Goal: Task Accomplishment & Management: Manage account settings

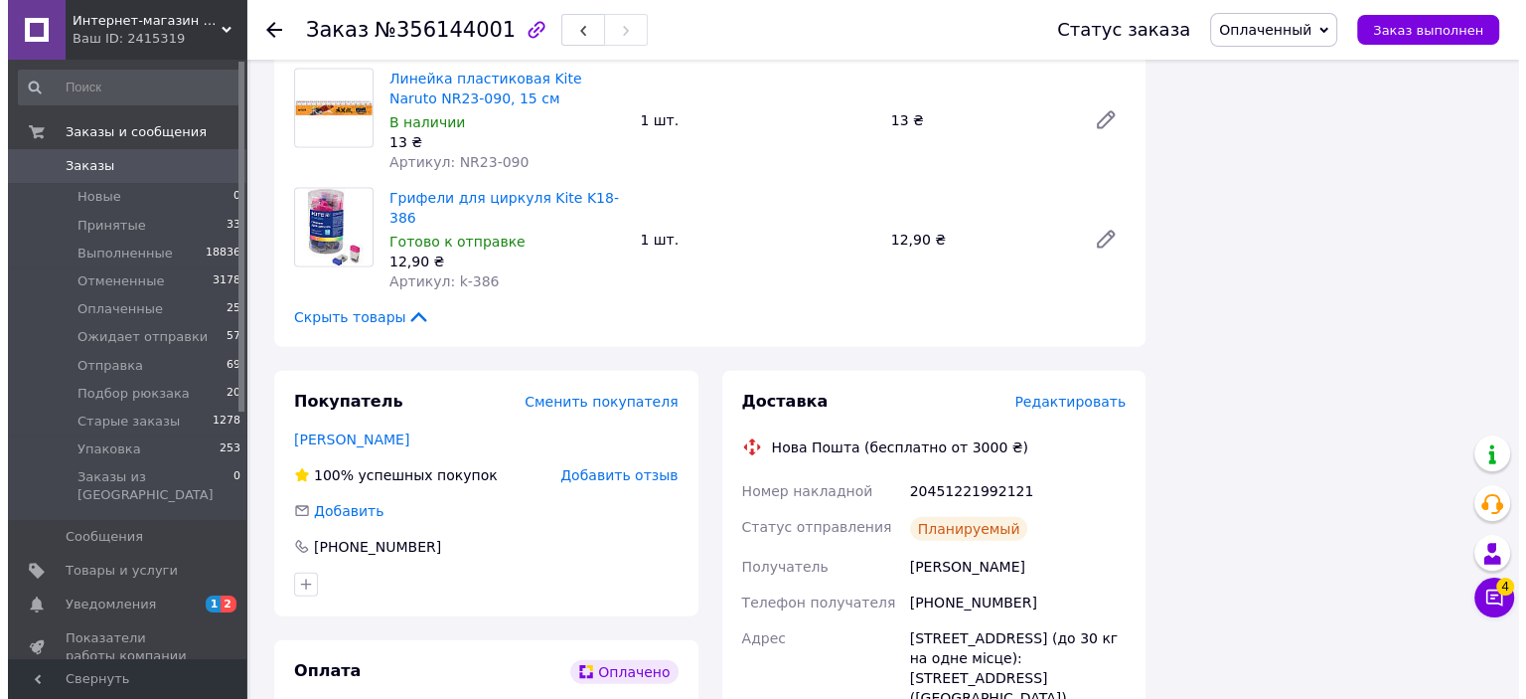
scroll to position [4373, 0]
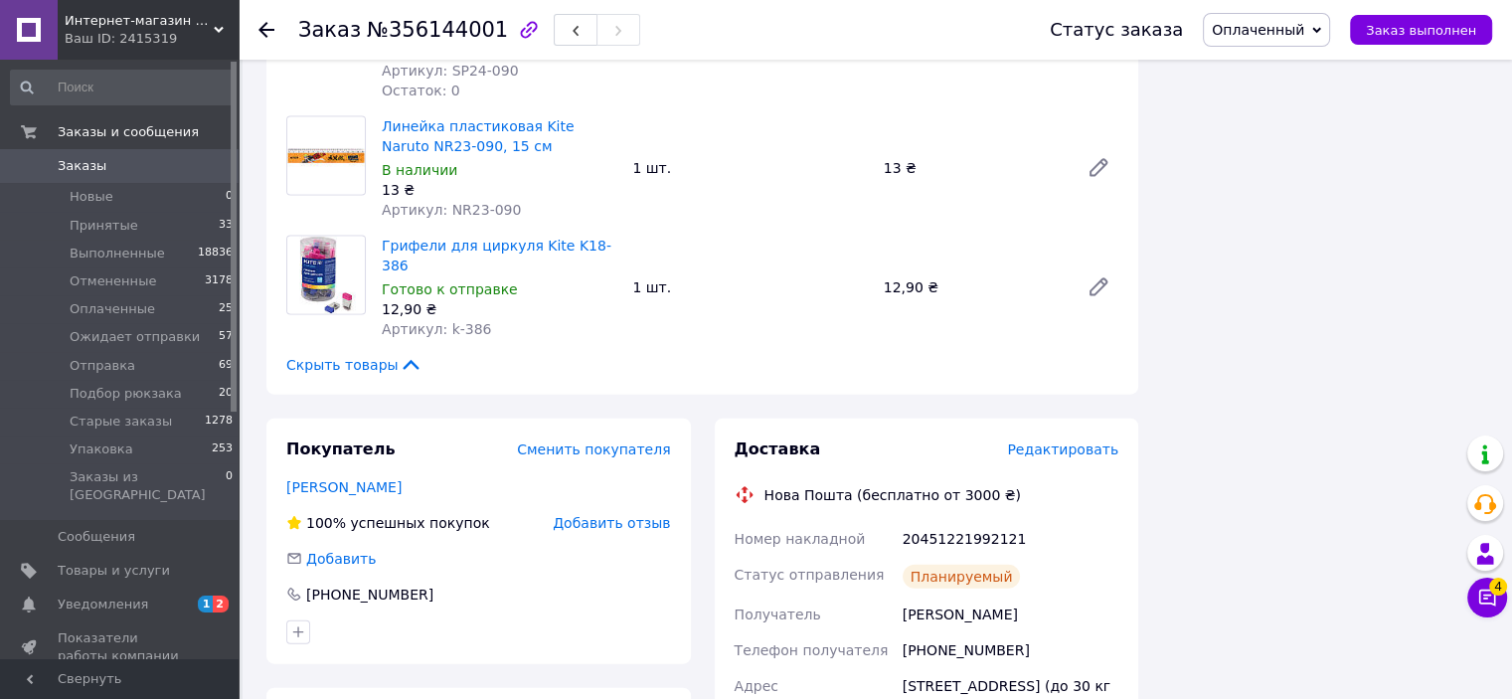
click at [1053, 441] on span "Редактировать" at bounding box center [1062, 449] width 111 height 16
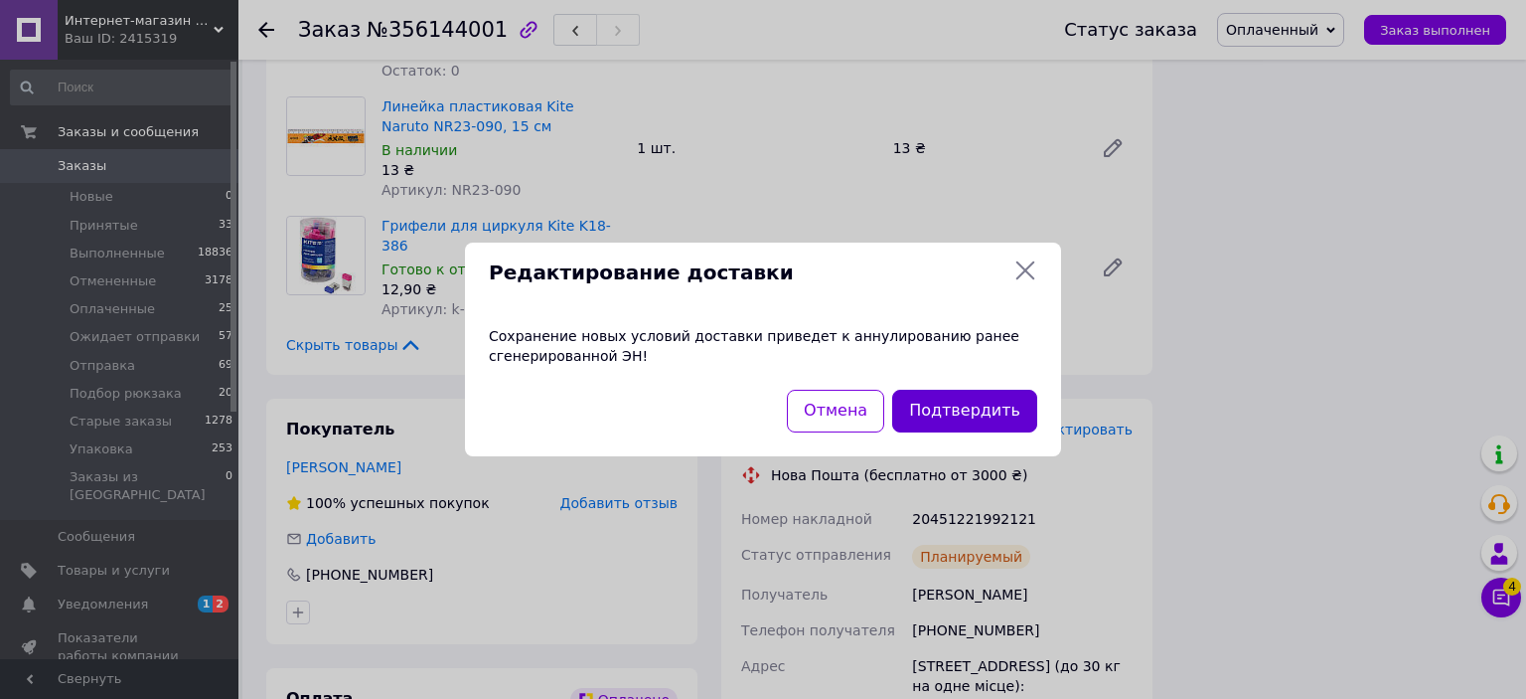
click at [968, 413] on button "Подтвердить" at bounding box center [964, 411] width 145 height 43
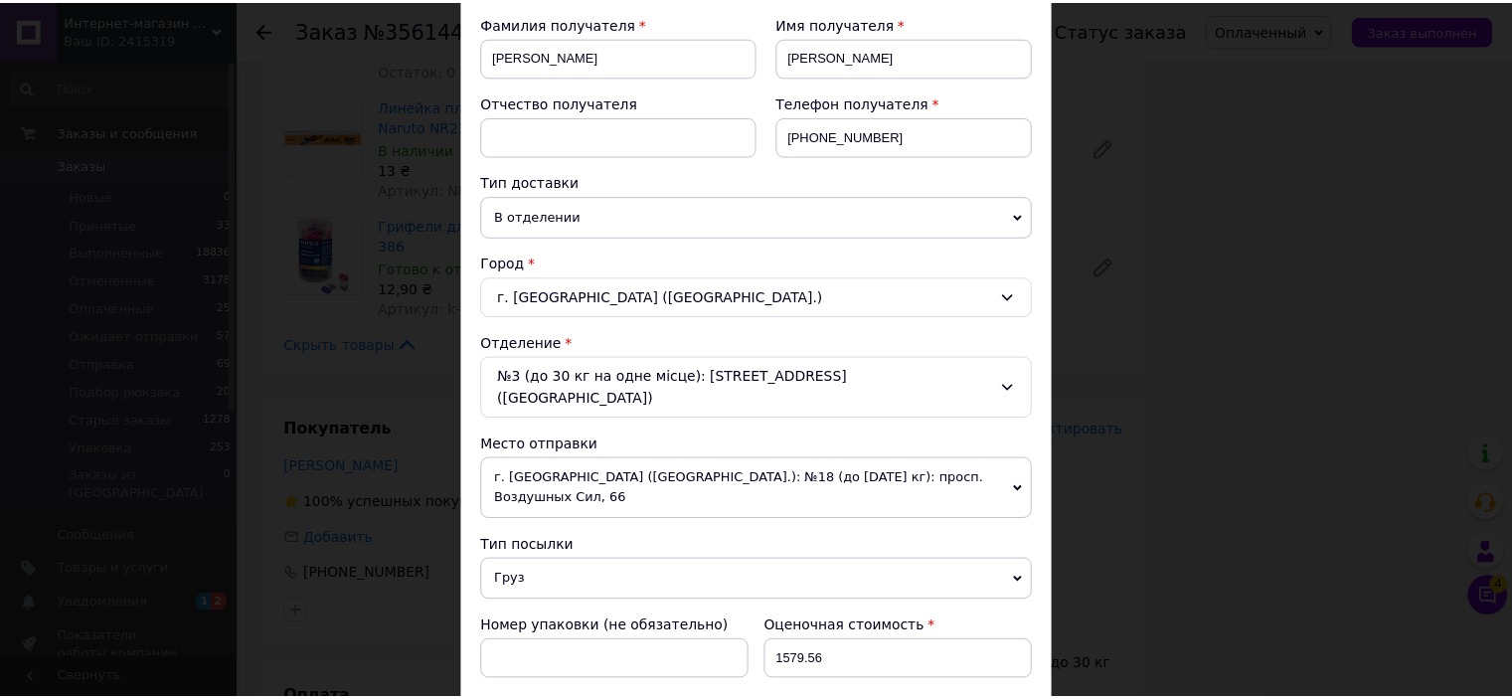
scroll to position [596, 0]
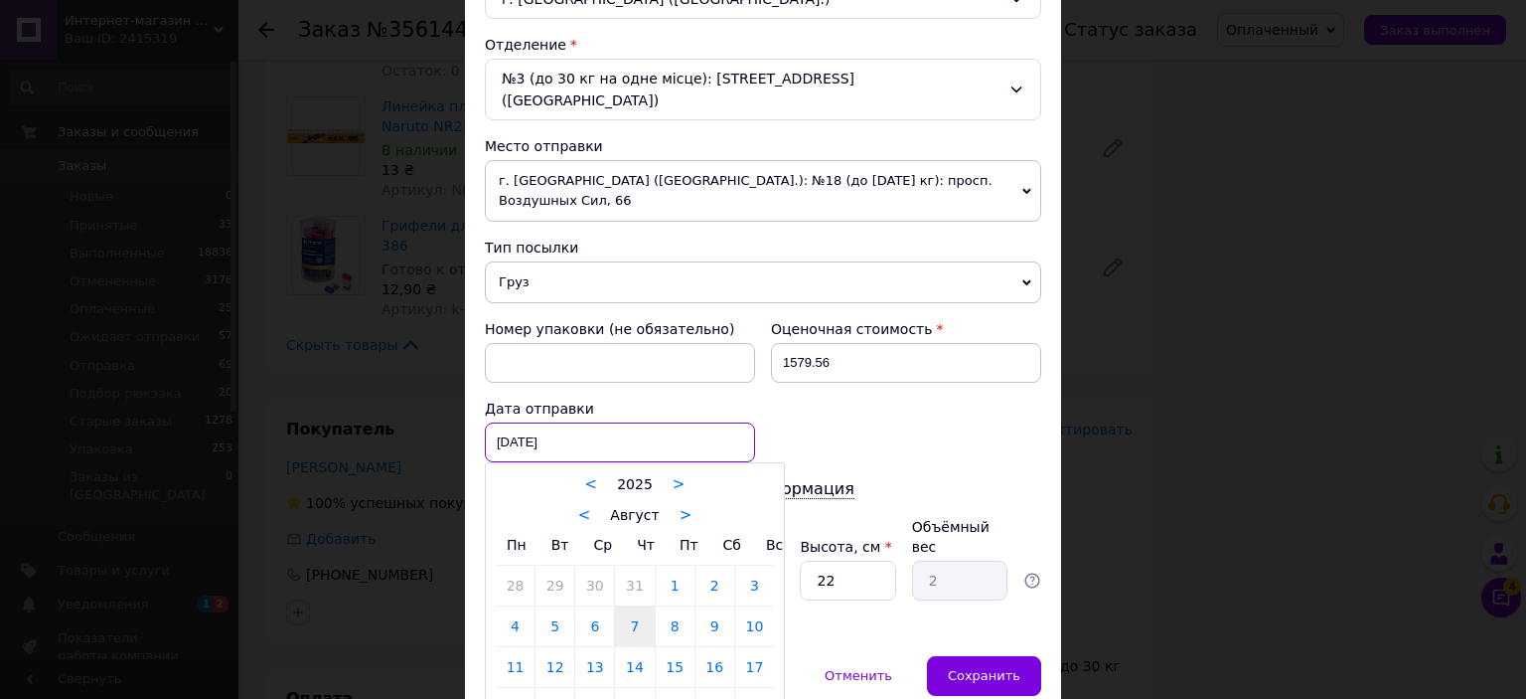
click at [598, 422] on div "[DATE] < 2025 > < Август > Пн Вт Ср Чт Пт Сб Вс 28 29 30 31 1 2 3 4 5 6 7 8 9 1…" at bounding box center [620, 442] width 270 height 40
click at [558, 647] on link "12" at bounding box center [555, 667] width 39 height 40
type input "[DATE]"
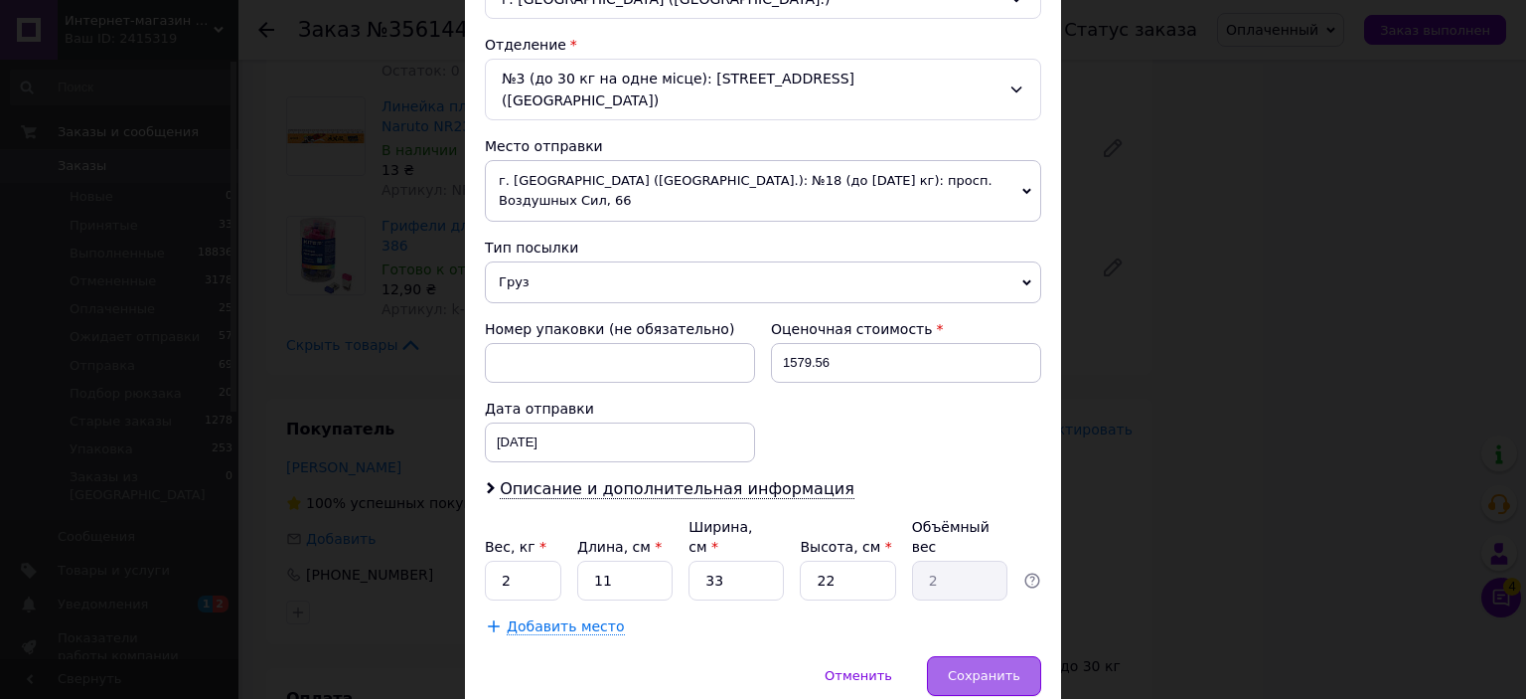
click at [991, 668] on span "Сохранить" at bounding box center [984, 675] width 73 height 15
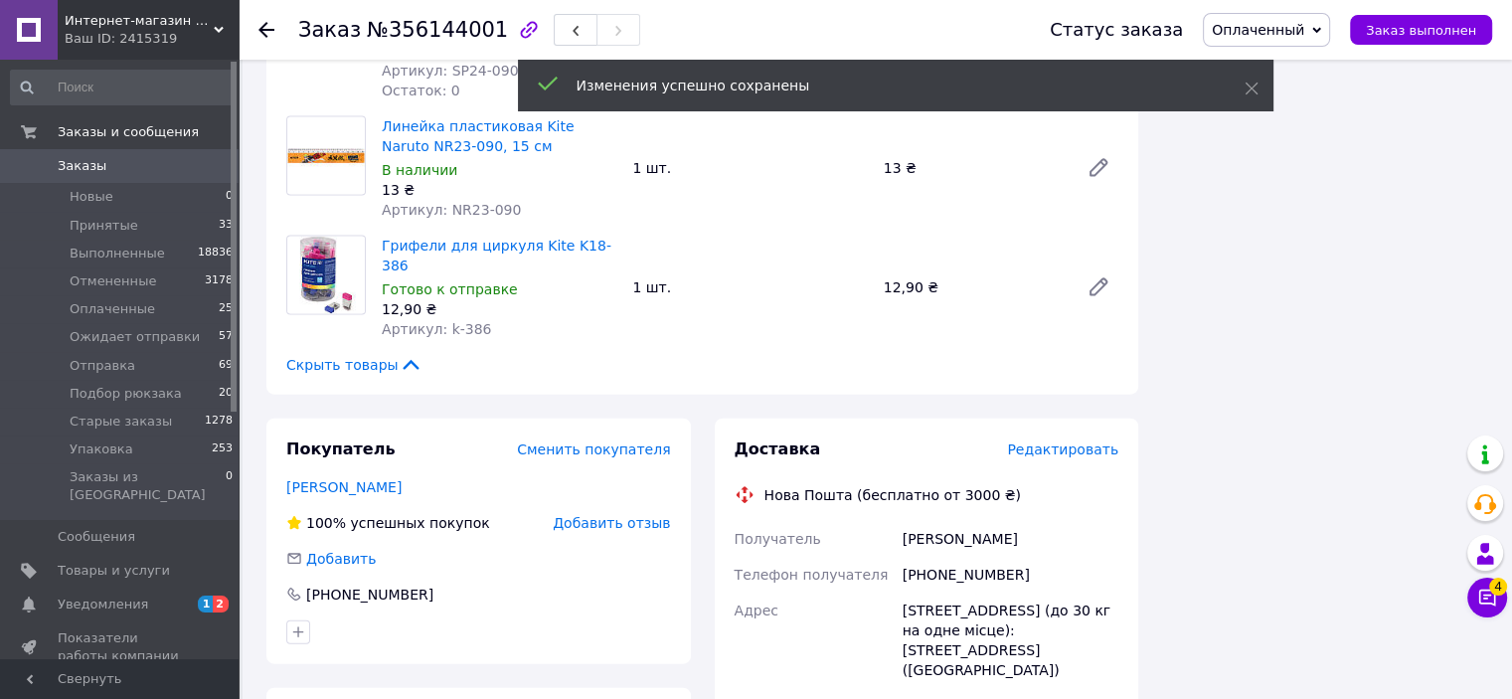
scroll to position [15, 0]
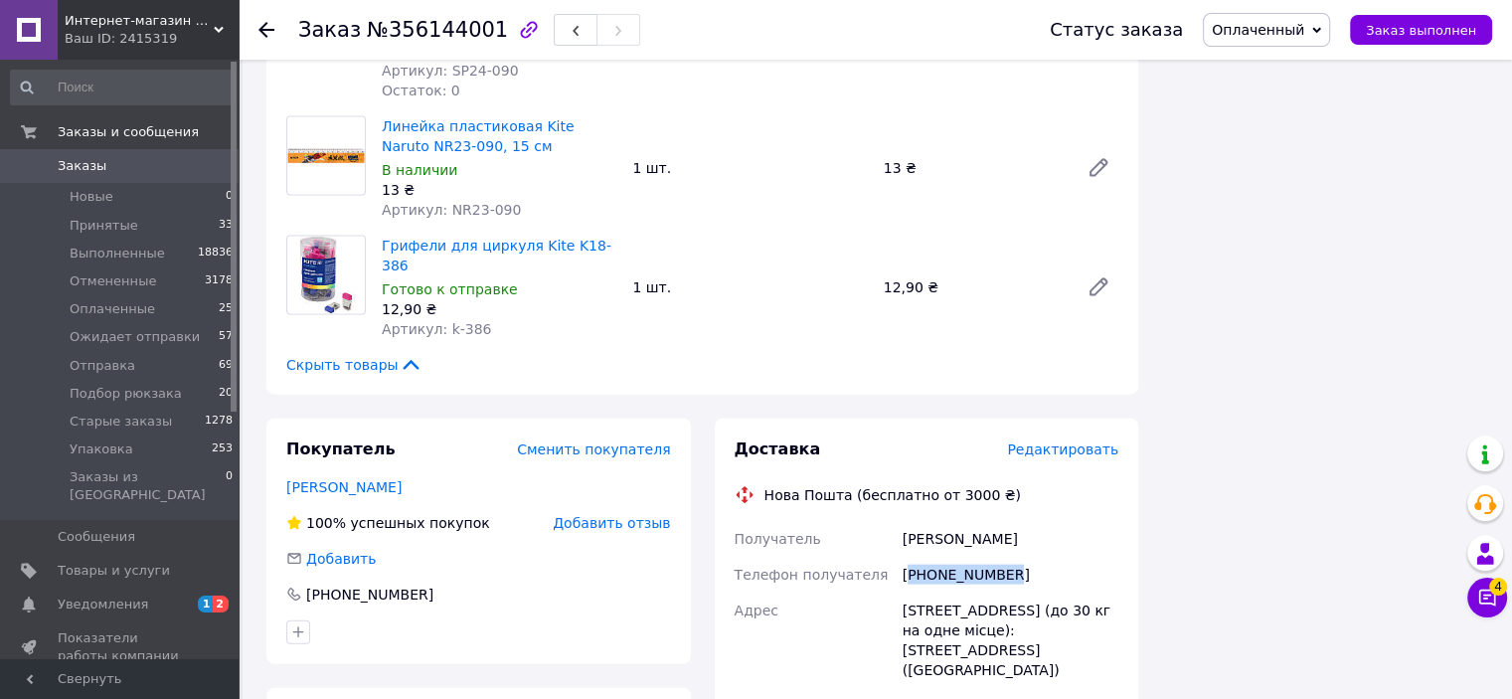
drag, startPoint x: 1023, startPoint y: 379, endPoint x: 915, endPoint y: 383, distance: 107.4
click at [912, 557] on div "[PHONE_NUMBER]" at bounding box center [1010, 575] width 224 height 36
copy div "380977777718"
drag, startPoint x: 1006, startPoint y: 345, endPoint x: 904, endPoint y: 343, distance: 101.4
click at [904, 521] on div "[PERSON_NAME]" at bounding box center [1010, 539] width 224 height 36
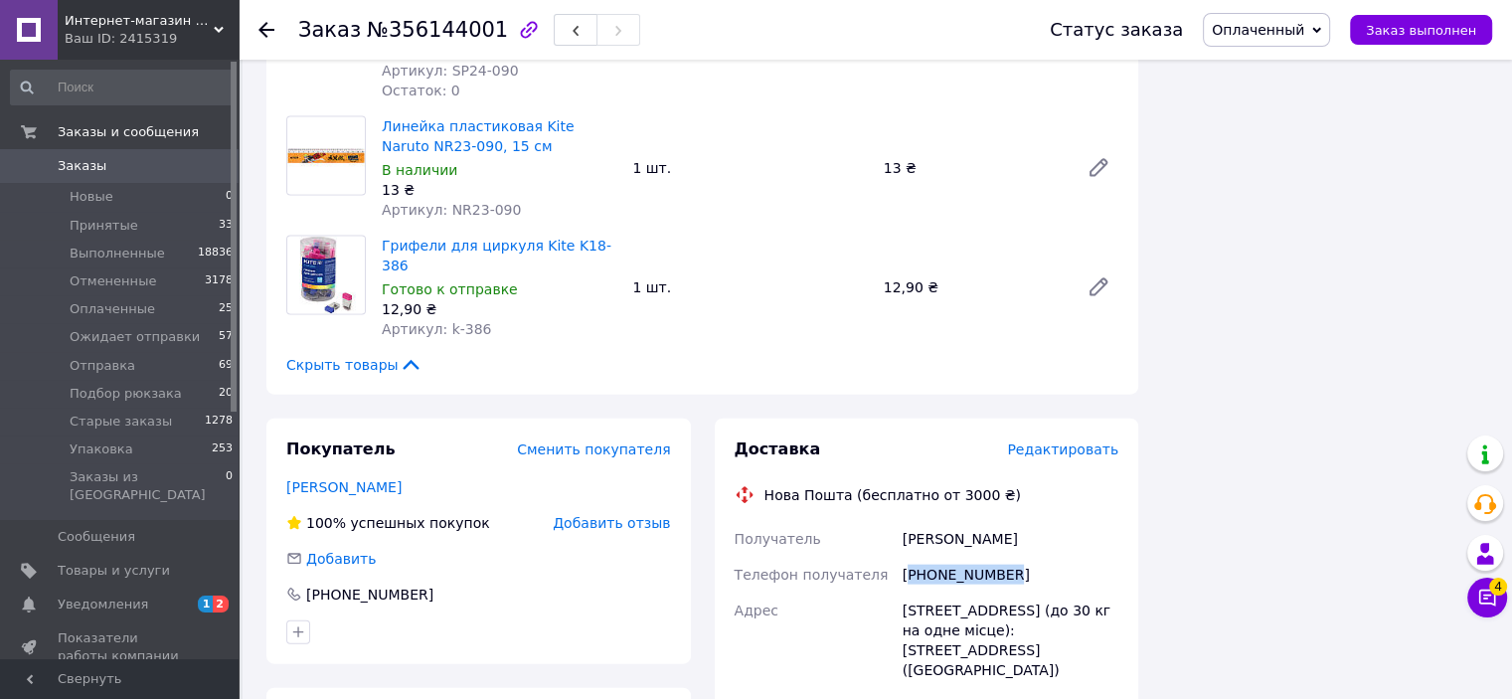
copy div "[PERSON_NAME]"
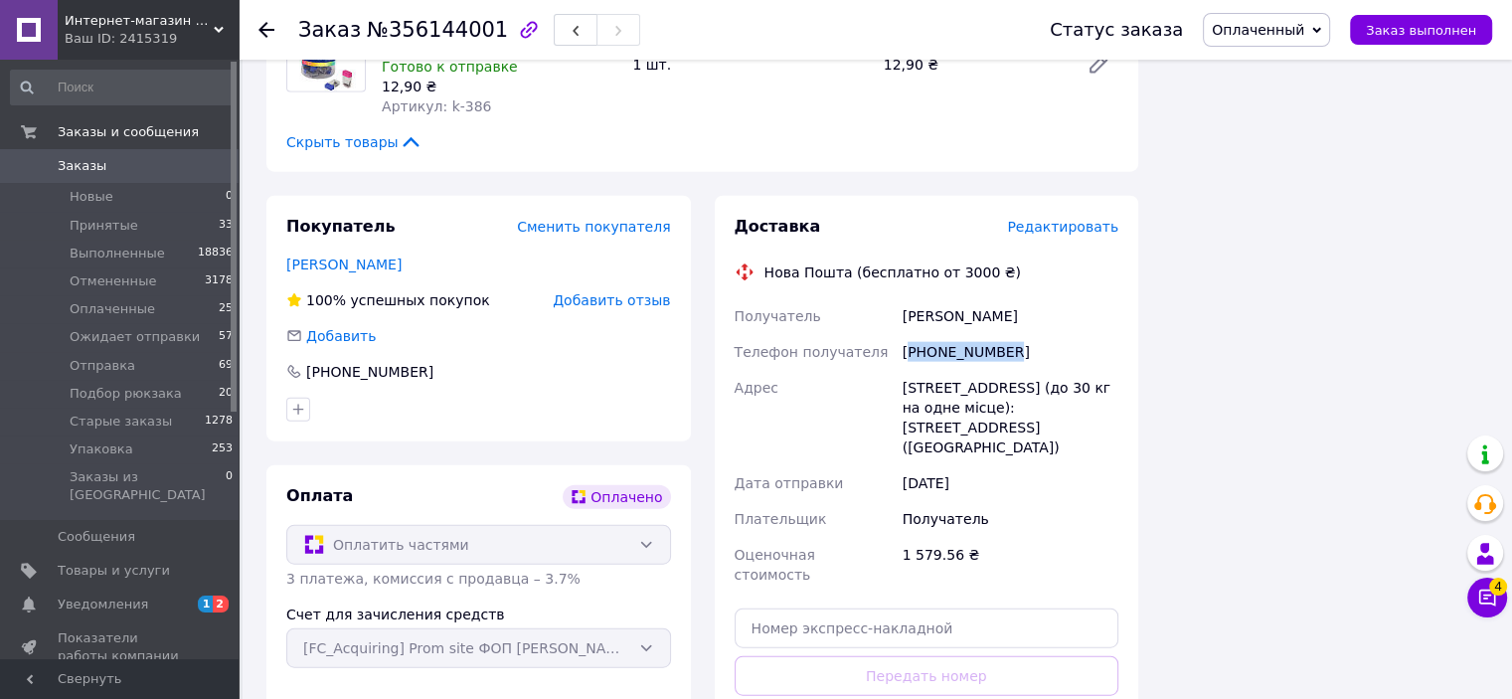
scroll to position [4671, 0]
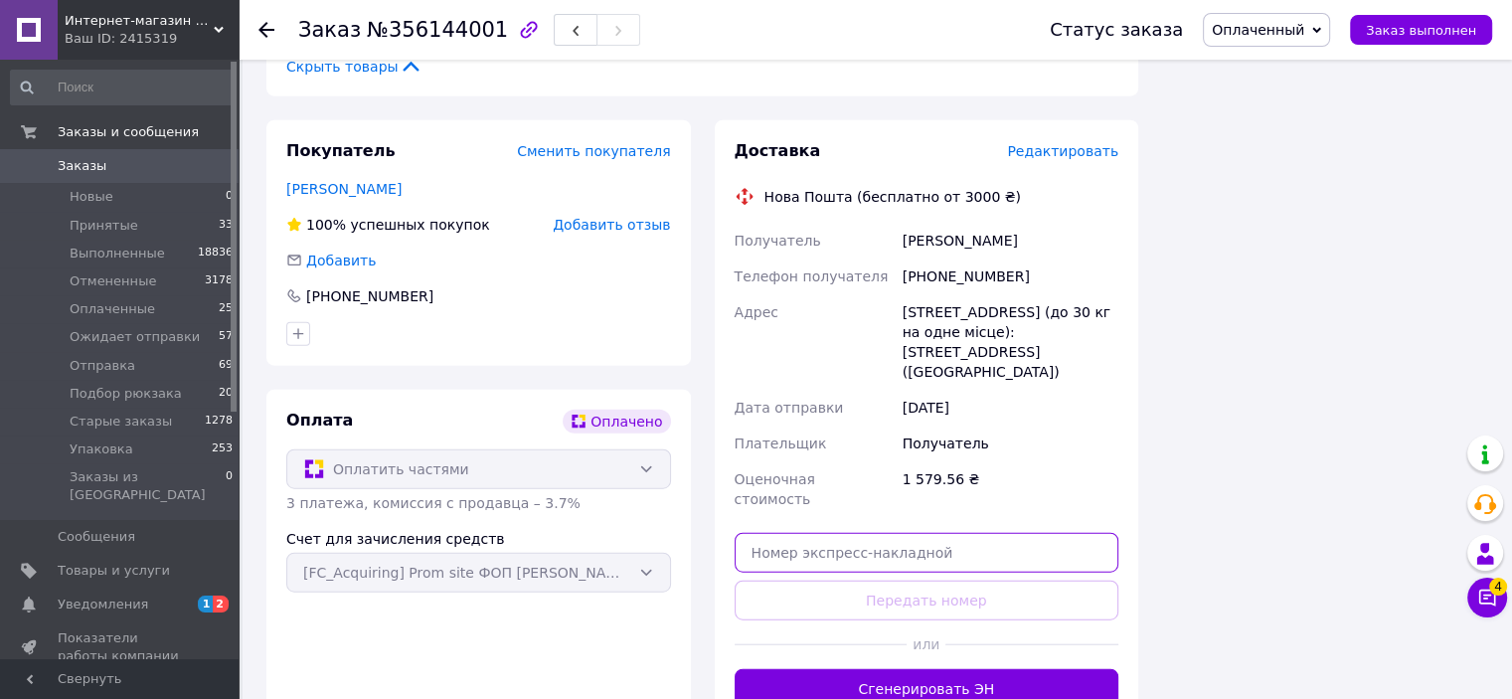
paste input "20451225178828"
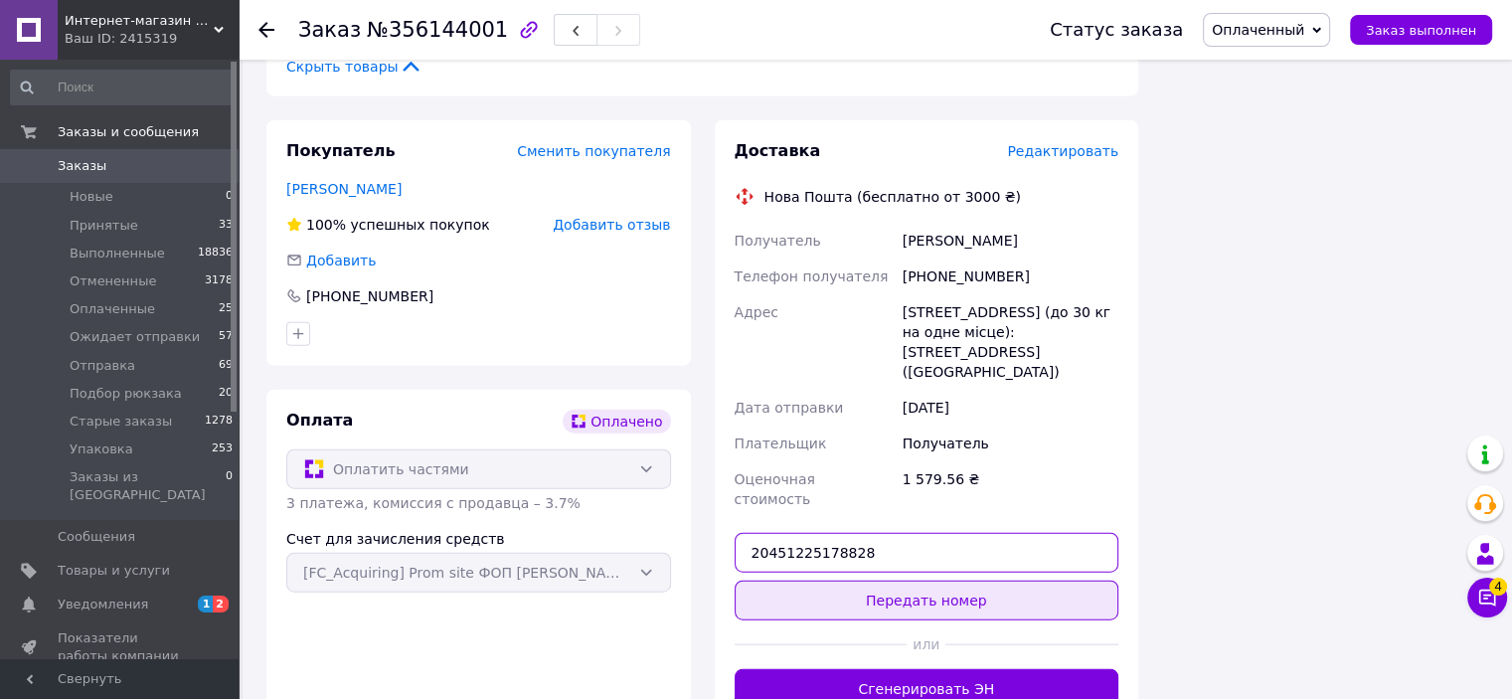
type input "20451225178828"
click at [942, 580] on button "Передать номер" at bounding box center [926, 600] width 385 height 40
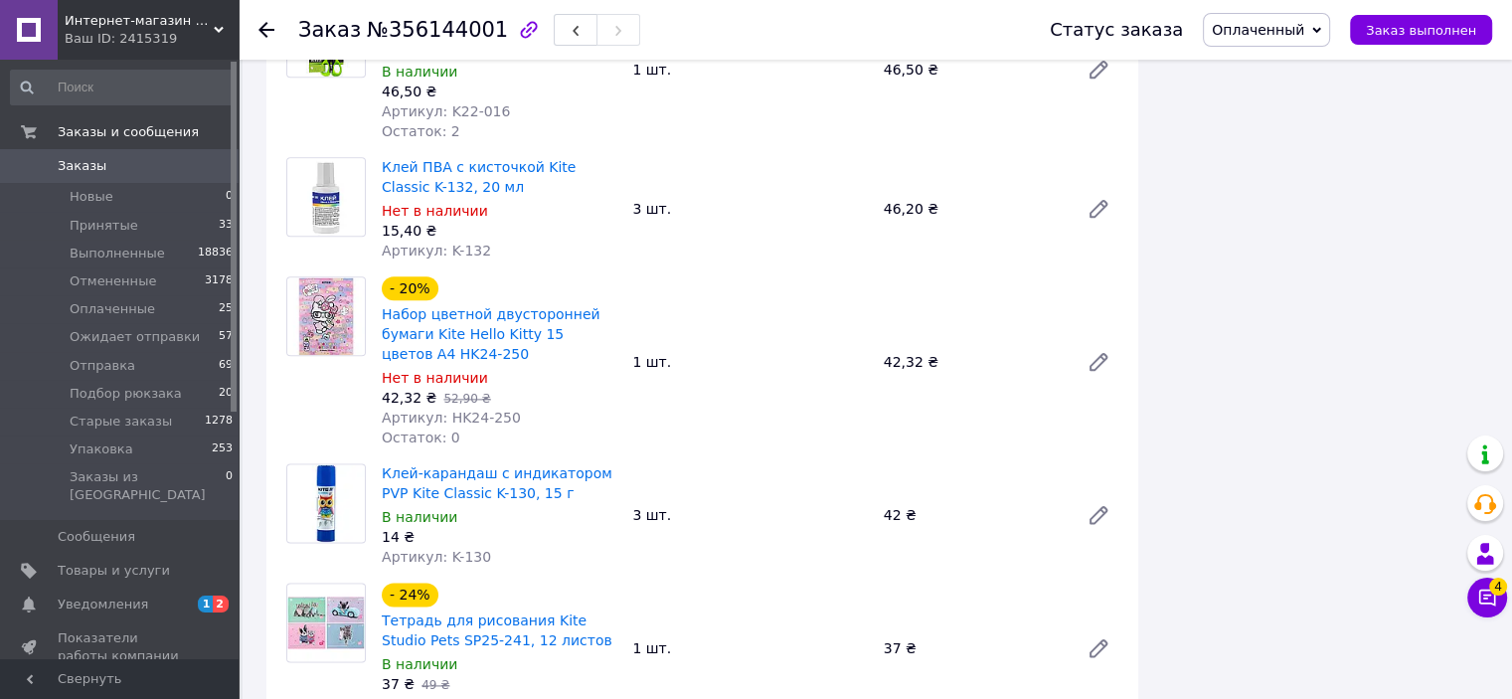
scroll to position [2186, 0]
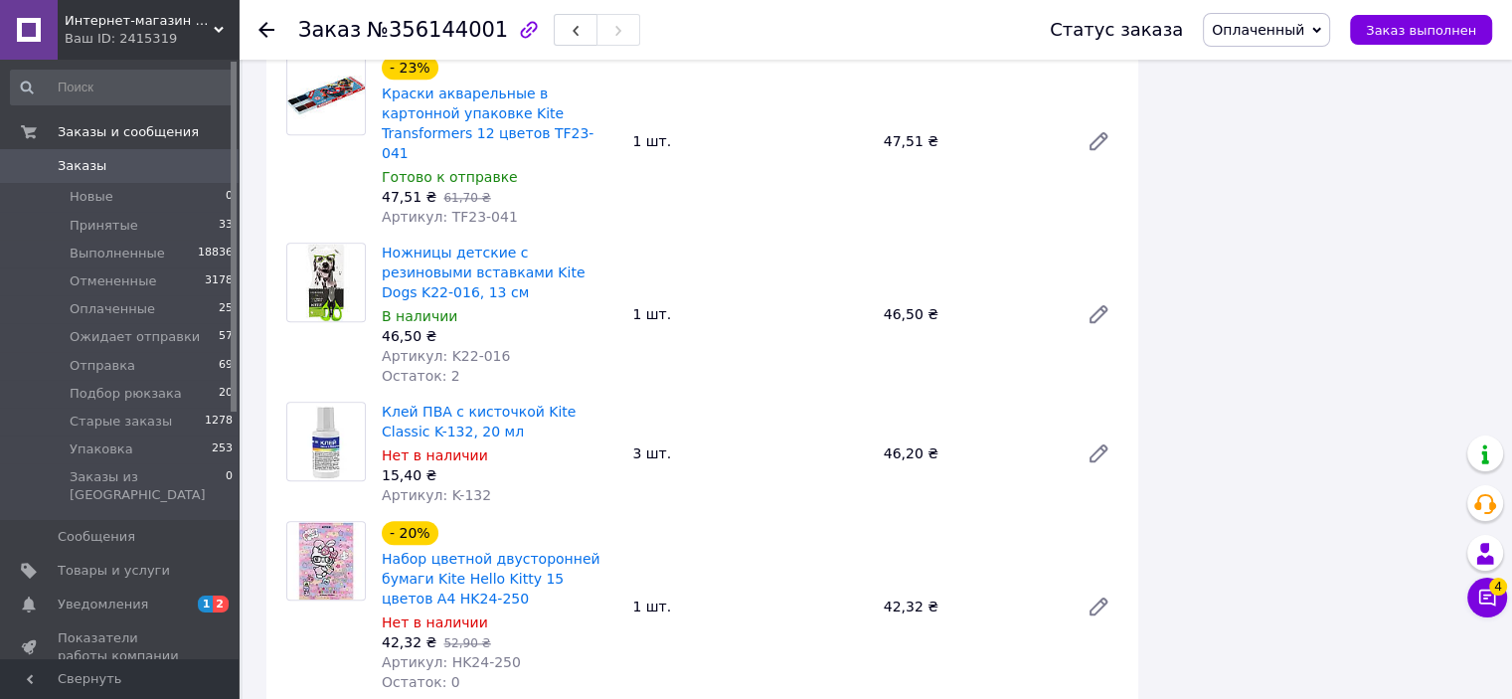
click at [1292, 38] on span "Оплаченный" at bounding box center [1257, 30] width 92 height 16
click at [1304, 216] on li "Упаковка" at bounding box center [1278, 227] width 150 height 30
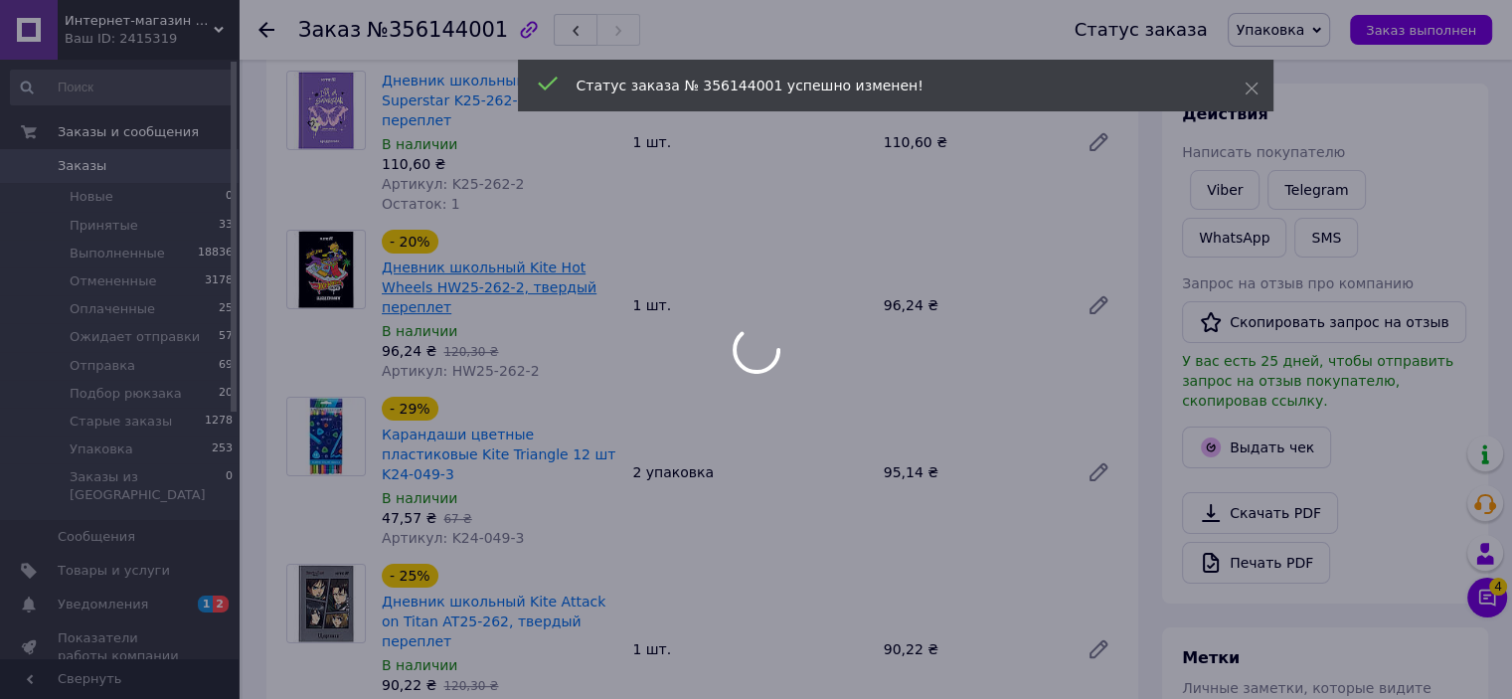
scroll to position [111, 0]
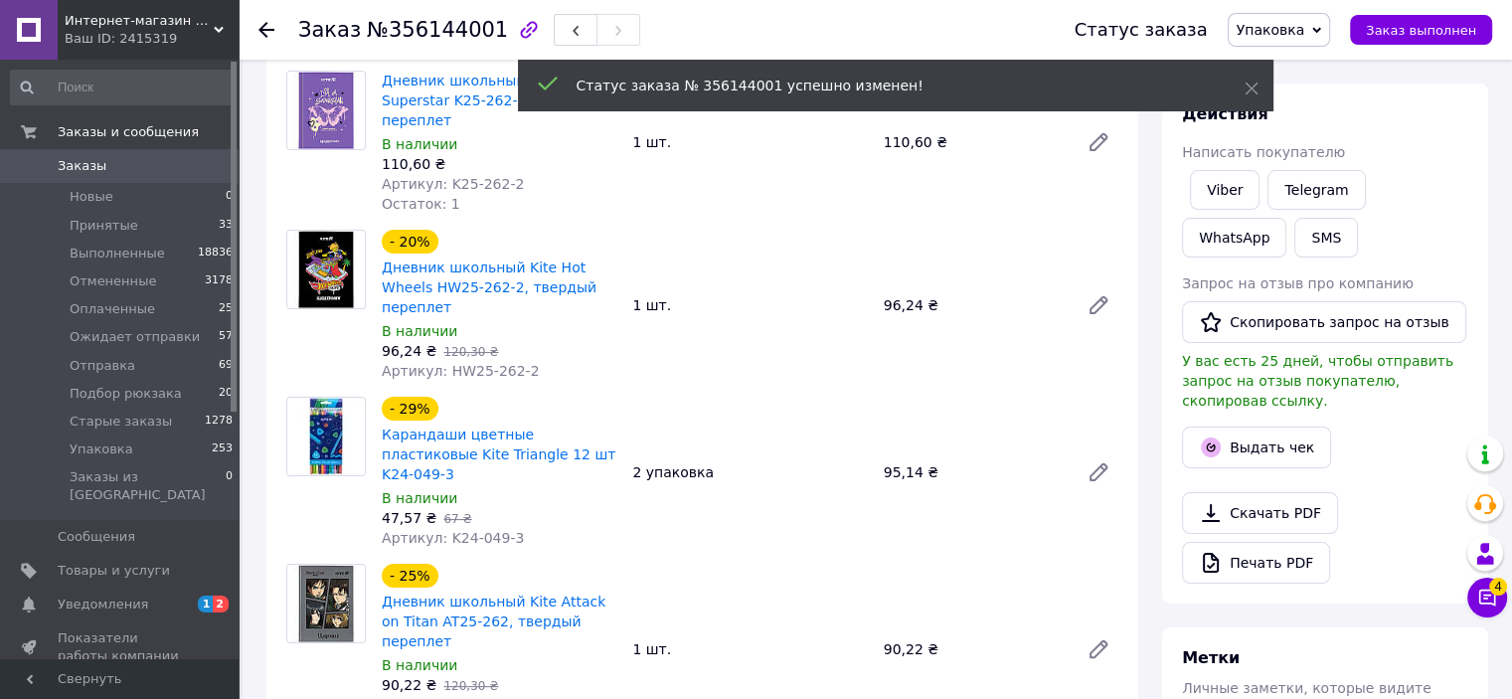
click at [206, 169] on span "0" at bounding box center [211, 166] width 55 height 18
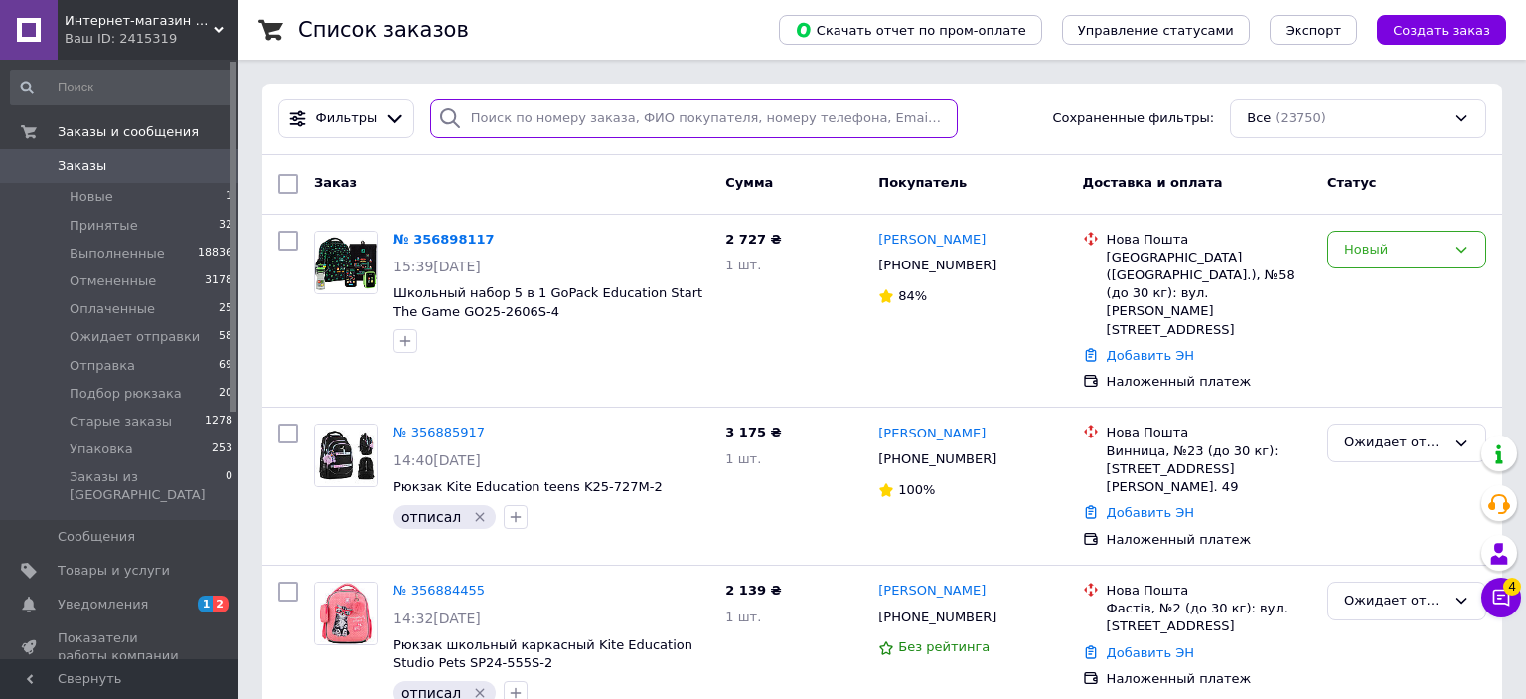
click at [642, 120] on input "search" at bounding box center [694, 118] width 529 height 39
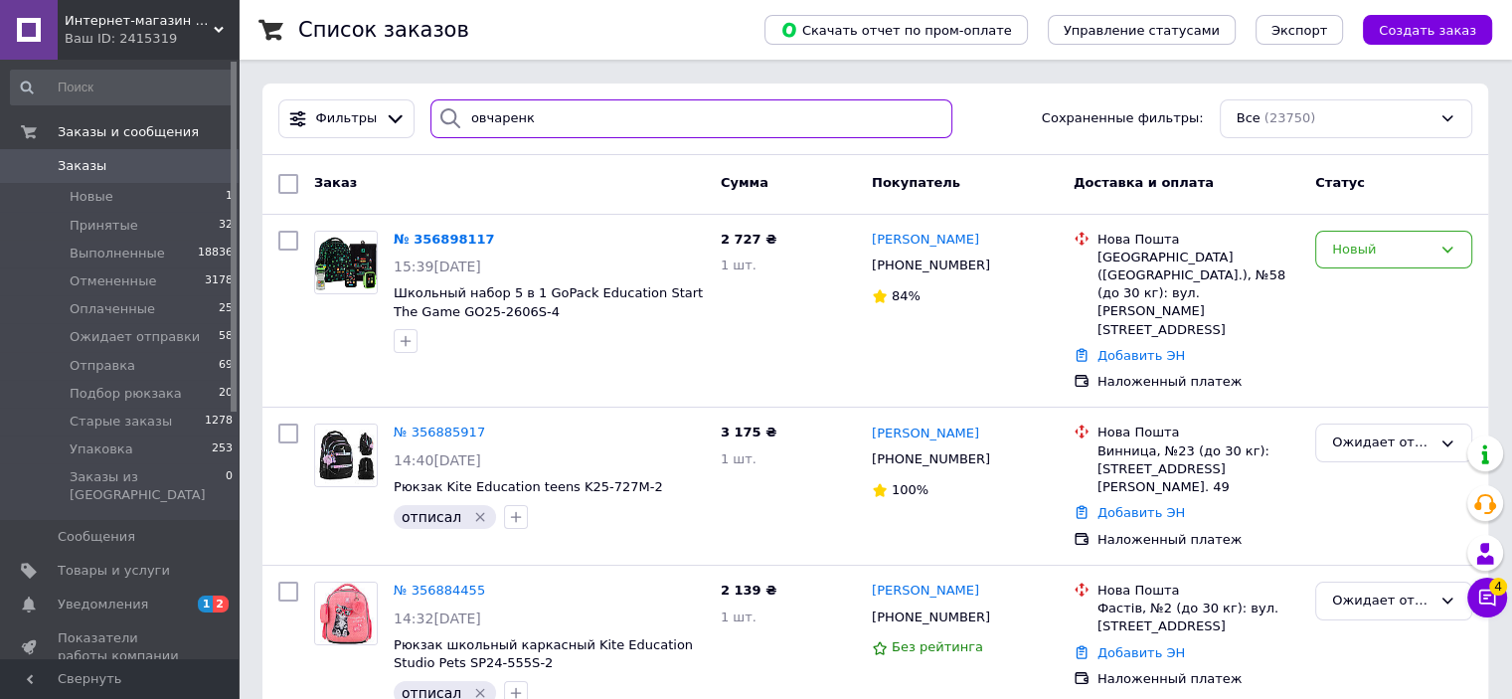
type input "[PERSON_NAME]"
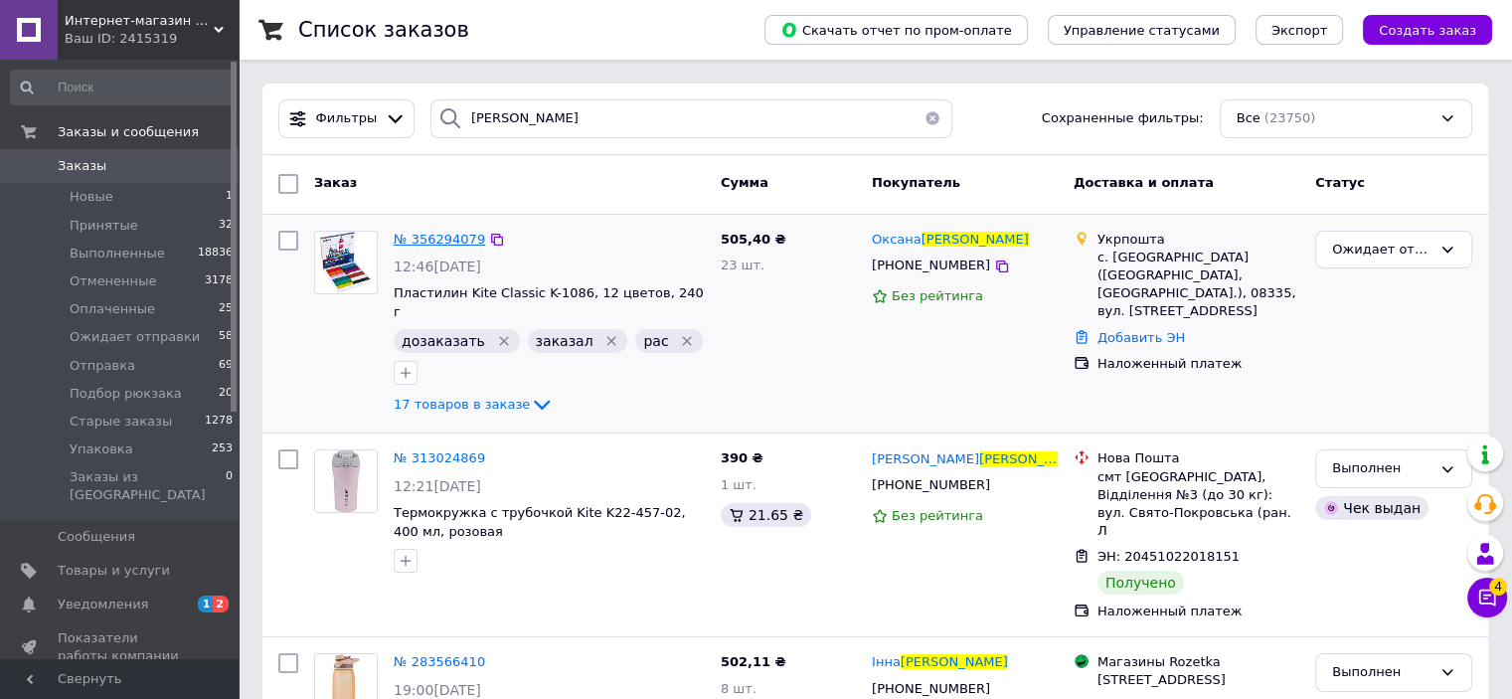
click at [463, 241] on span "№ 356294079" at bounding box center [439, 239] width 91 height 15
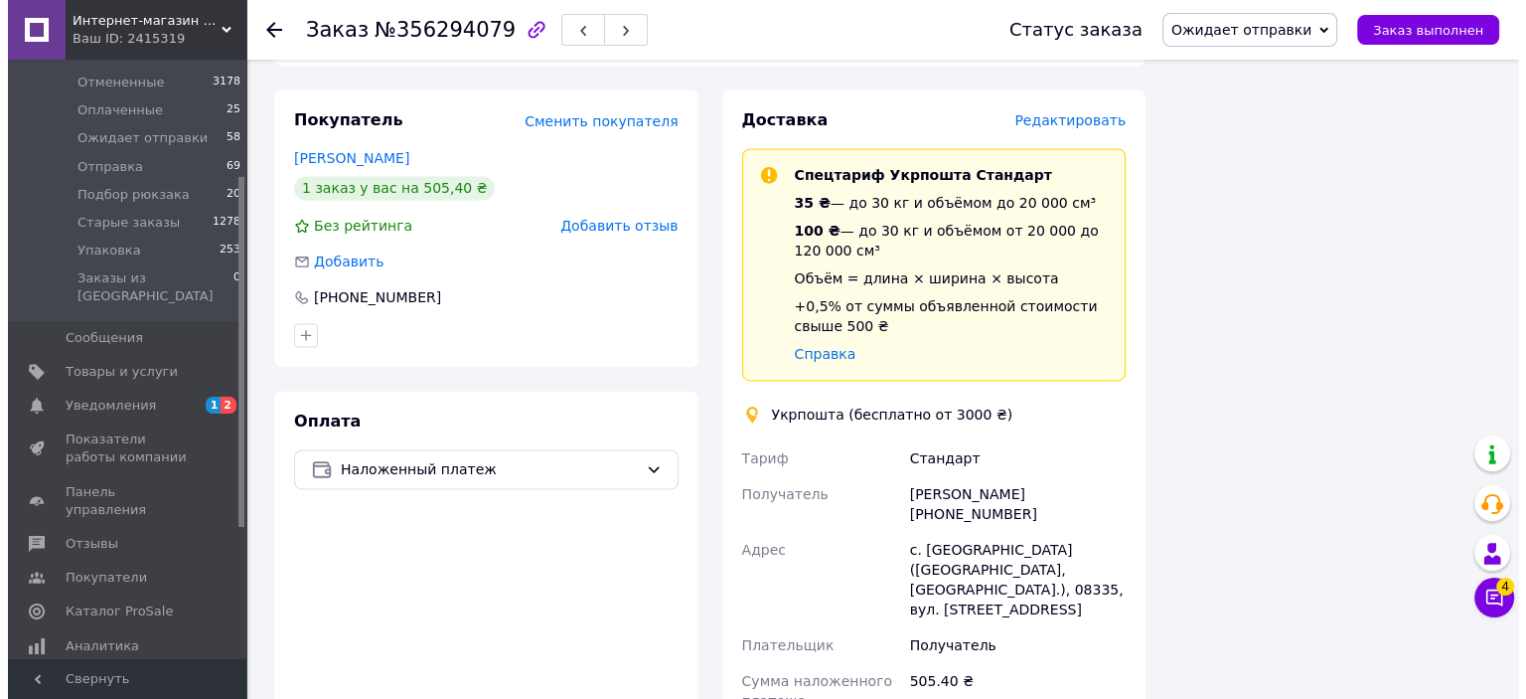
scroll to position [2683, 0]
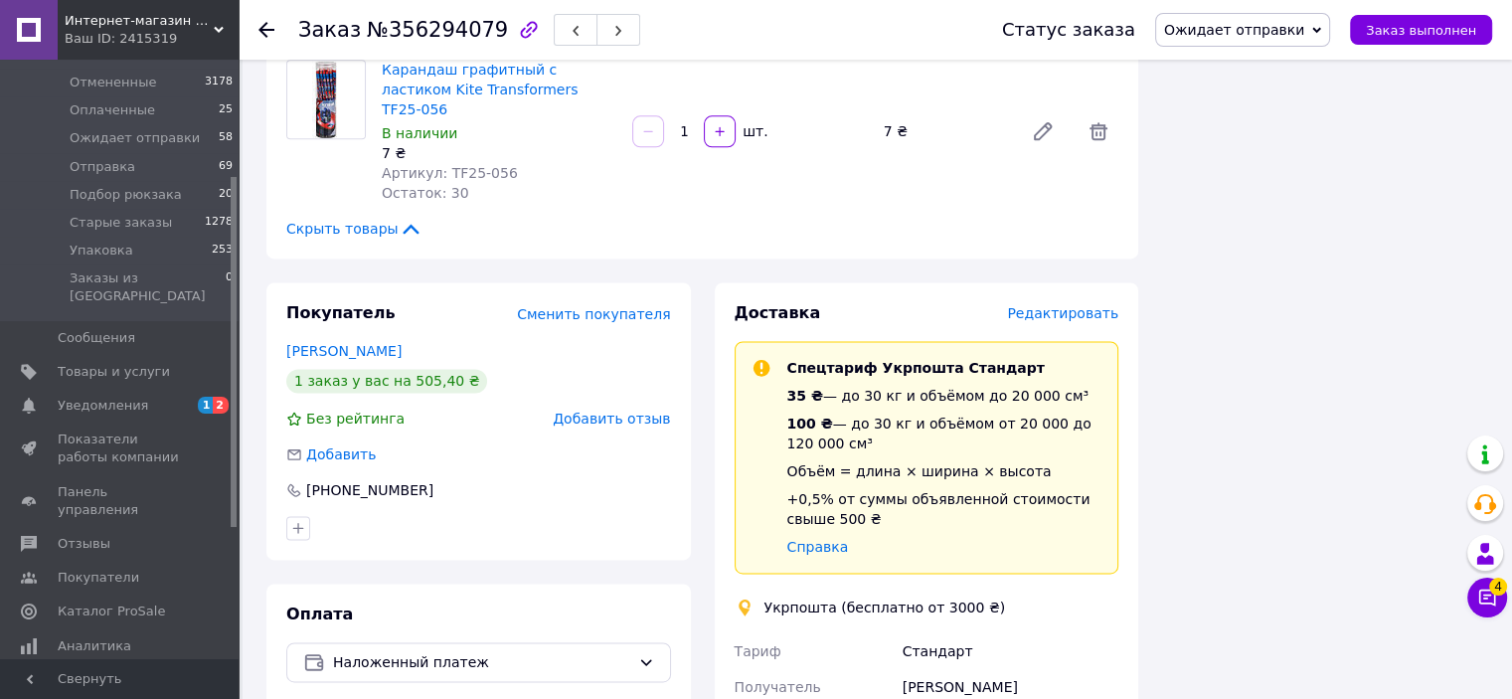
click at [1077, 305] on span "Редактировать" at bounding box center [1062, 313] width 111 height 16
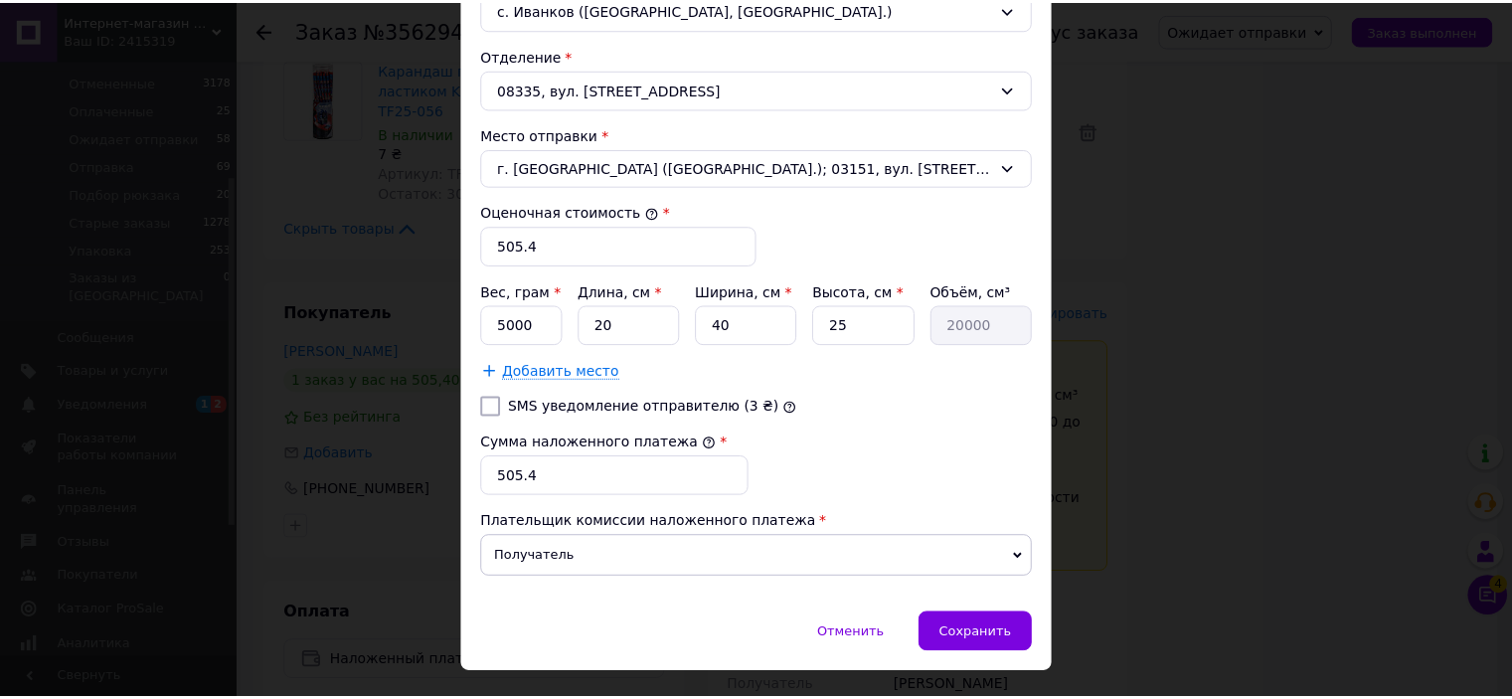
scroll to position [696, 0]
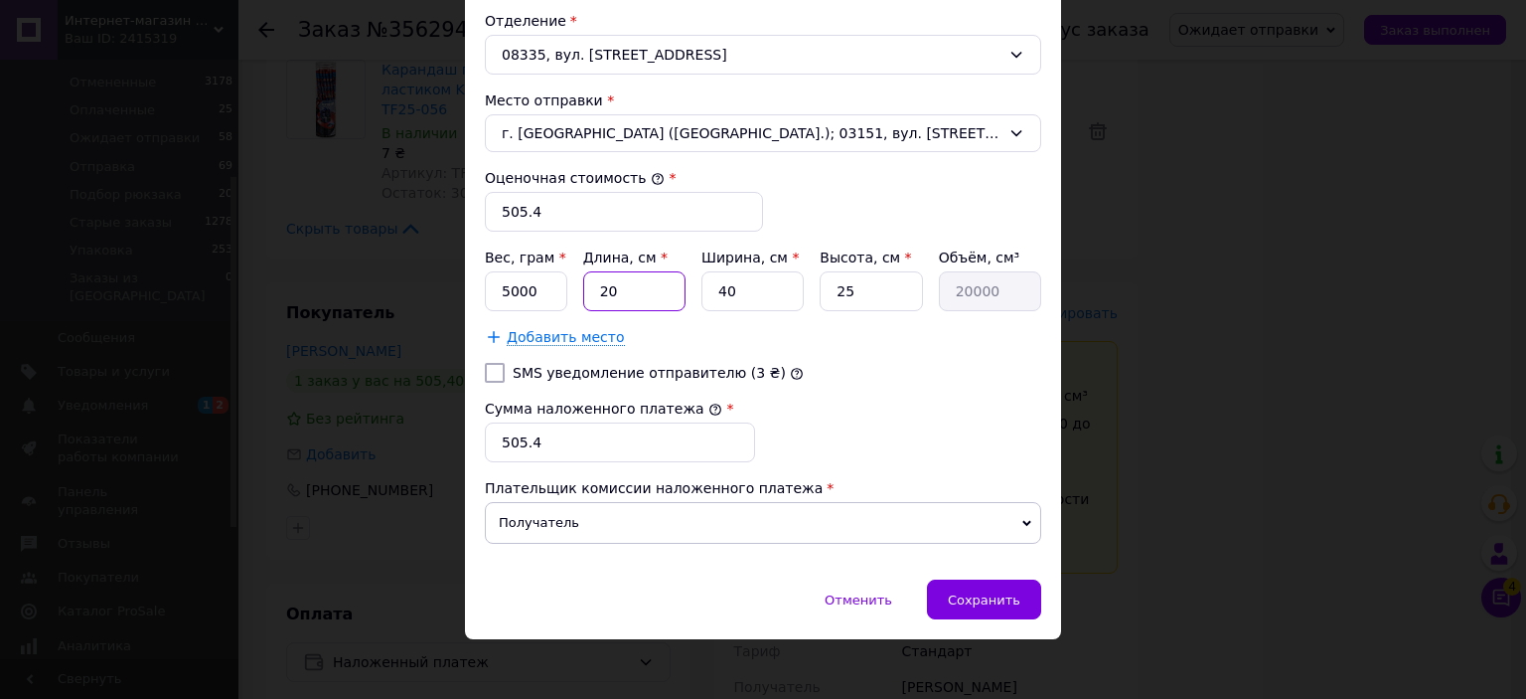
click at [672, 285] on input "20" at bounding box center [634, 291] width 102 height 40
type input "3"
type input "3000"
type input "34"
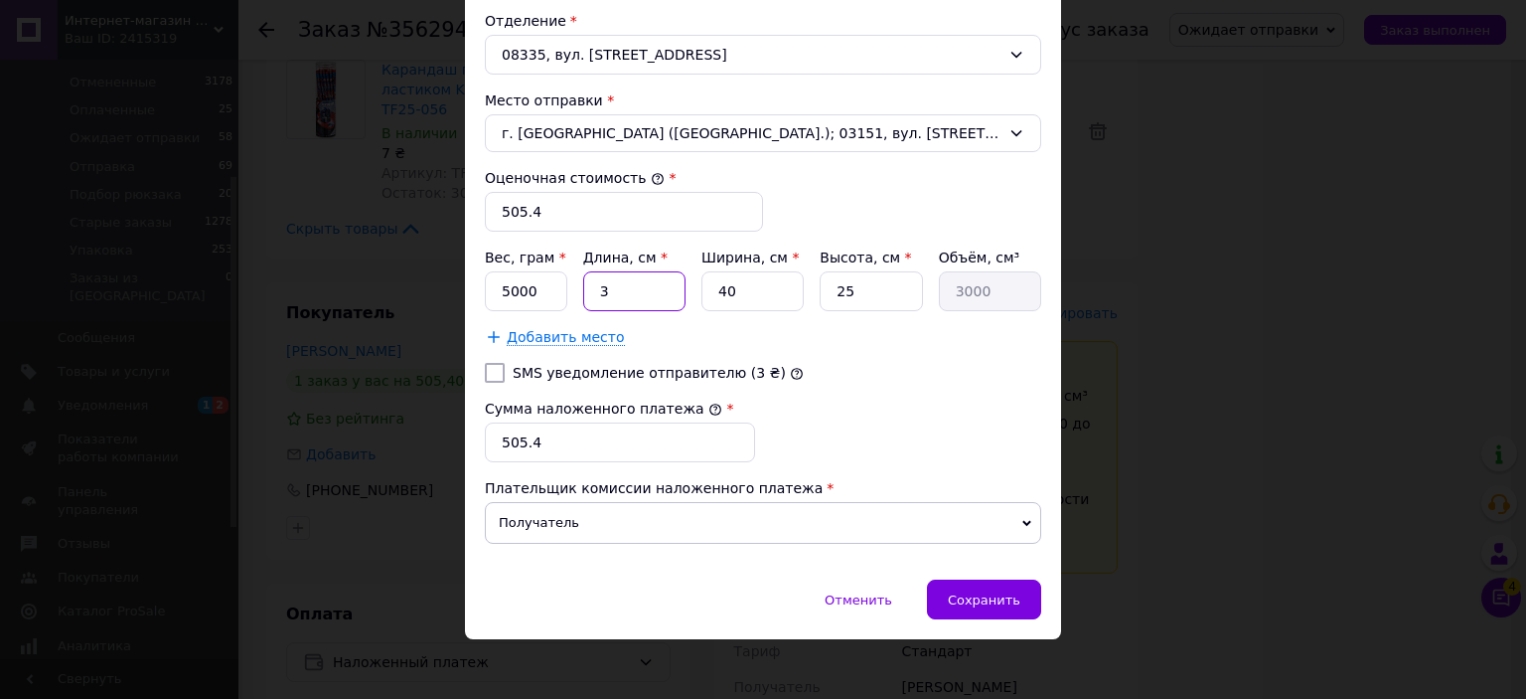
type input "34000"
type input "34"
click at [771, 284] on input "40" at bounding box center [753, 291] width 102 height 40
type input "2"
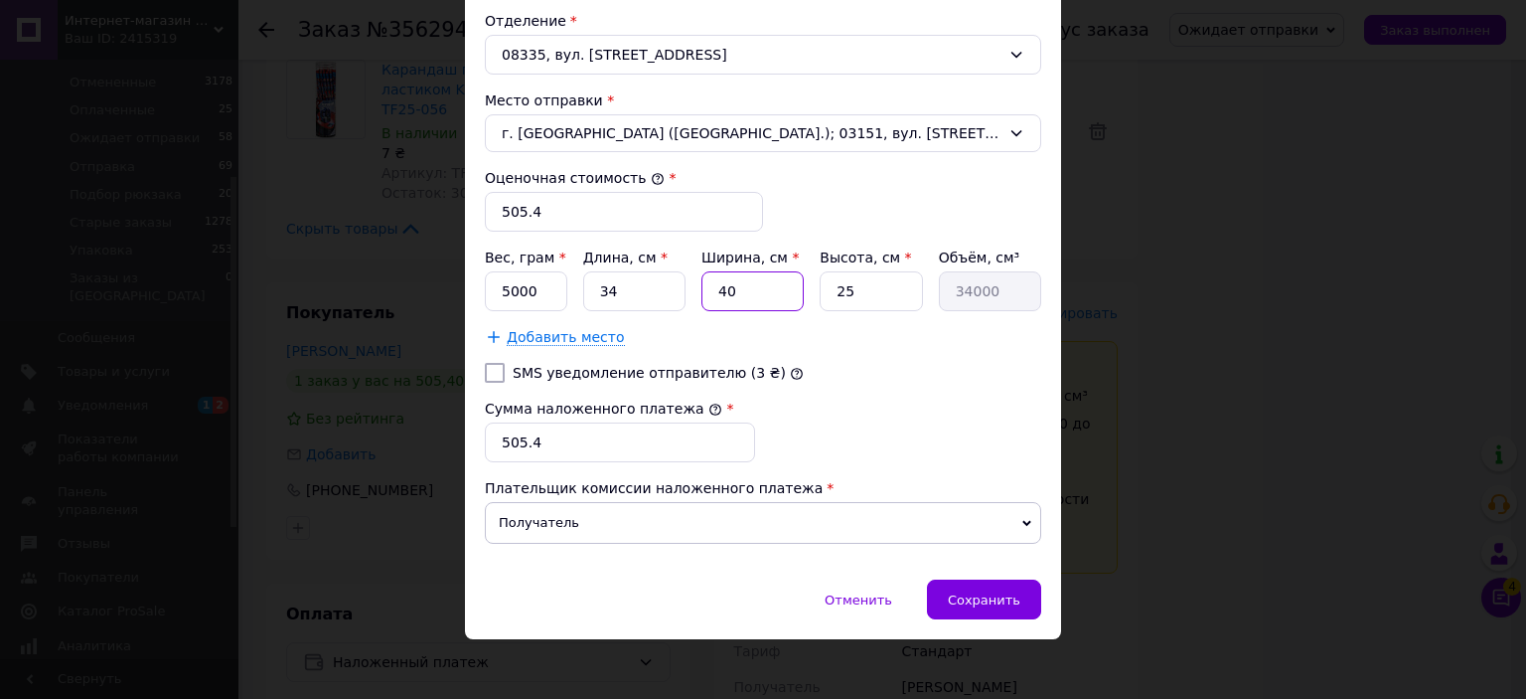
type input "1700"
type input "24"
type input "20400"
type input "24"
click at [912, 285] on input "25" at bounding box center [871, 291] width 102 height 40
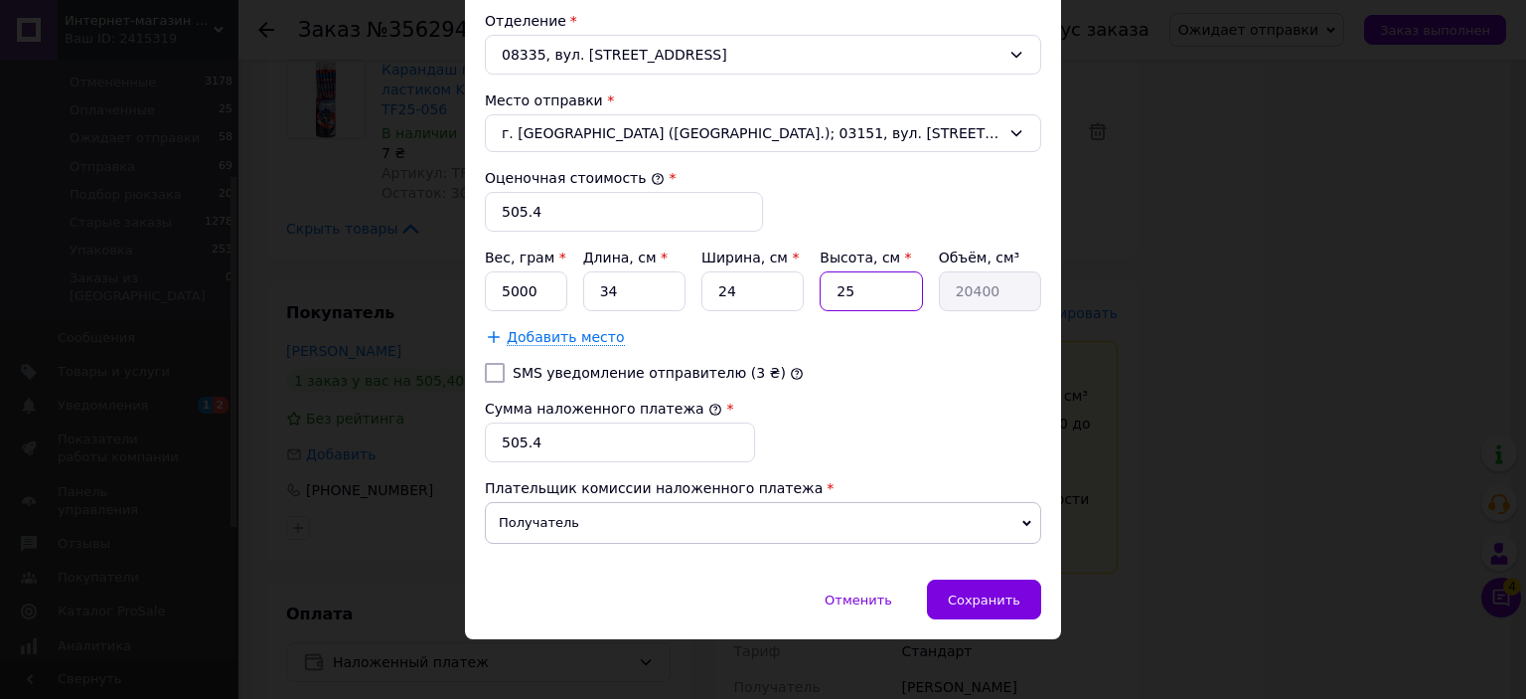
click at [891, 290] on input "25" at bounding box center [871, 291] width 102 height 40
type input "9"
type input "7344"
type input "9"
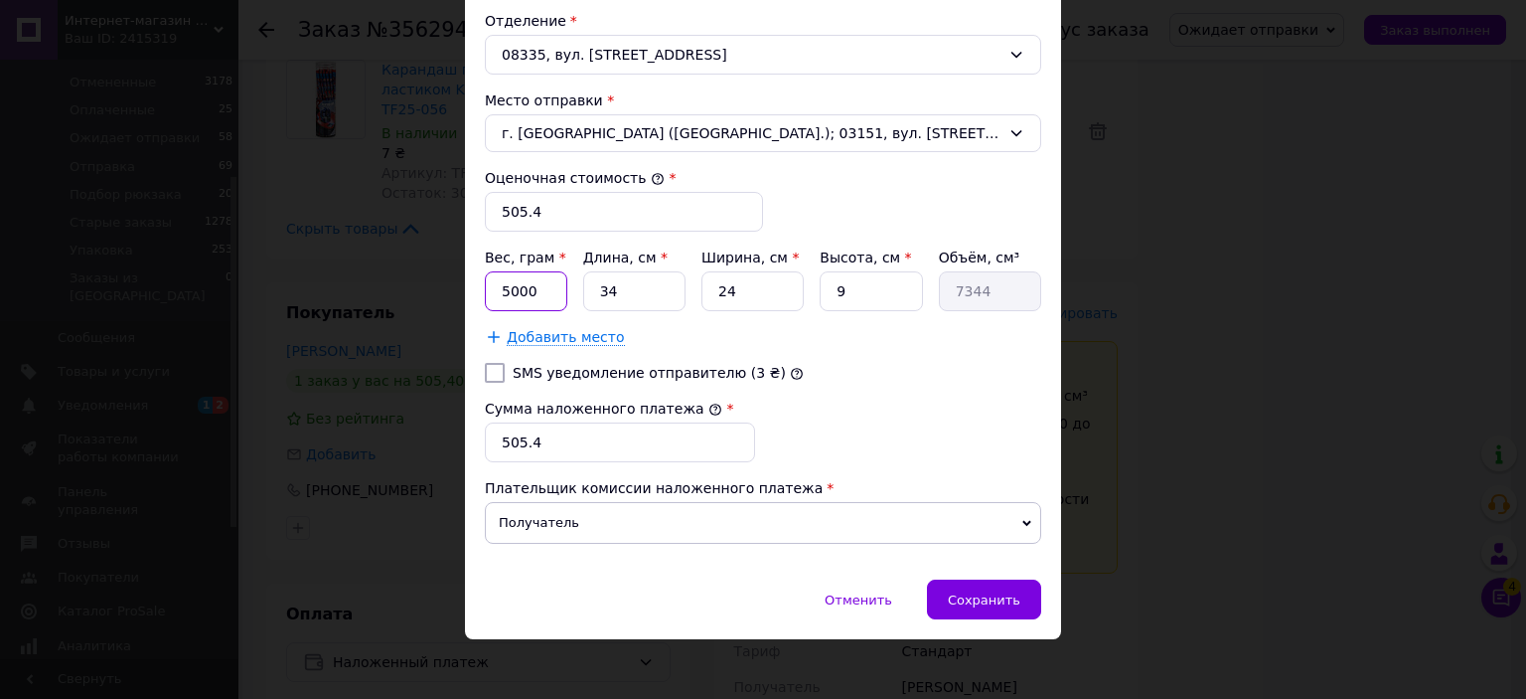
click at [535, 296] on input "5000" at bounding box center [526, 291] width 82 height 40
type input "1000"
click at [844, 374] on div "SMS уведомление отправителю (3 ₴)" at bounding box center [763, 373] width 564 height 20
click at [663, 369] on label "SMS уведомление отправителю (3 ₴)" at bounding box center [649, 373] width 273 height 16
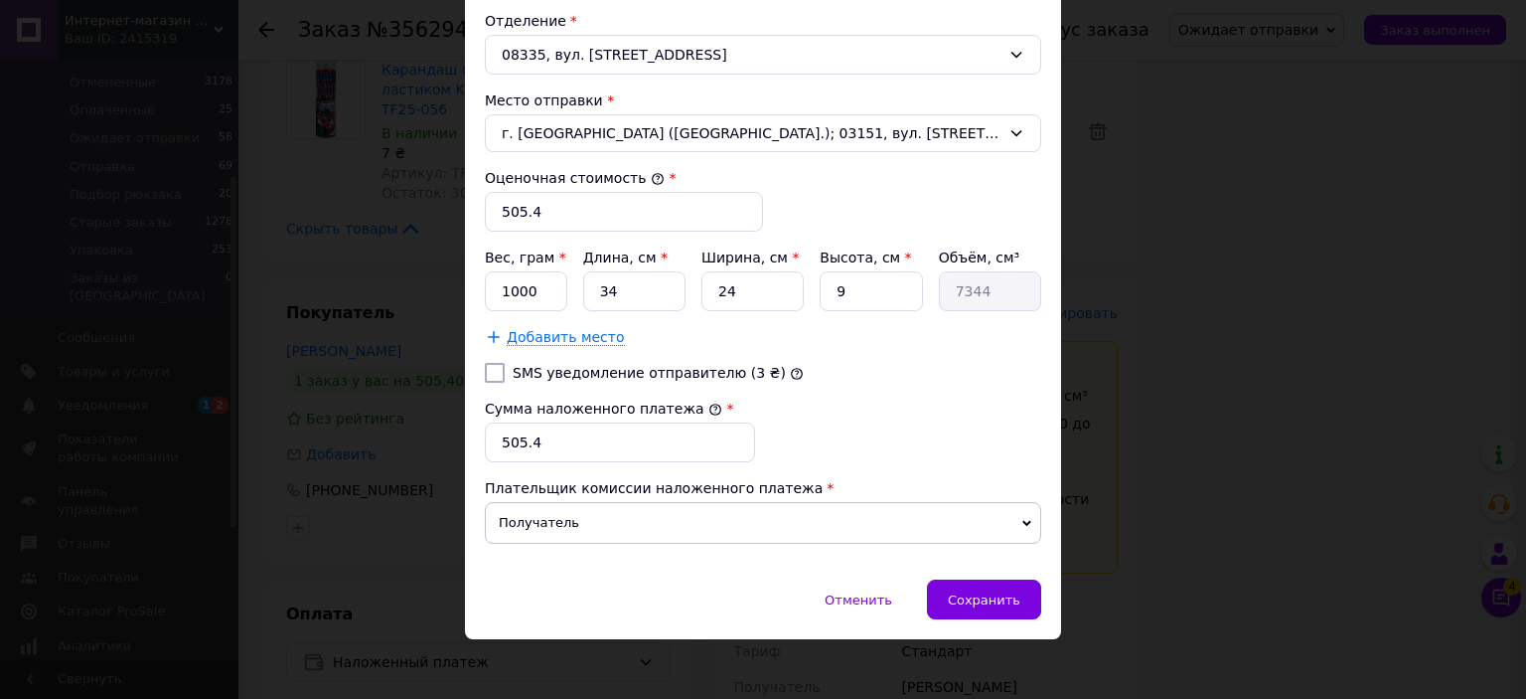
click at [505, 369] on input "SMS уведомление отправителю (3 ₴)" at bounding box center [495, 373] width 20 height 20
checkbox input "true"
click at [636, 424] on input "505.4" at bounding box center [620, 442] width 270 height 40
type input "505"
click at [670, 212] on input "505.4" at bounding box center [624, 212] width 278 height 40
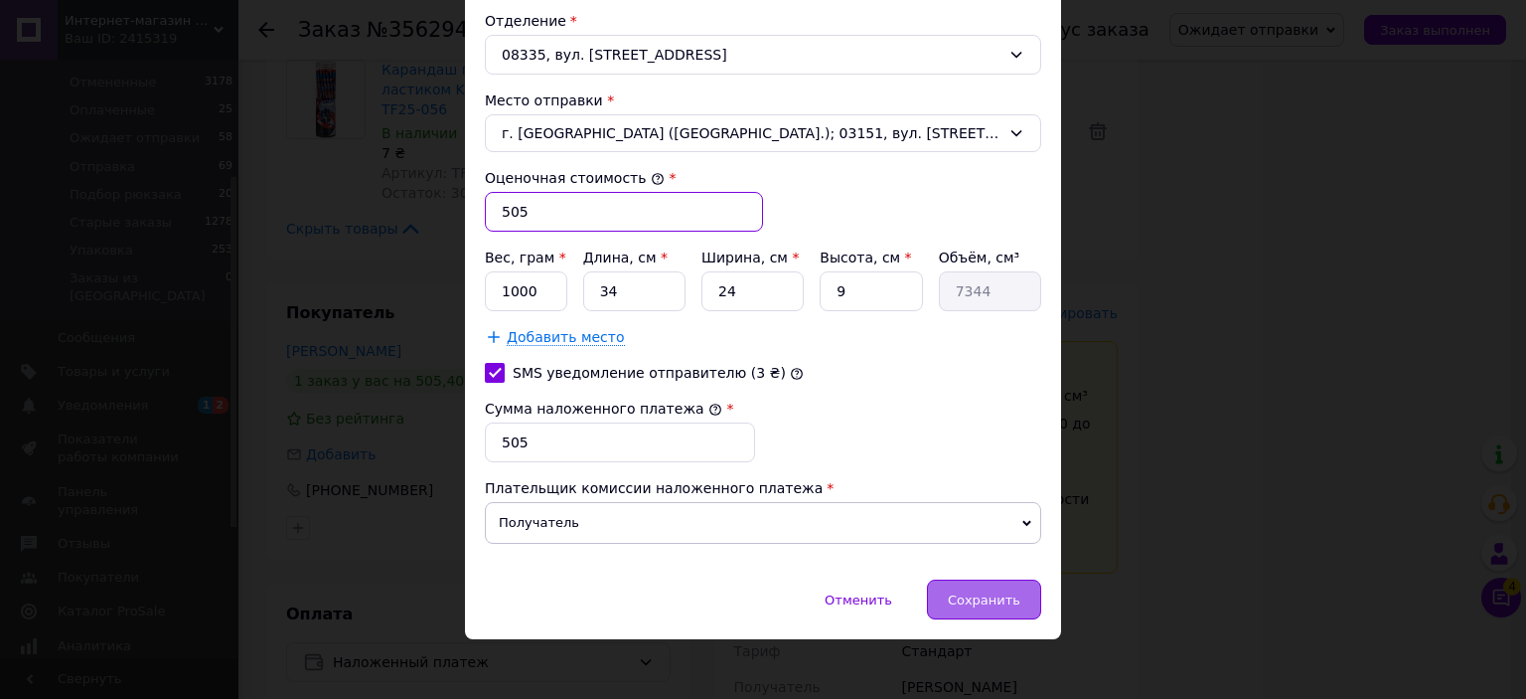
type input "505"
click at [1015, 608] on div "Сохранить" at bounding box center [984, 599] width 114 height 40
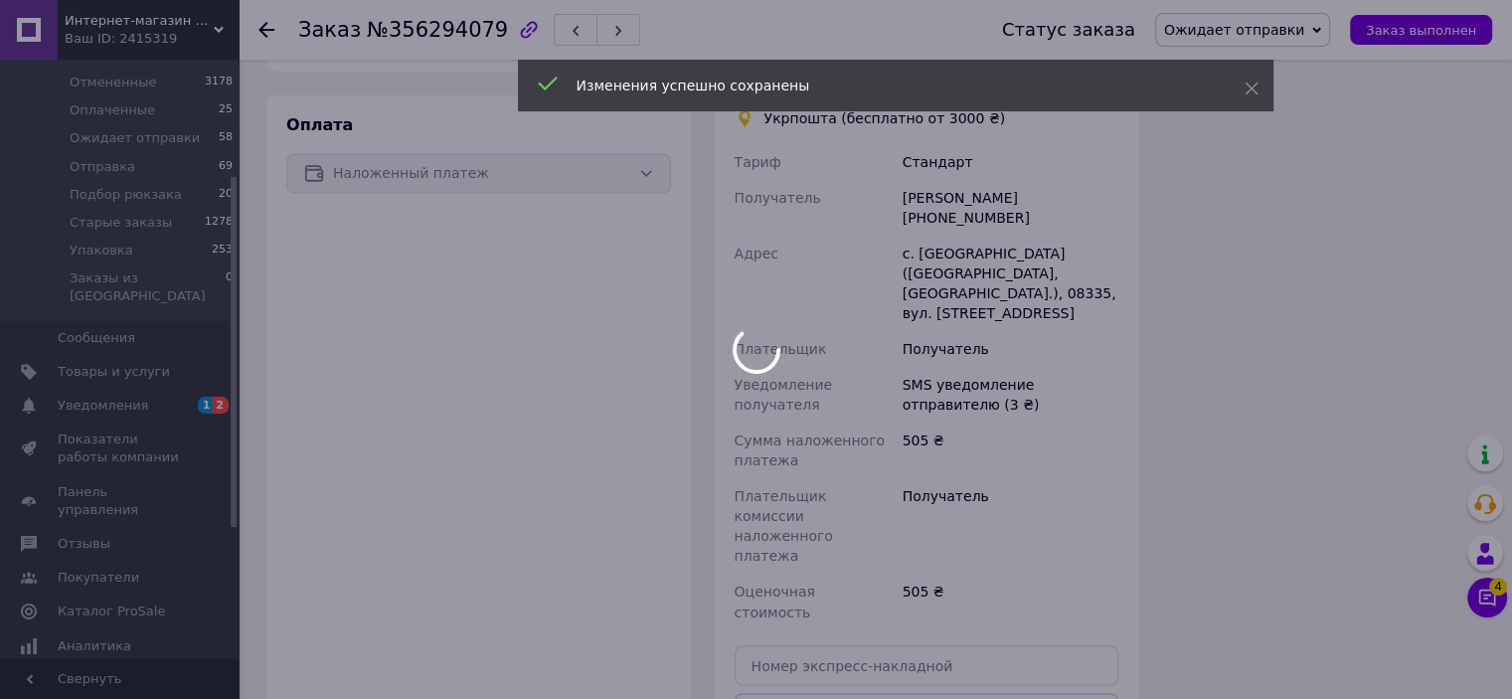
scroll to position [3180, 0]
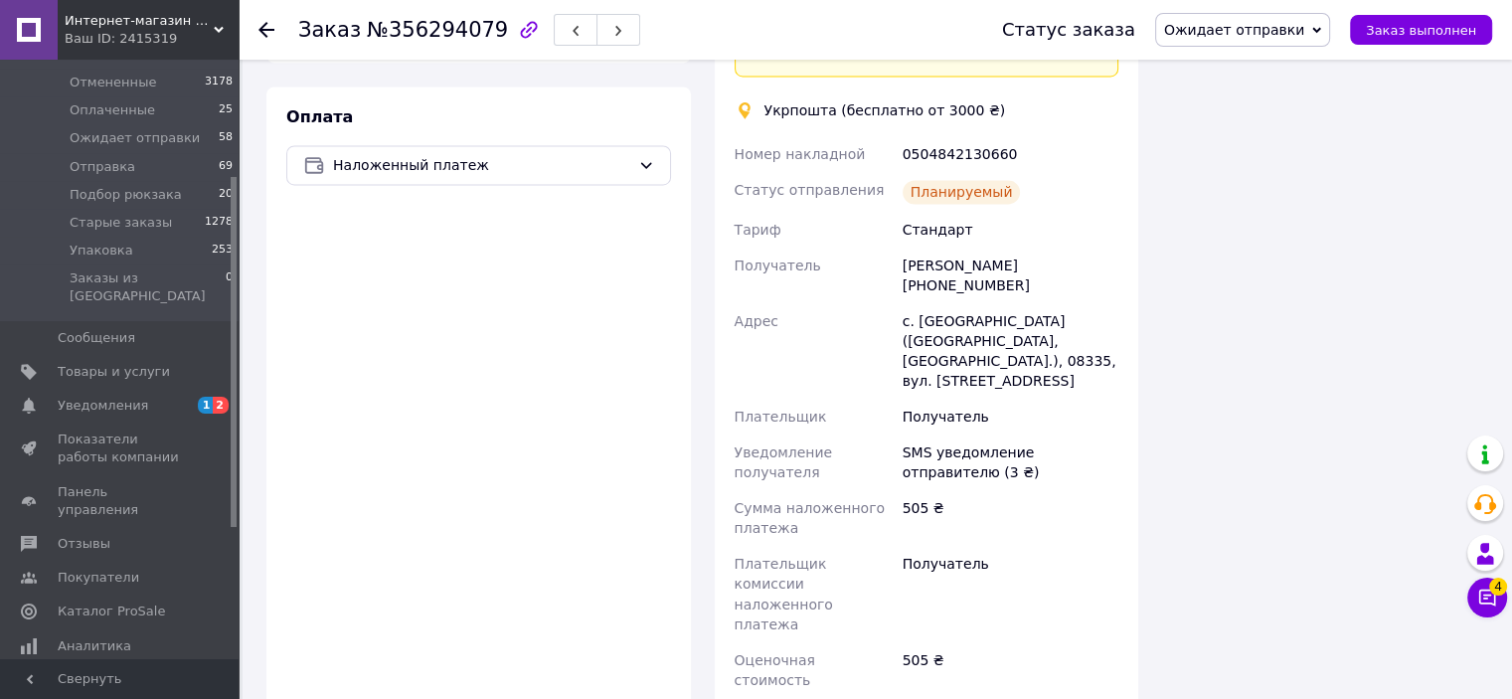
click at [1321, 34] on icon at bounding box center [1316, 30] width 9 height 9
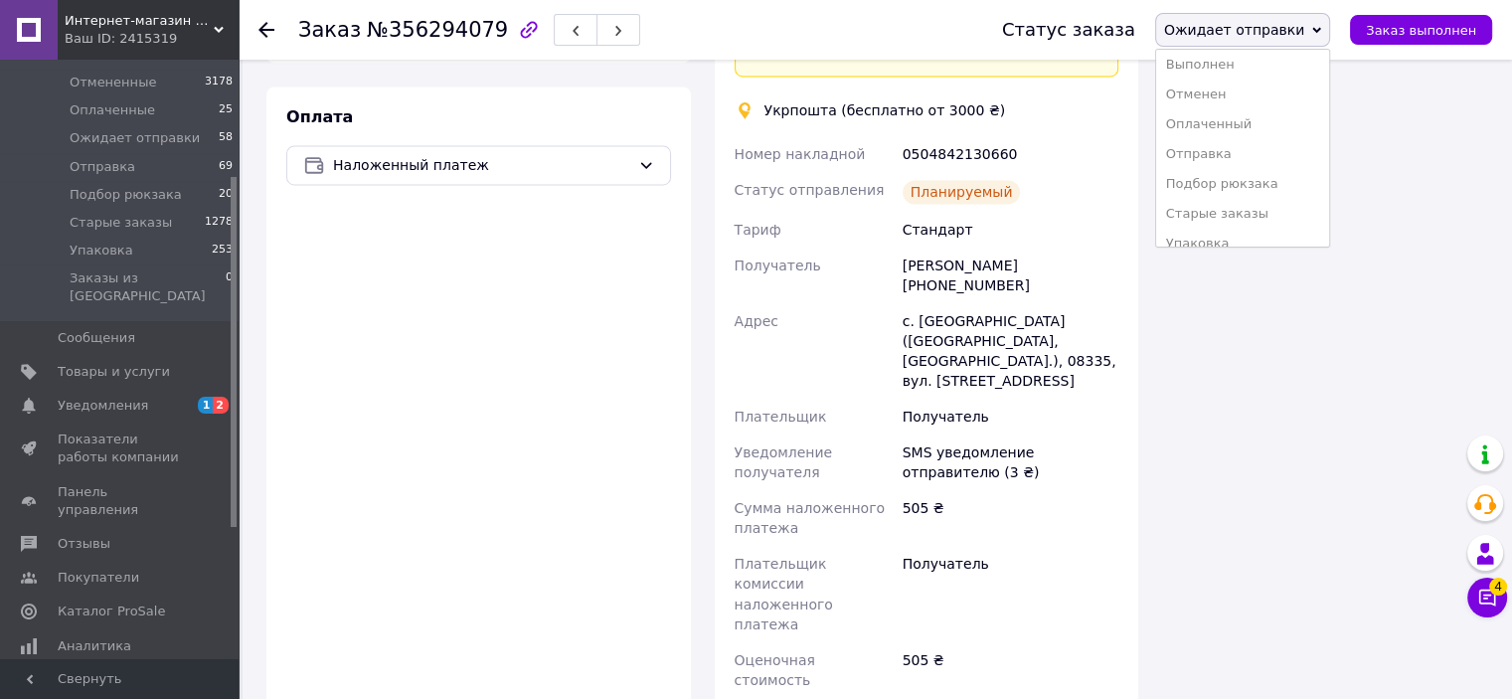
scroll to position [52, 0]
click at [1287, 231] on li "Упаковка" at bounding box center [1242, 227] width 173 height 30
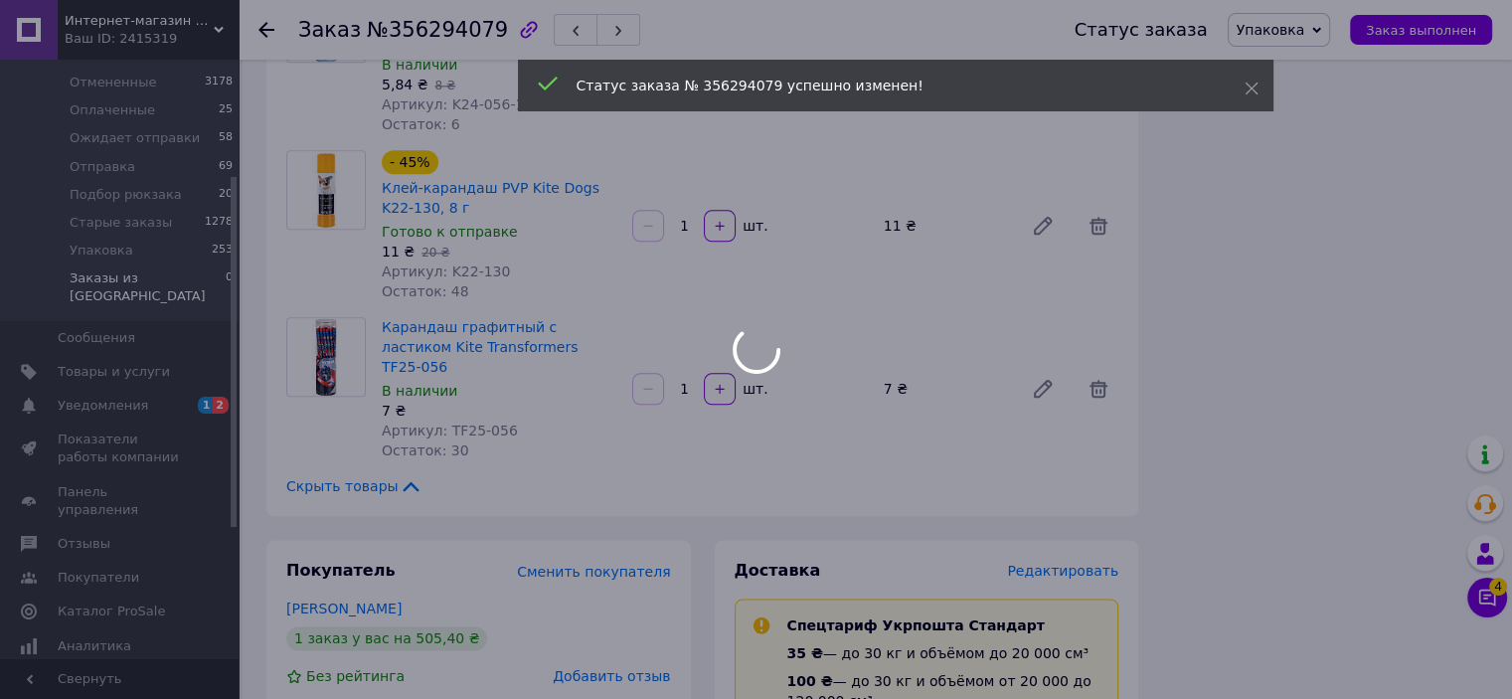
scroll to position [2286, 0]
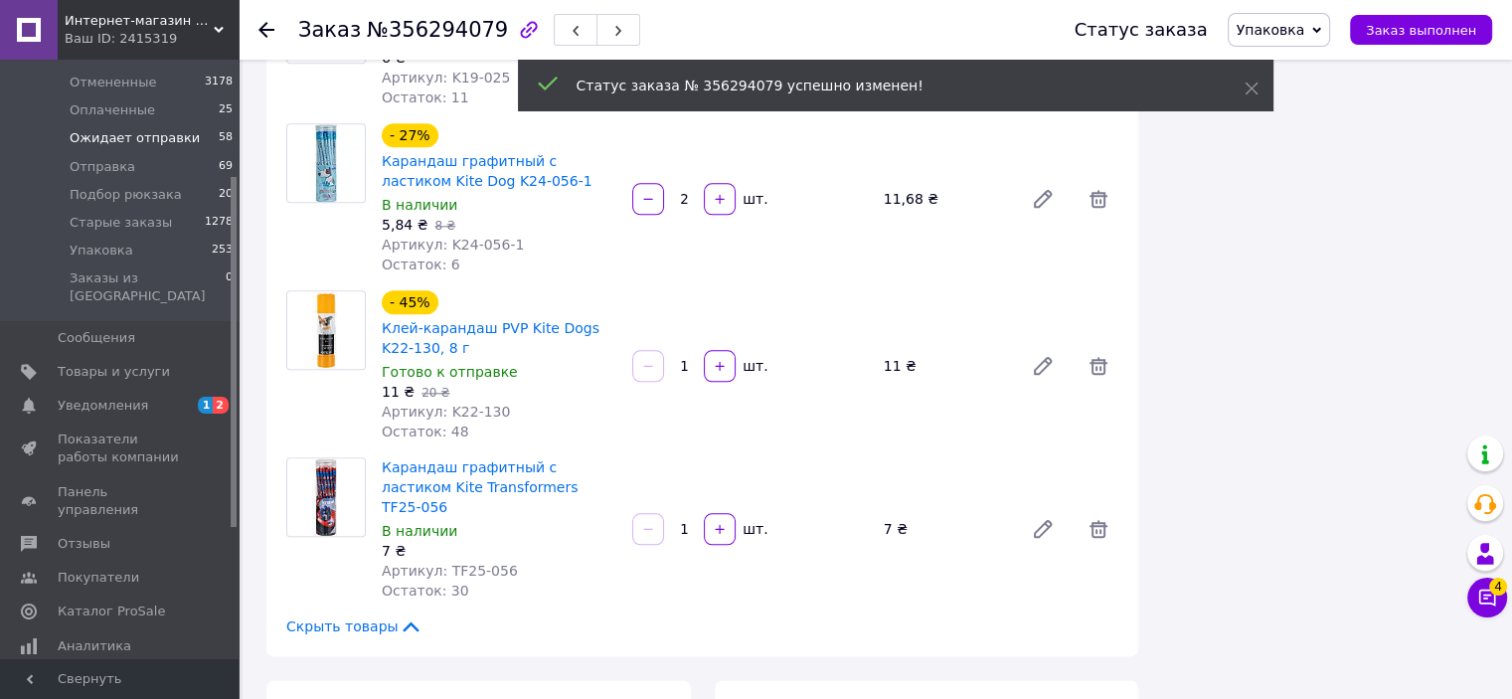
click at [192, 140] on li "Ожидает отправки 58" at bounding box center [122, 138] width 244 height 28
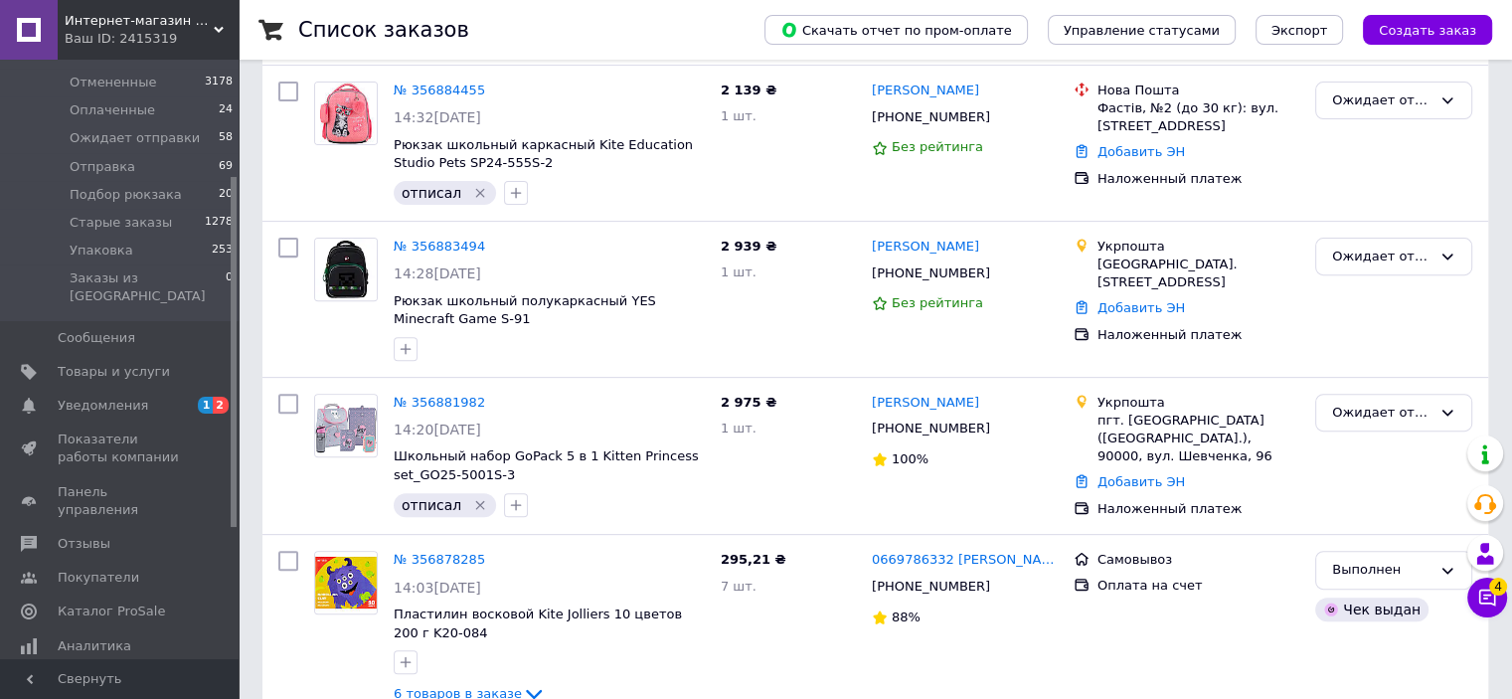
scroll to position [903, 0]
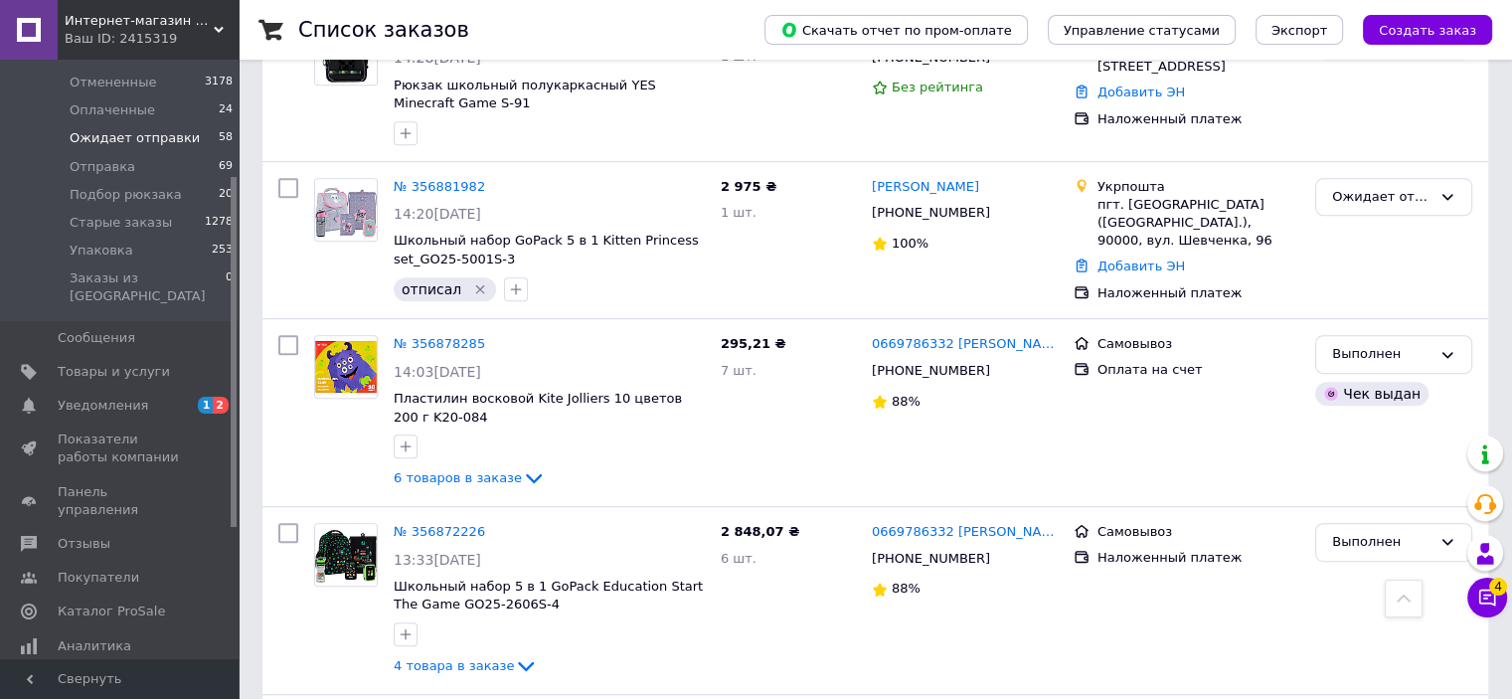
click at [207, 142] on li "Ожидает отправки 58" at bounding box center [122, 138] width 244 height 28
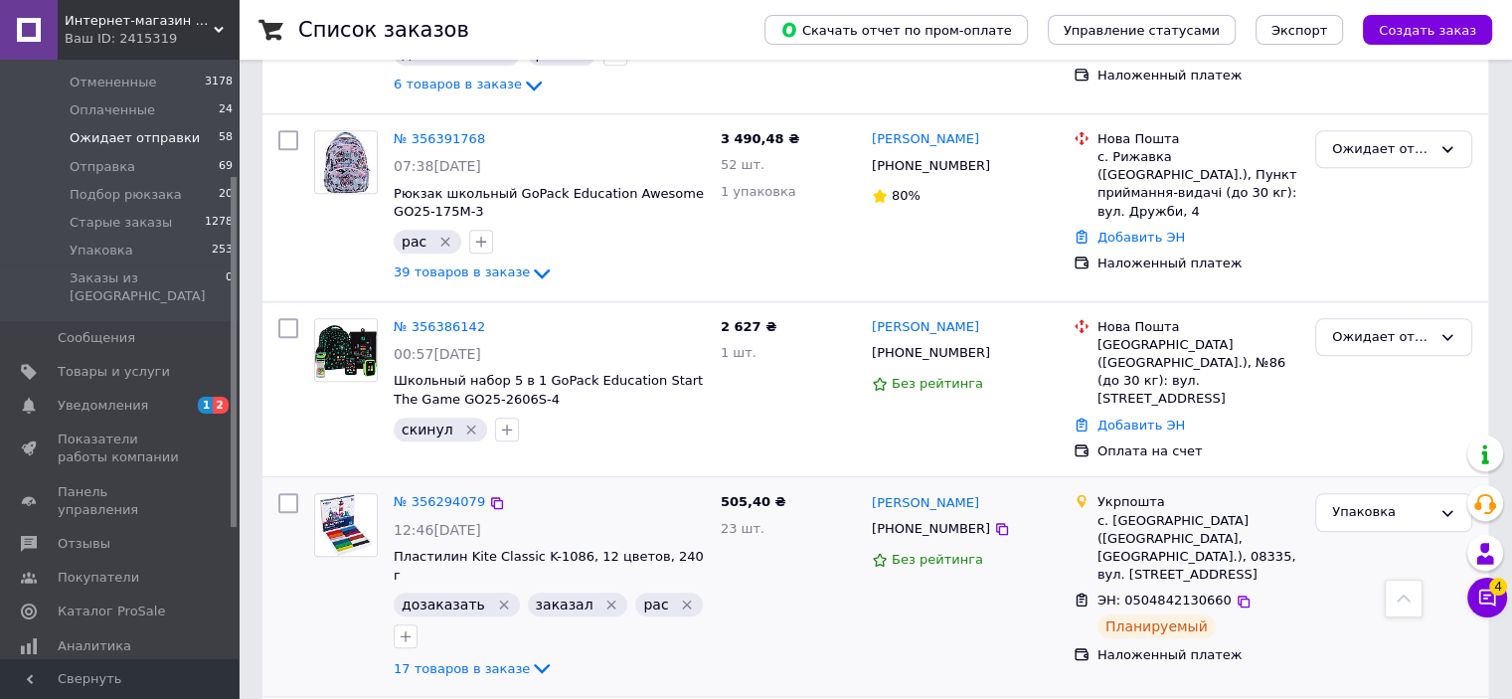
scroll to position [9514, 0]
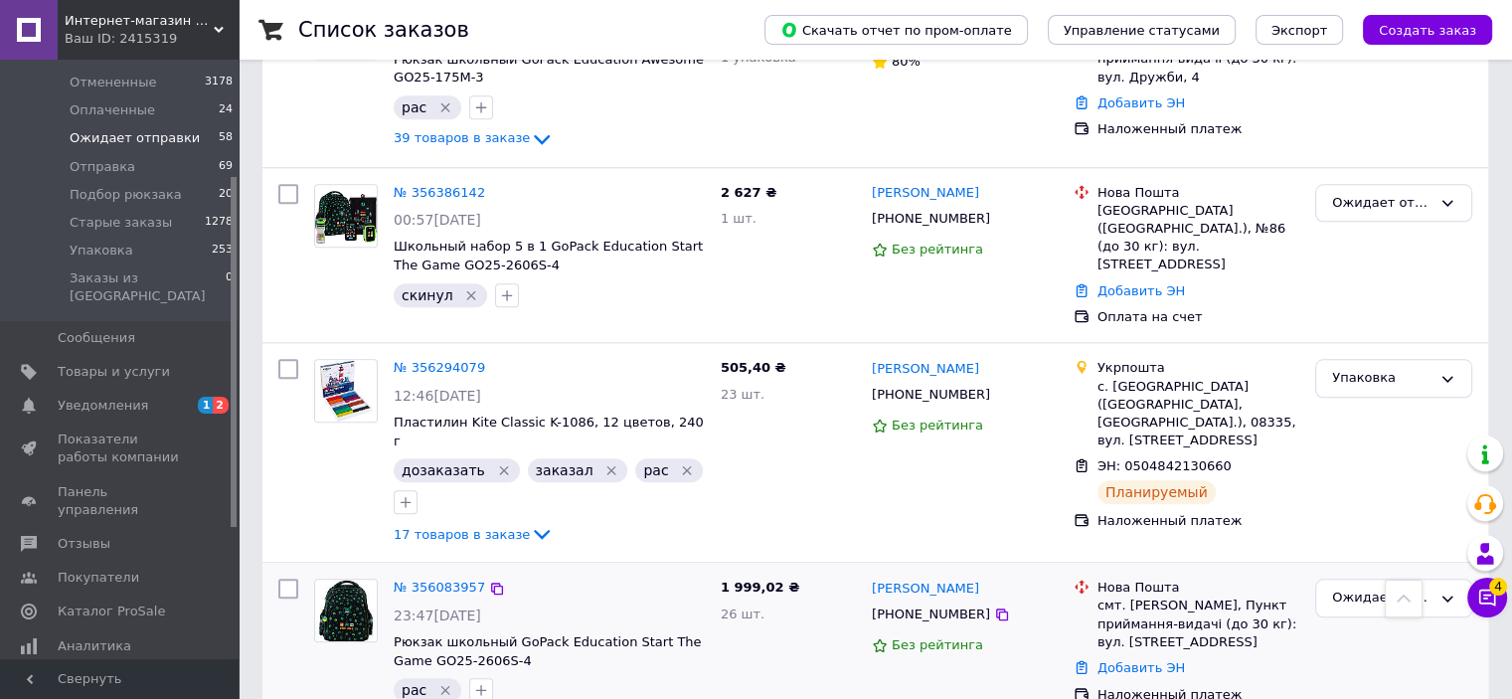
scroll to position [9812, 0]
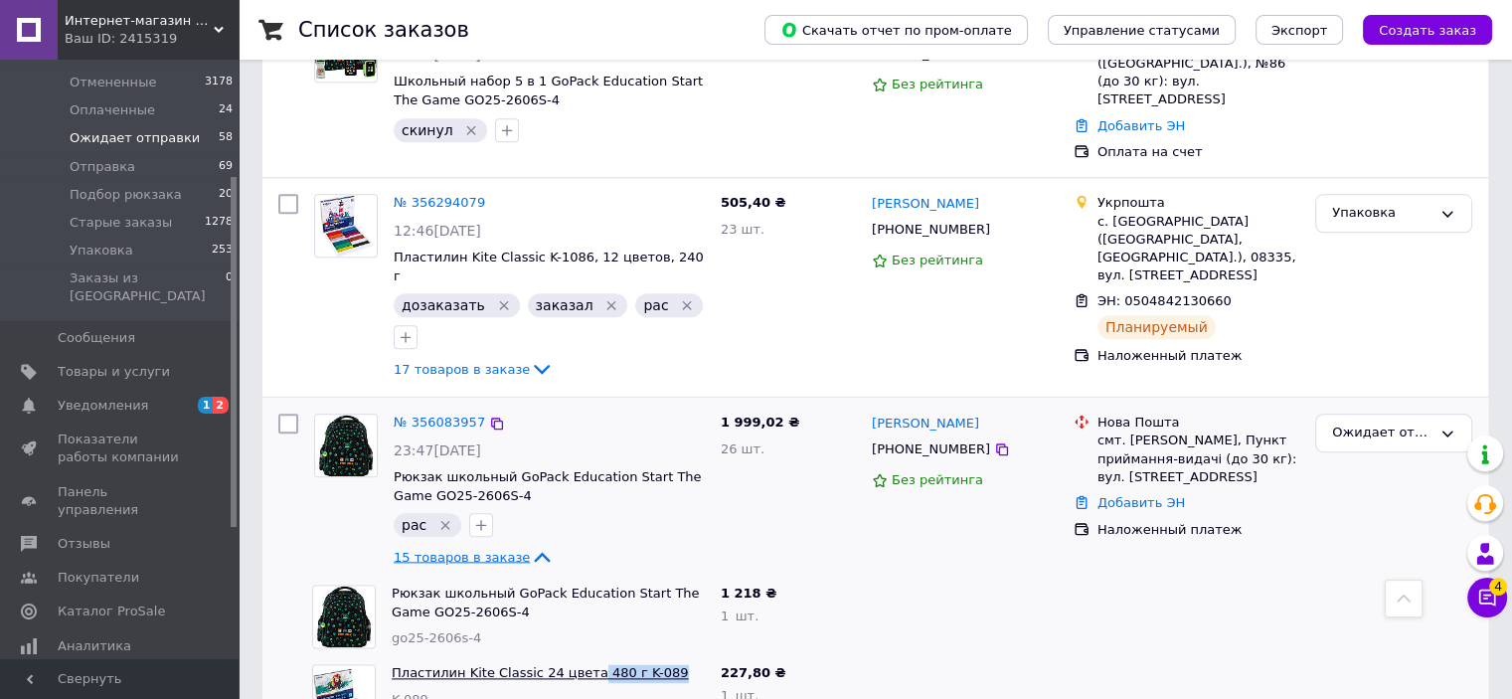
drag, startPoint x: 657, startPoint y: 413, endPoint x: 574, endPoint y: 401, distance: 83.3
click at [574, 664] on span "Пластилин Kite Classic 24 цвета 480 г K-089" at bounding box center [548, 673] width 313 height 19
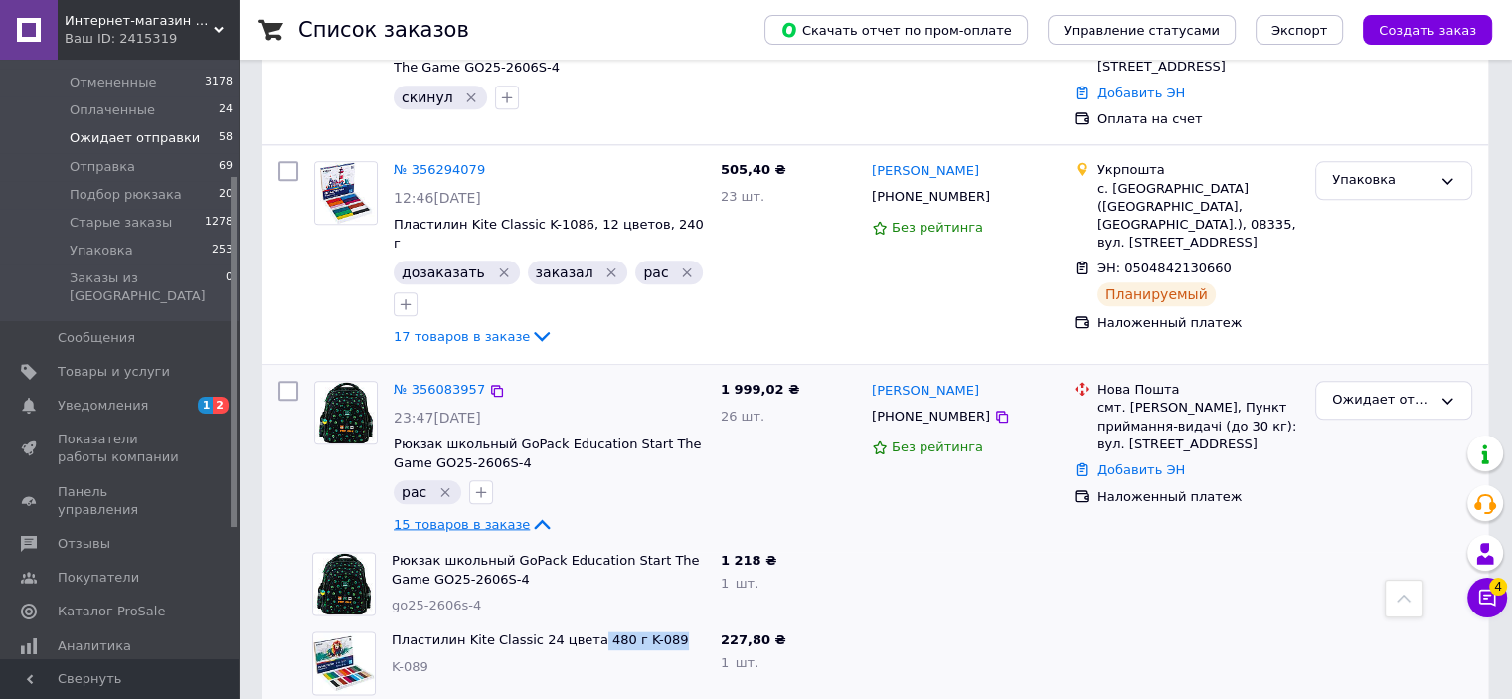
scroll to position [9714, 0]
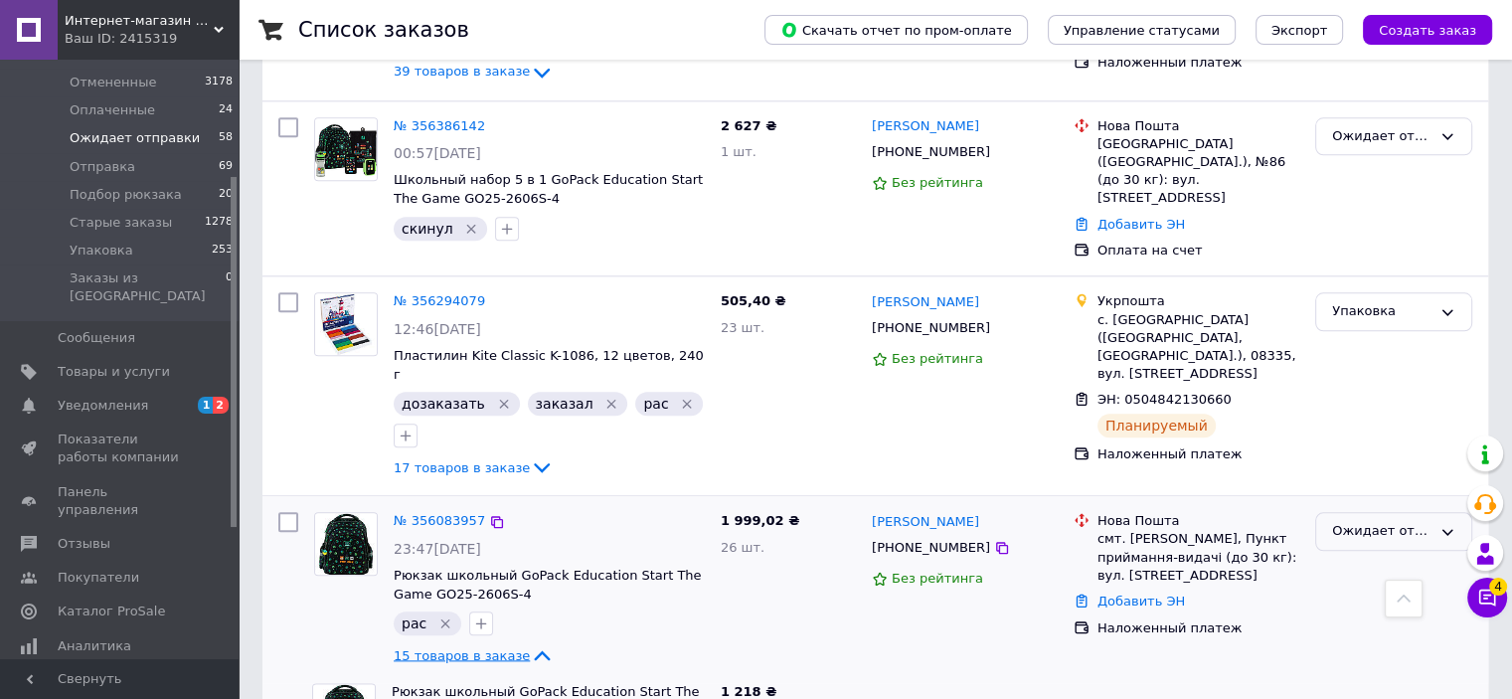
click at [1431, 512] on div "Ожидает отправки" at bounding box center [1393, 531] width 157 height 39
click at [1387, 683] on li "Упаковка" at bounding box center [1393, 701] width 155 height 37
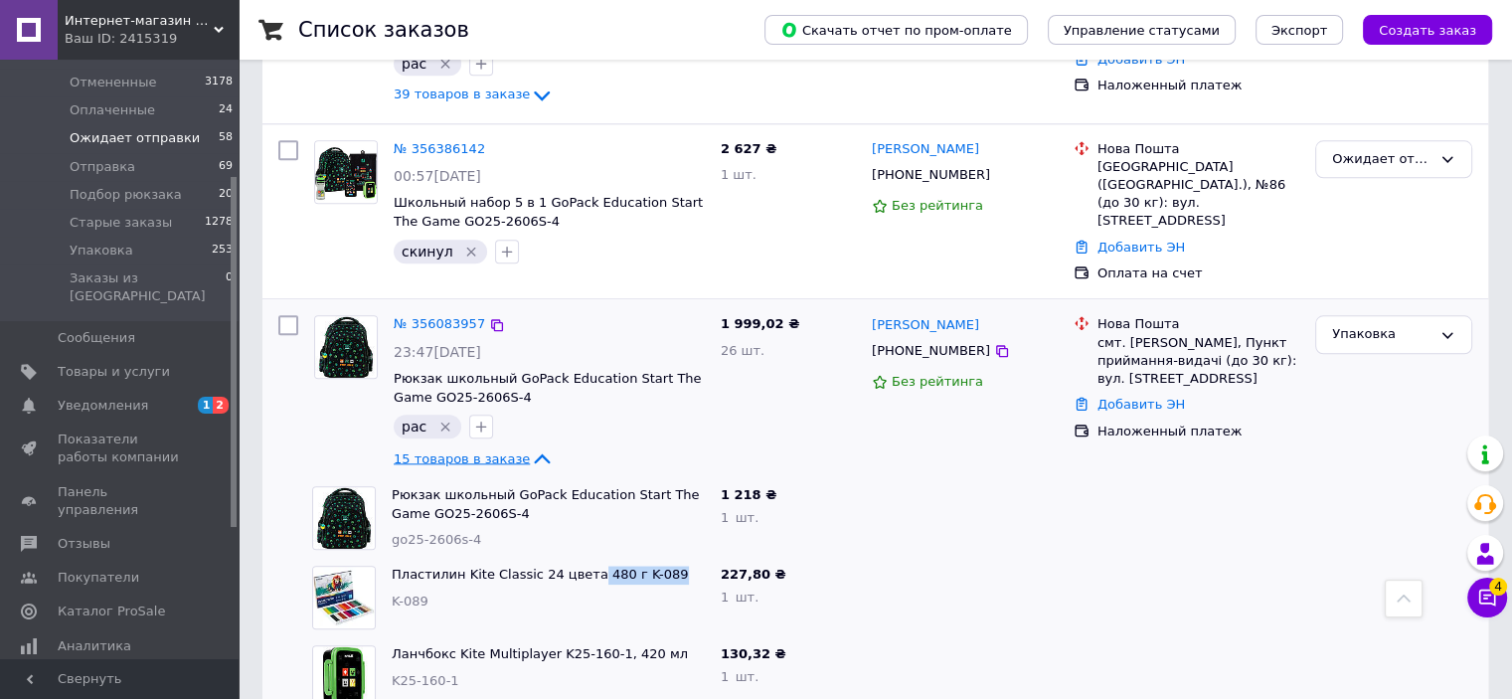
scroll to position [9416, 0]
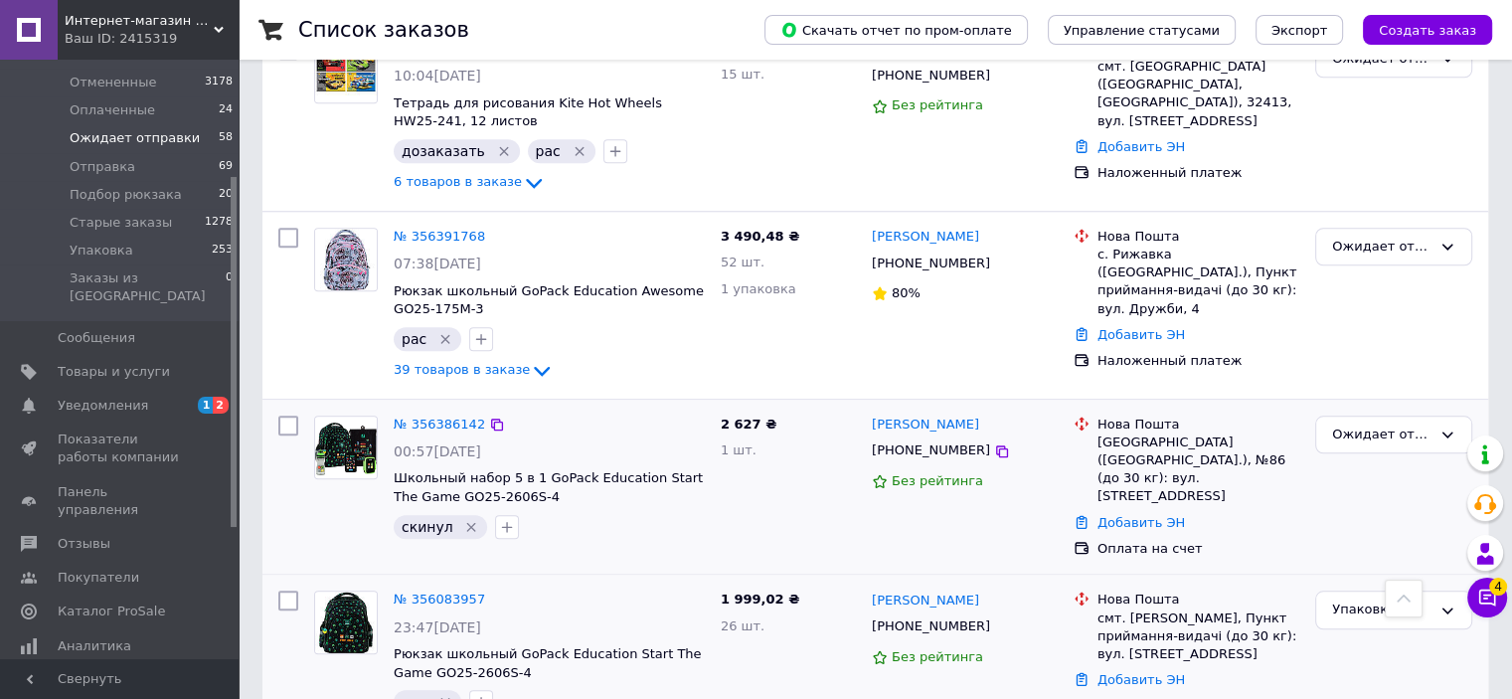
drag, startPoint x: 485, startPoint y: 483, endPoint x: 708, endPoint y: 361, distance: 254.0
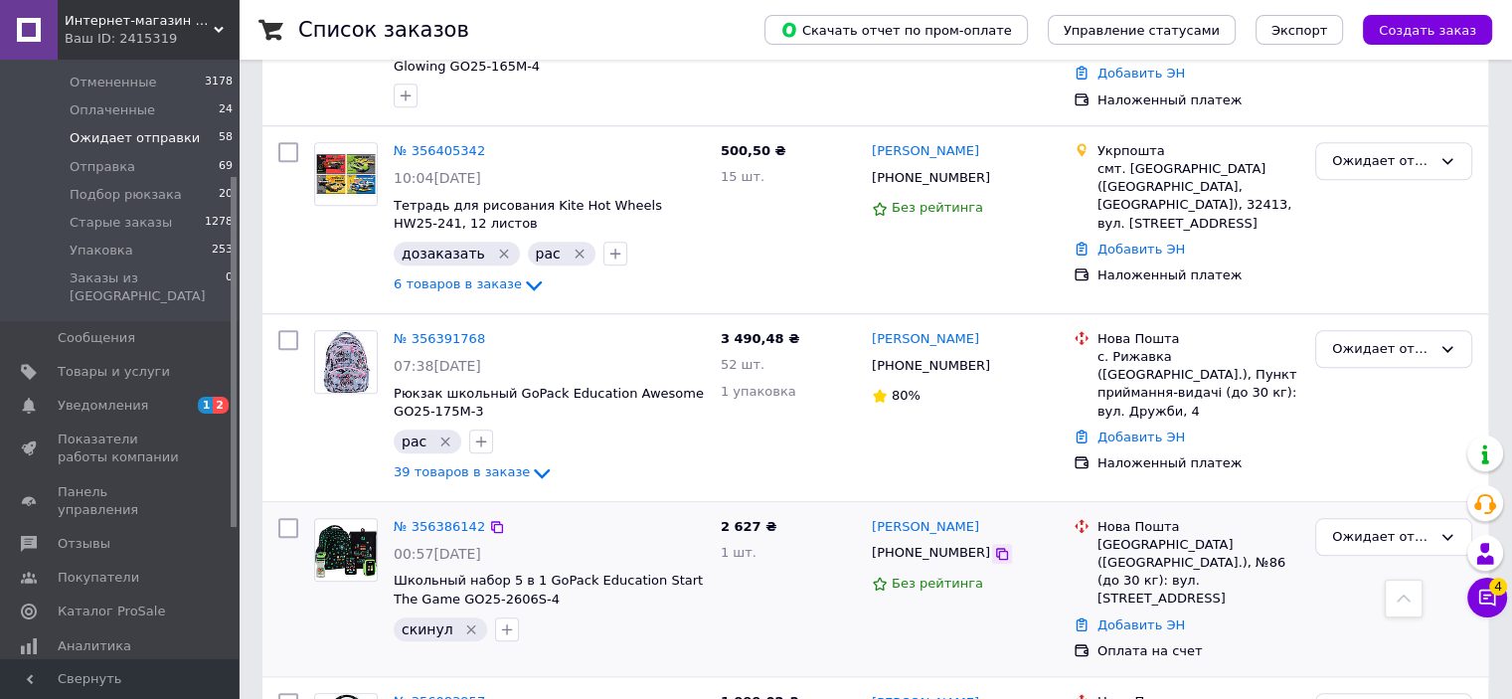
click at [994, 546] on icon at bounding box center [1002, 554] width 16 height 16
click at [1449, 322] on div "Ожидает отправки" at bounding box center [1393, 407] width 173 height 171
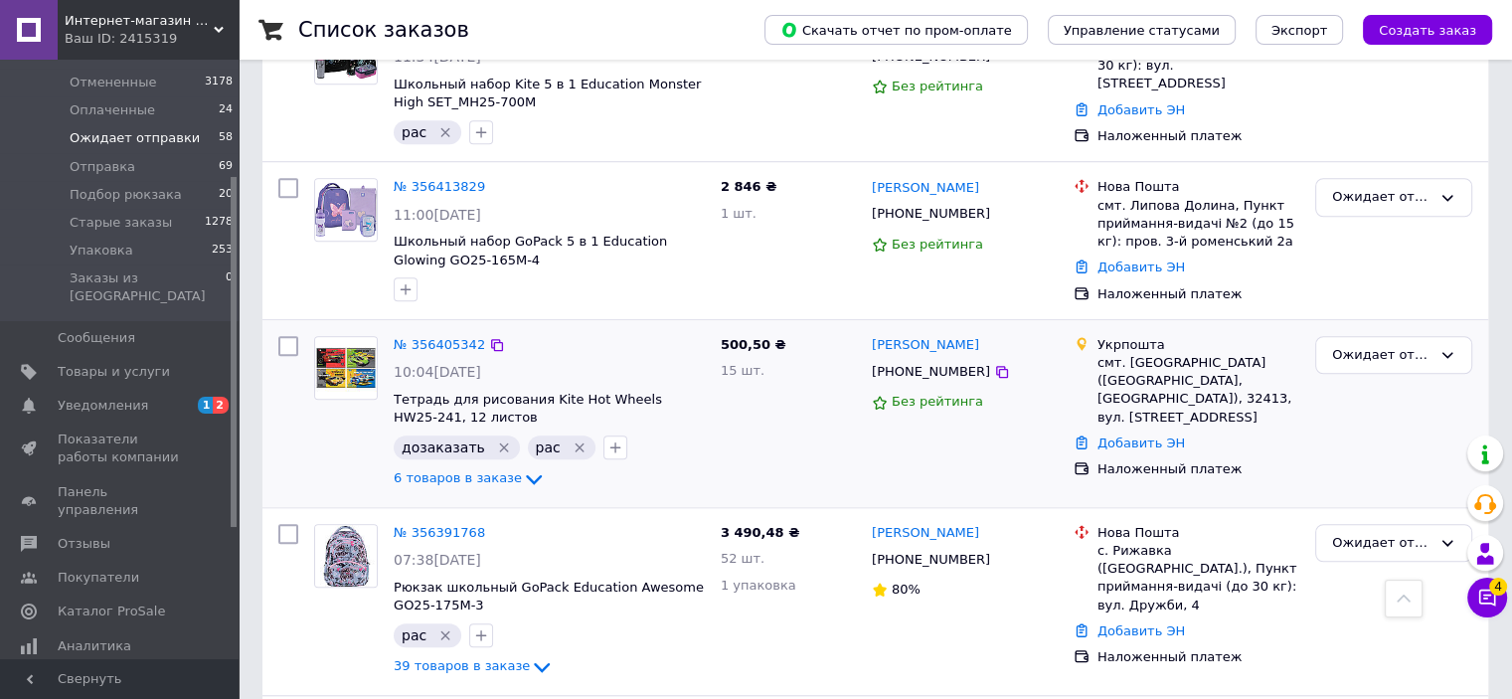
scroll to position [9015, 0]
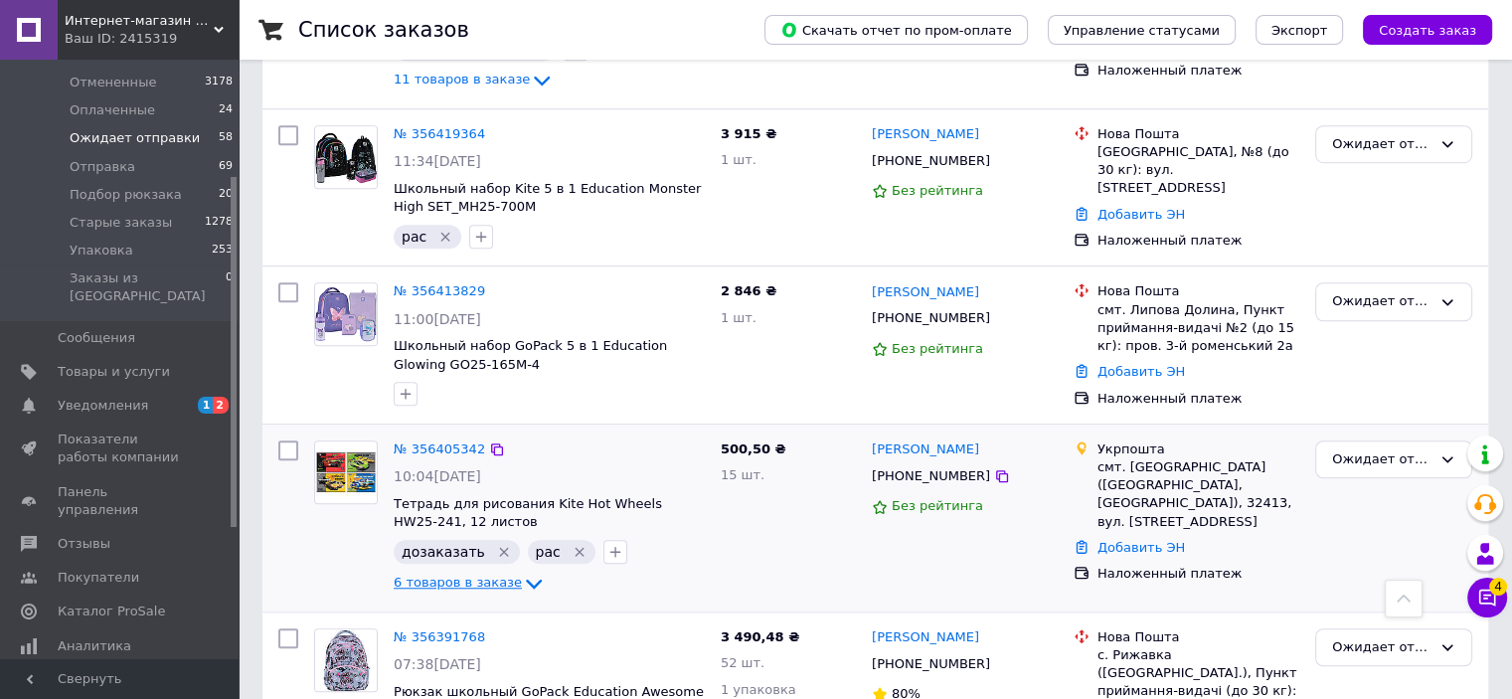
click at [522, 571] on icon at bounding box center [534, 583] width 24 height 24
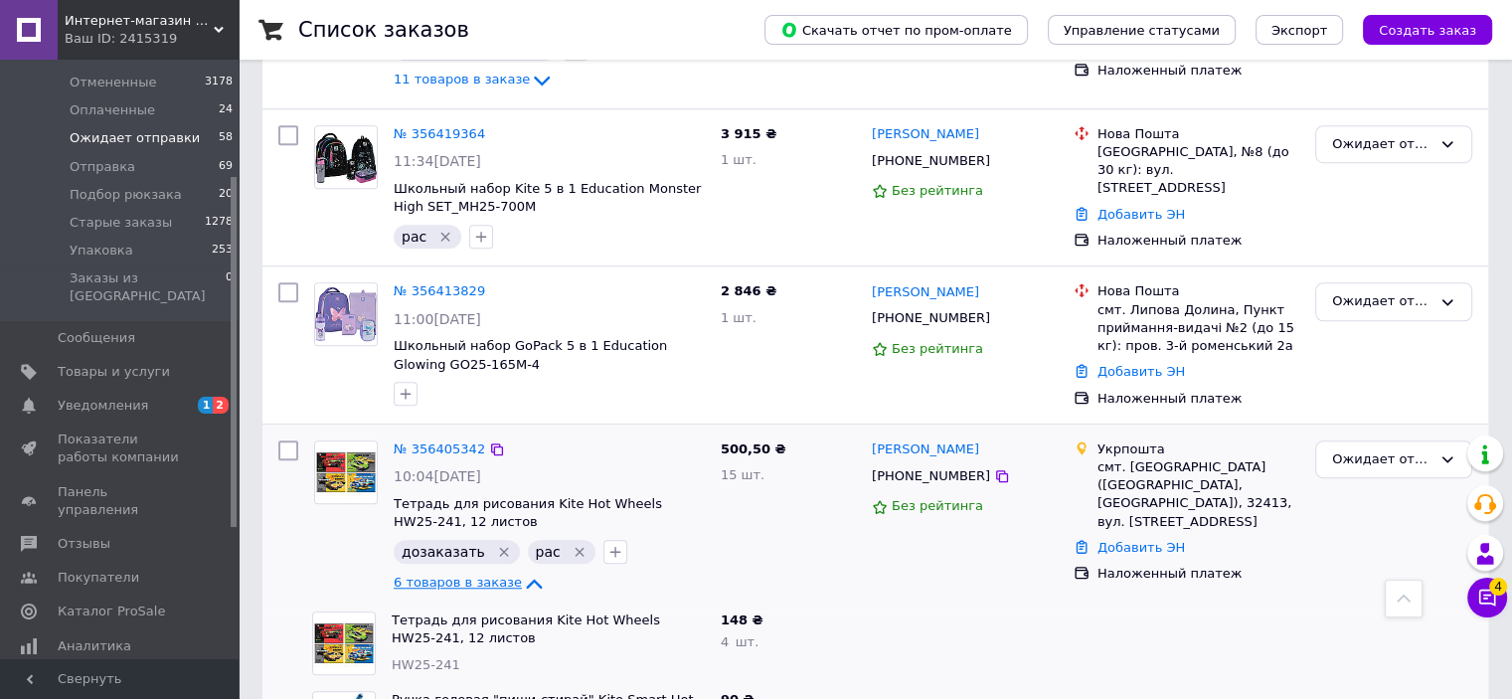
click at [522, 571] on icon at bounding box center [534, 583] width 24 height 24
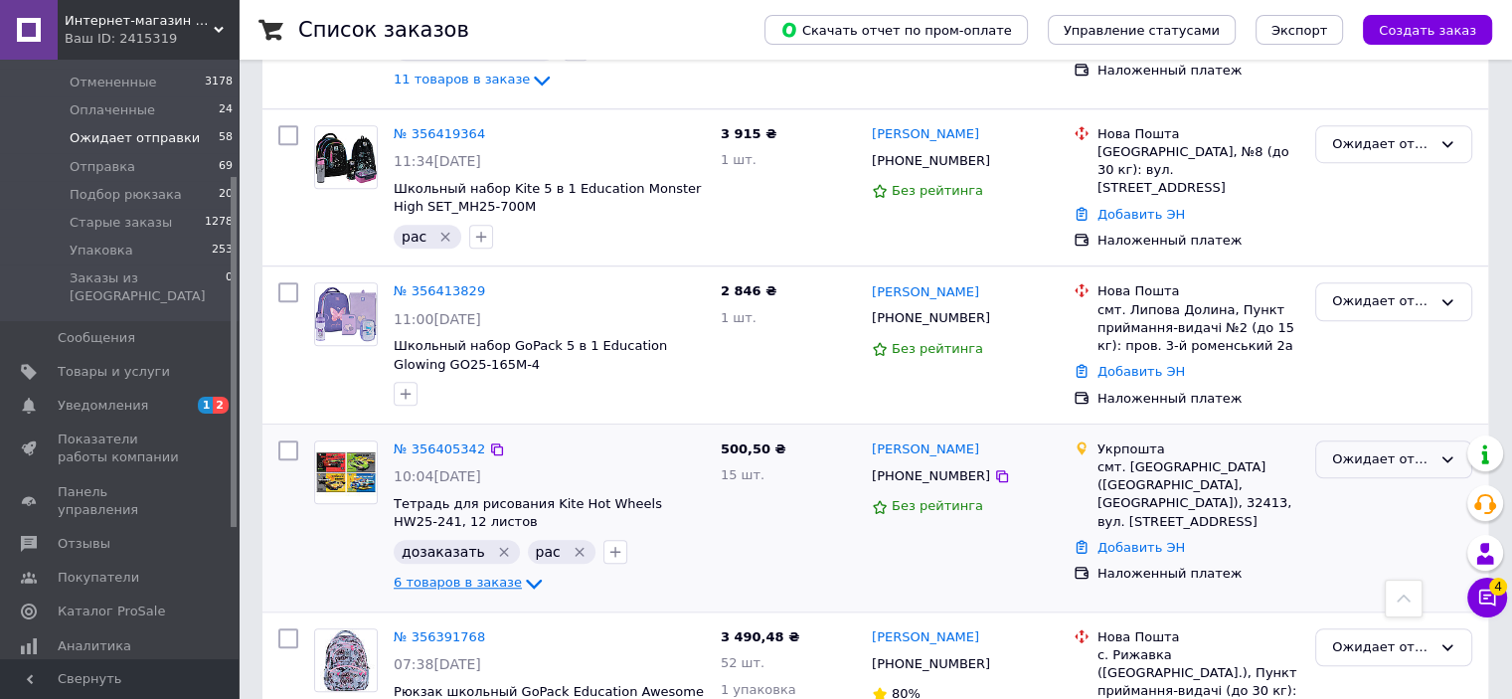
click at [1345, 449] on div "Ожидает отправки" at bounding box center [1381, 459] width 99 height 21
click at [1383, 612] on li "Упаковка" at bounding box center [1393, 630] width 155 height 37
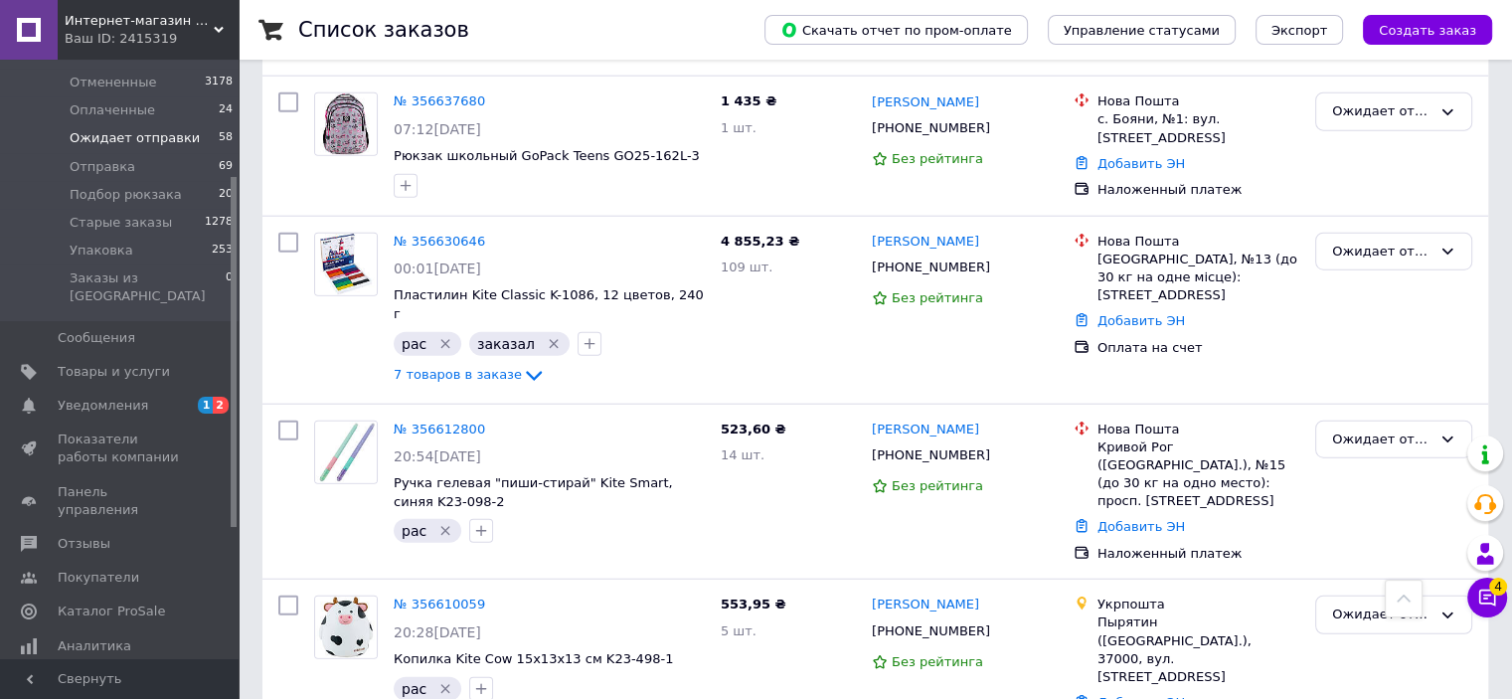
scroll to position [4941, 0]
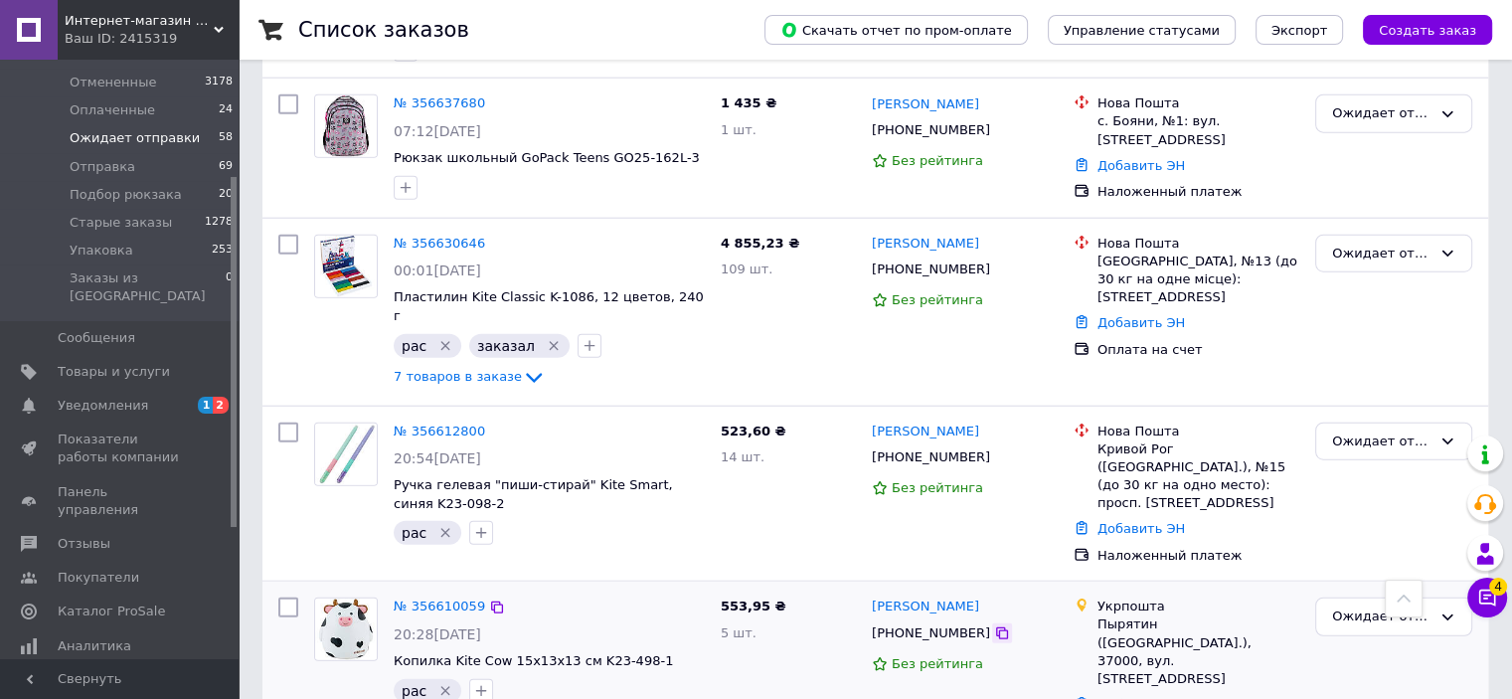
click at [996, 627] on icon at bounding box center [1002, 633] width 12 height 12
click at [489, 599] on icon at bounding box center [497, 607] width 16 height 16
click at [476, 683] on icon "button" at bounding box center [481, 691] width 16 height 16
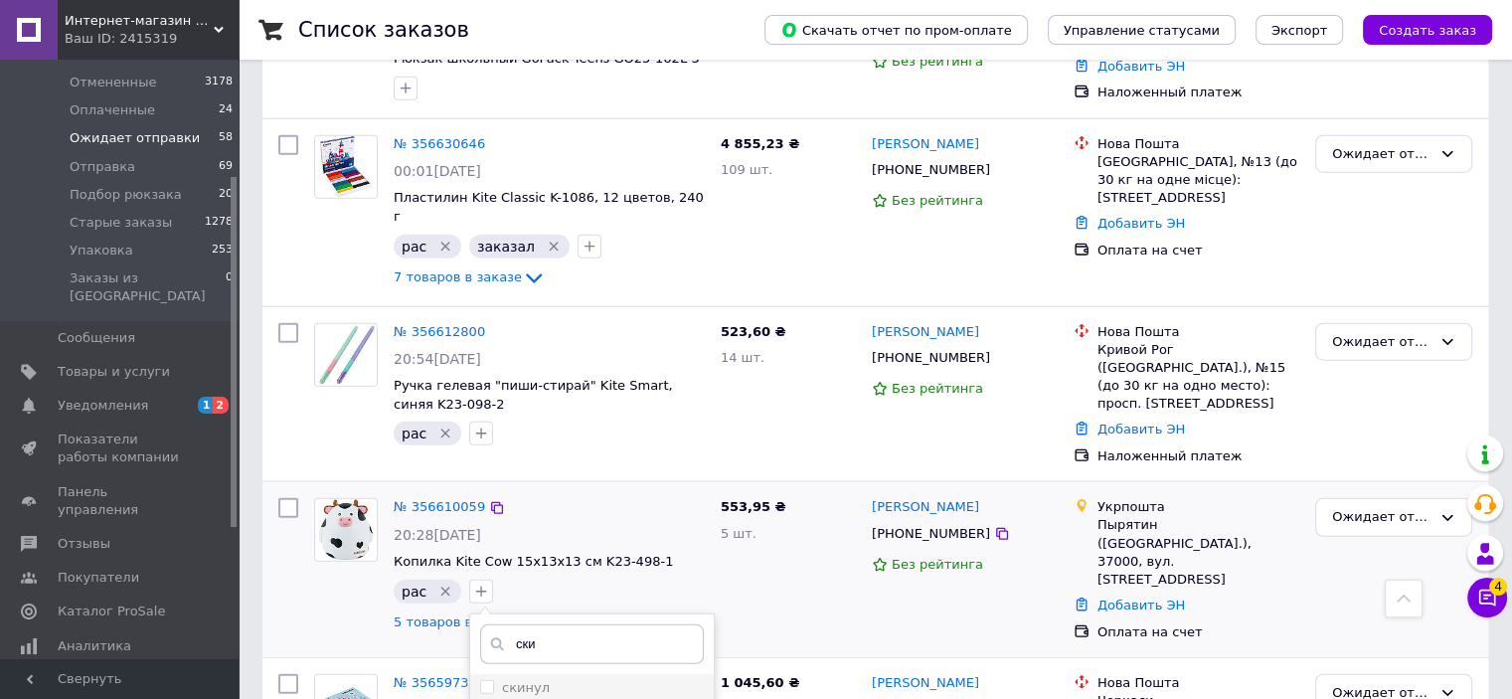
type input "ски"
click at [576, 679] on div "скинул" at bounding box center [592, 688] width 224 height 18
checkbox input "true"
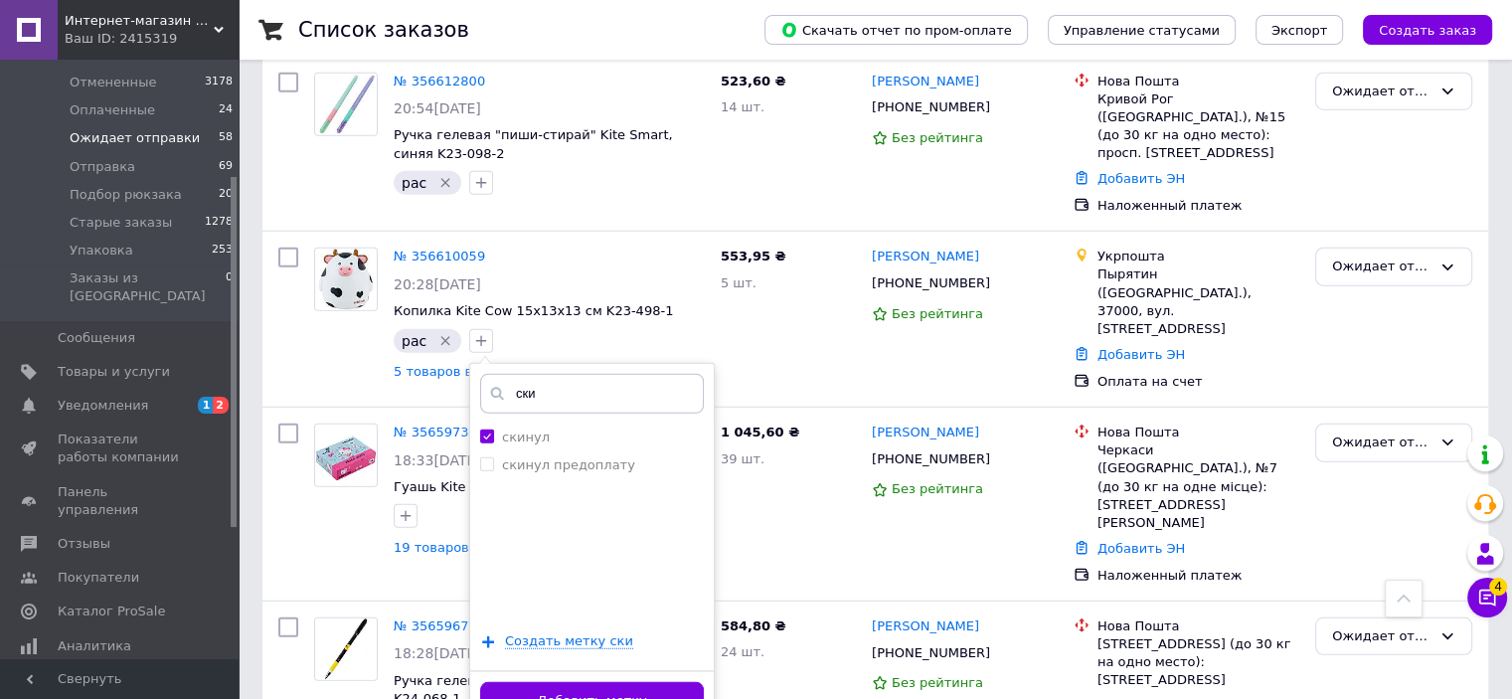
scroll to position [5438, 0]
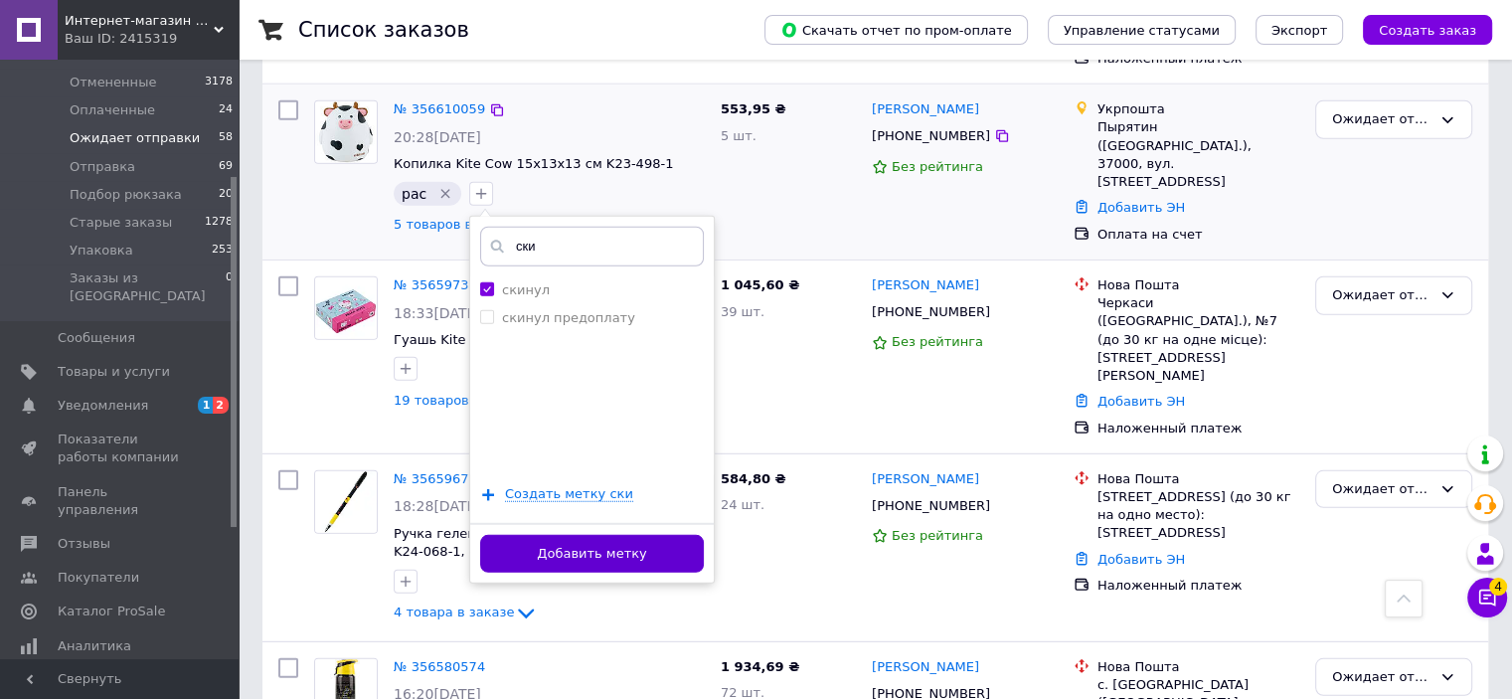
click at [644, 535] on button "Добавить метку" at bounding box center [592, 554] width 224 height 39
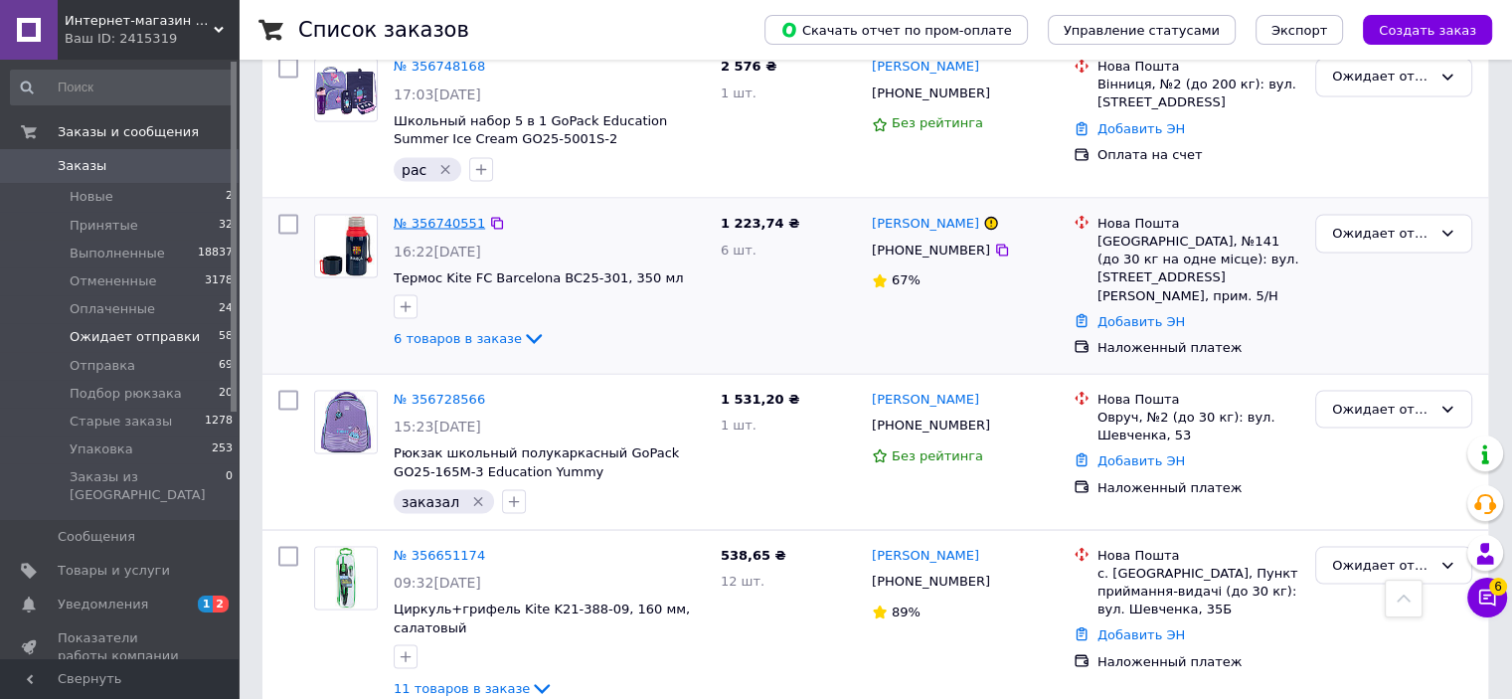
scroll to position [3450, 0]
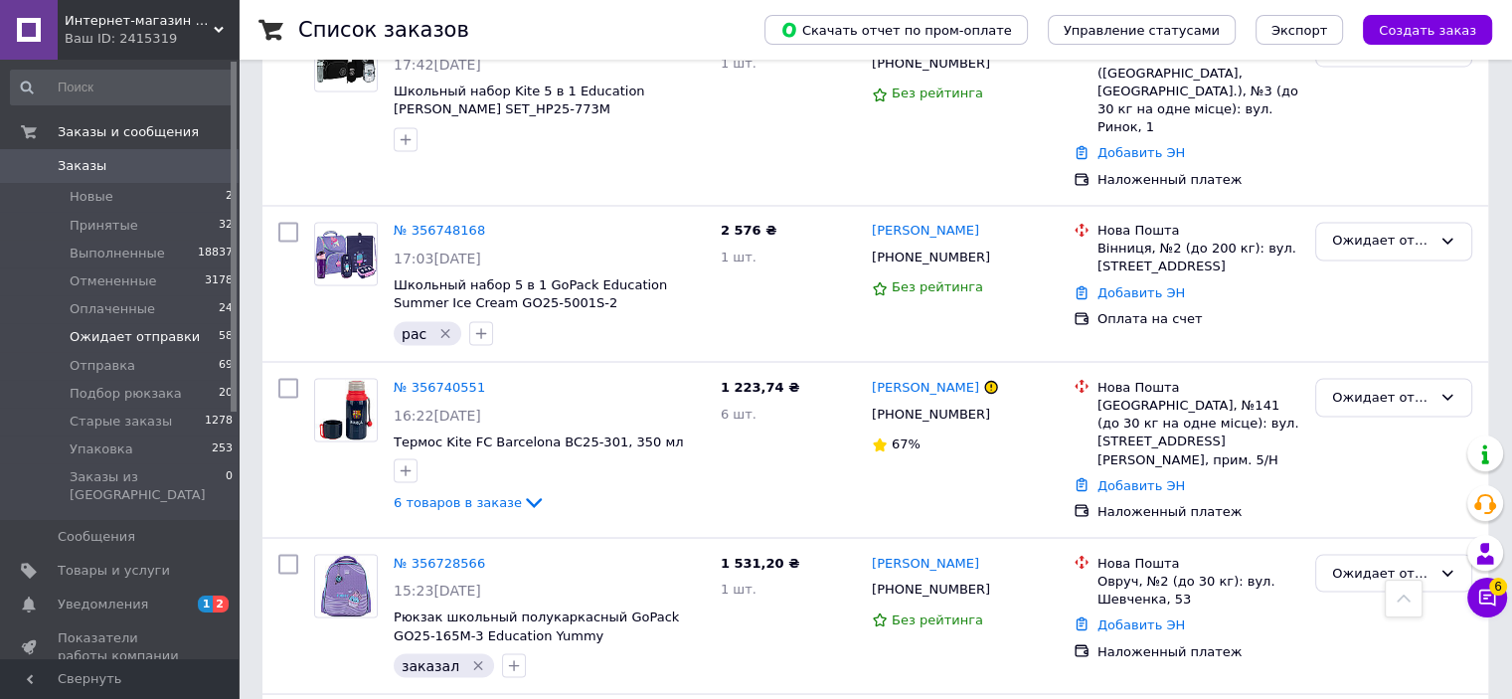
click at [135, 165] on span "Заказы" at bounding box center [121, 166] width 126 height 18
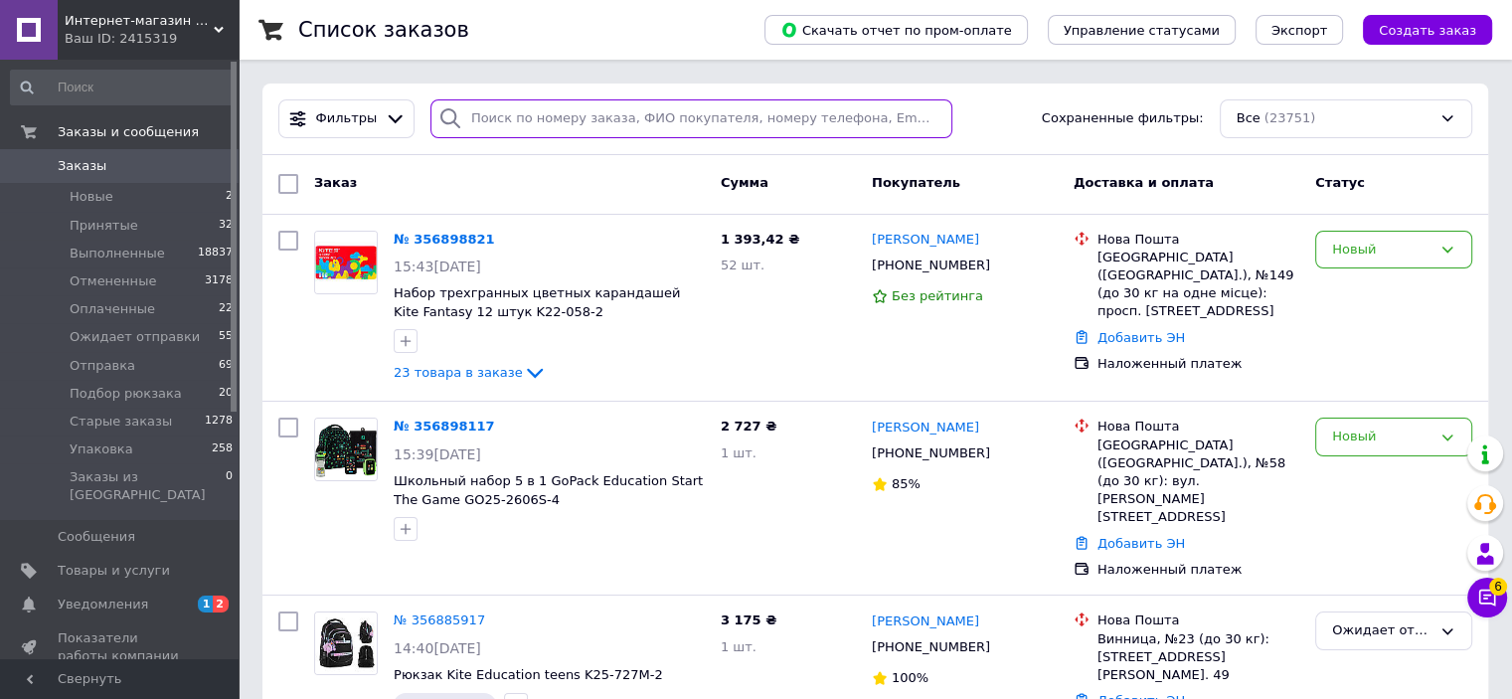
click at [578, 129] on input "search" at bounding box center [691, 118] width 522 height 39
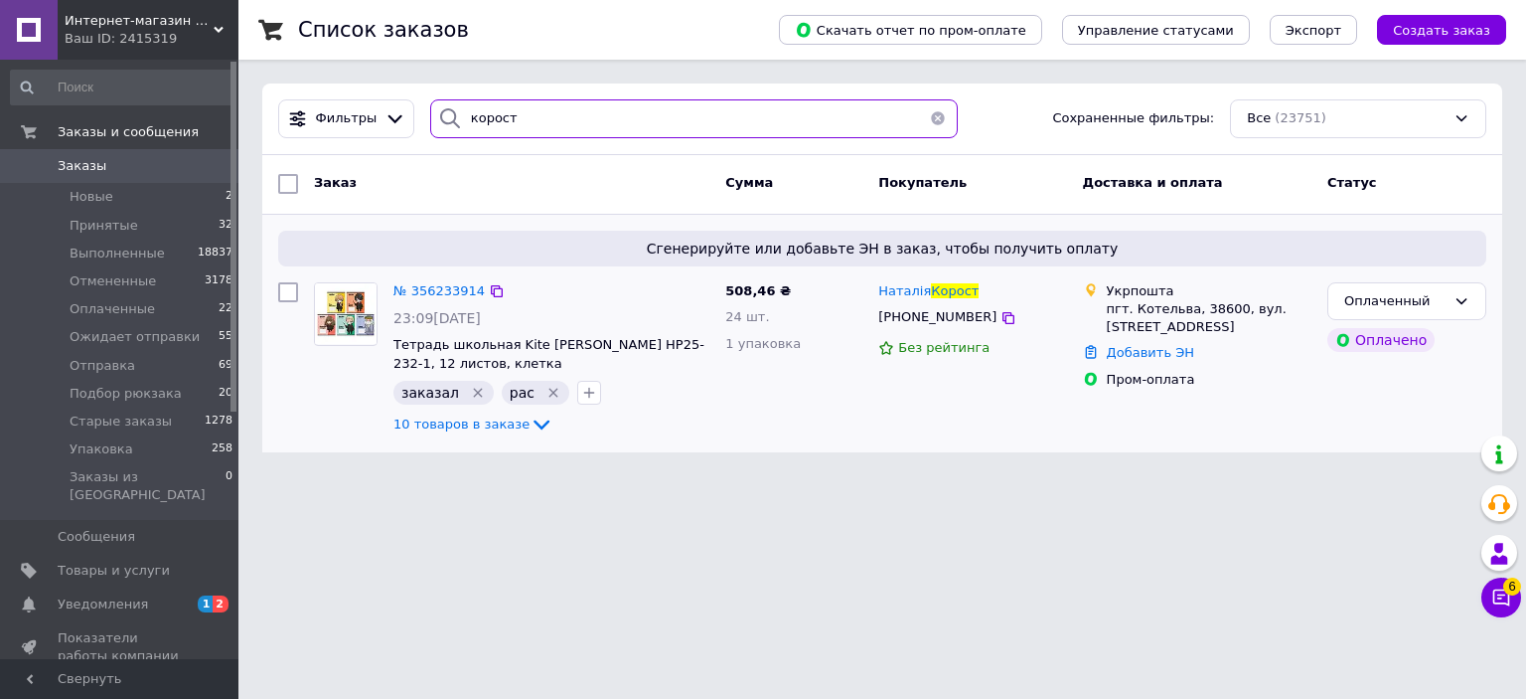
type input "корост"
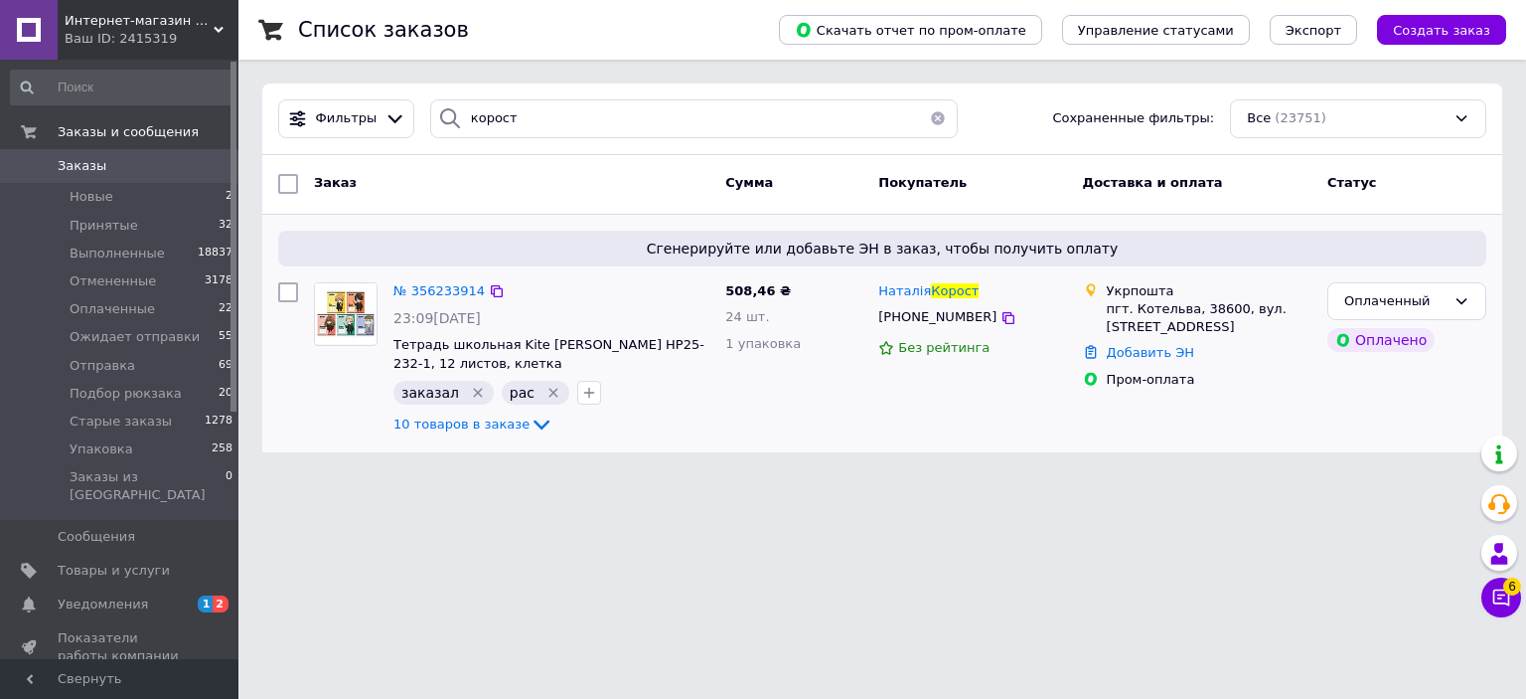
click at [508, 444] on div "Сгенерируйте или добавьте ЭН в заказ, чтобы получить оплату № 356233914 23:09[D…" at bounding box center [882, 334] width 1240 height 239
click at [530, 433] on icon at bounding box center [542, 424] width 24 height 24
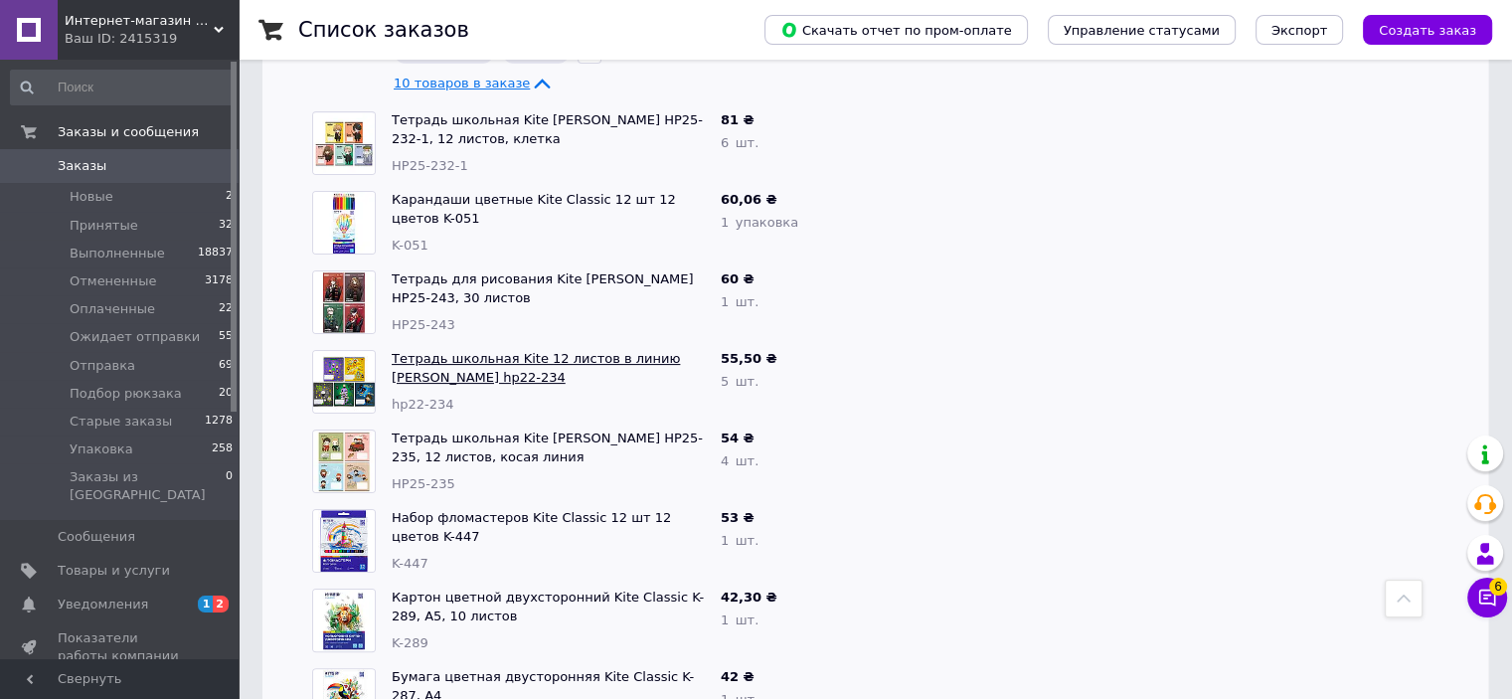
scroll to position [274, 0]
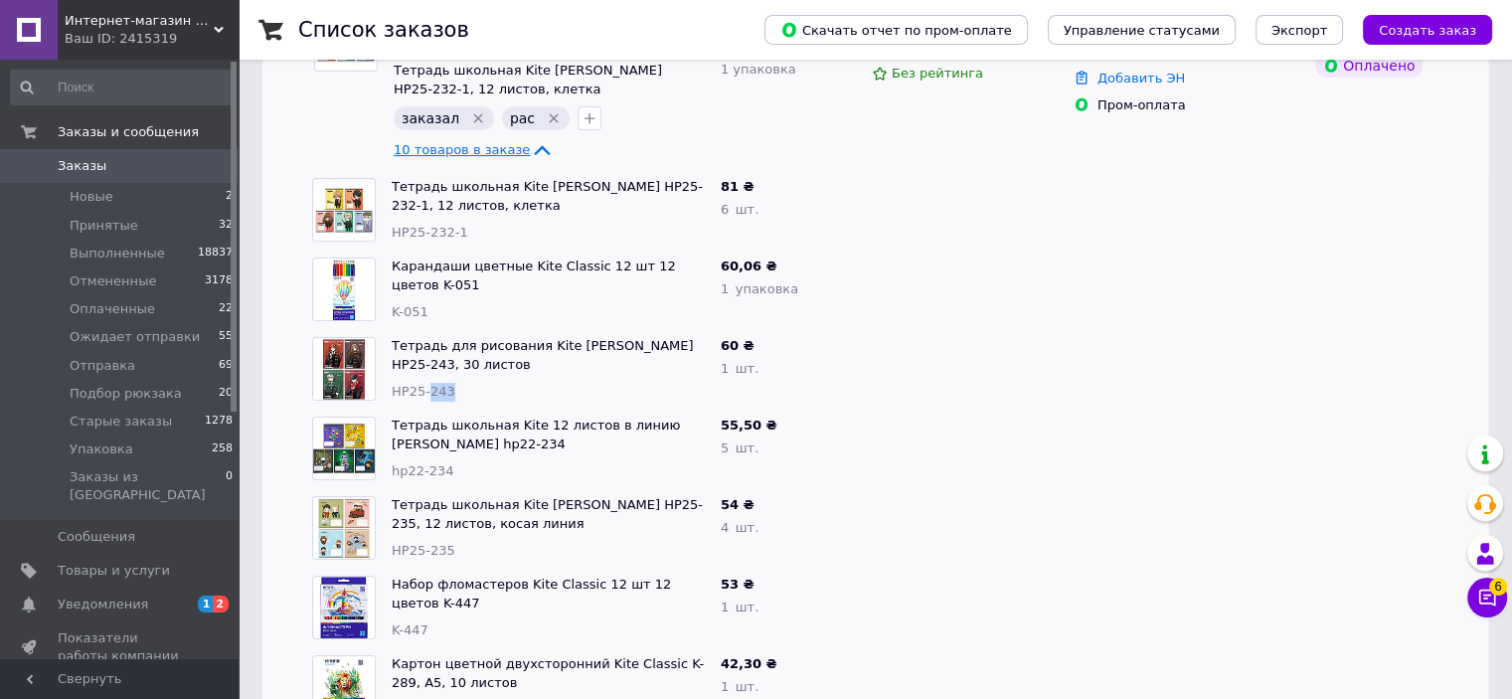
click at [429, 393] on span "HP25-243" at bounding box center [424, 391] width 64 height 15
drag, startPoint x: 432, startPoint y: 476, endPoint x: 409, endPoint y: 472, distance: 23.2
click at [409, 472] on div "hp22-234" at bounding box center [548, 471] width 313 height 19
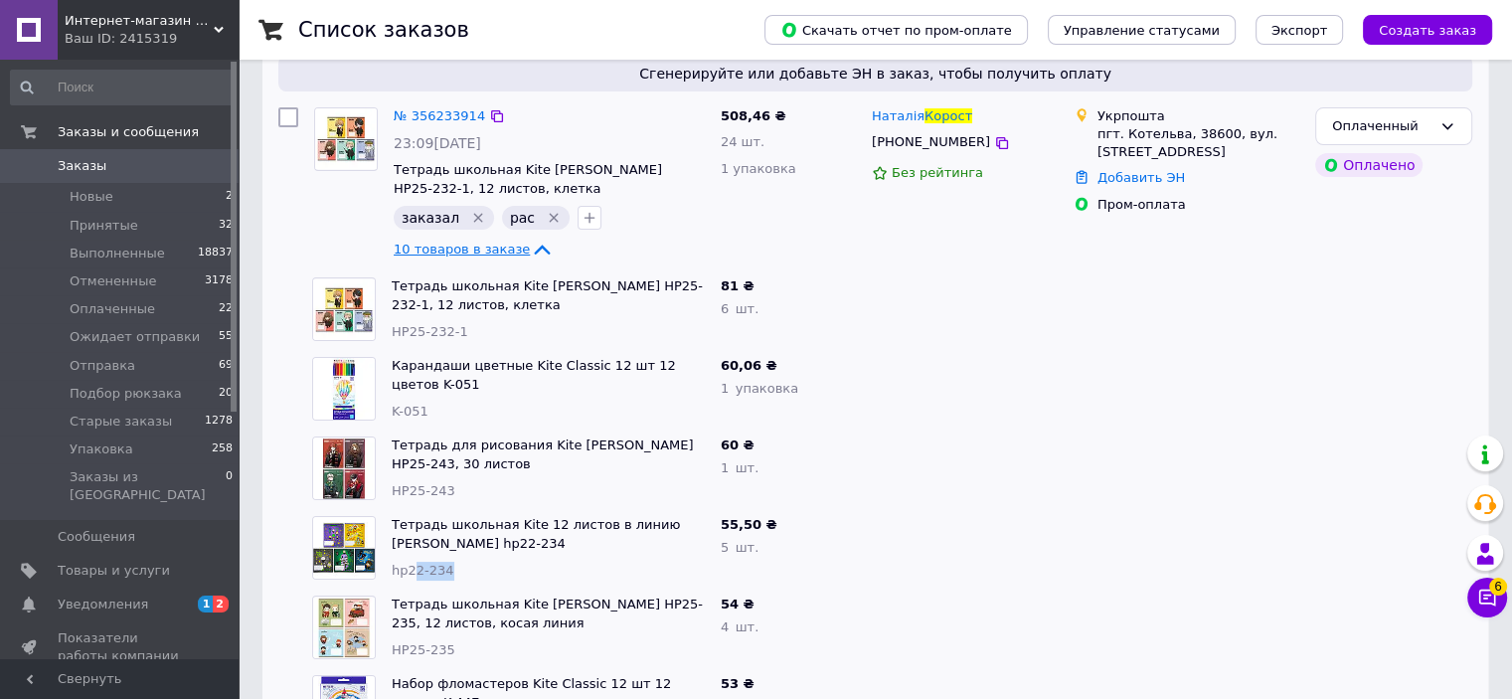
scroll to position [76, 0]
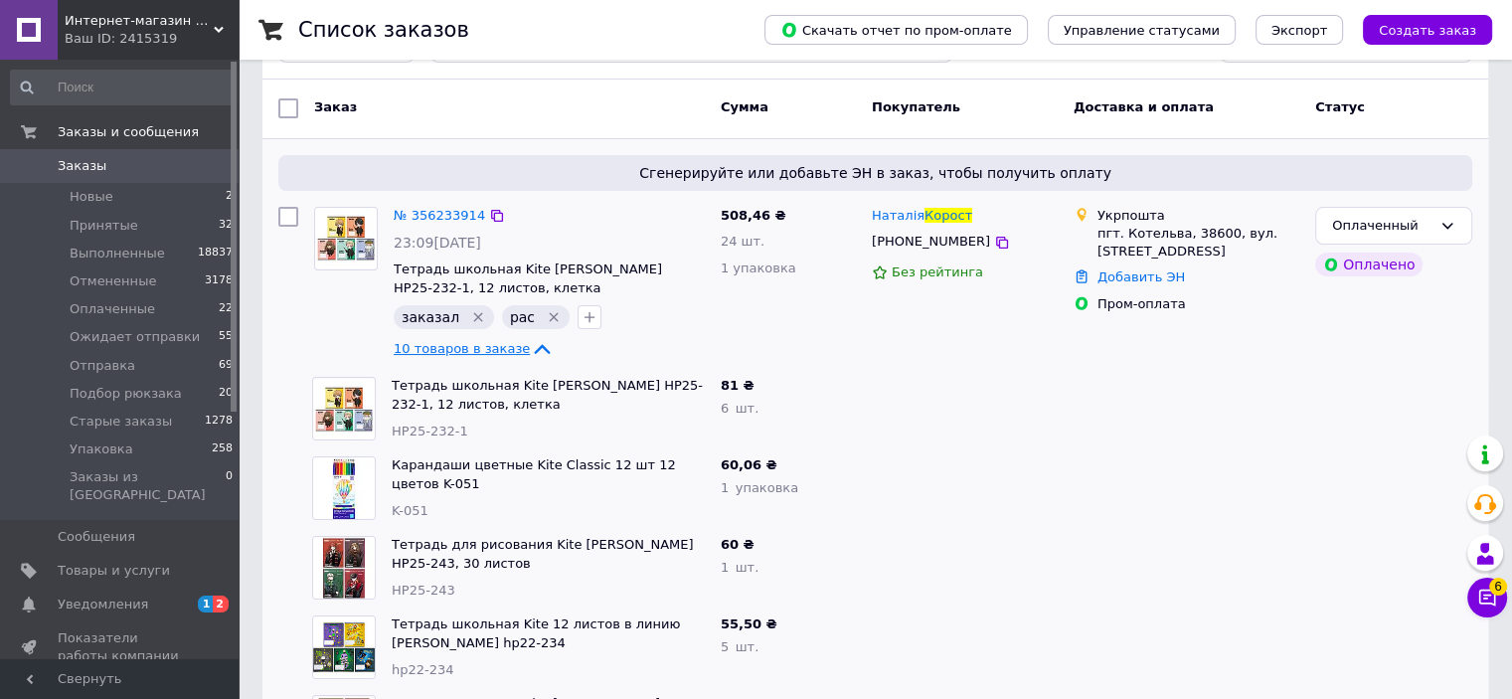
click at [488, 358] on div "10 товаров в заказе" at bounding box center [549, 349] width 311 height 24
click at [488, 356] on span "10 товаров в заказе" at bounding box center [462, 348] width 136 height 15
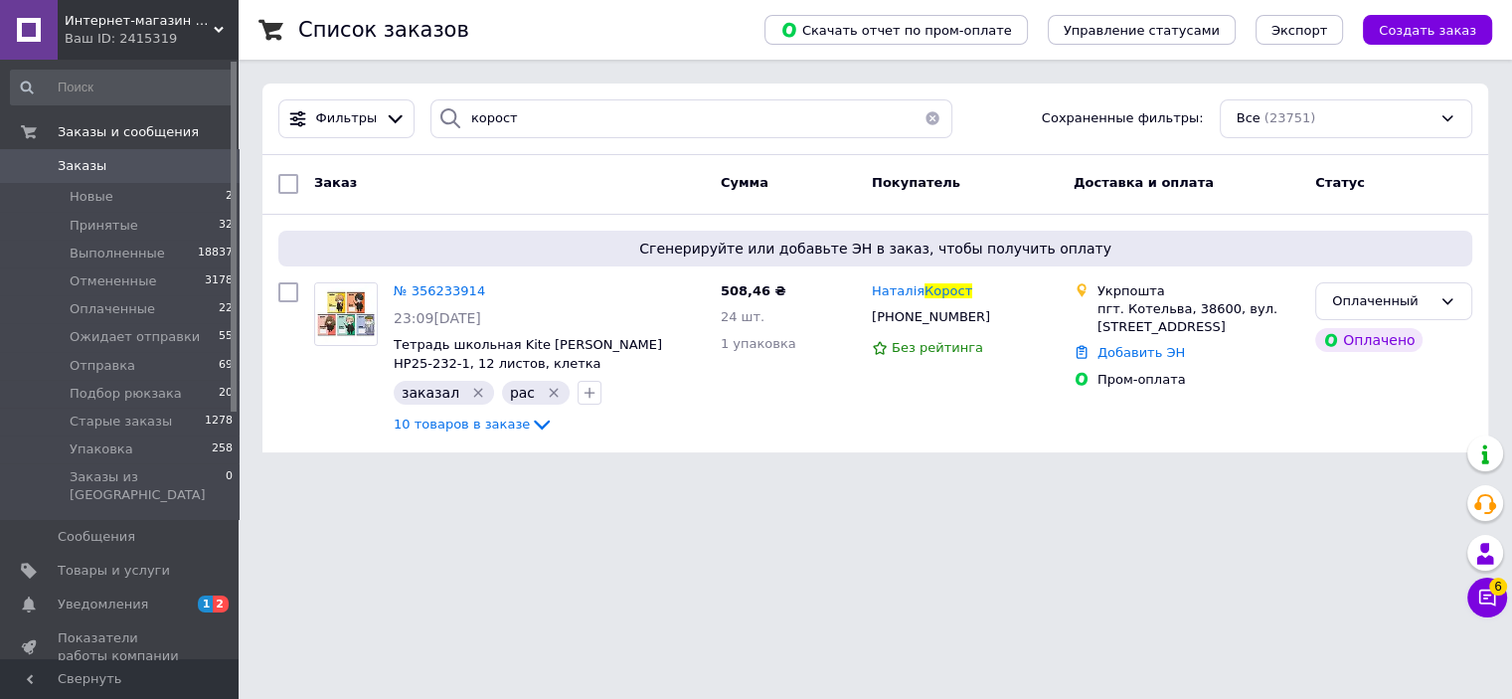
scroll to position [0, 0]
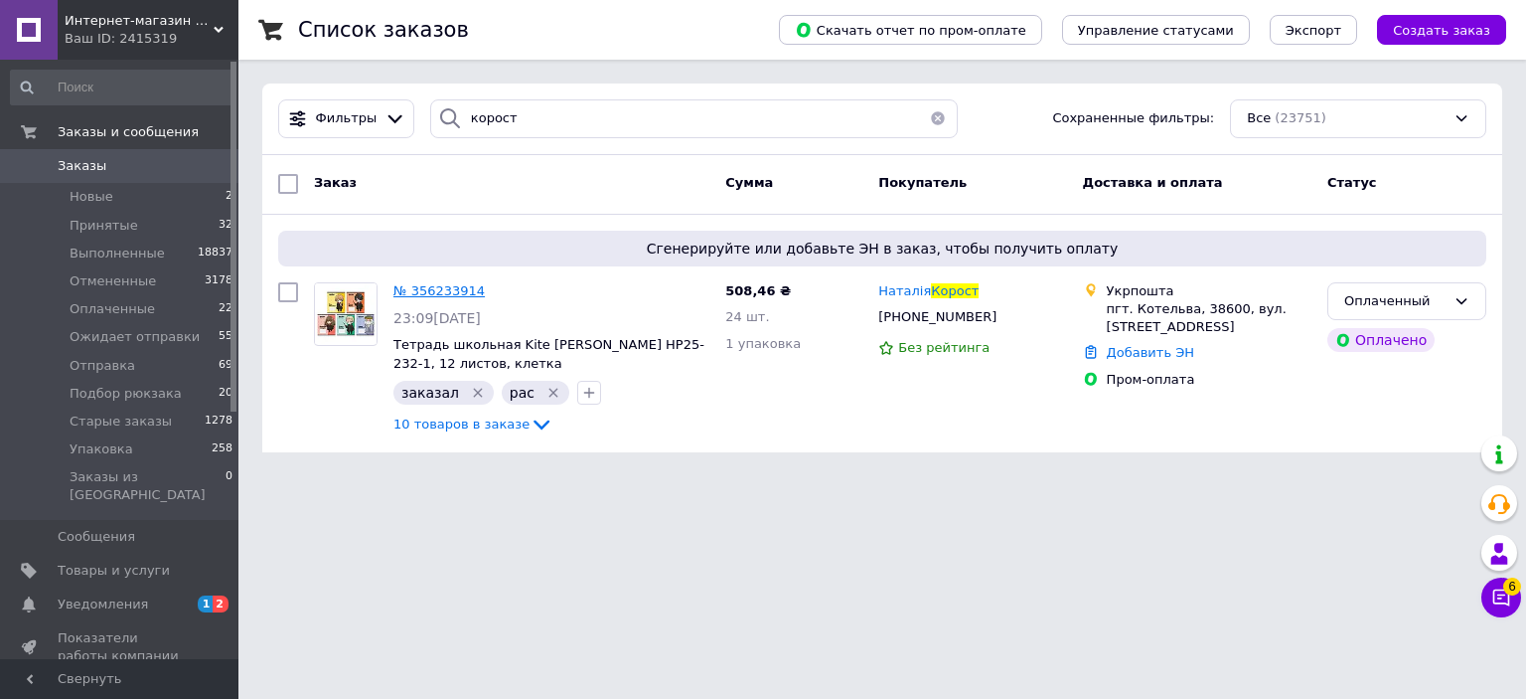
click at [441, 293] on span "№ 356233914" at bounding box center [439, 290] width 91 height 15
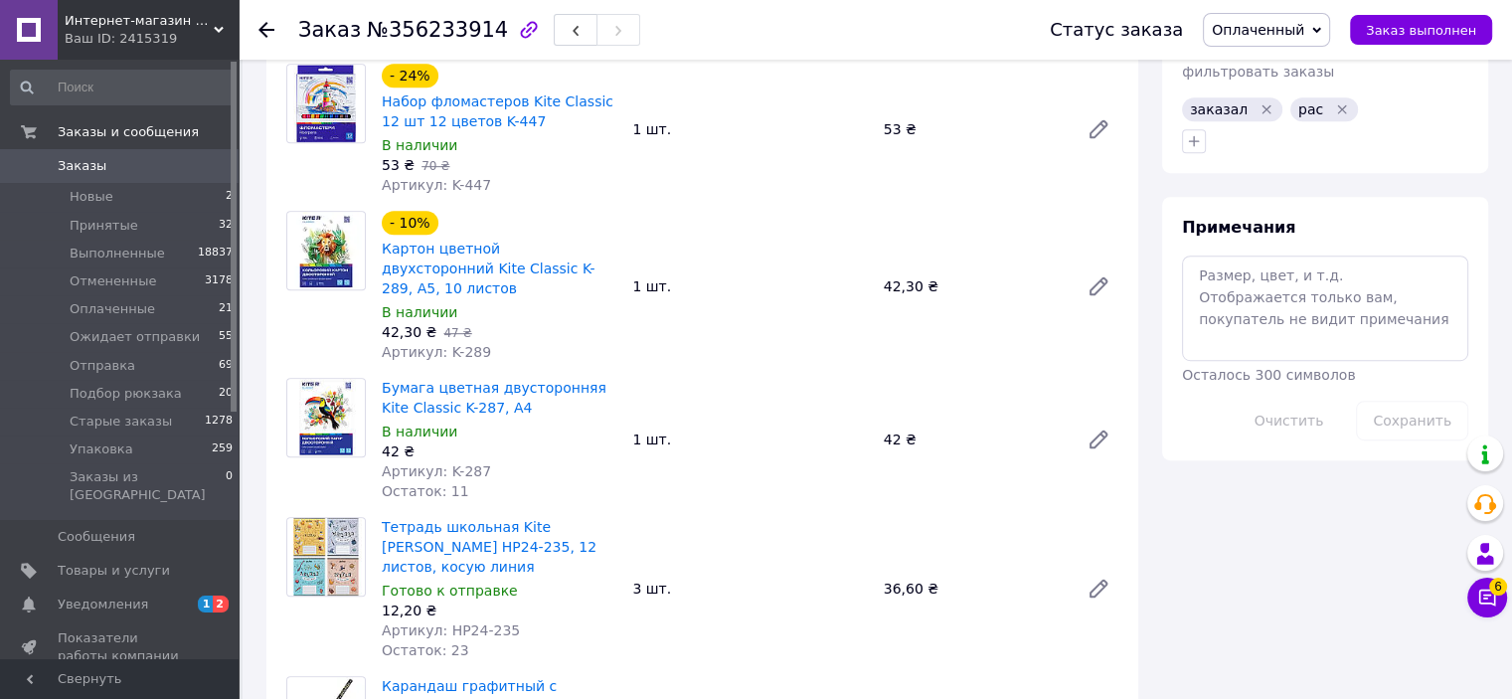
scroll to position [1491, 0]
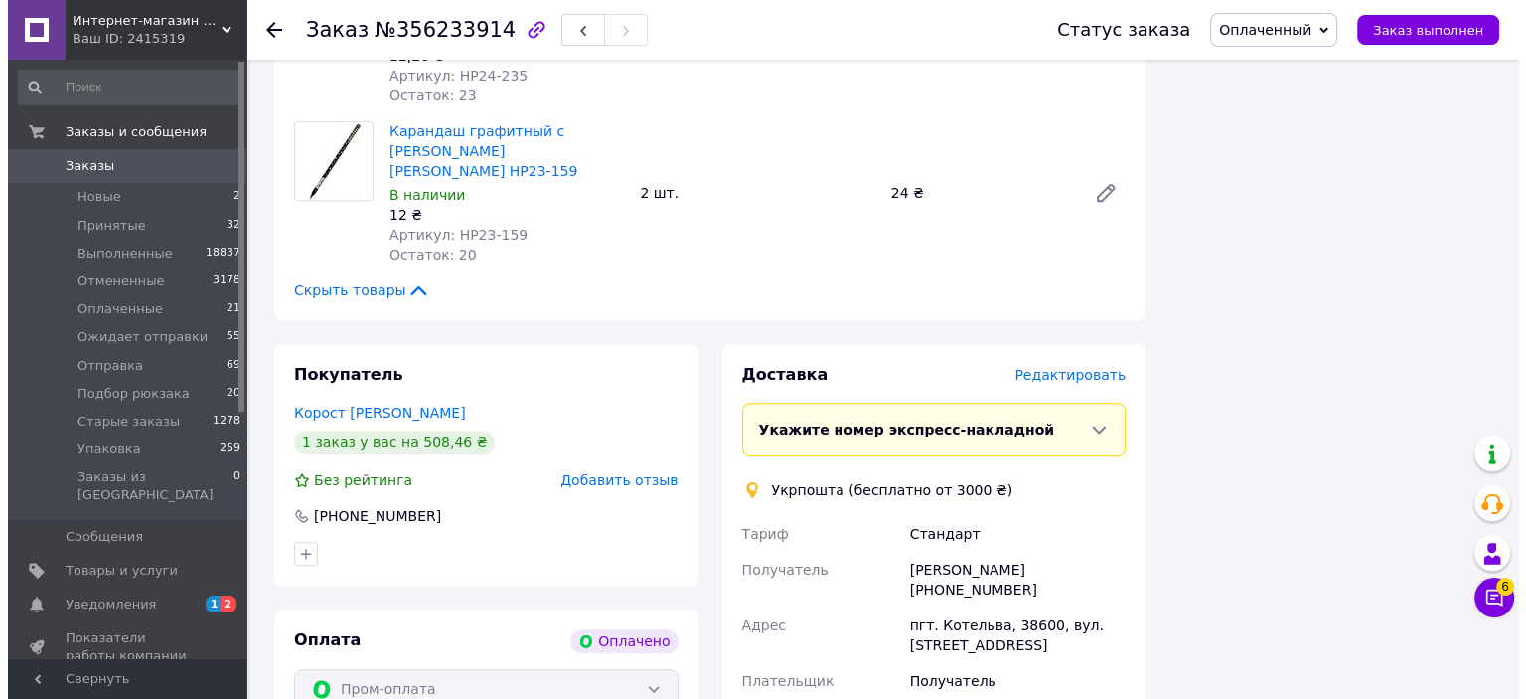
scroll to position [1590, 0]
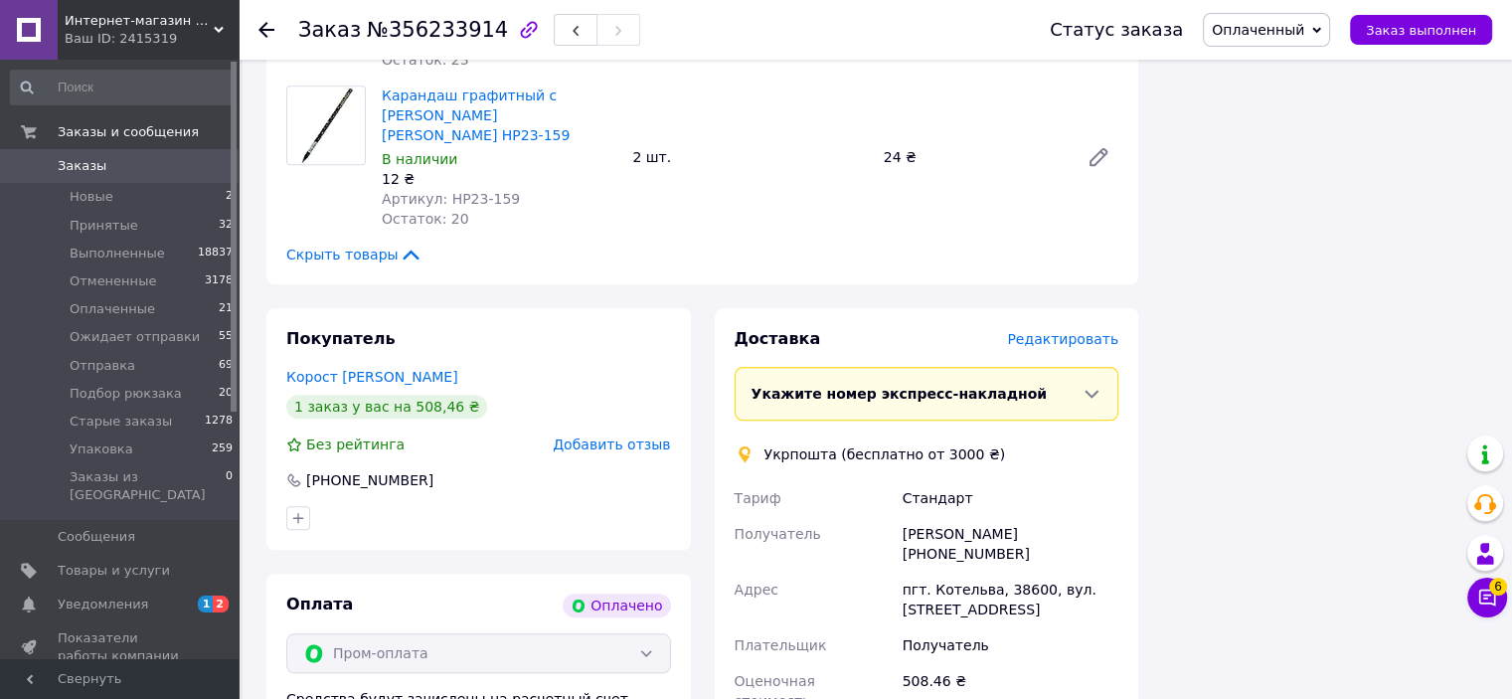
click at [1071, 331] on span "Редактировать" at bounding box center [1062, 339] width 111 height 16
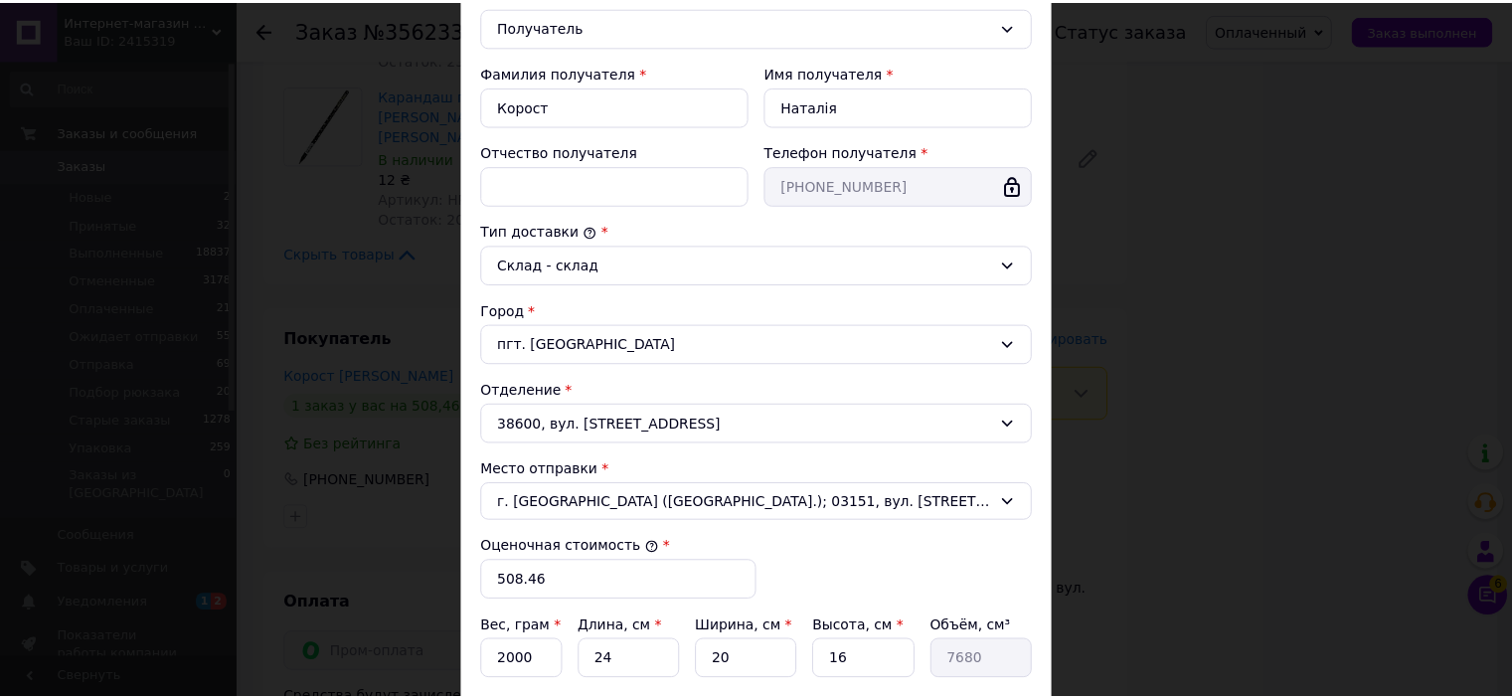
scroll to position [497, 0]
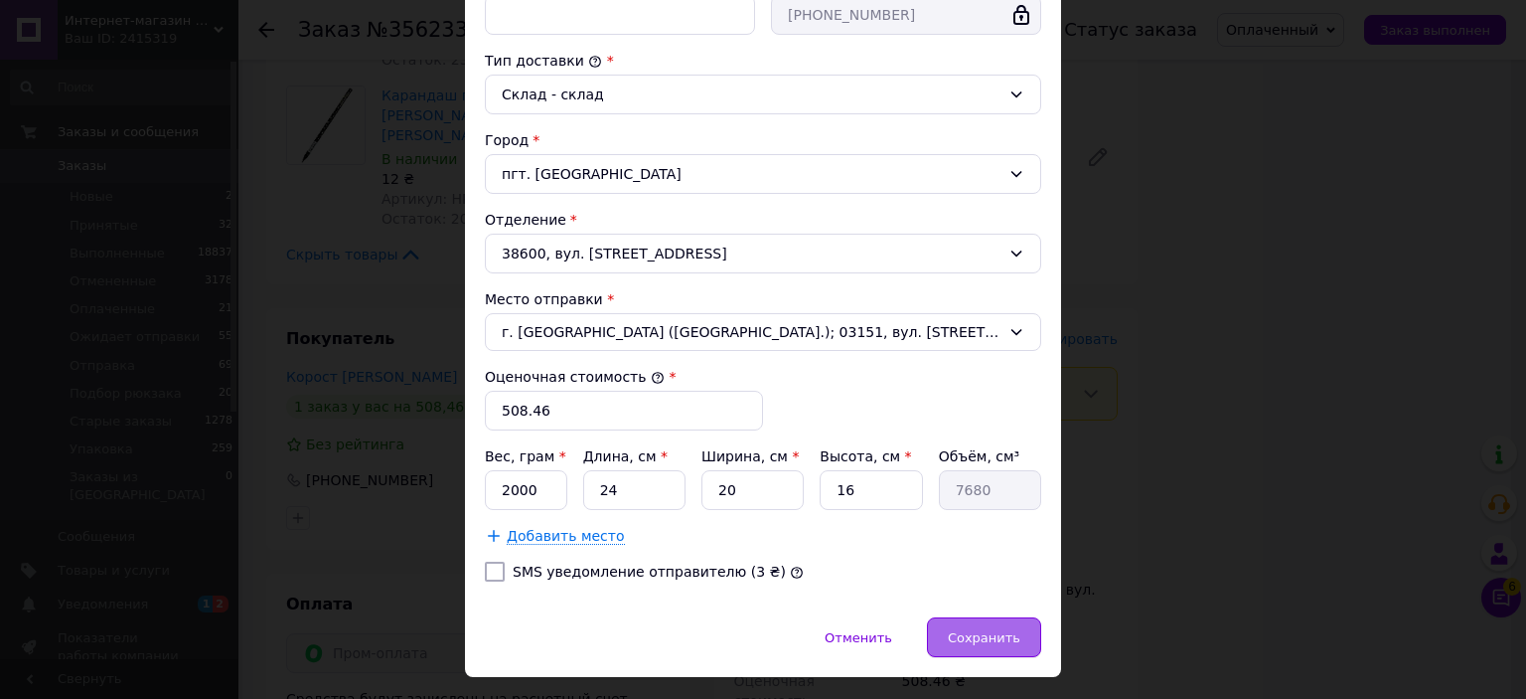
click at [986, 630] on span "Сохранить" at bounding box center [984, 637] width 73 height 15
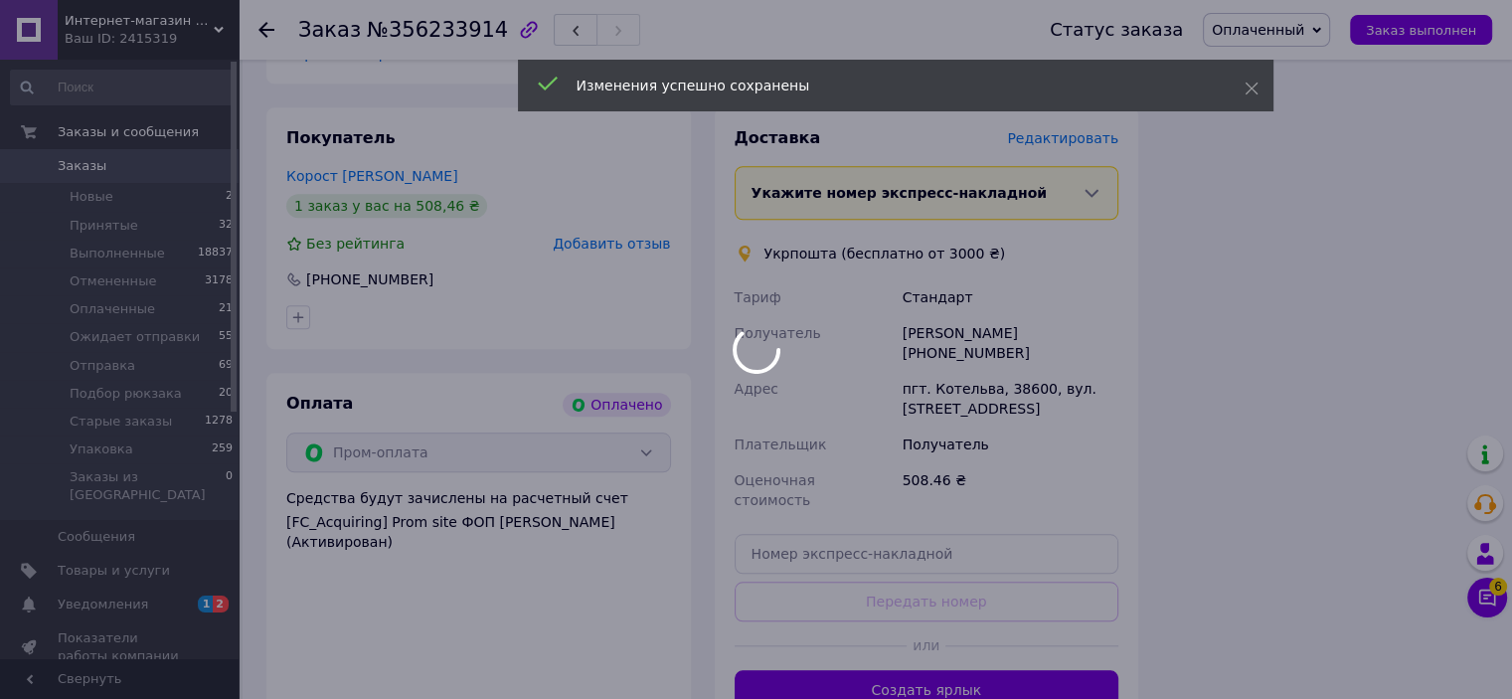
scroll to position [1888, 0]
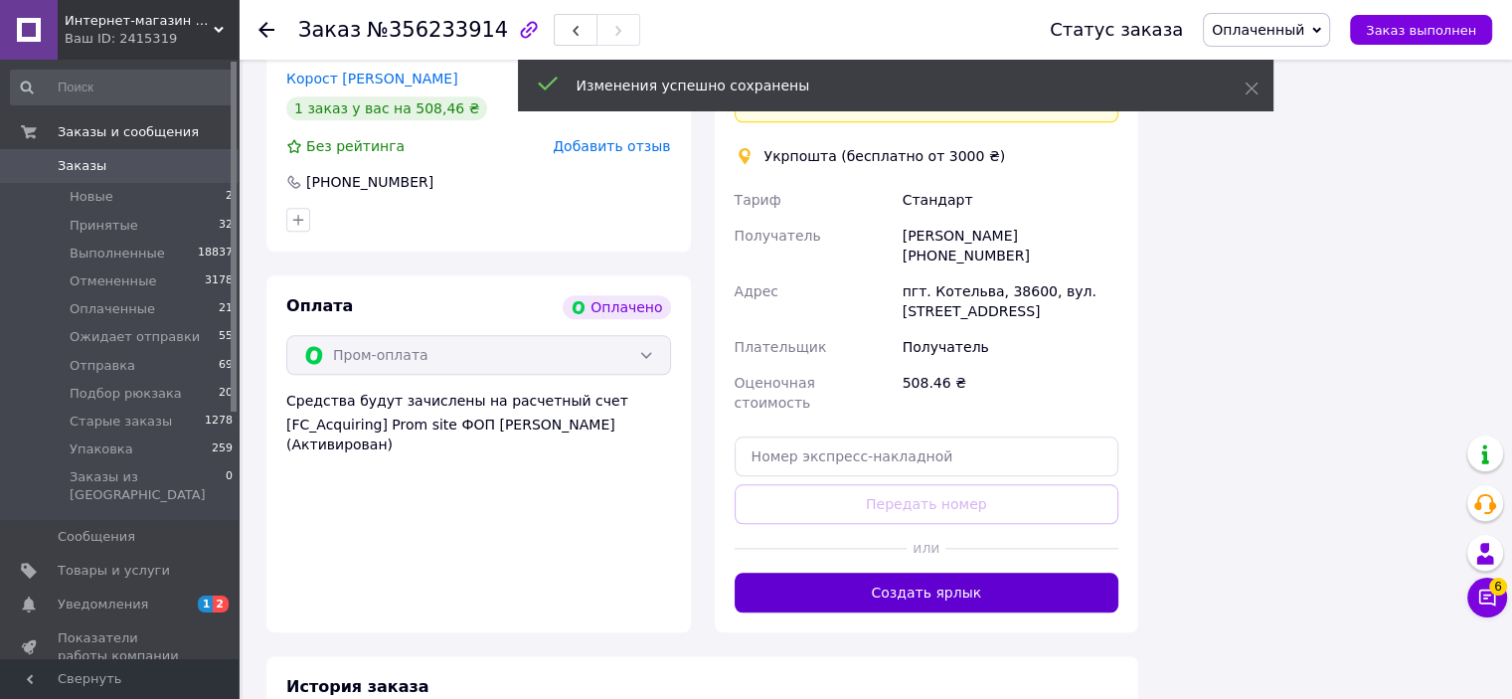
click at [962, 572] on button "Создать ярлык" at bounding box center [926, 592] width 385 height 40
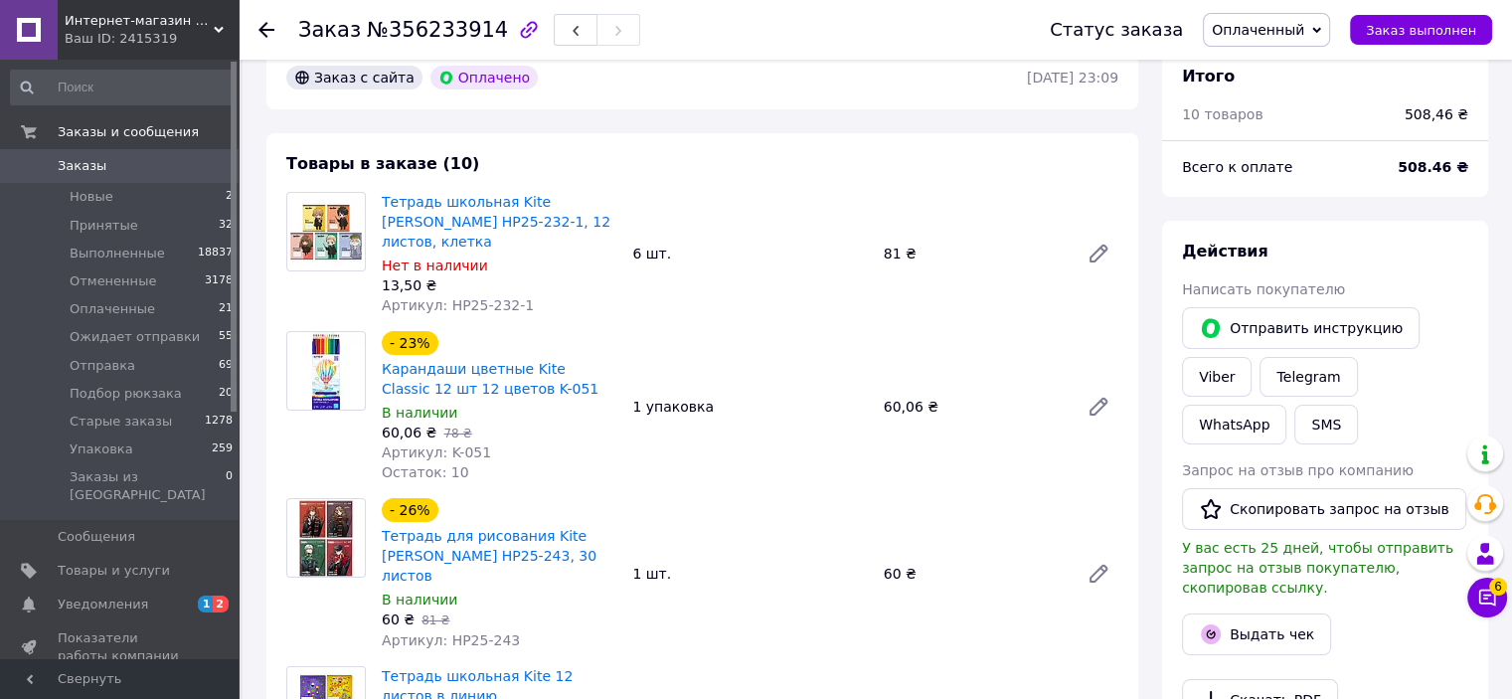
scroll to position [0, 0]
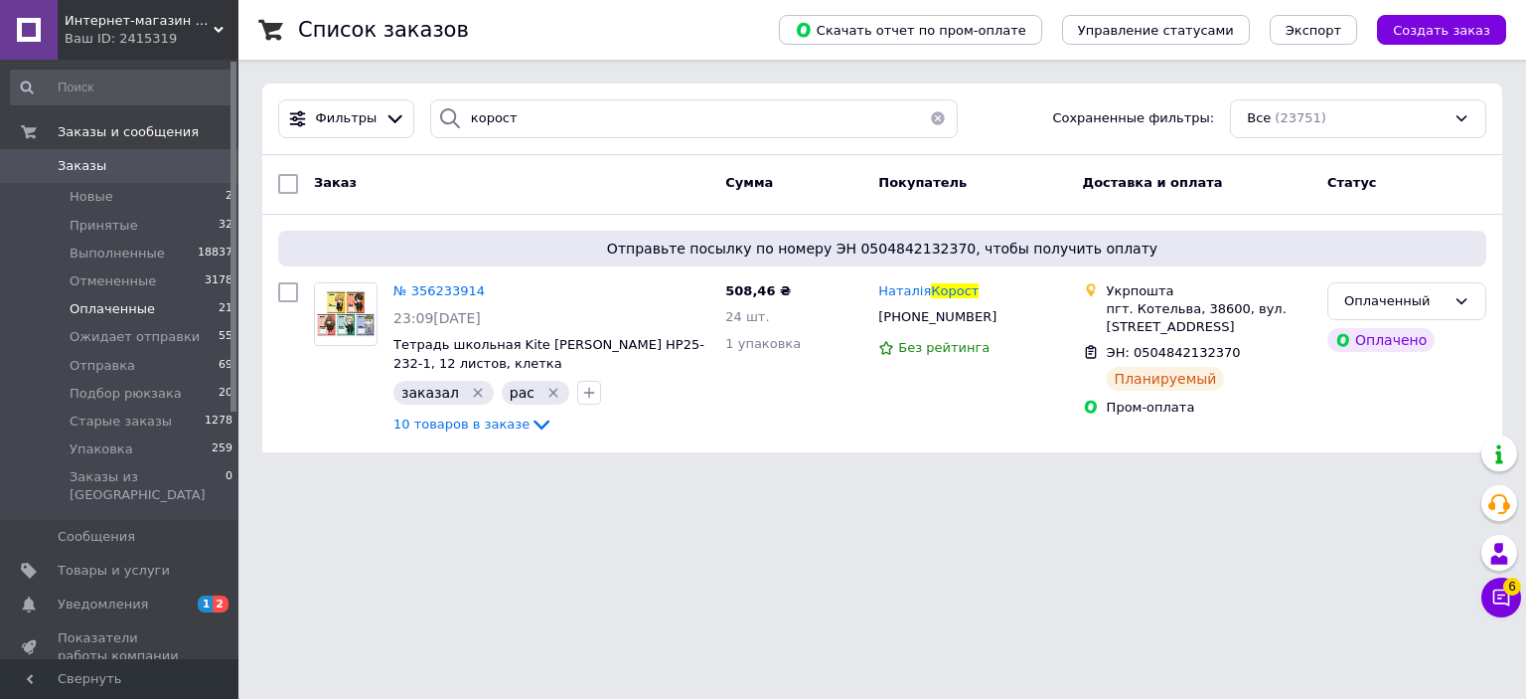
click at [189, 314] on li "Оплаченные 21" at bounding box center [122, 309] width 244 height 28
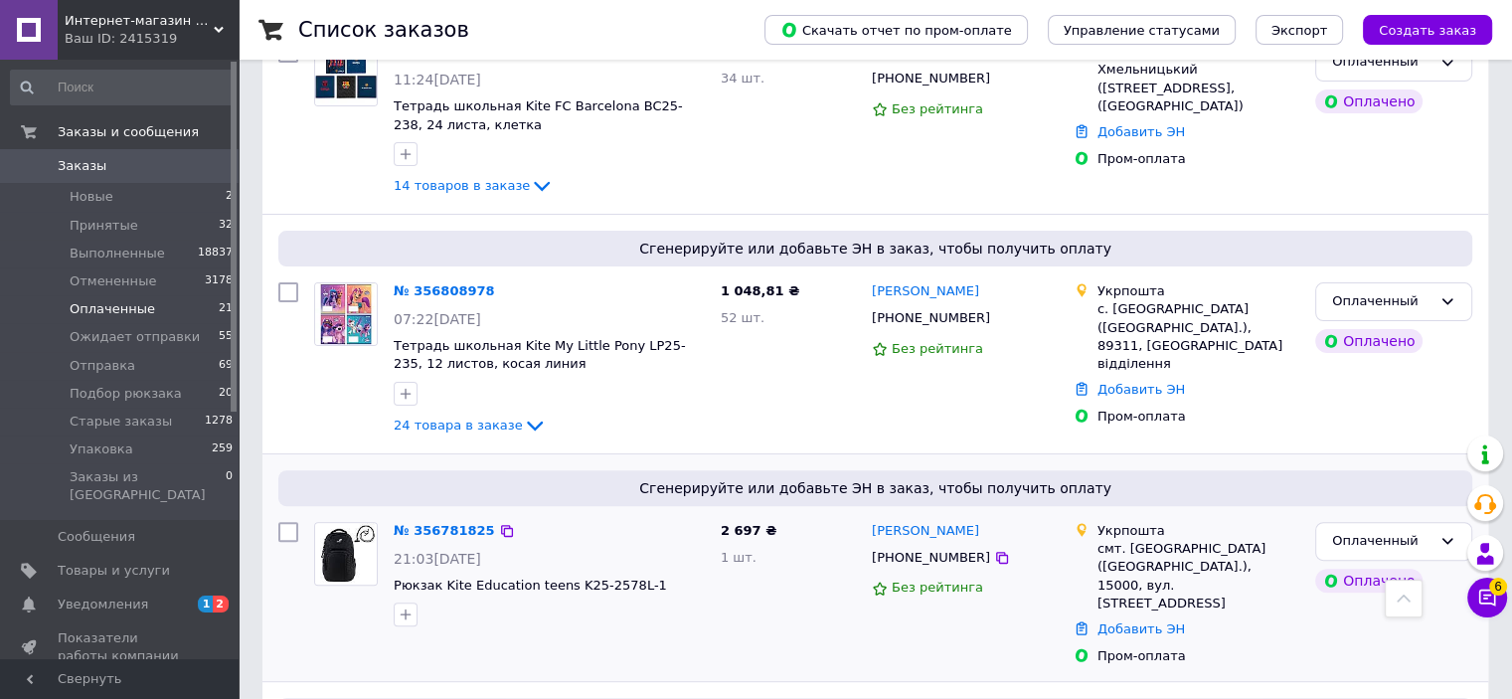
scroll to position [596, 0]
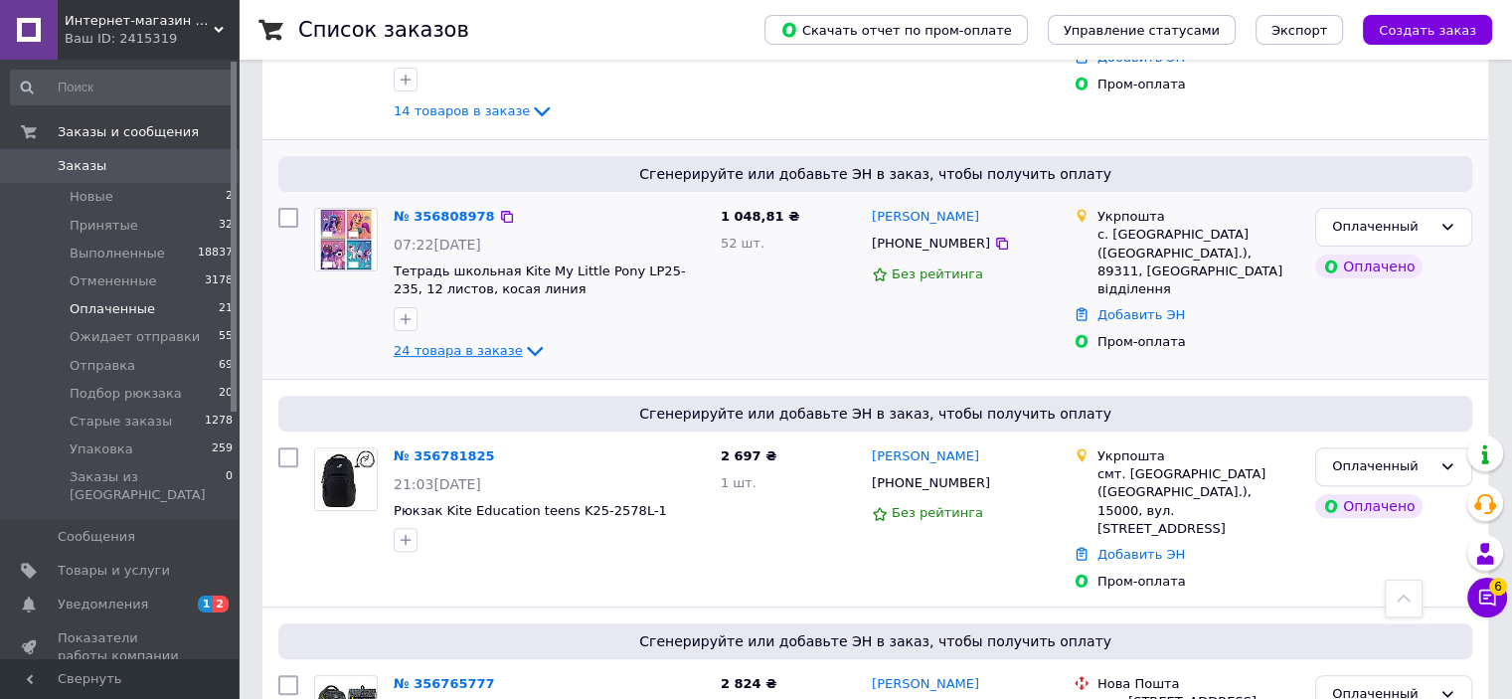
click at [523, 339] on icon at bounding box center [535, 351] width 24 height 24
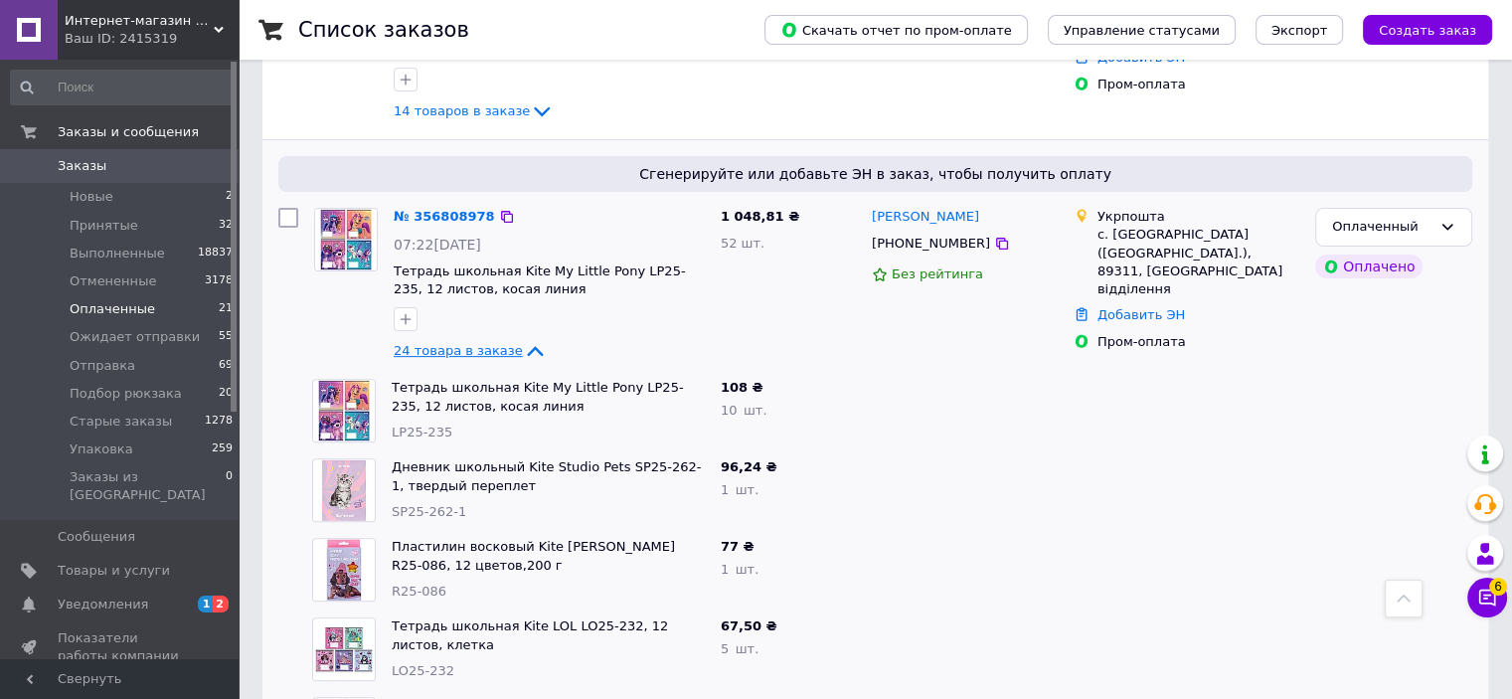
click at [523, 339] on icon at bounding box center [535, 351] width 24 height 24
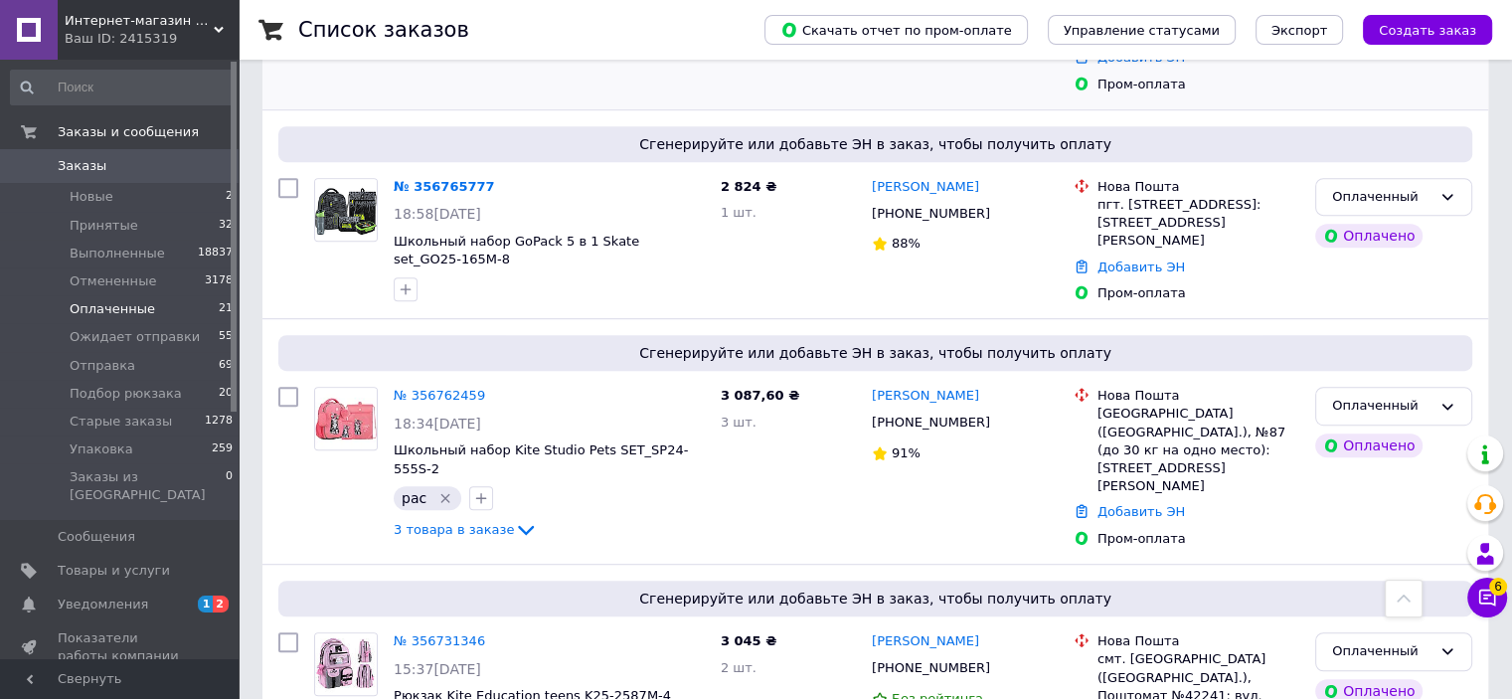
scroll to position [994, 0]
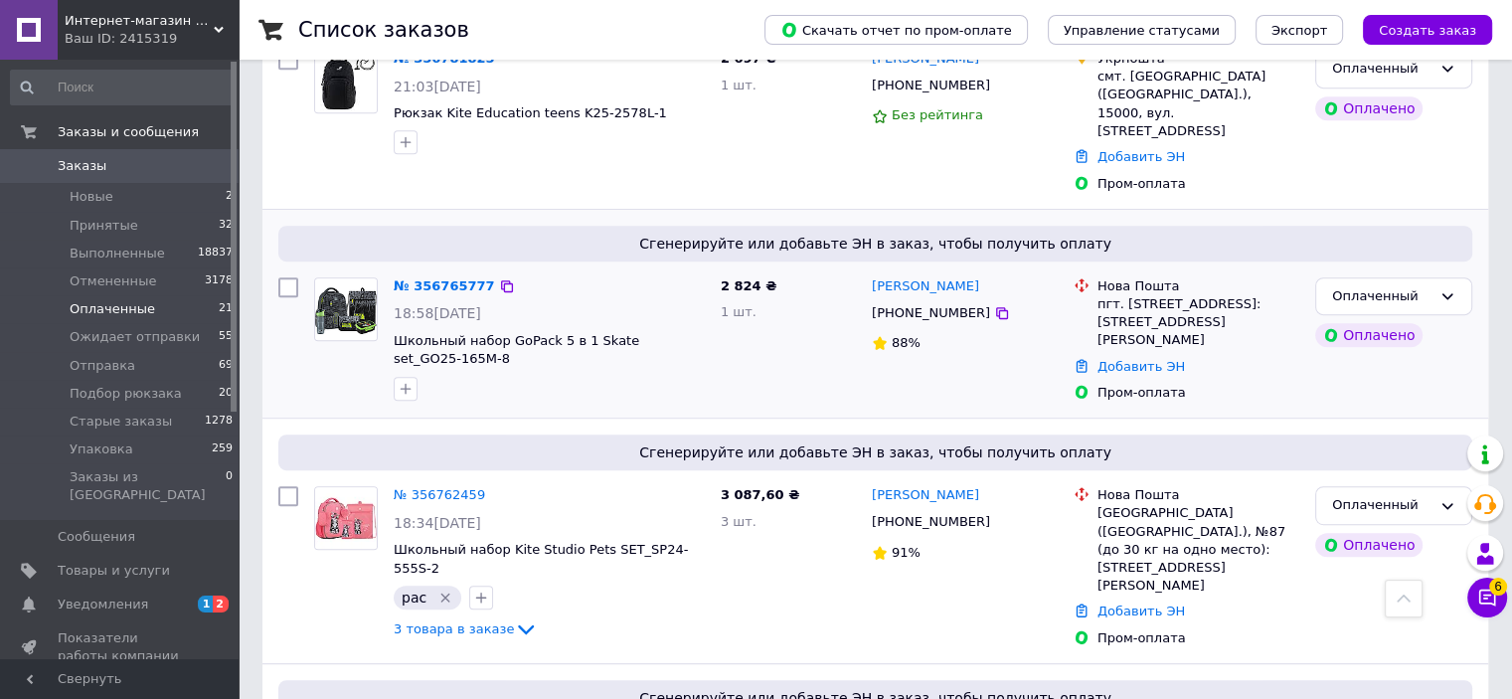
click at [990, 302] on div "[PHONE_NUMBER]" at bounding box center [965, 313] width 190 height 23
click at [994, 305] on icon at bounding box center [1002, 313] width 16 height 16
drag, startPoint x: 976, startPoint y: 253, endPoint x: 488, endPoint y: 15, distance: 543.1
click at [994, 305] on icon at bounding box center [1002, 313] width 16 height 16
drag, startPoint x: 974, startPoint y: 229, endPoint x: 893, endPoint y: 209, distance: 82.9
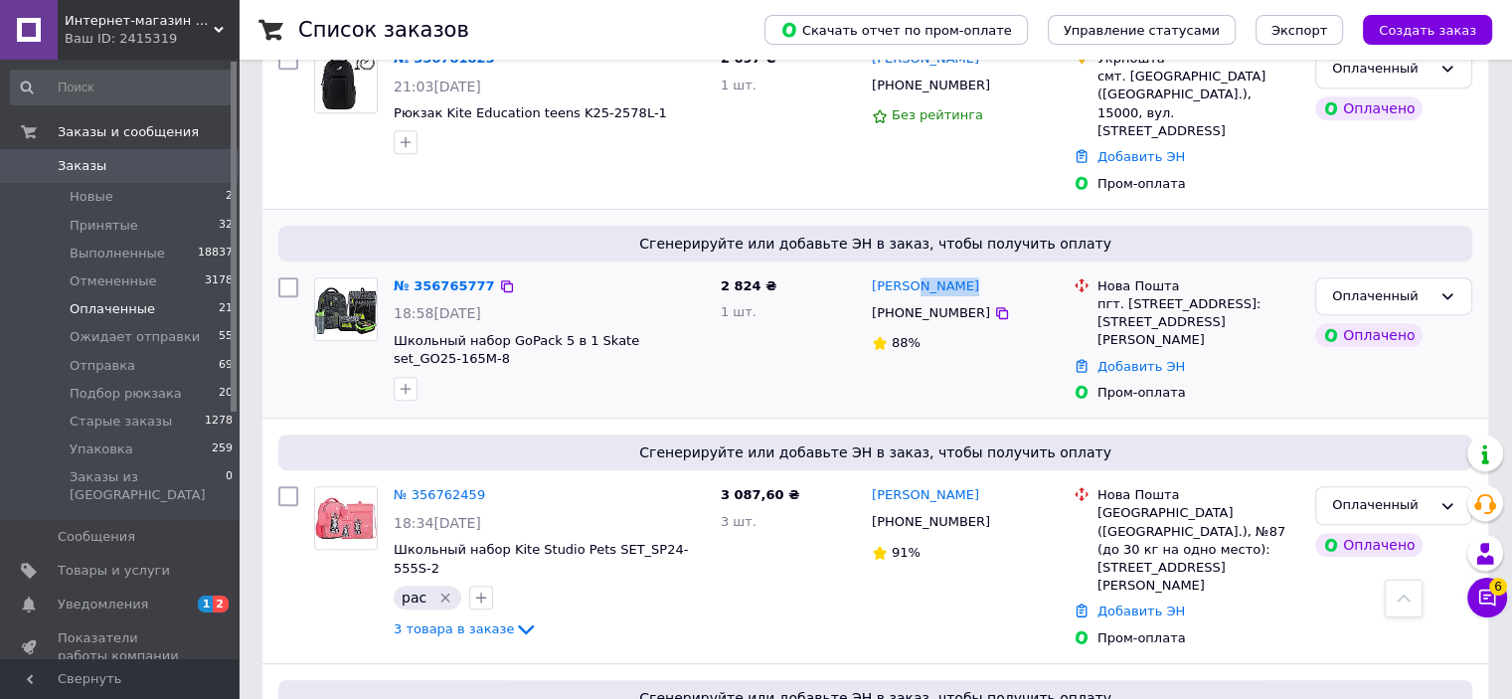
click at [909, 275] on div "[PERSON_NAME]" at bounding box center [965, 286] width 190 height 23
copy link "[PERSON_NAME]"
click at [1143, 295] on div "пгт. [STREET_ADDRESS]: [STREET_ADDRESS][PERSON_NAME]" at bounding box center [1198, 322] width 202 height 55
copy div "Суворово"
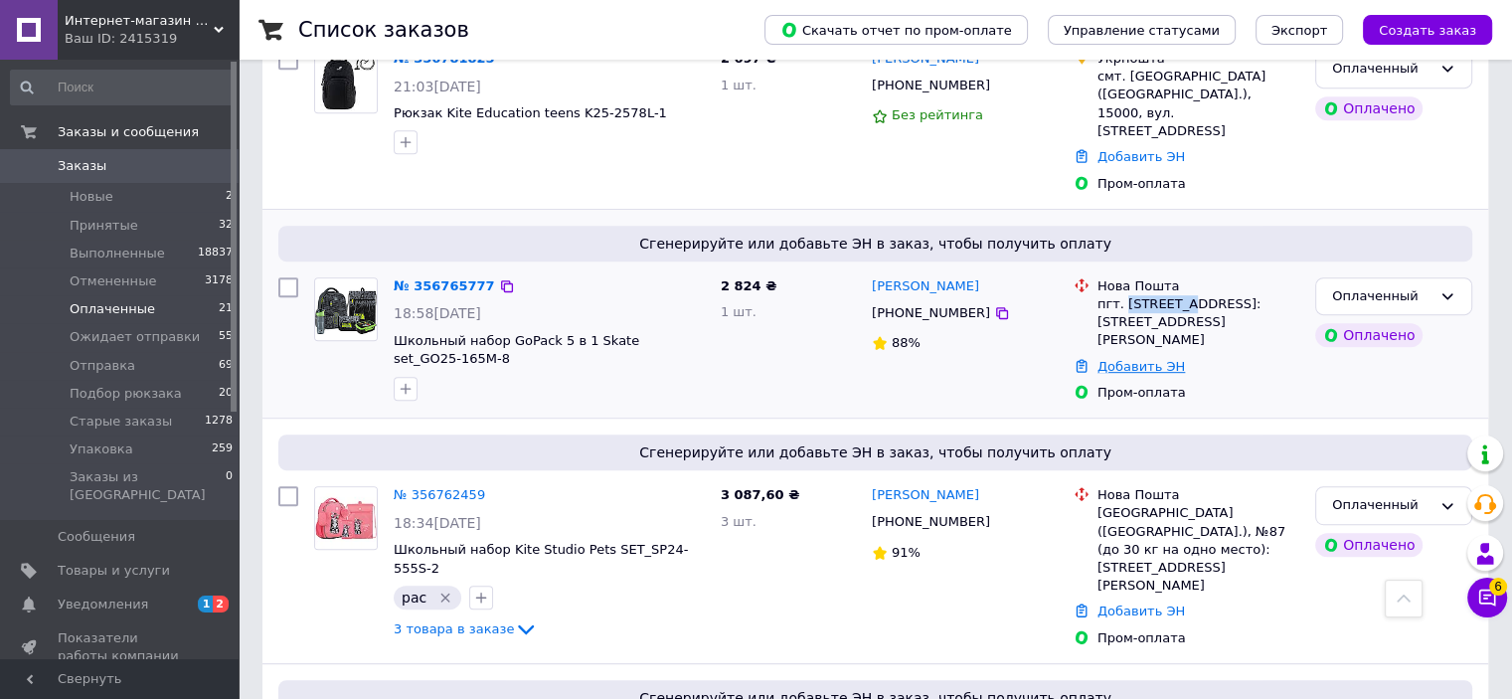
click at [1156, 359] on link "Добавить ЭН" at bounding box center [1140, 366] width 87 height 15
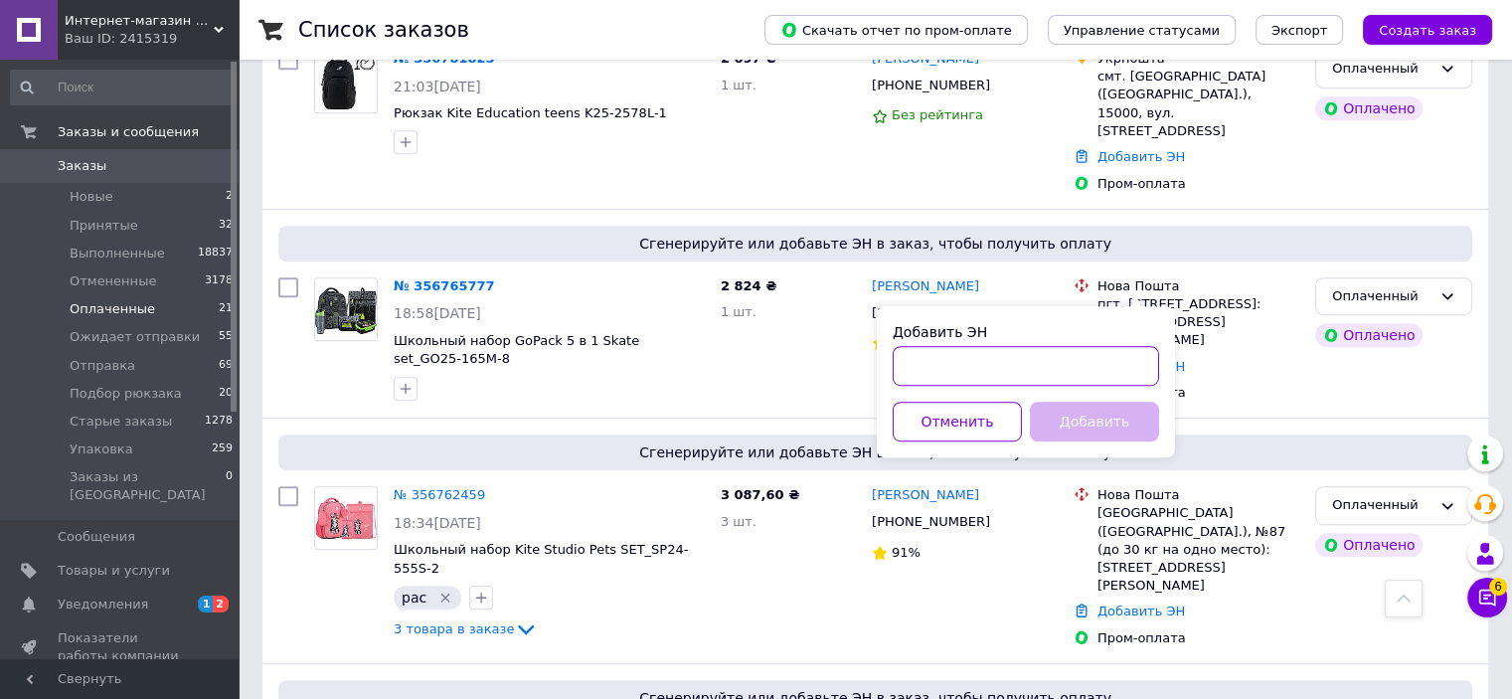
click at [1088, 362] on input "Добавить ЭН" at bounding box center [1025, 366] width 266 height 40
paste input "20451225211960"
type input "20451225211960"
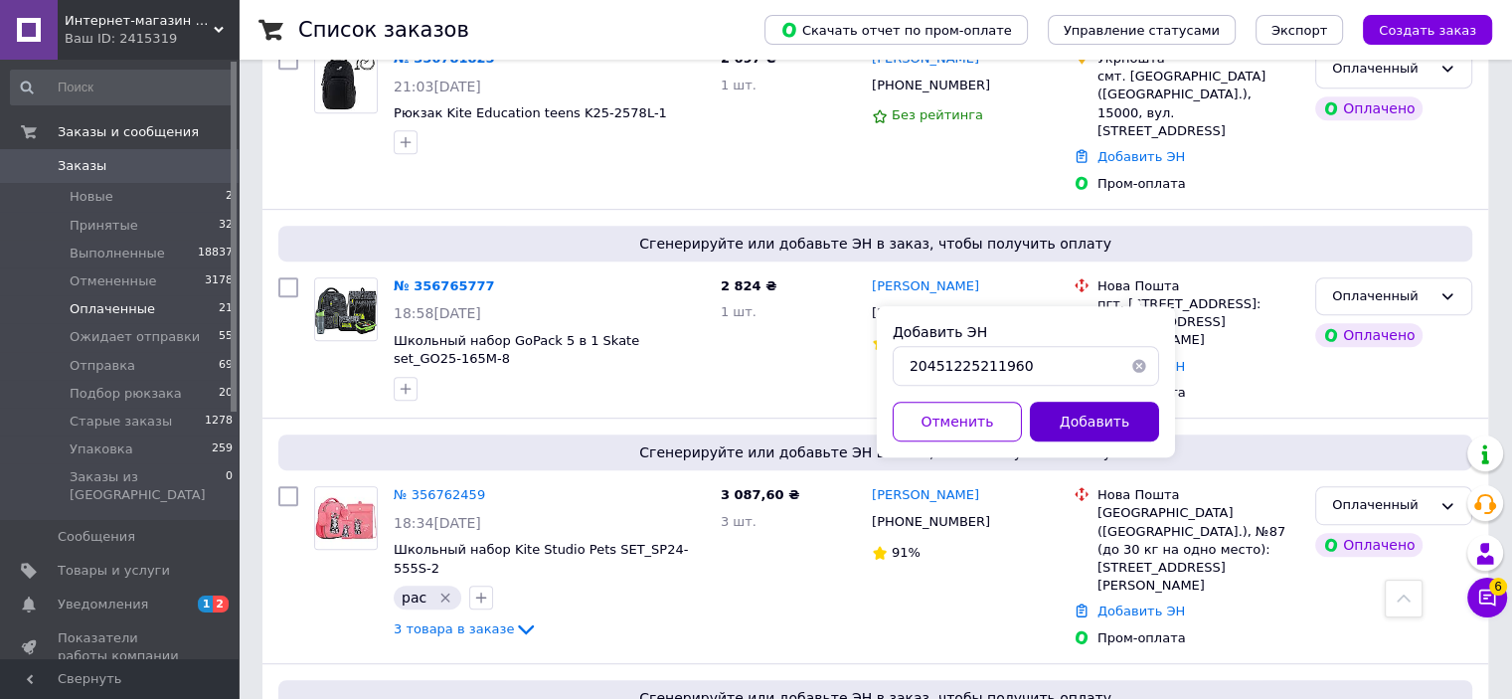
click at [1089, 415] on button "Добавить" at bounding box center [1094, 421] width 129 height 40
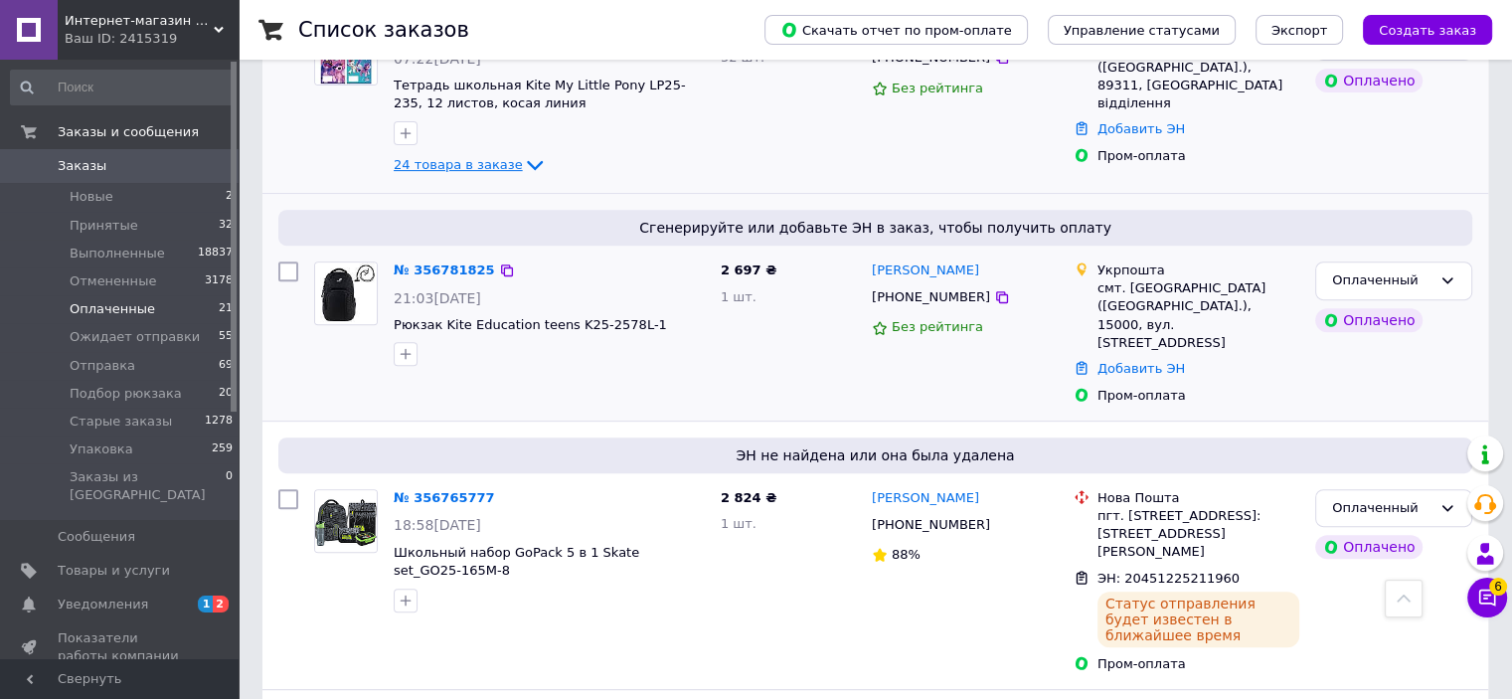
scroll to position [696, 0]
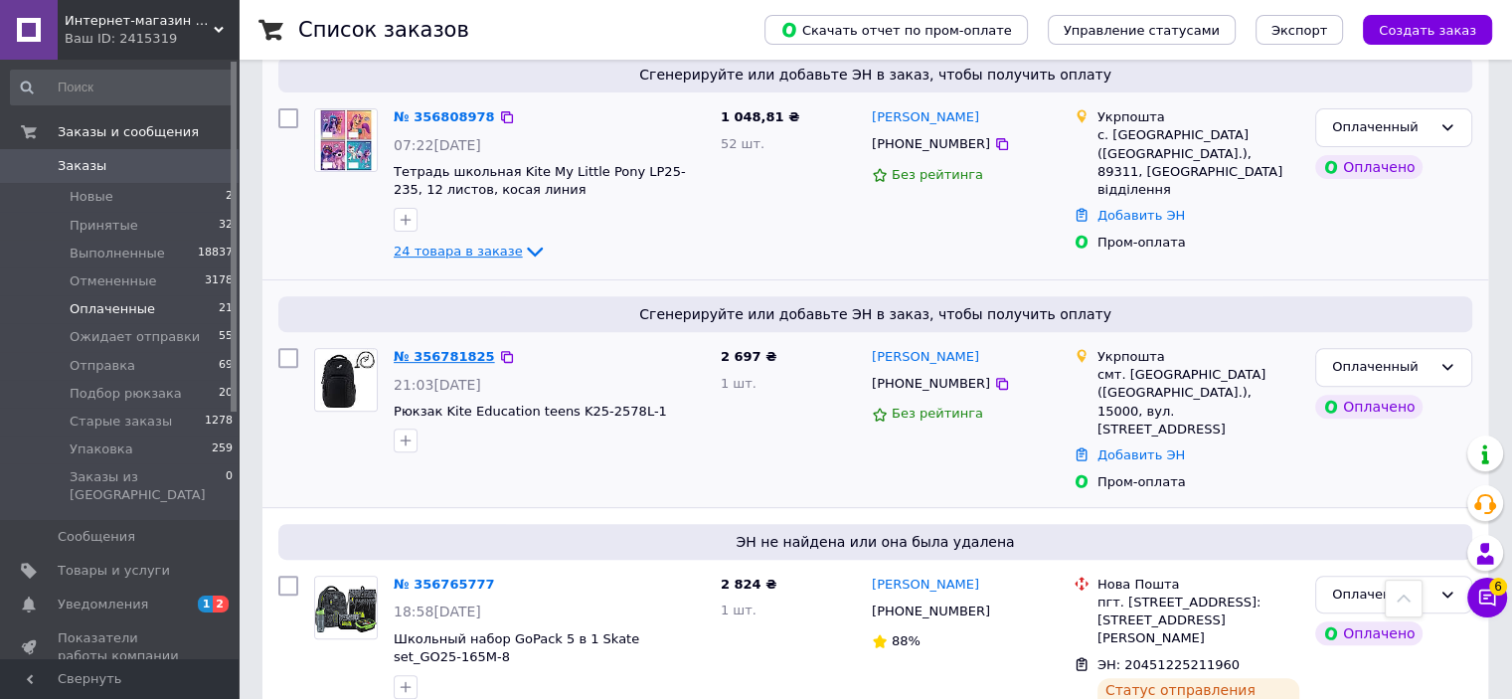
click at [465, 349] on link "№ 356781825" at bounding box center [444, 356] width 101 height 15
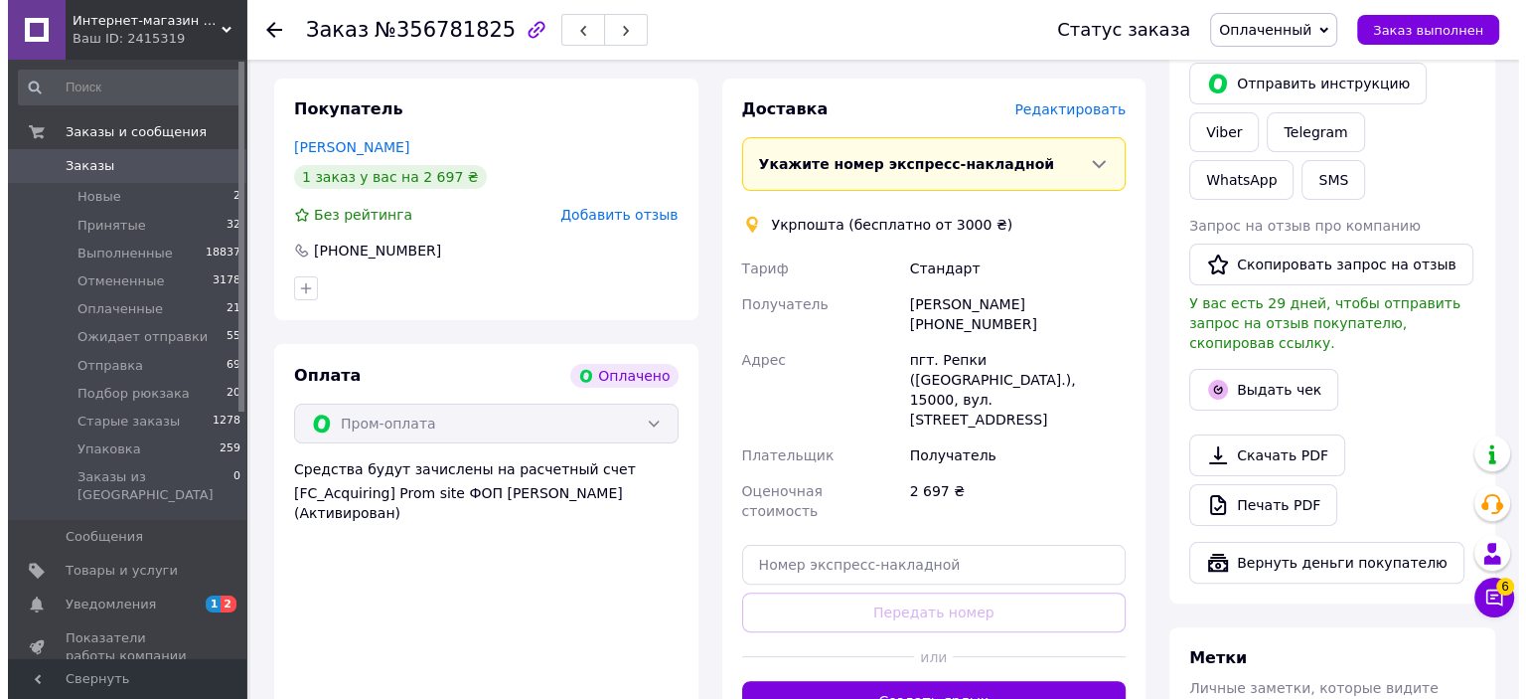
scroll to position [199, 0]
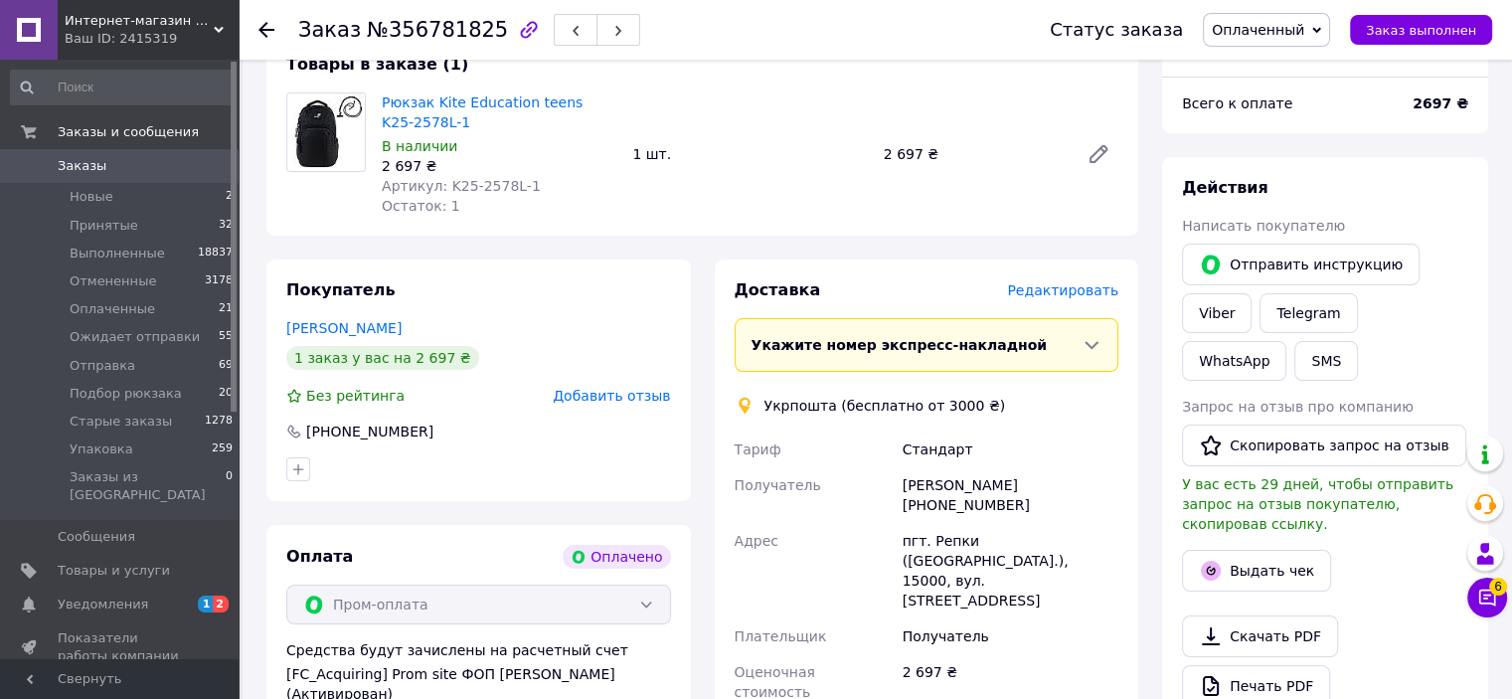
click at [1057, 296] on span "Редактировать" at bounding box center [1062, 290] width 111 height 16
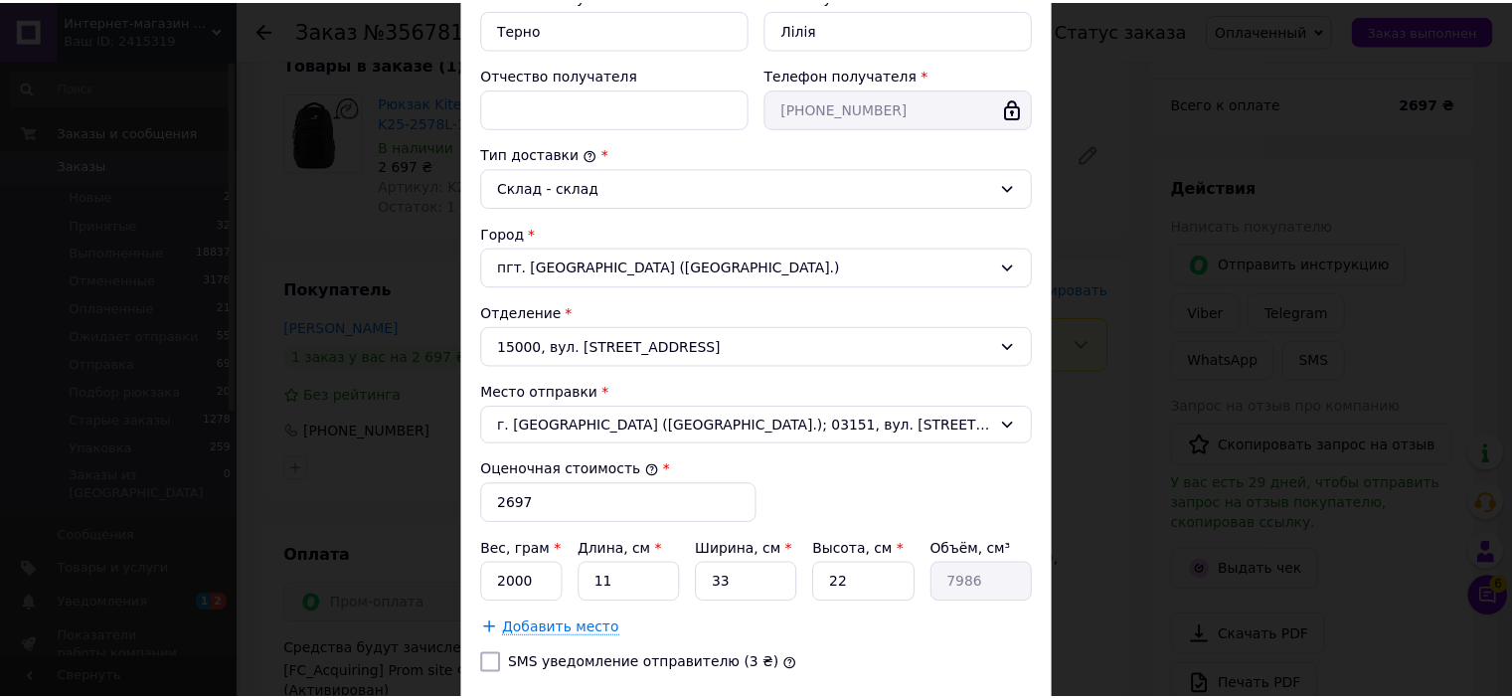
scroll to position [540, 0]
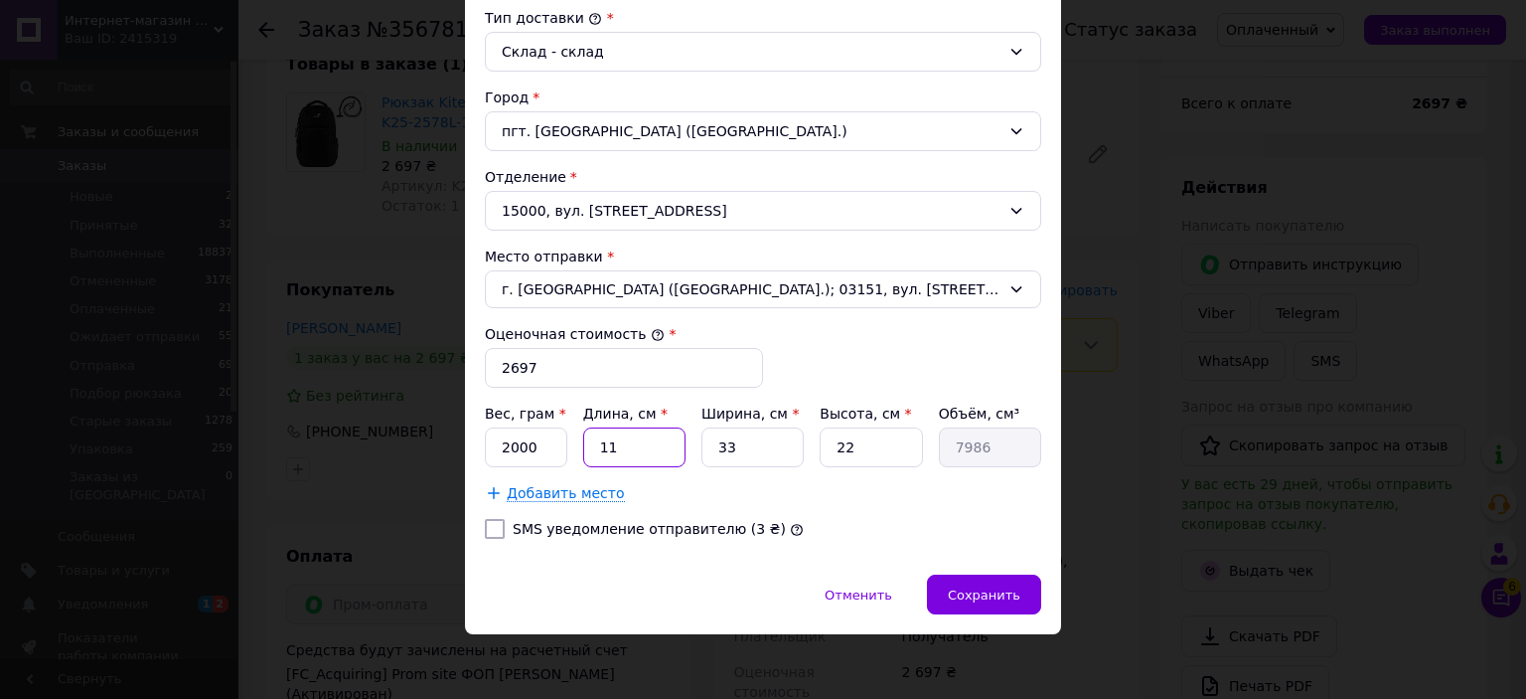
click at [641, 444] on input "11" at bounding box center [634, 447] width 102 height 40
type input "4"
type input "2904"
type input "46"
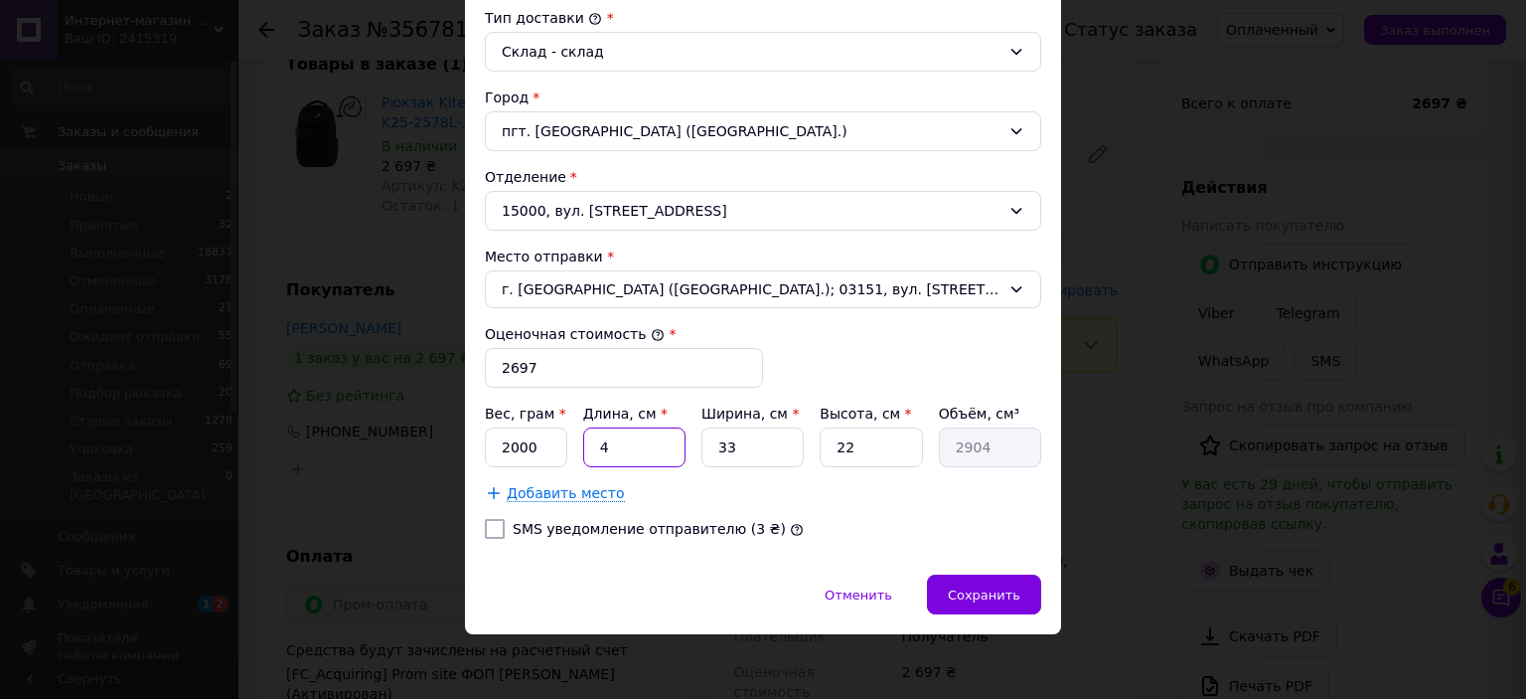
type input "33396"
type input "46"
click at [745, 441] on input "33" at bounding box center [753, 447] width 102 height 40
type input "3"
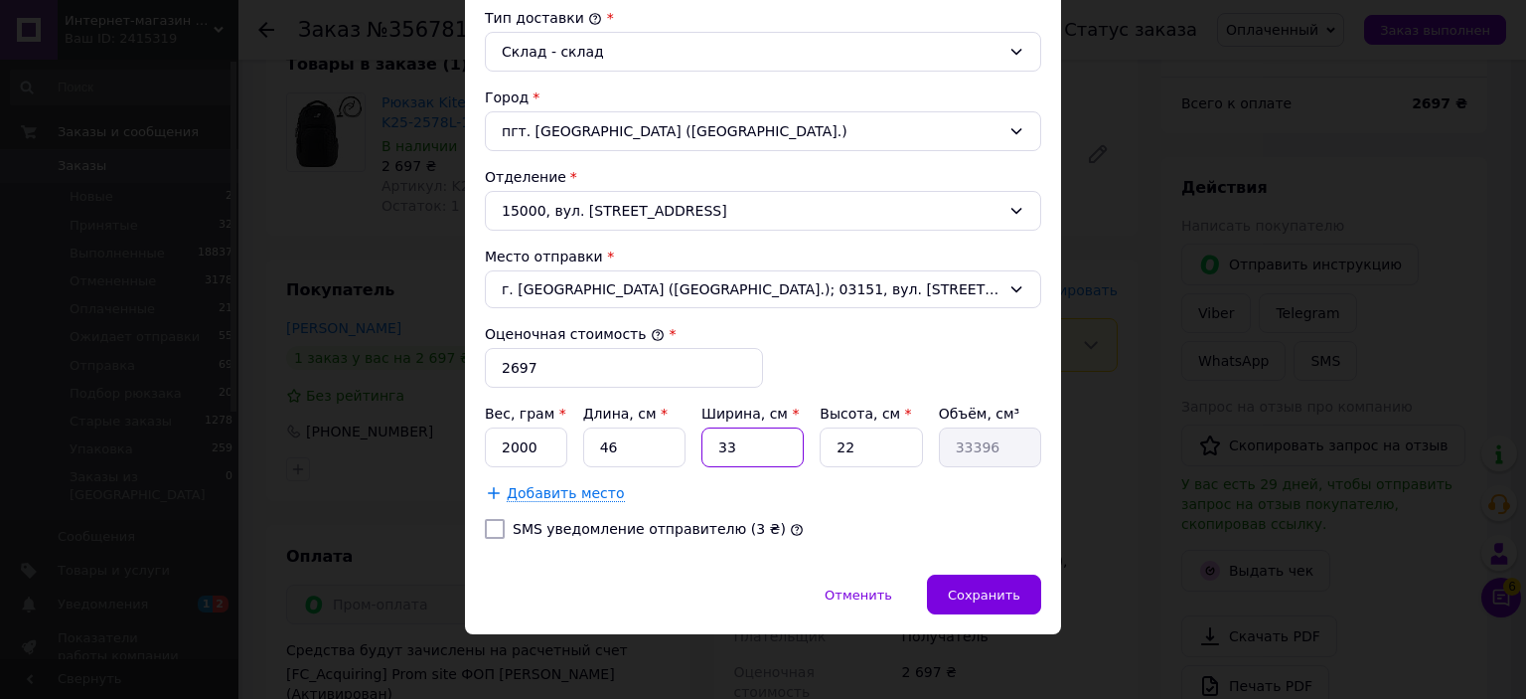
type input "3036"
type input "30"
type input "30360"
type input "30"
click at [849, 445] on input "22" at bounding box center [871, 447] width 102 height 40
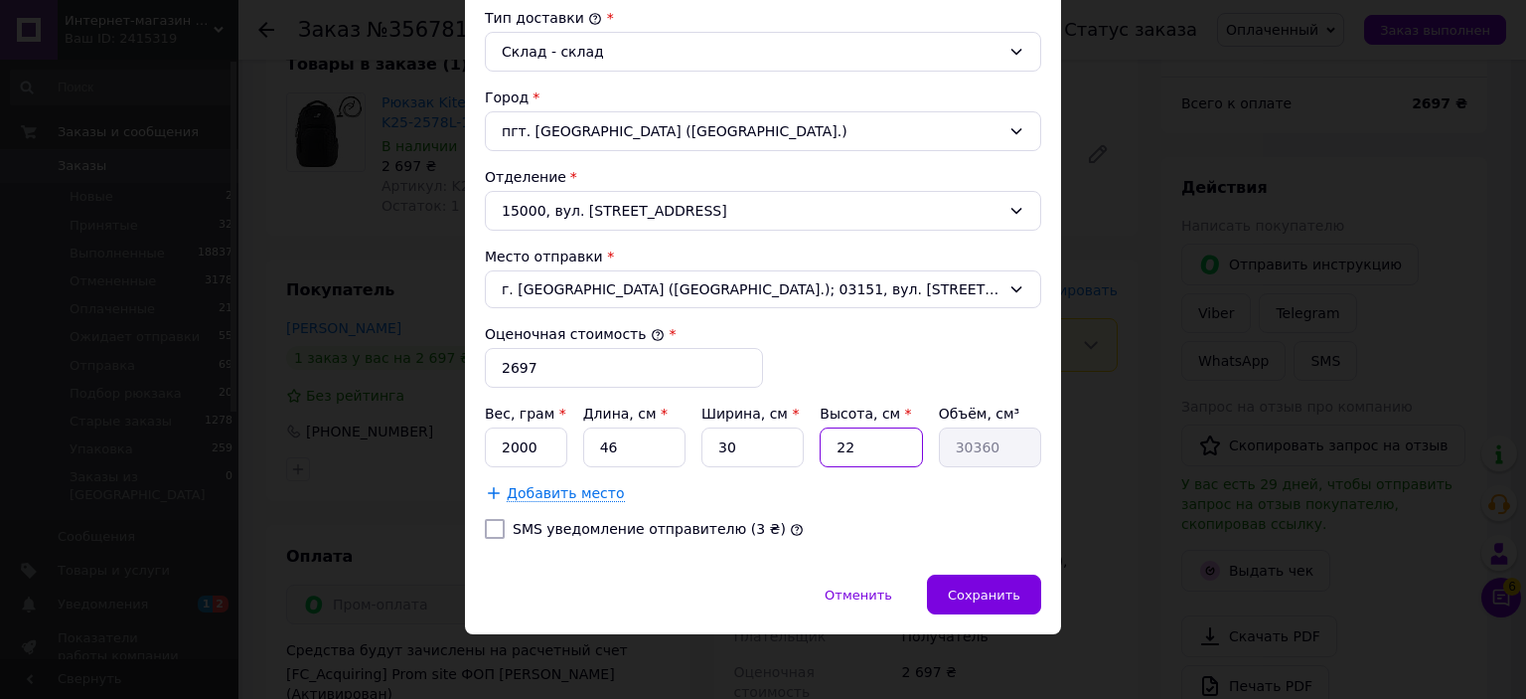
click at [849, 445] on input "22" at bounding box center [871, 447] width 102 height 40
type input "2"
type input "2760"
click at [849, 445] on input "2" at bounding box center [871, 447] width 102 height 40
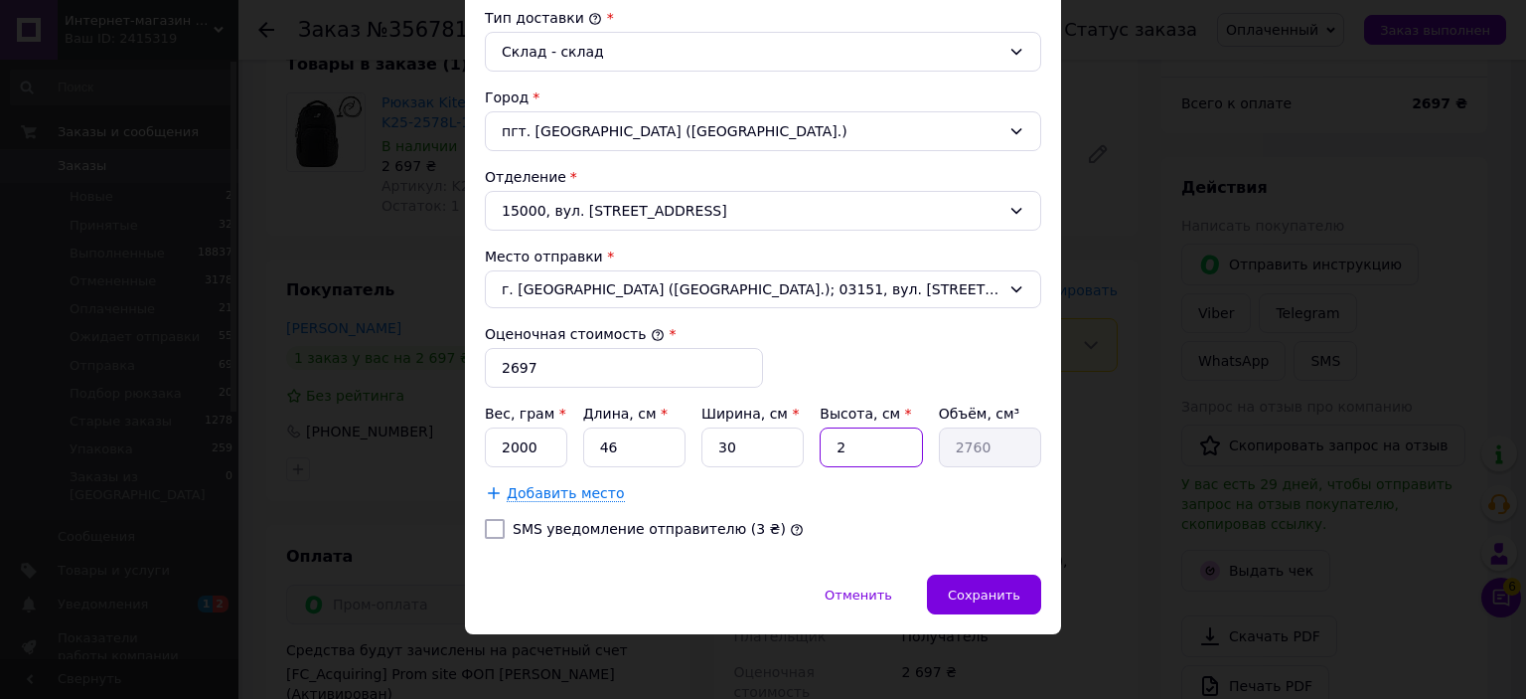
type input "1"
type input "1380"
type input "15"
type input "20700"
type input "15"
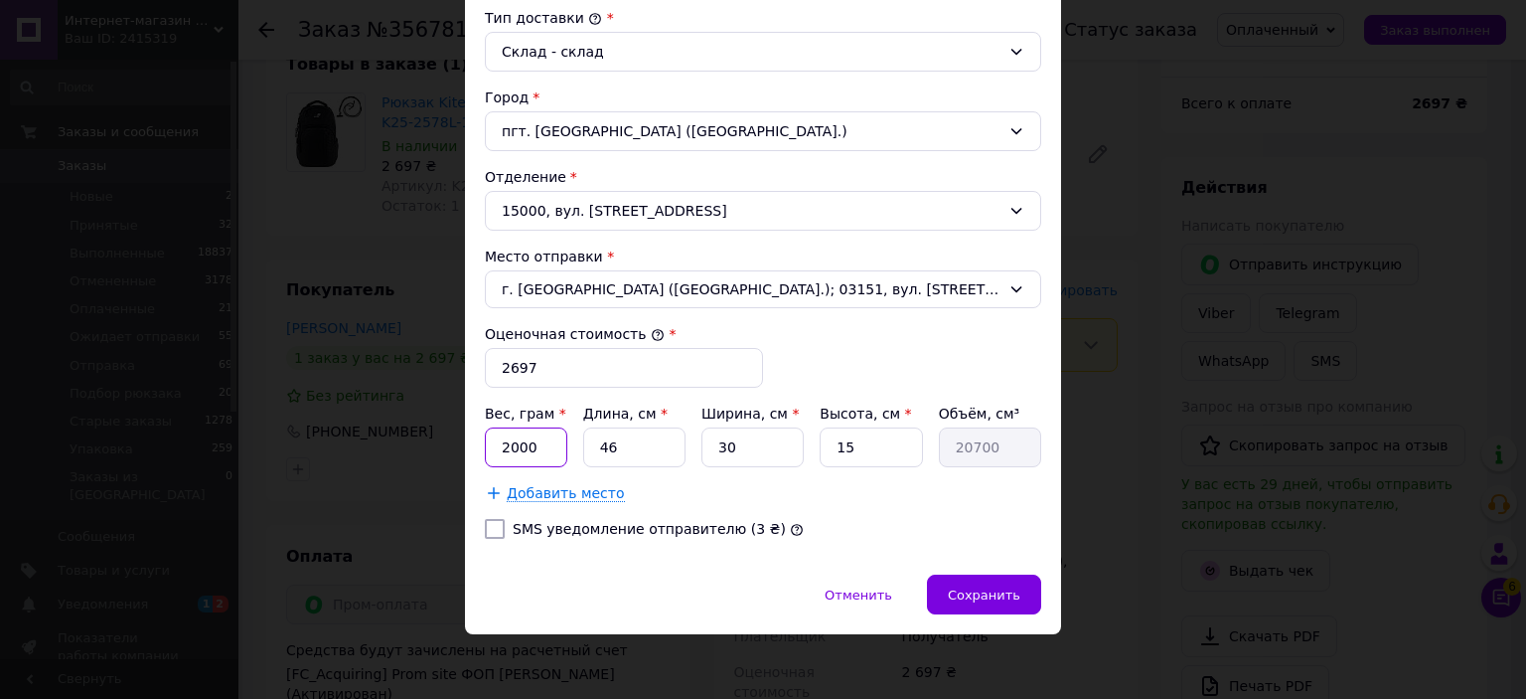
click at [496, 444] on input "2000" at bounding box center [526, 447] width 82 height 40
type input "1000"
click at [688, 528] on label "SMS уведомление отправителю (3 ₴)" at bounding box center [649, 529] width 273 height 16
click at [505, 528] on input "SMS уведомление отправителю (3 ₴)" at bounding box center [495, 529] width 20 height 20
checkbox input "true"
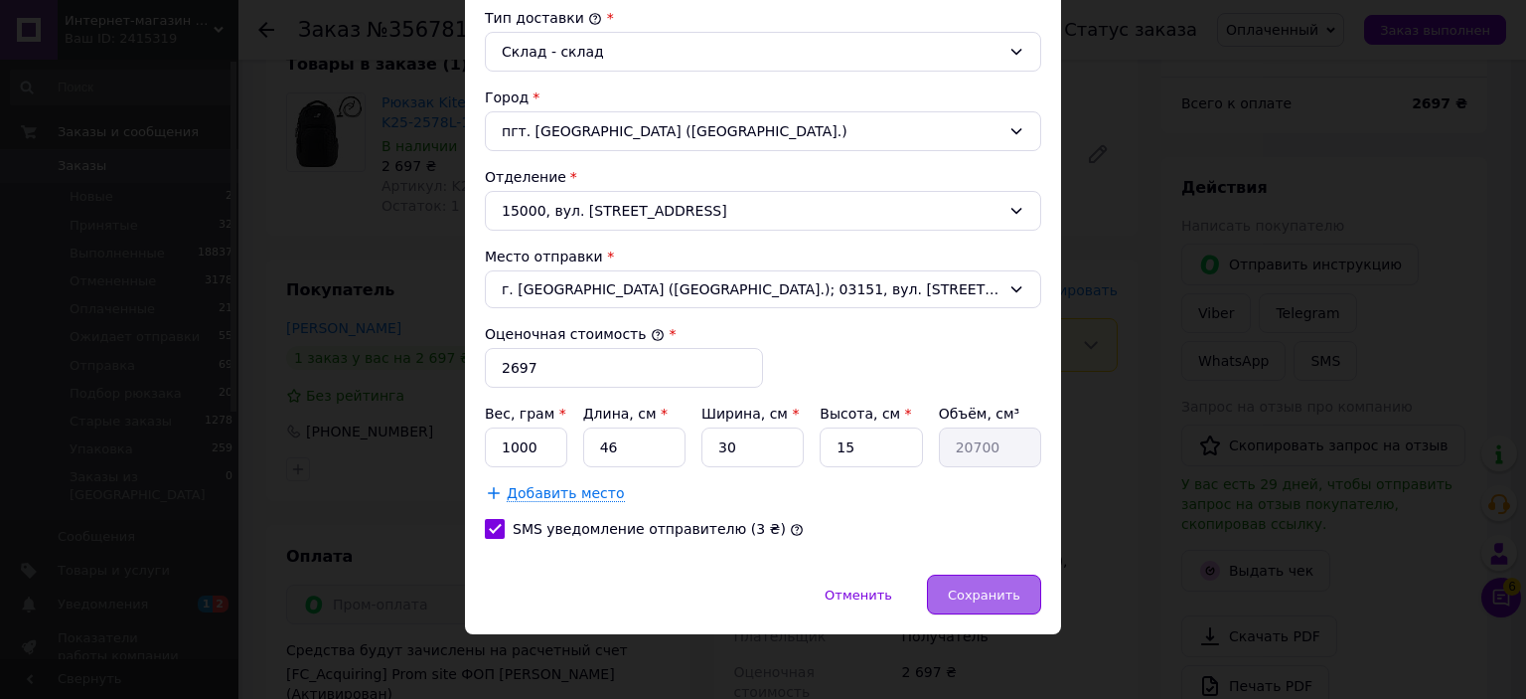
click at [963, 579] on div "Сохранить" at bounding box center [984, 594] width 114 height 40
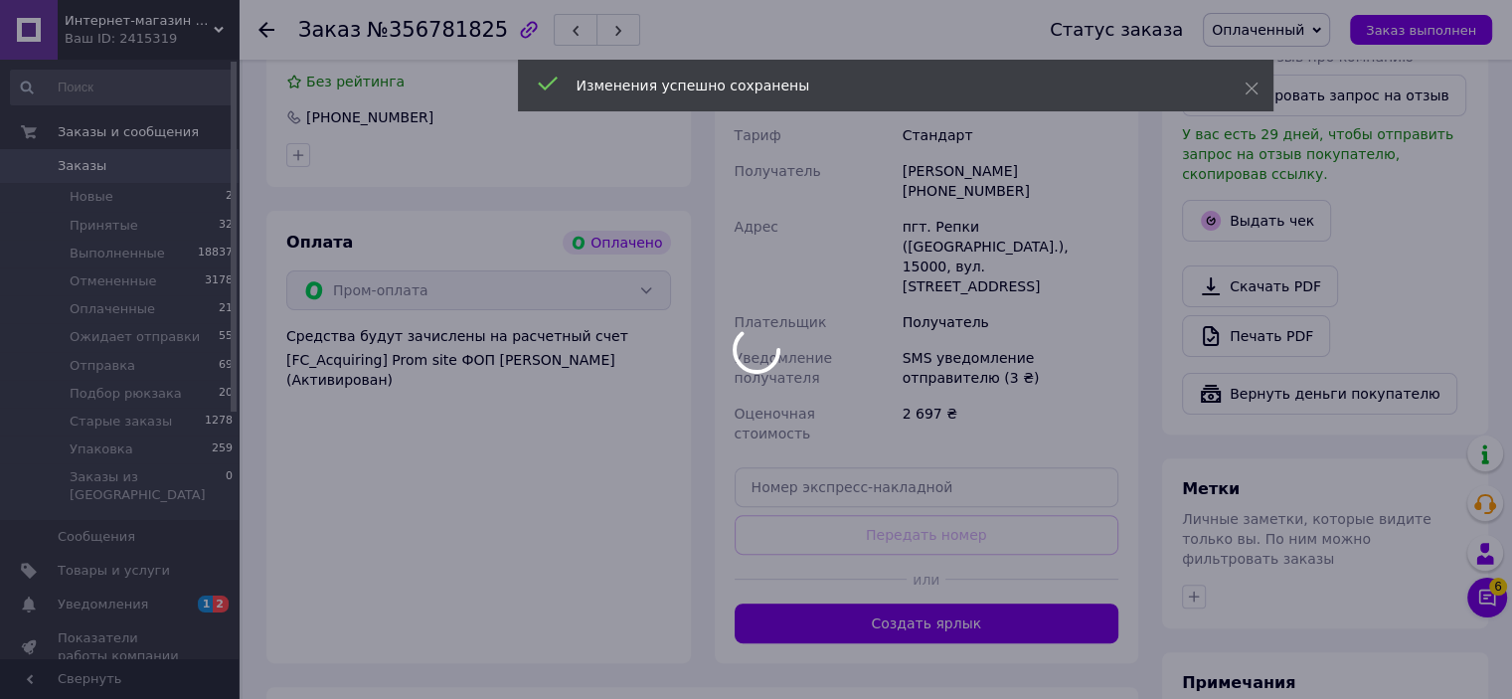
scroll to position [596, 0]
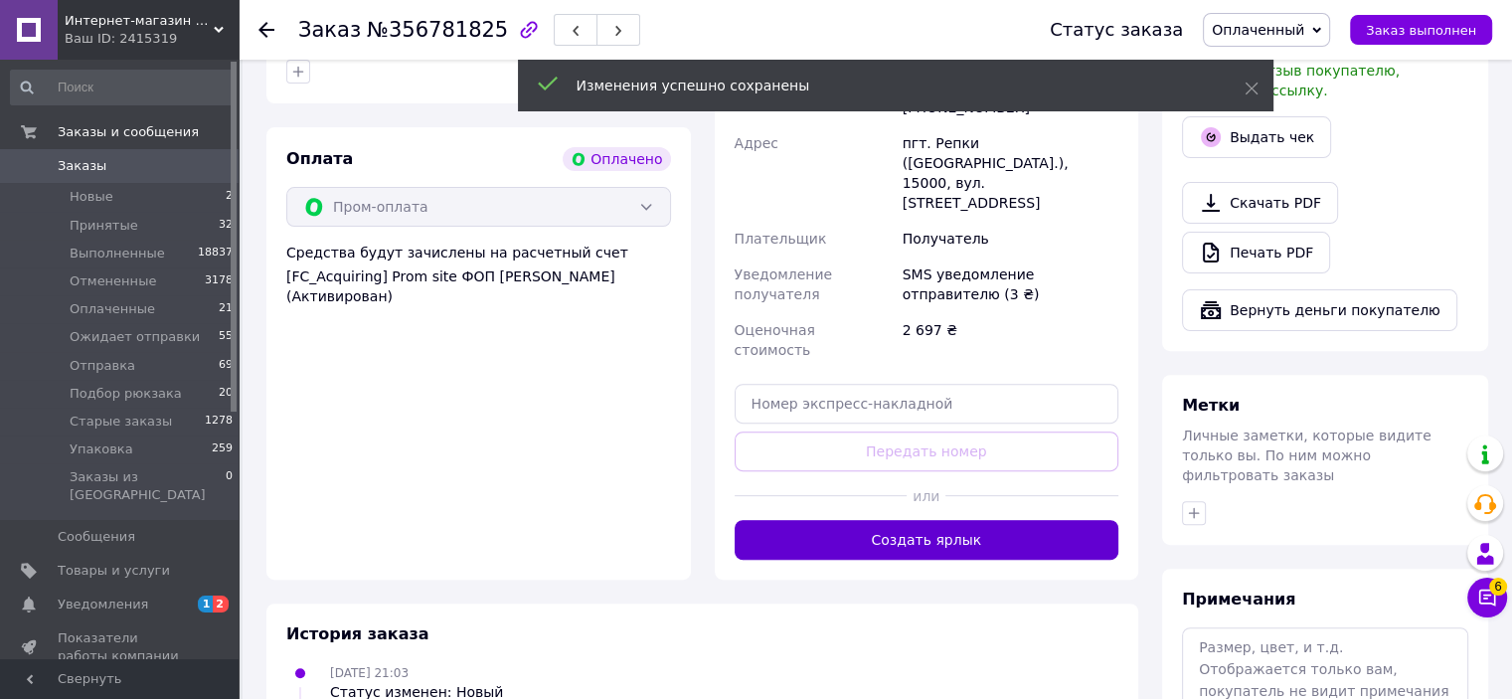
click at [982, 520] on button "Создать ярлык" at bounding box center [926, 540] width 385 height 40
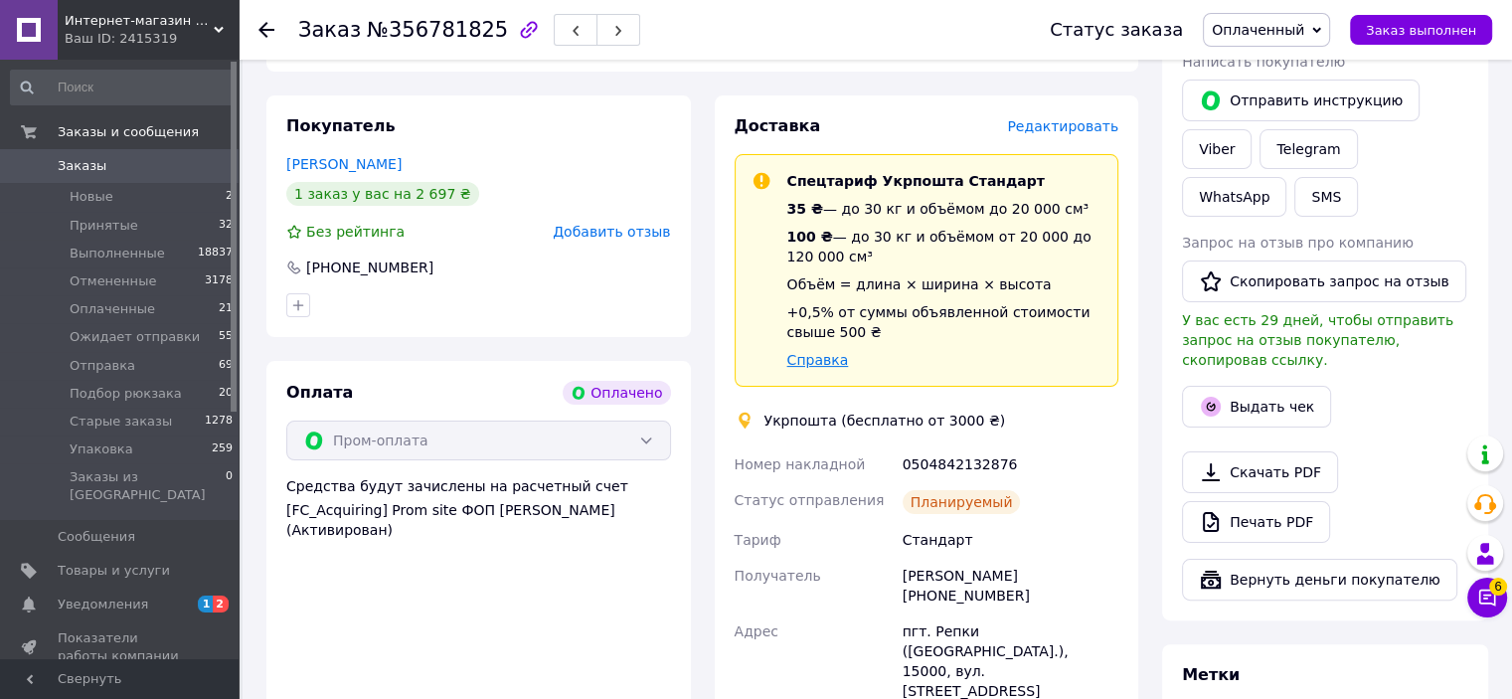
scroll to position [398, 0]
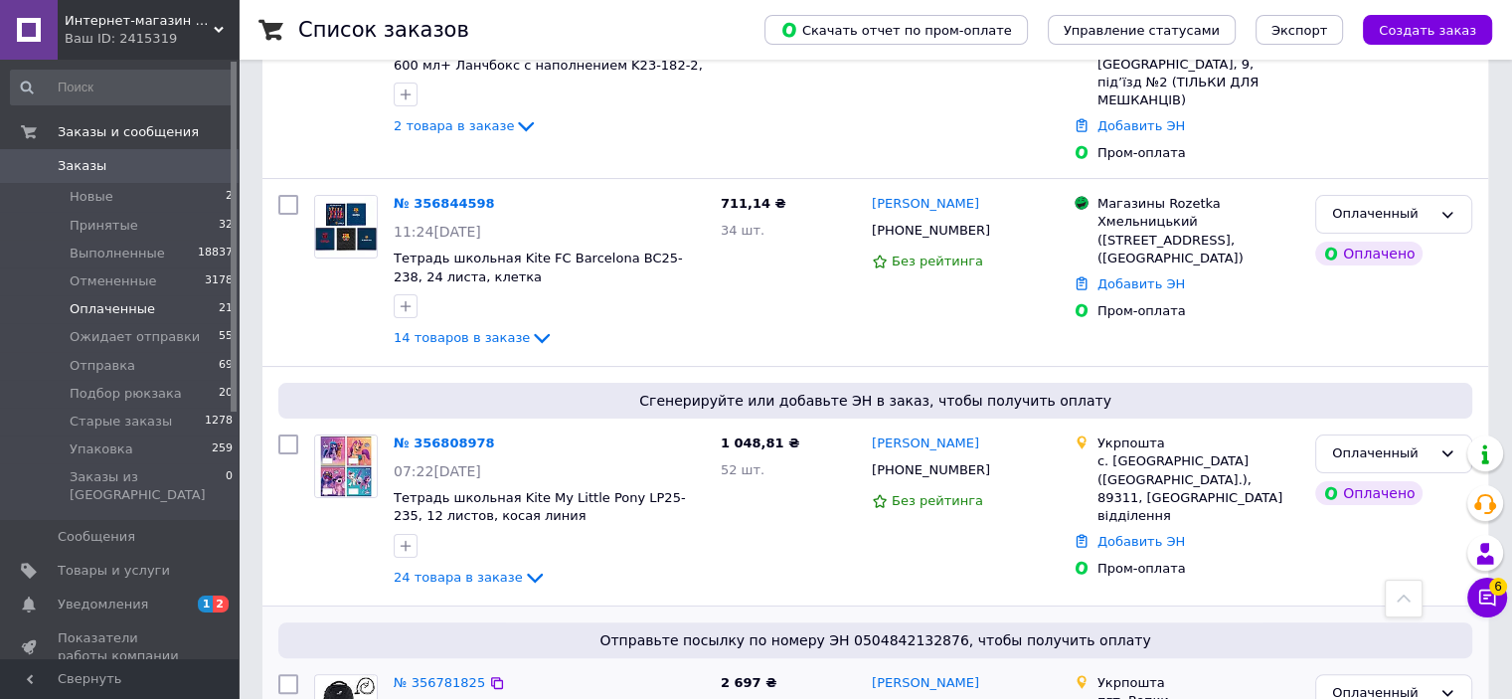
scroll to position [99, 0]
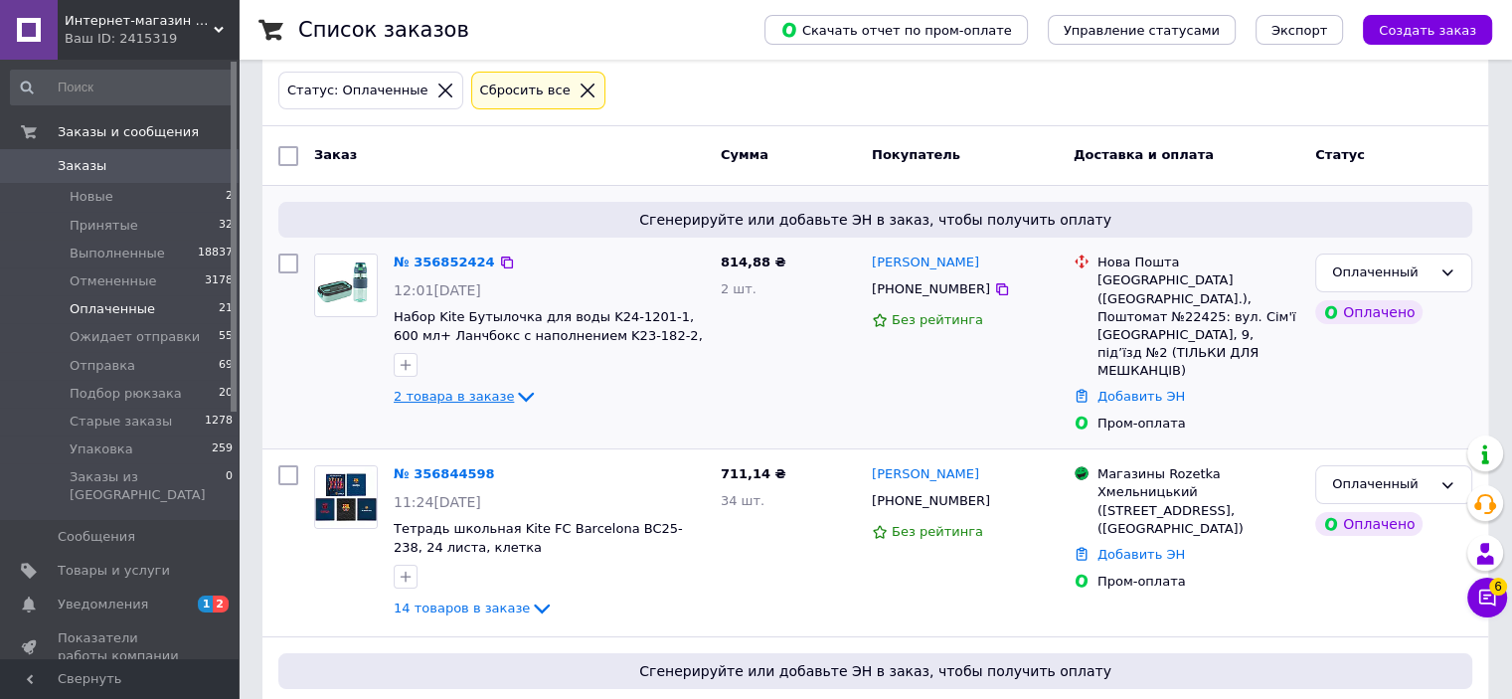
click at [464, 389] on span "2 товара в заказе" at bounding box center [454, 396] width 120 height 15
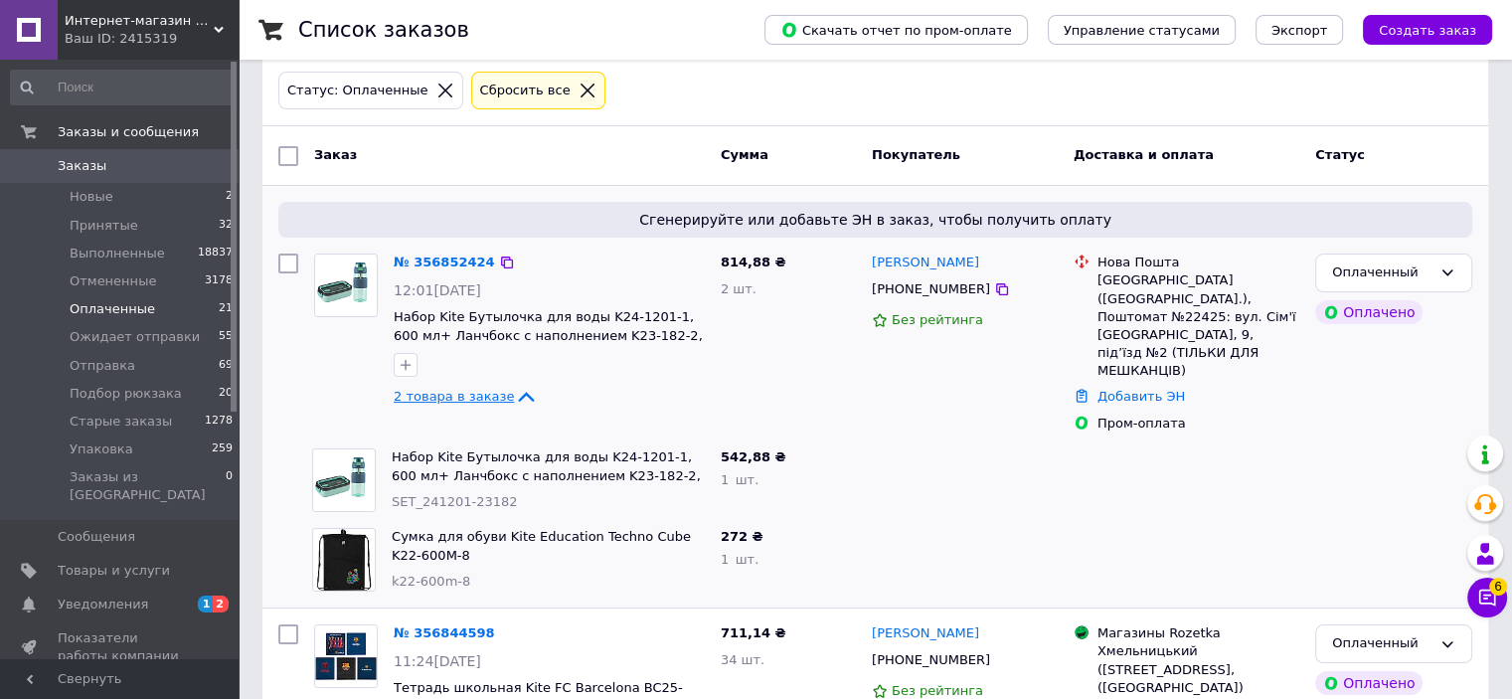
click at [466, 389] on span "2 товара в заказе" at bounding box center [454, 396] width 120 height 15
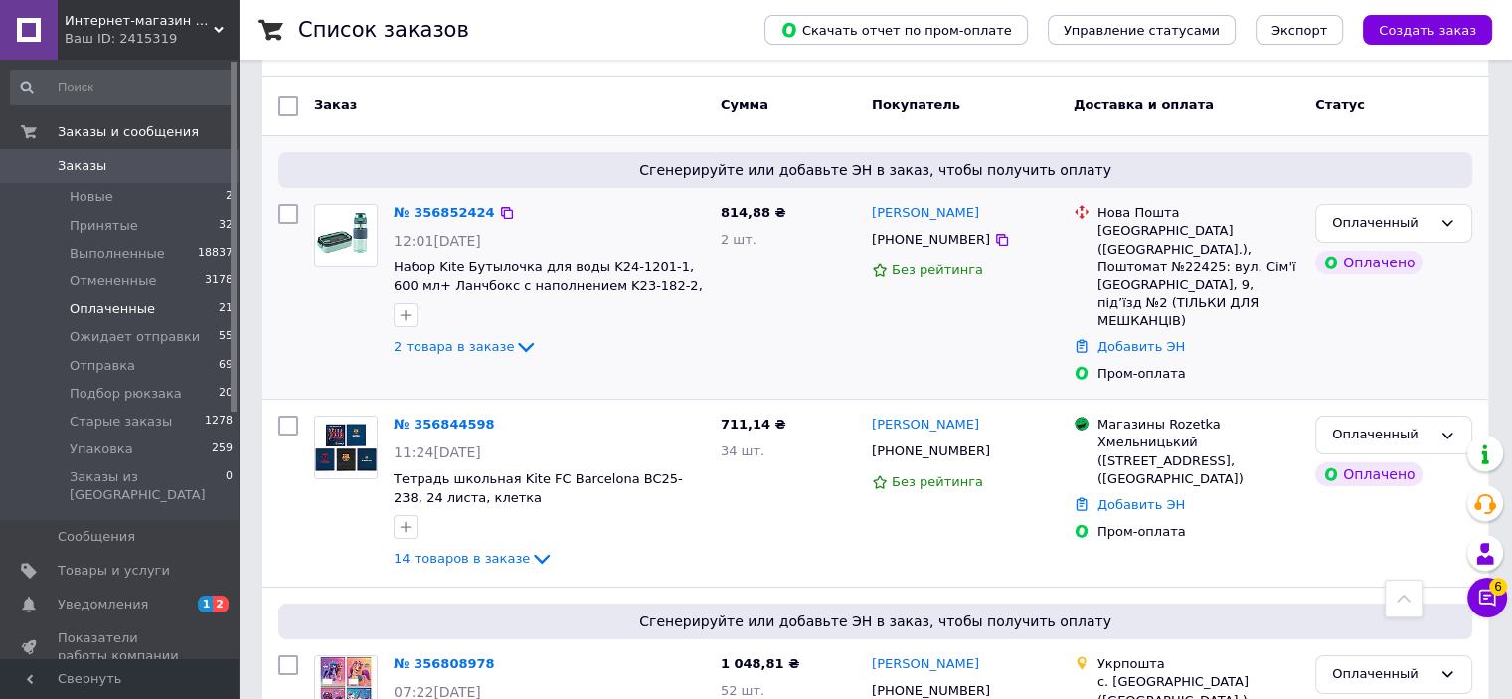
scroll to position [0, 0]
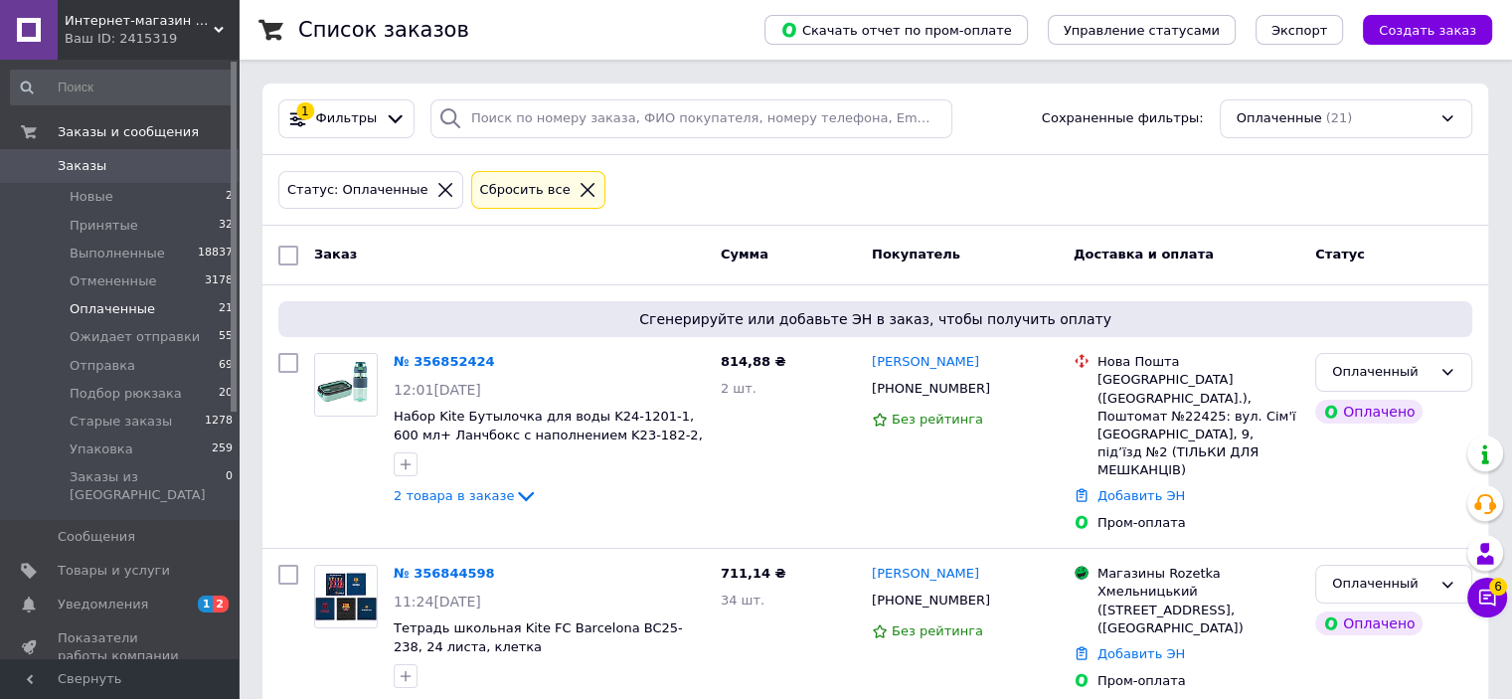
click at [580, 188] on icon at bounding box center [587, 190] width 14 height 14
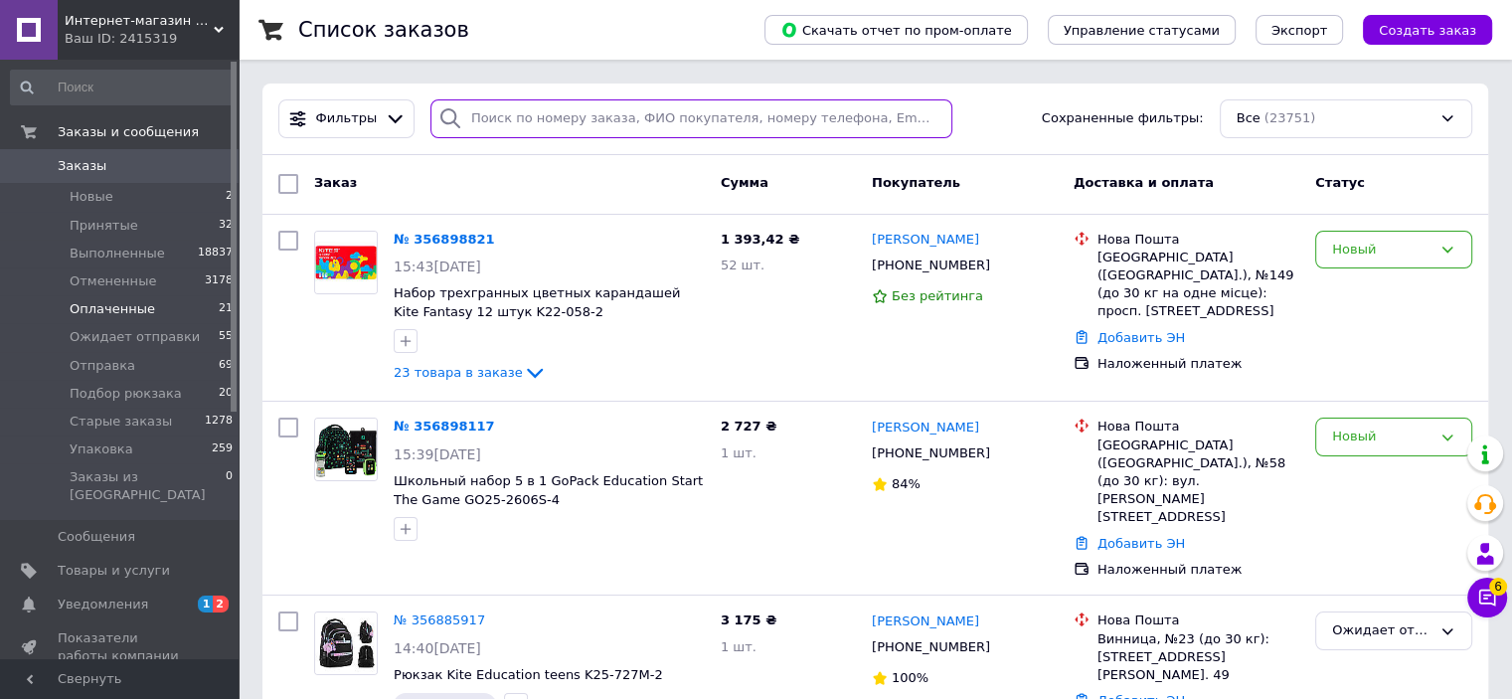
click at [485, 120] on input "search" at bounding box center [691, 118] width 522 height 39
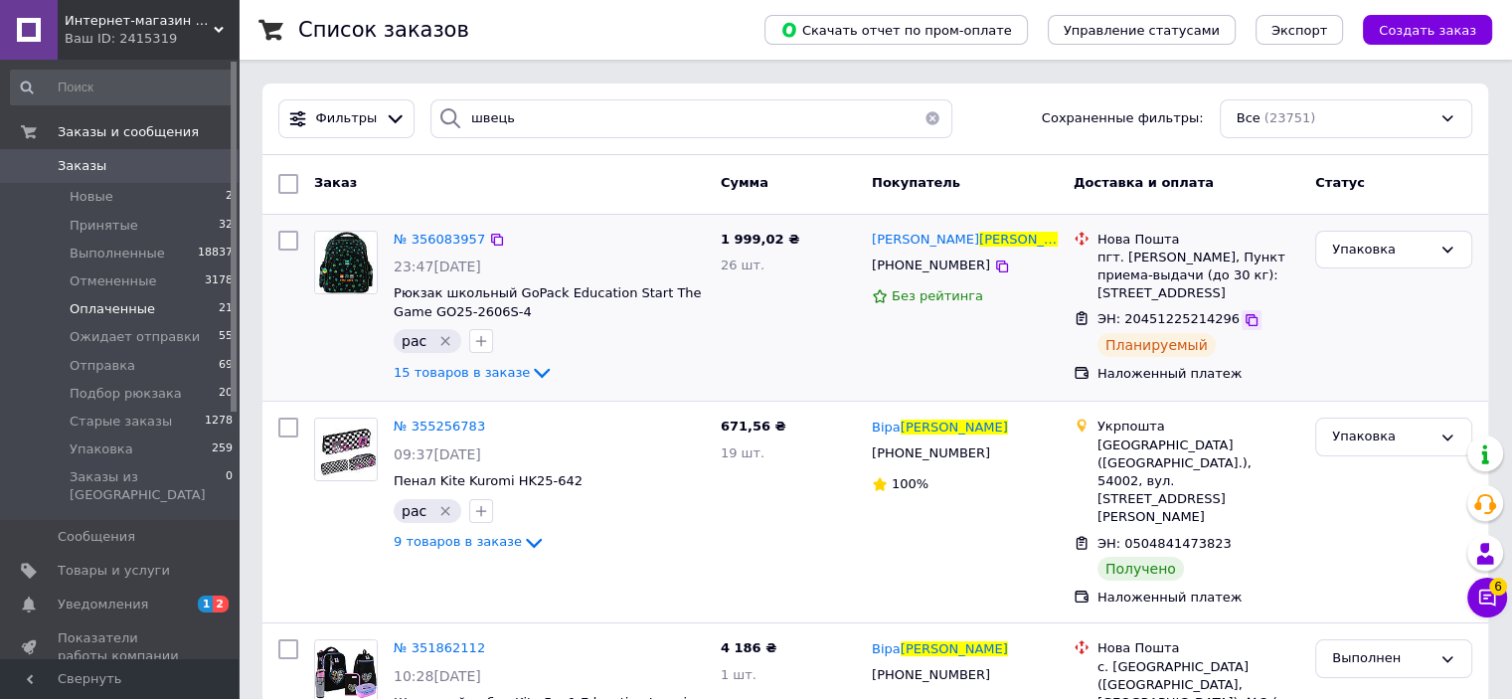
click at [1243, 317] on icon at bounding box center [1251, 320] width 16 height 16
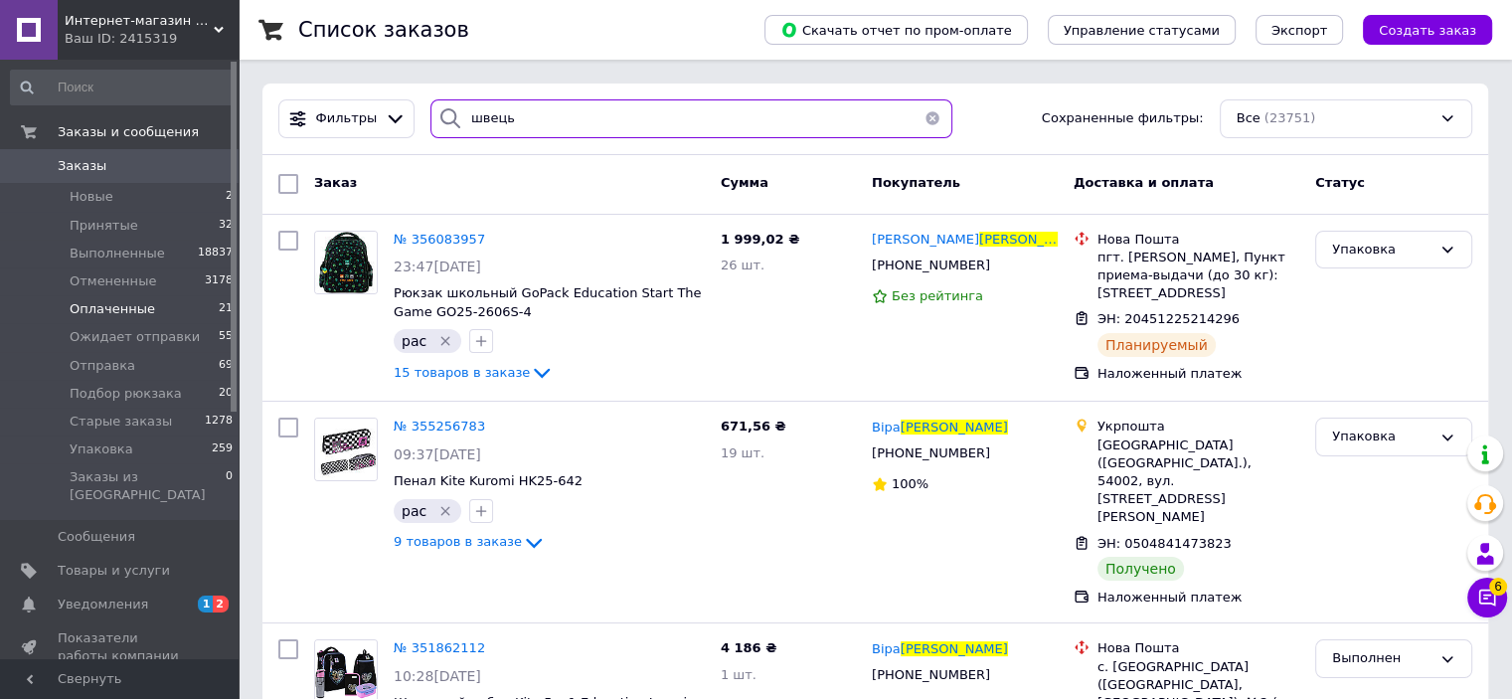
click at [596, 115] on input "швець" at bounding box center [691, 118] width 522 height 39
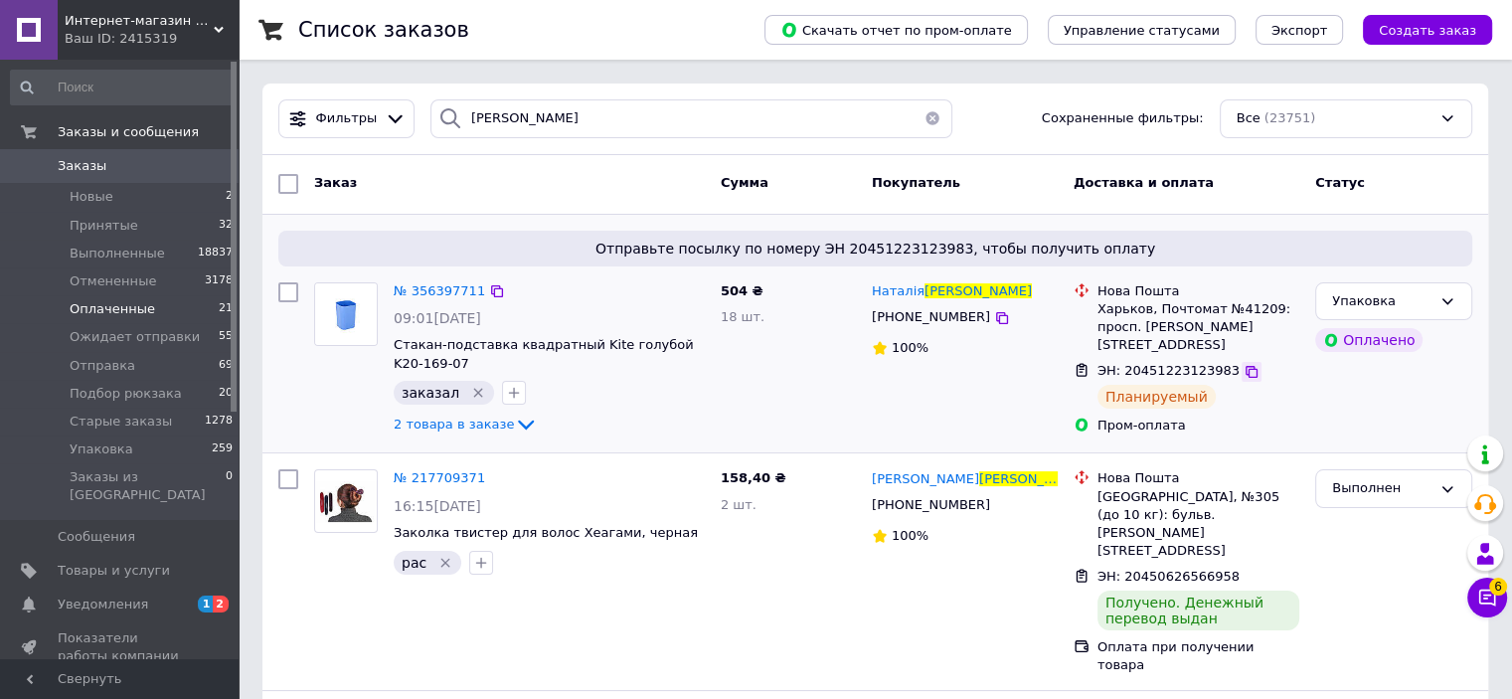
click at [1243, 366] on icon at bounding box center [1251, 372] width 16 height 16
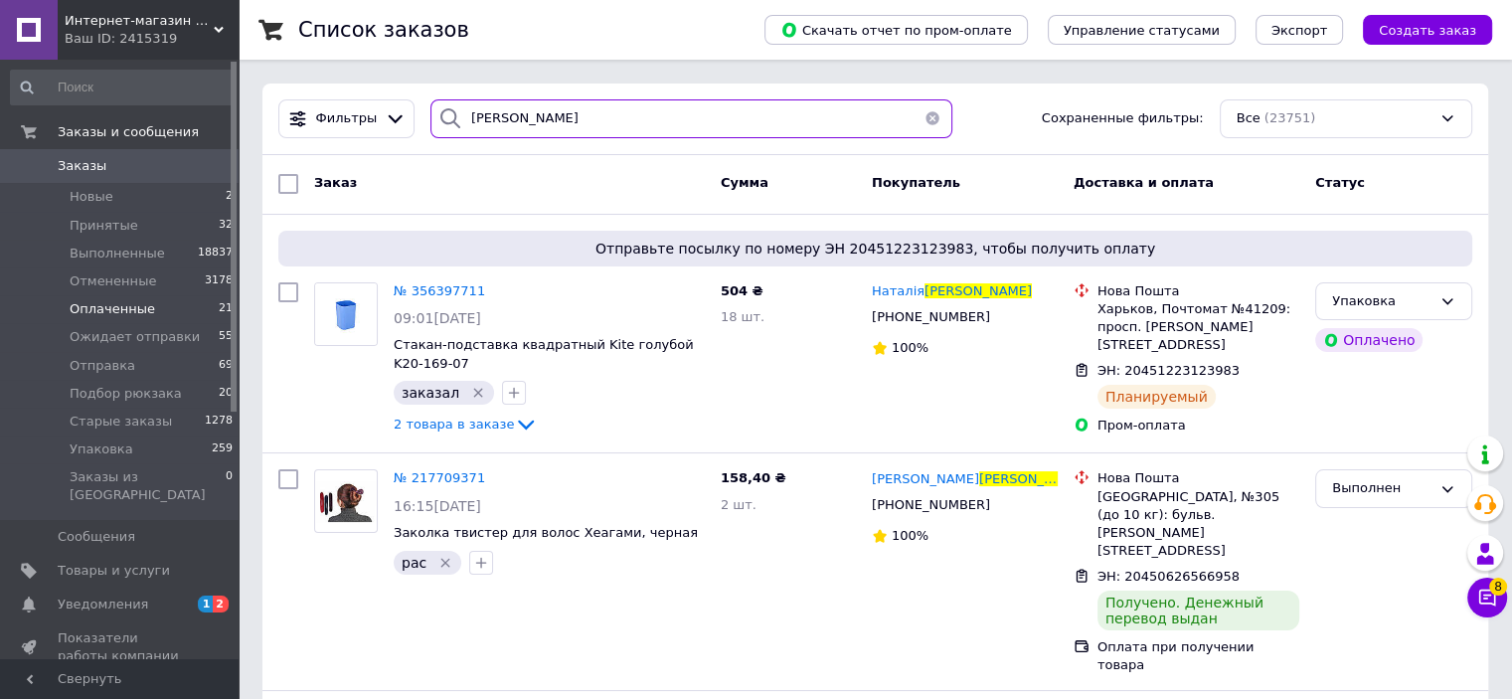
click at [546, 131] on input "[PERSON_NAME]" at bounding box center [691, 118] width 522 height 39
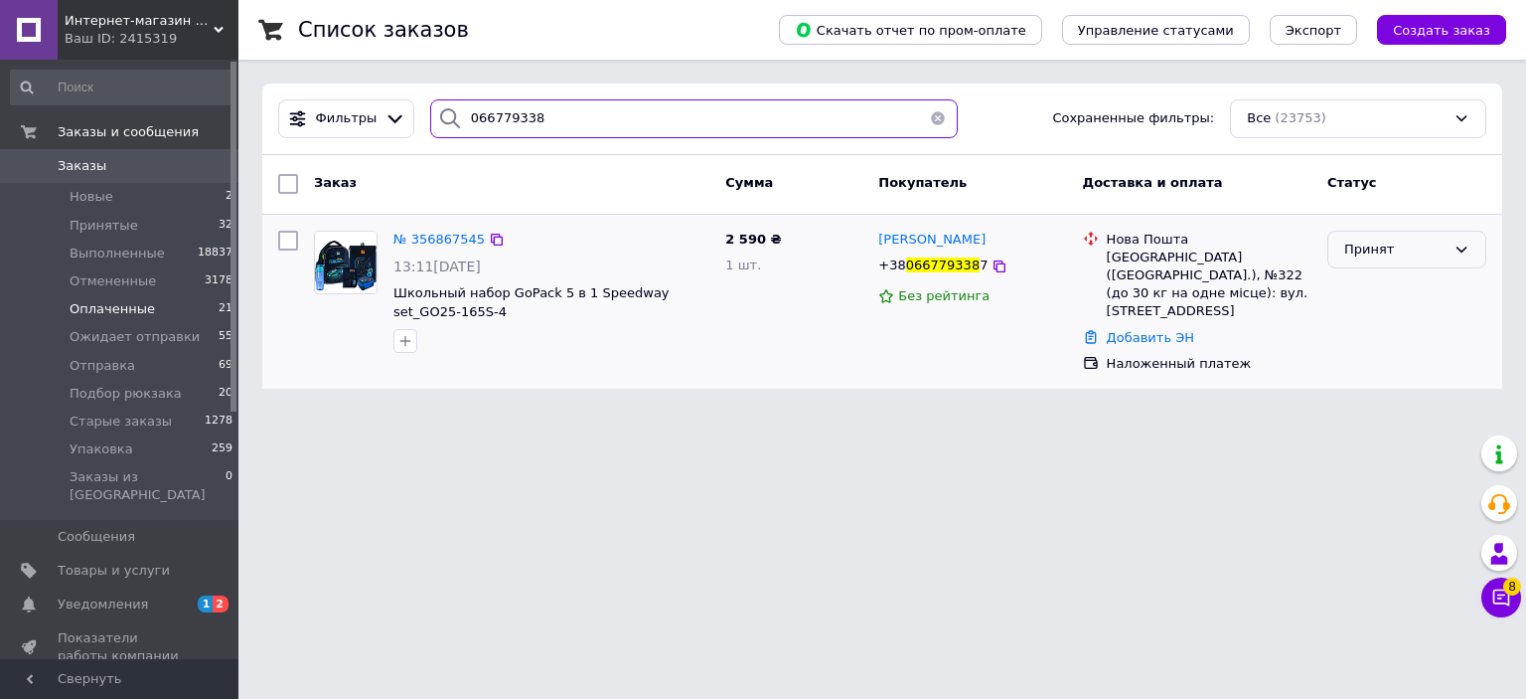
type input "066779338"
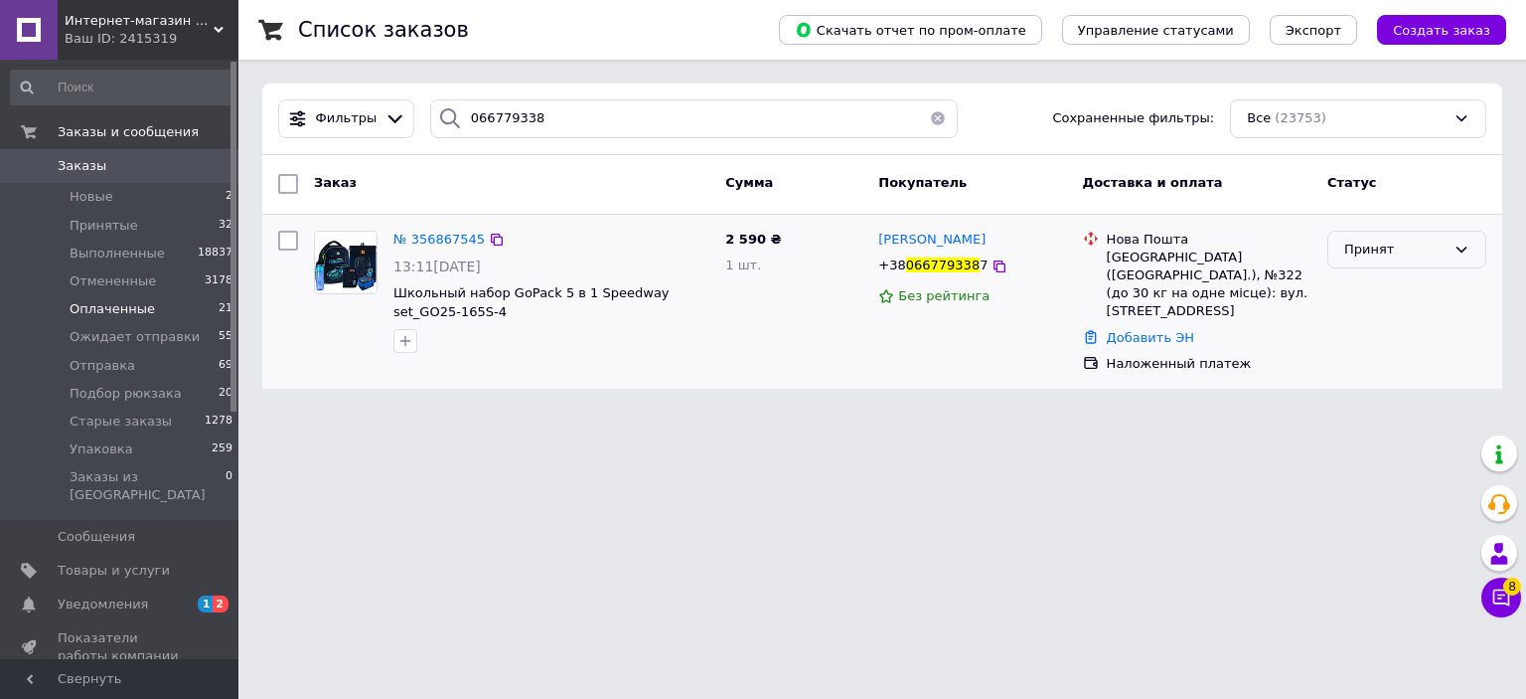
click at [1424, 240] on div "Принят" at bounding box center [1395, 249] width 101 height 21
click at [1421, 403] on li "Ожидает отправки" at bounding box center [1407, 410] width 157 height 57
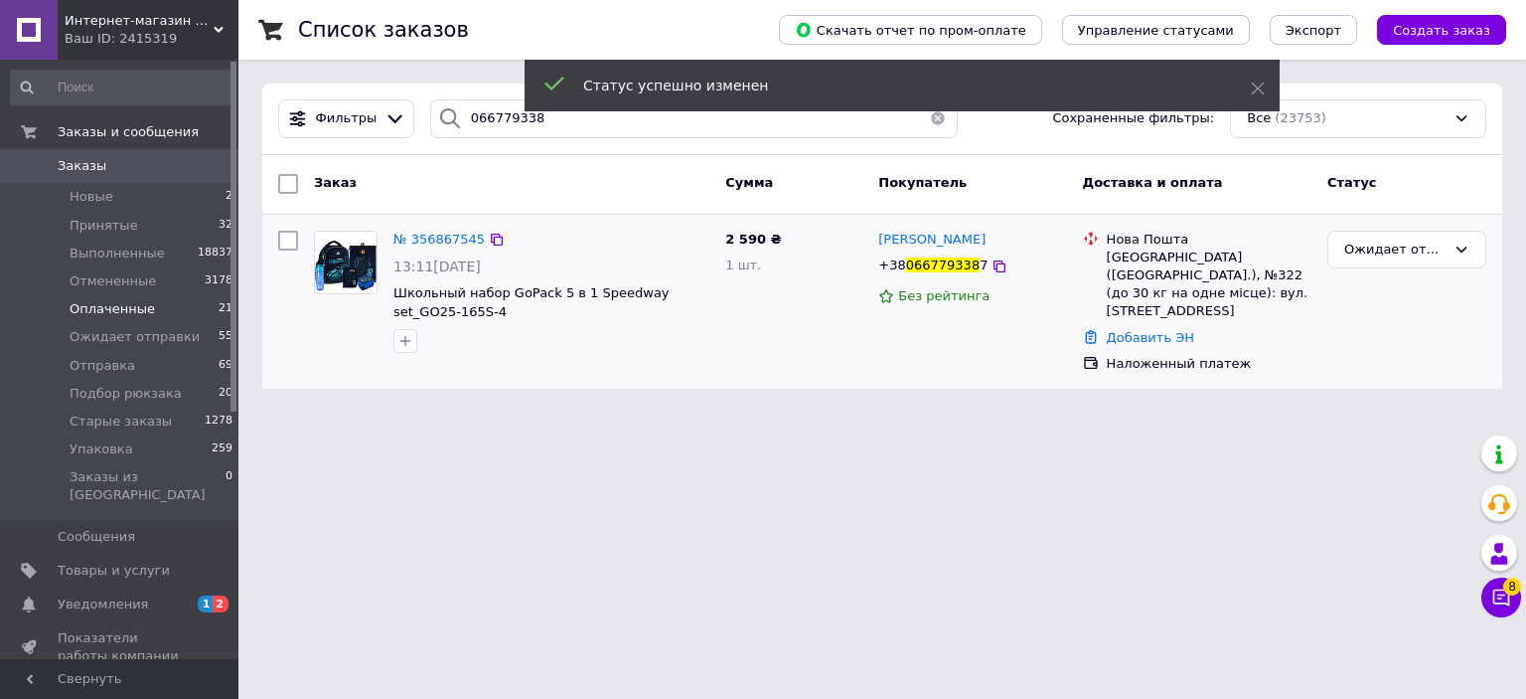
click at [191, 162] on span "0" at bounding box center [211, 166] width 55 height 18
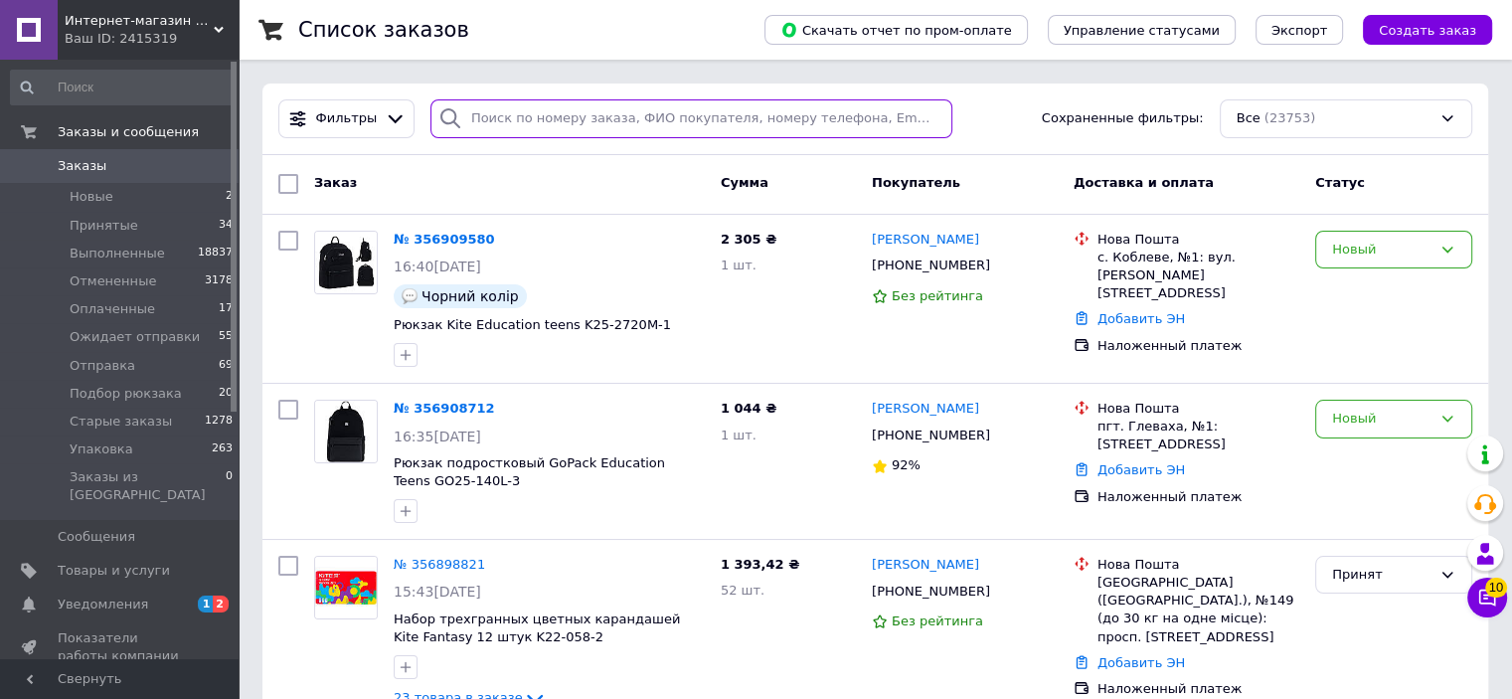
click at [576, 115] on input "search" at bounding box center [691, 118] width 522 height 39
type input "[PERSON_NAME]"
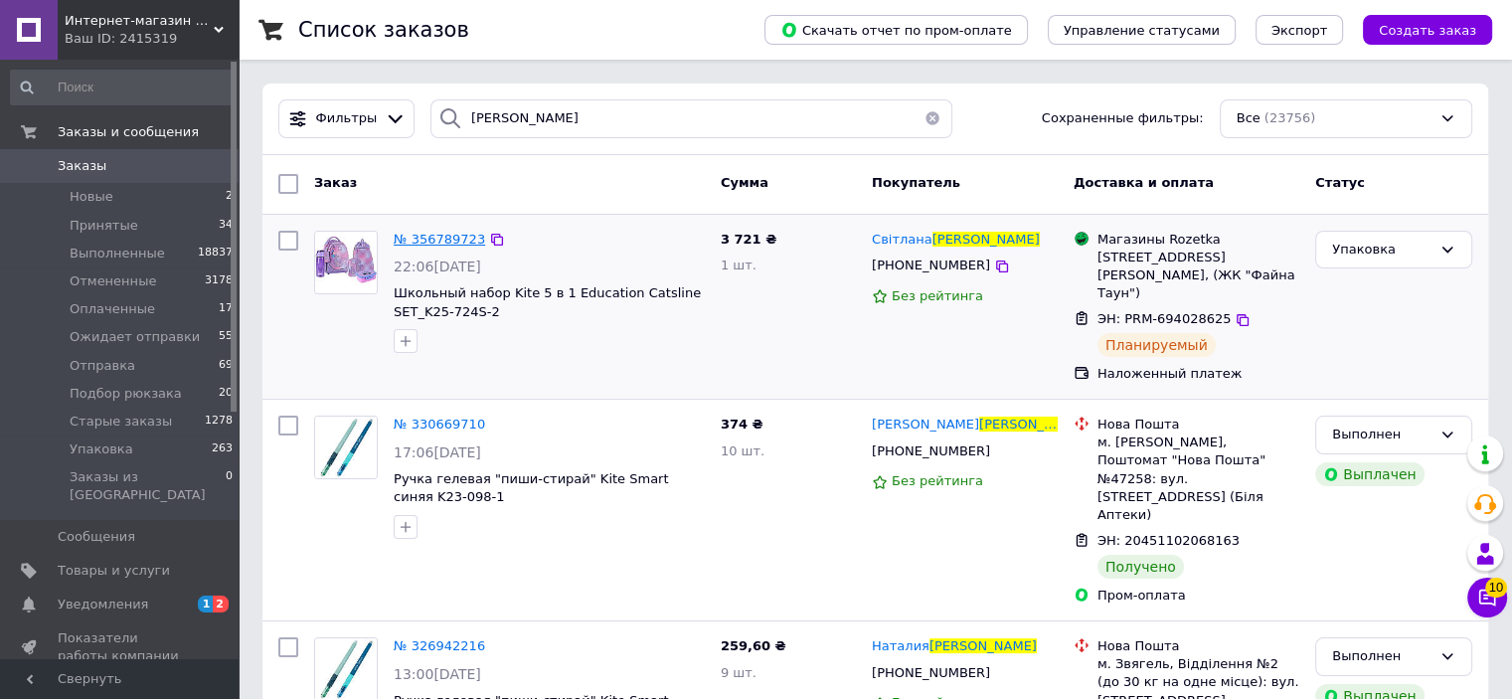
click at [455, 238] on span "№ 356789723" at bounding box center [439, 239] width 91 height 15
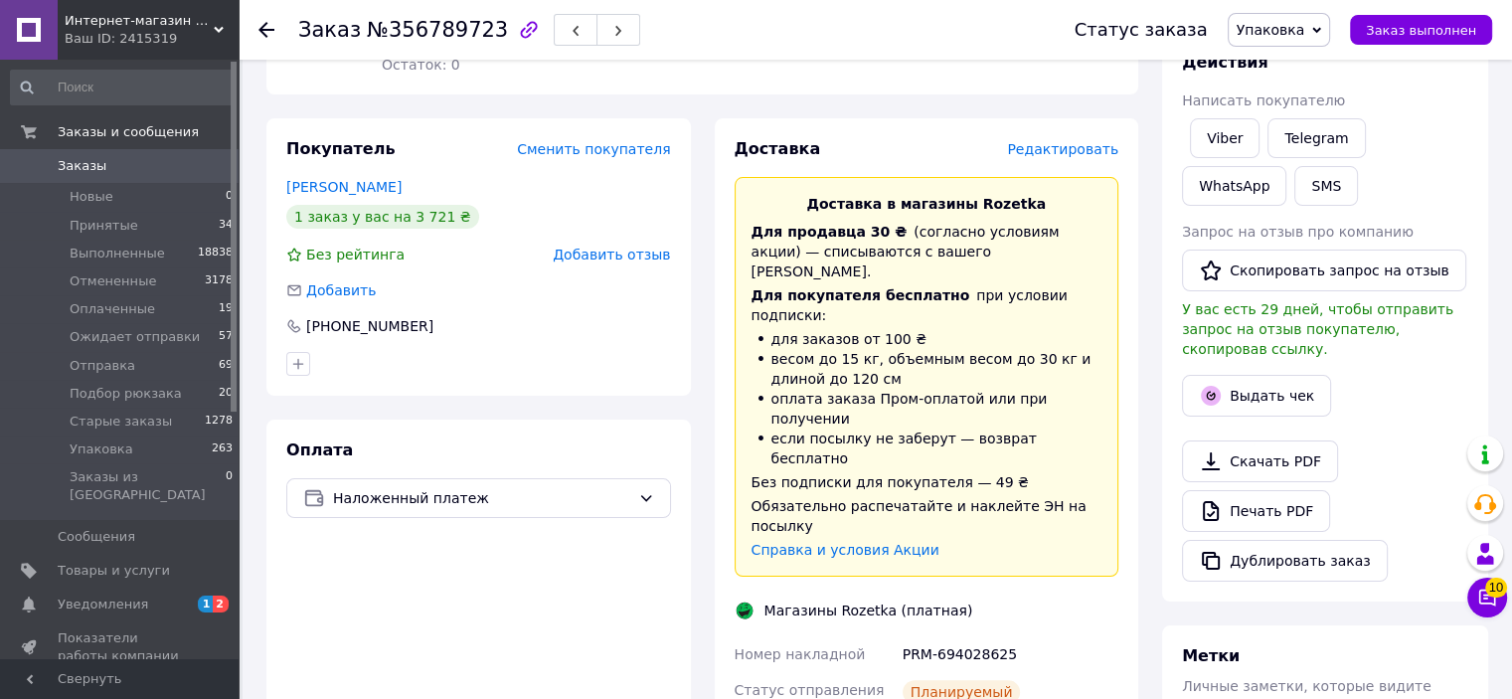
scroll to position [795, 0]
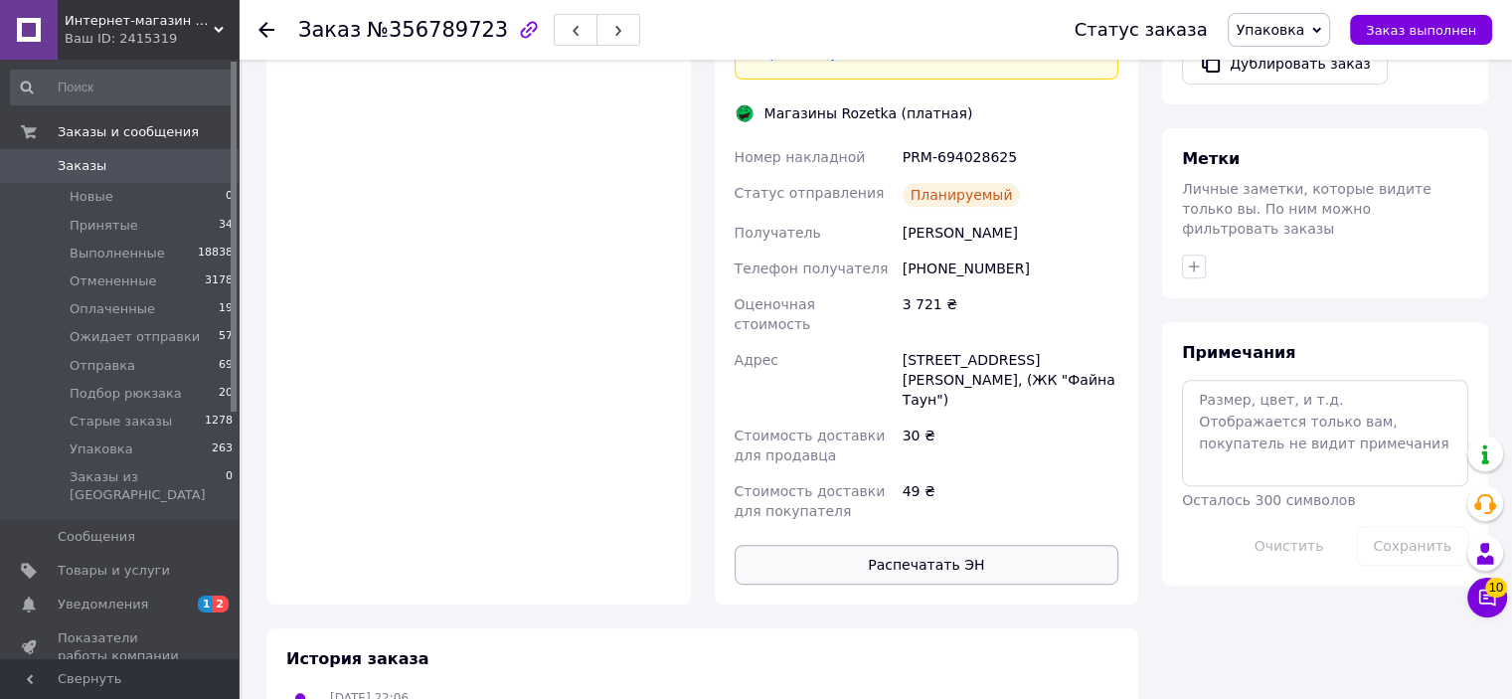
click at [994, 545] on button "Распечатать ЭН" at bounding box center [926, 565] width 385 height 40
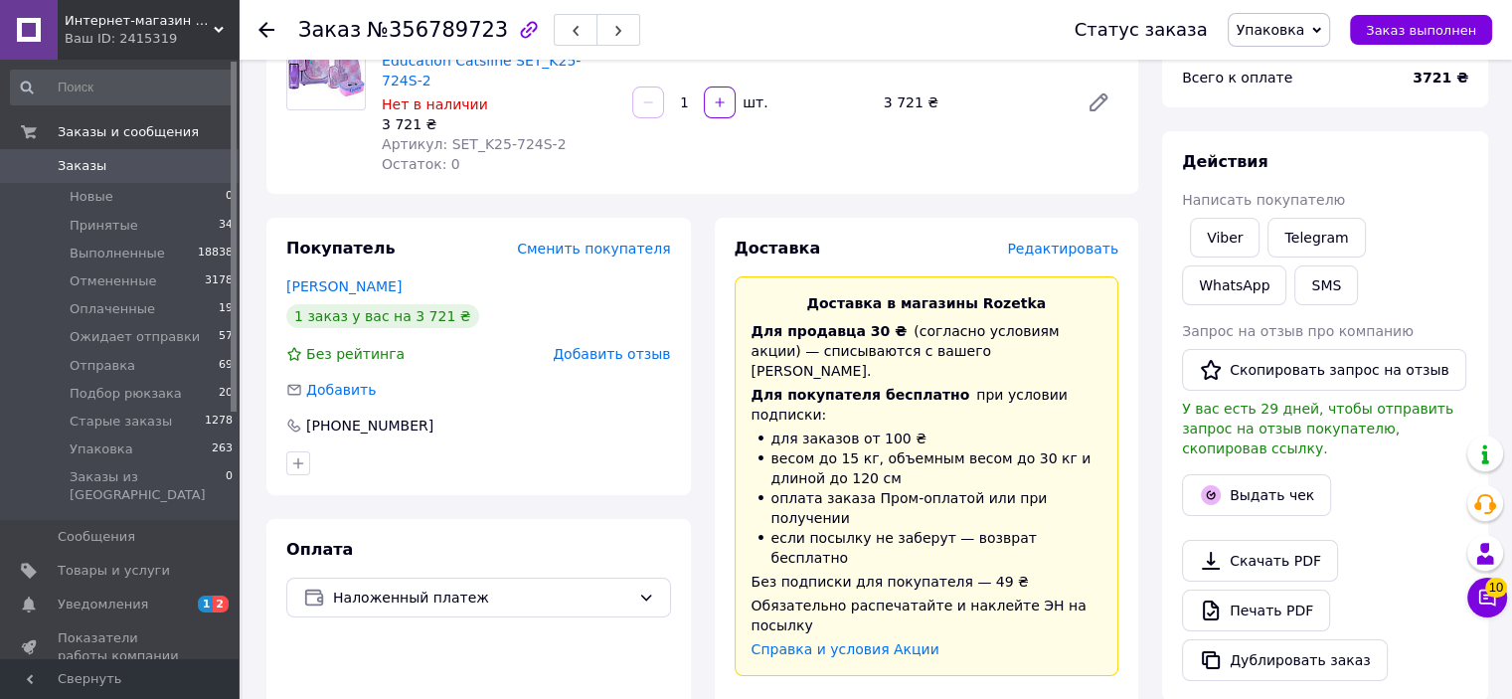
scroll to position [0, 0]
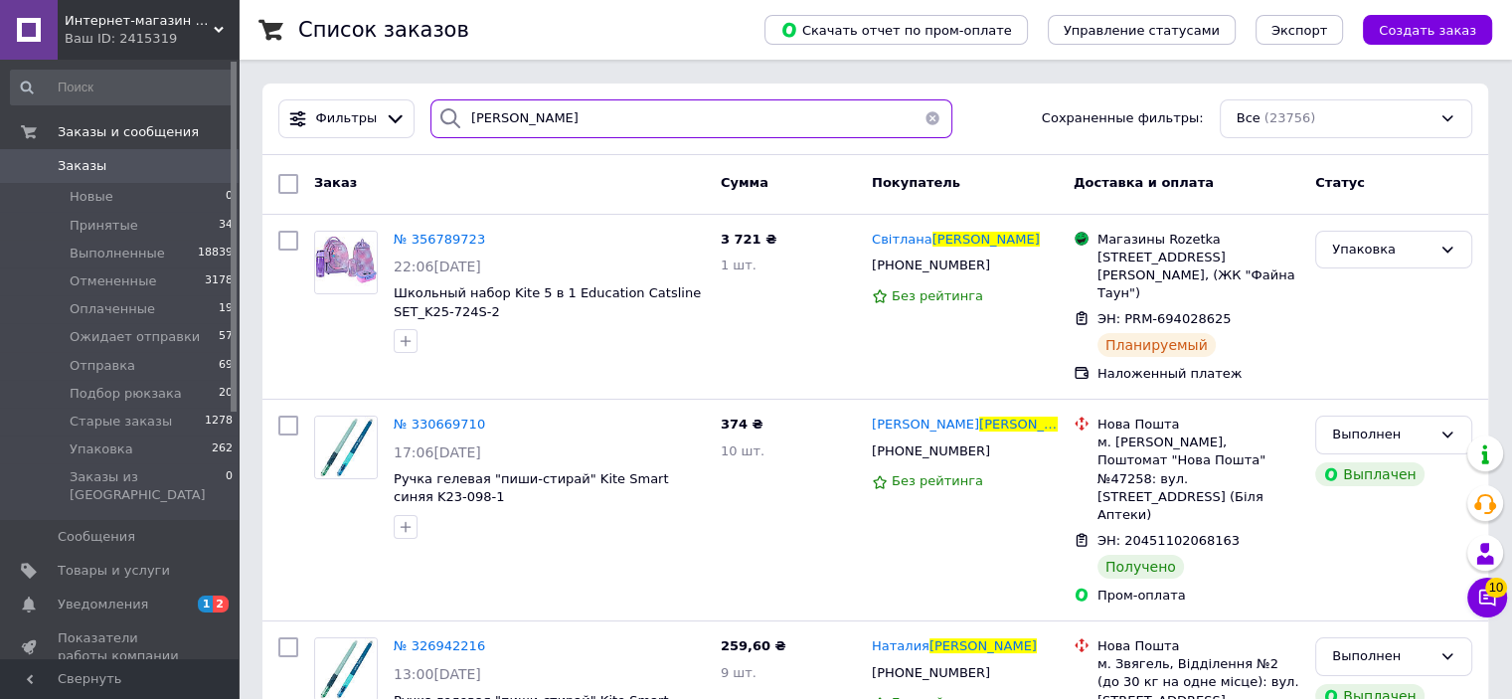
click at [634, 116] on input "[PERSON_NAME]" at bounding box center [691, 118] width 522 height 39
type input "п"
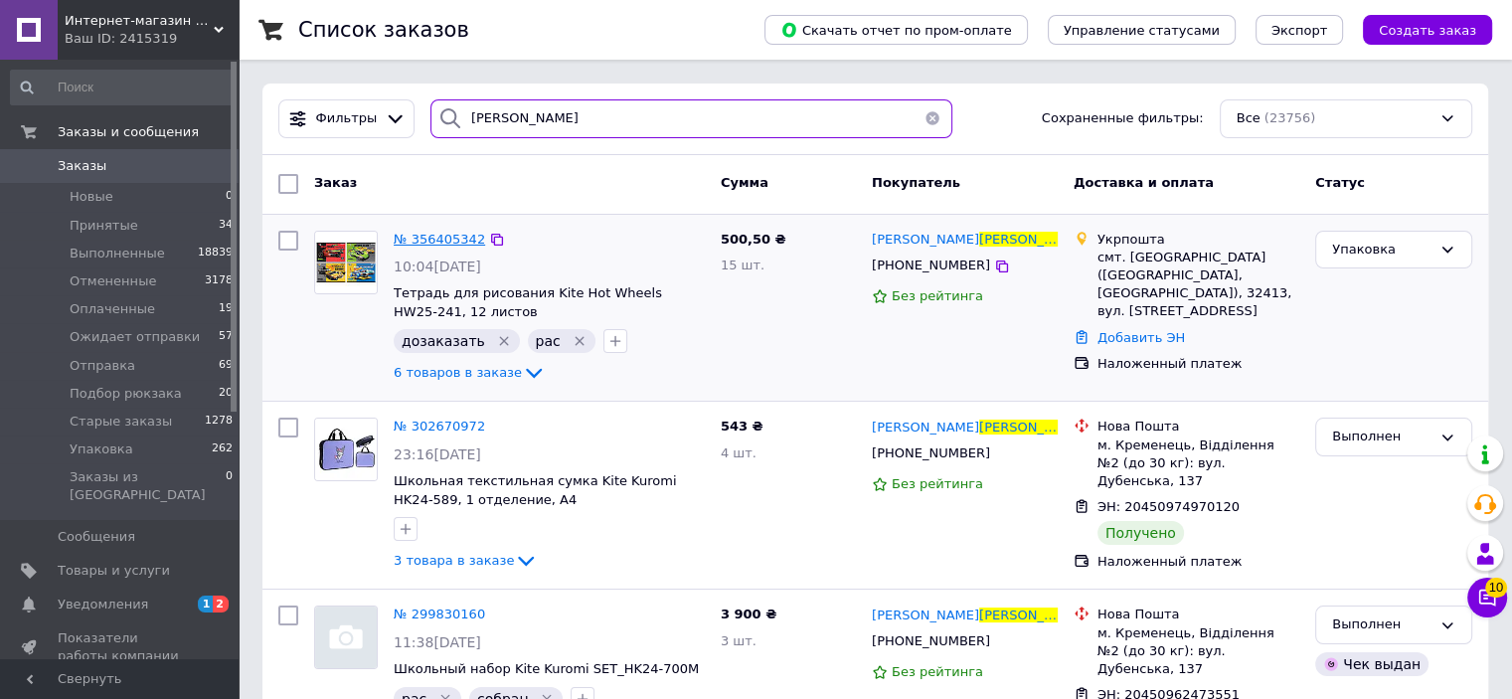
type input "[PERSON_NAME]"
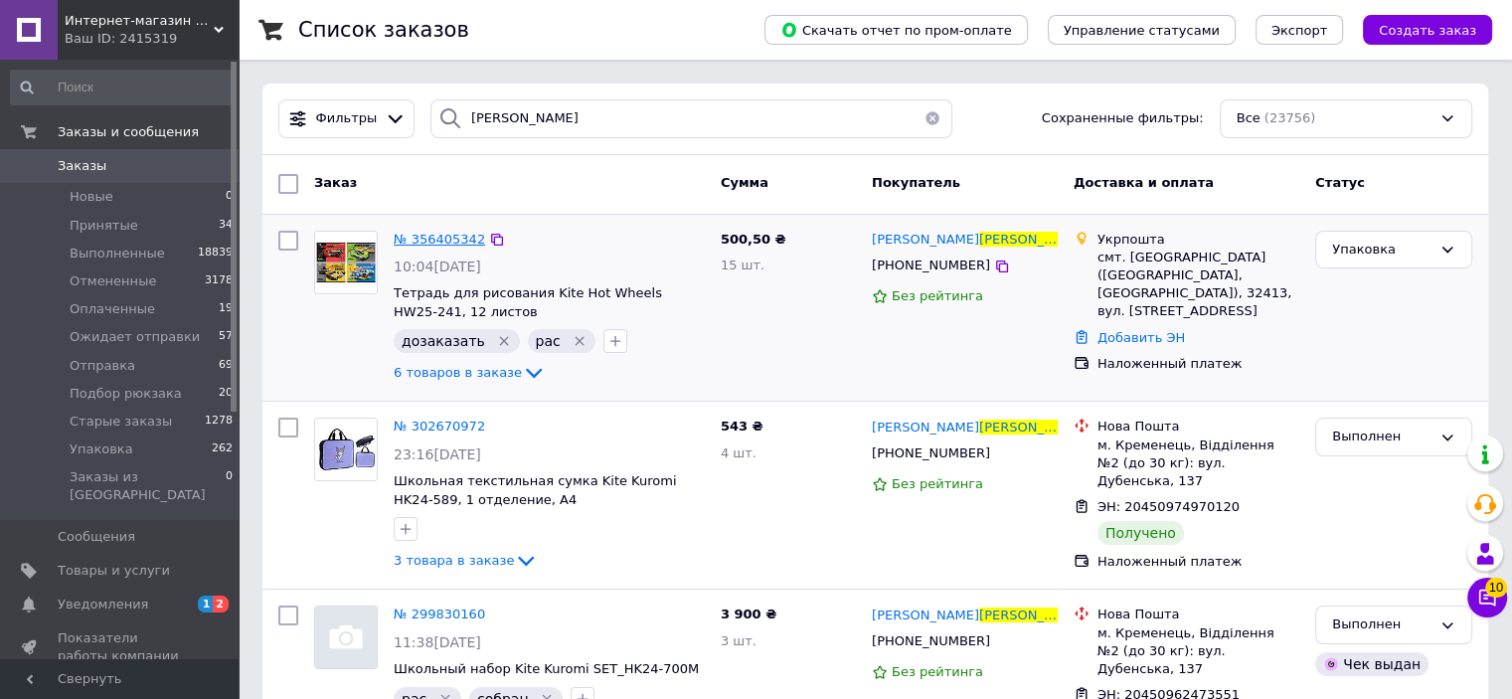
click at [438, 244] on span "№ 356405342" at bounding box center [439, 239] width 91 height 15
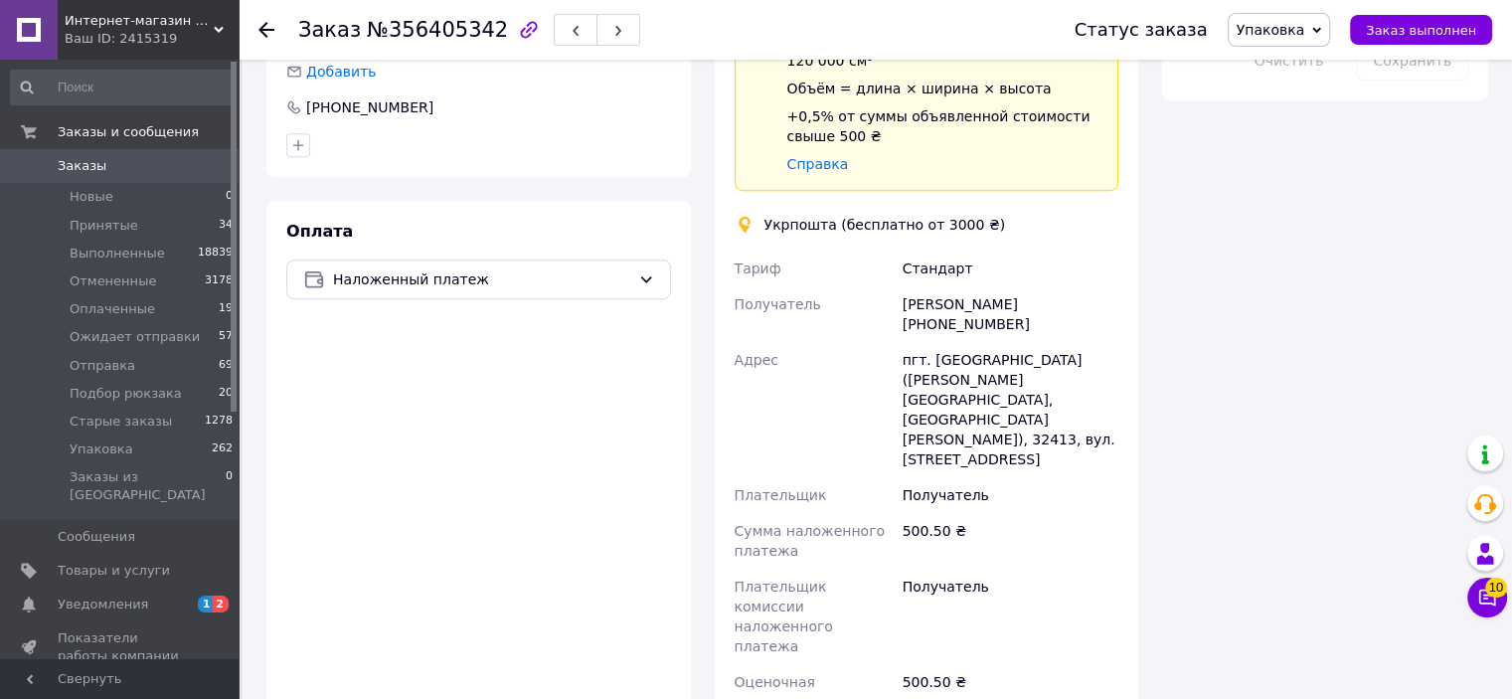
scroll to position [1391, 0]
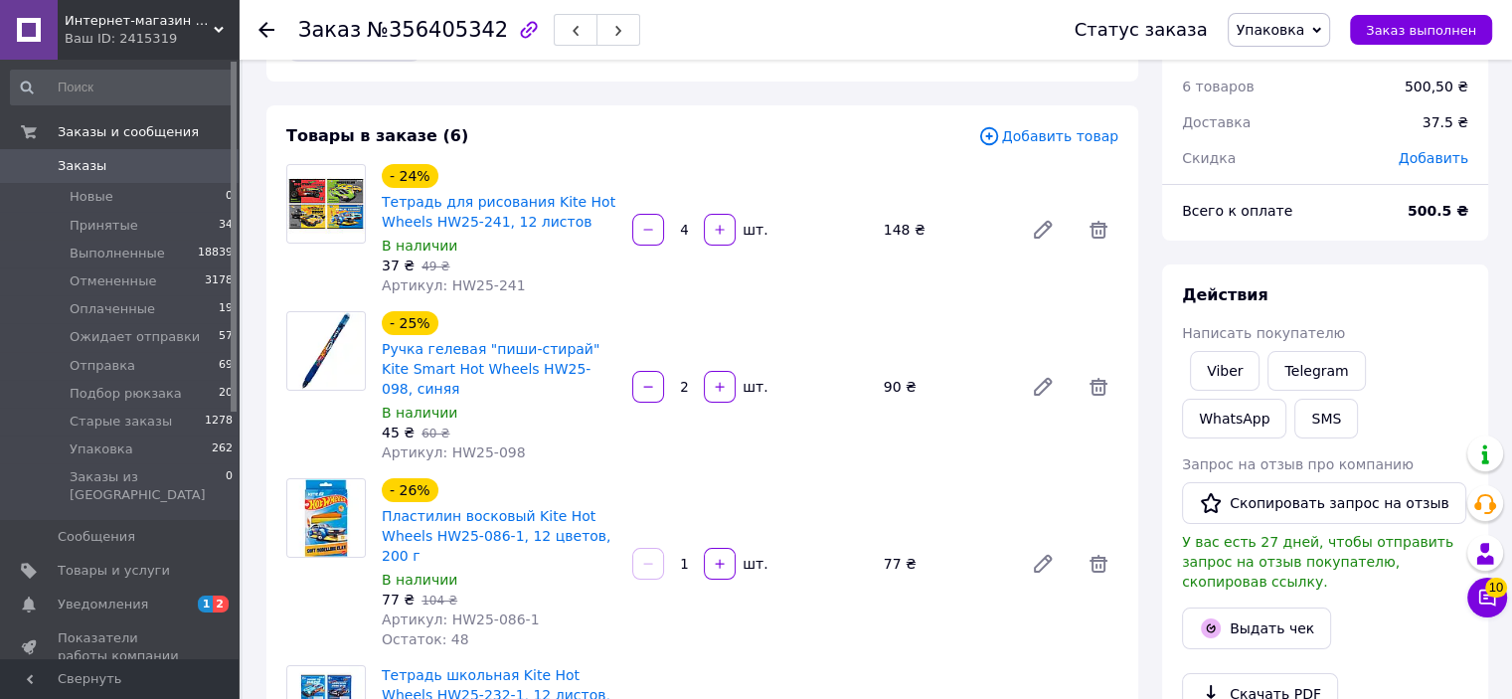
scroll to position [0, 0]
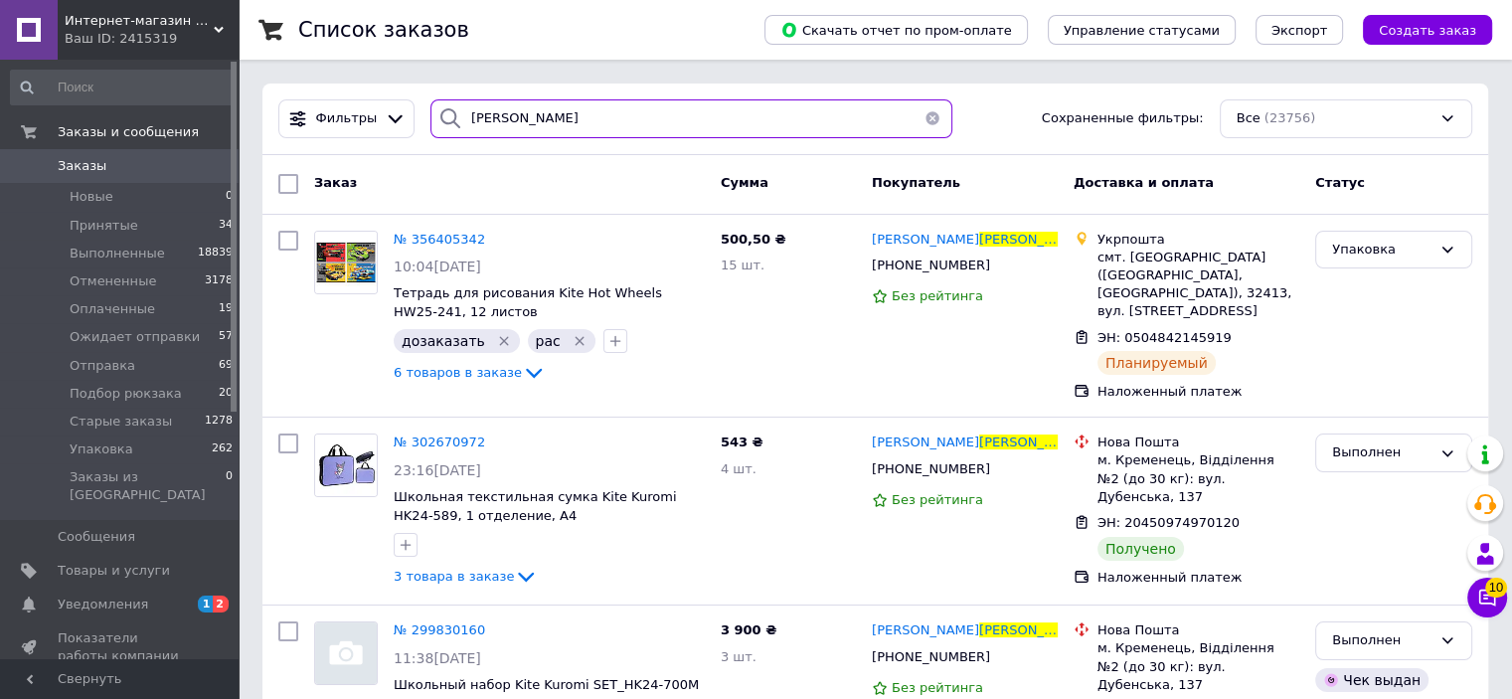
click at [546, 117] on input "[PERSON_NAME]" at bounding box center [691, 118] width 522 height 39
type input "с"
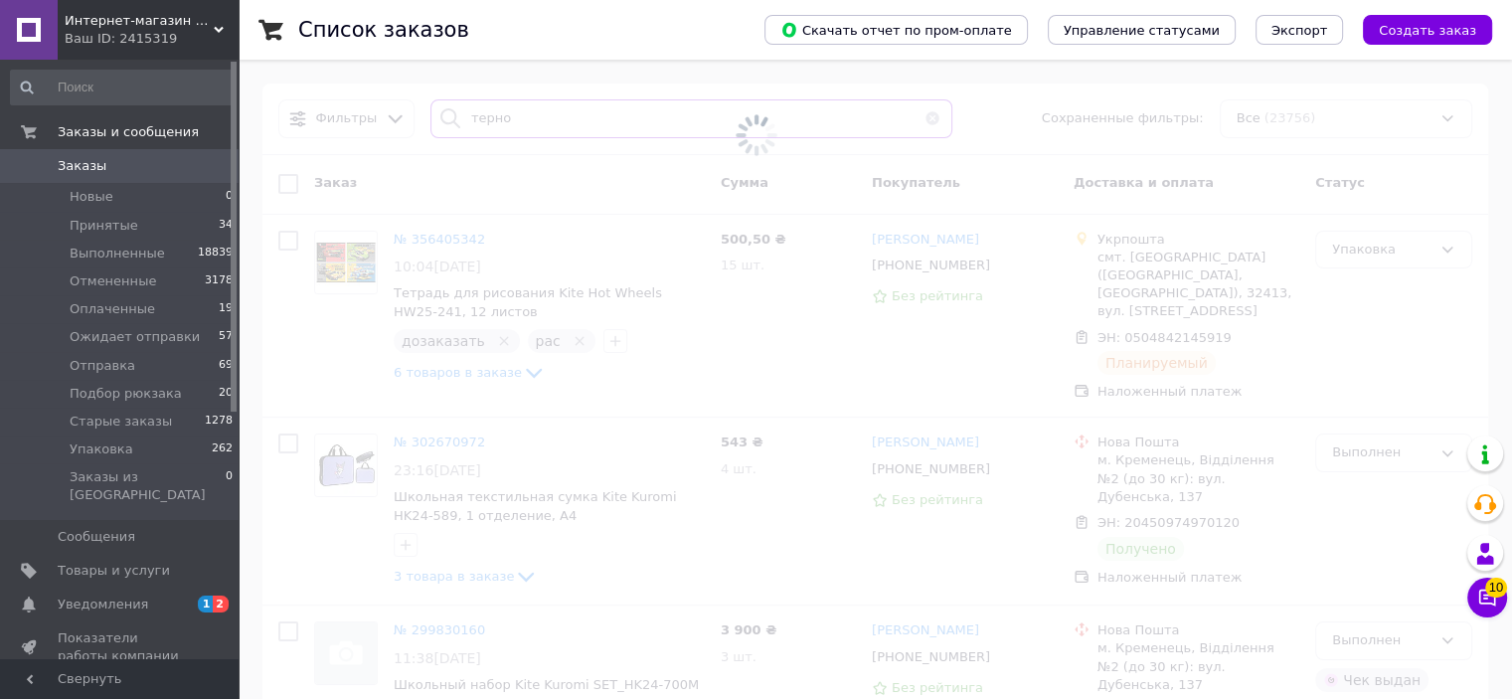
type input "терно"
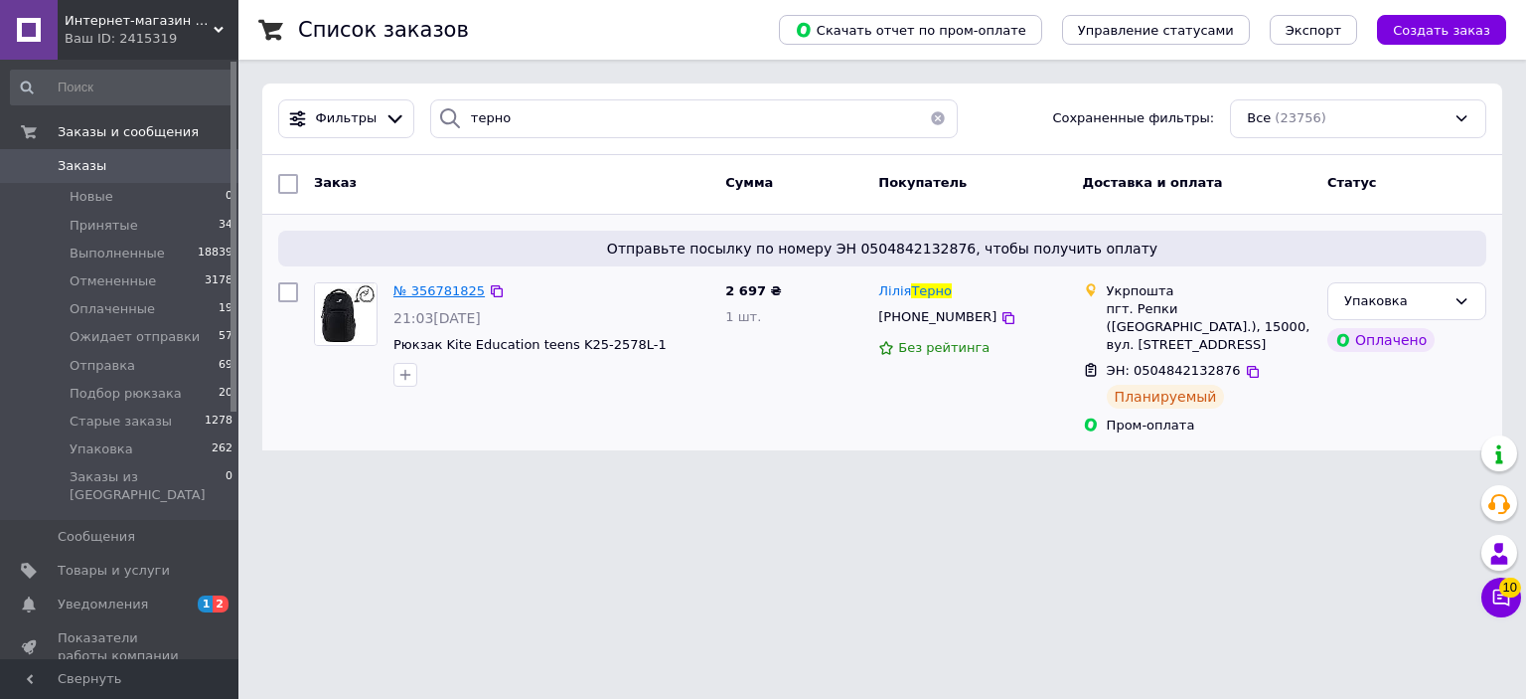
click at [445, 296] on span "№ 356781825" at bounding box center [439, 290] width 91 height 15
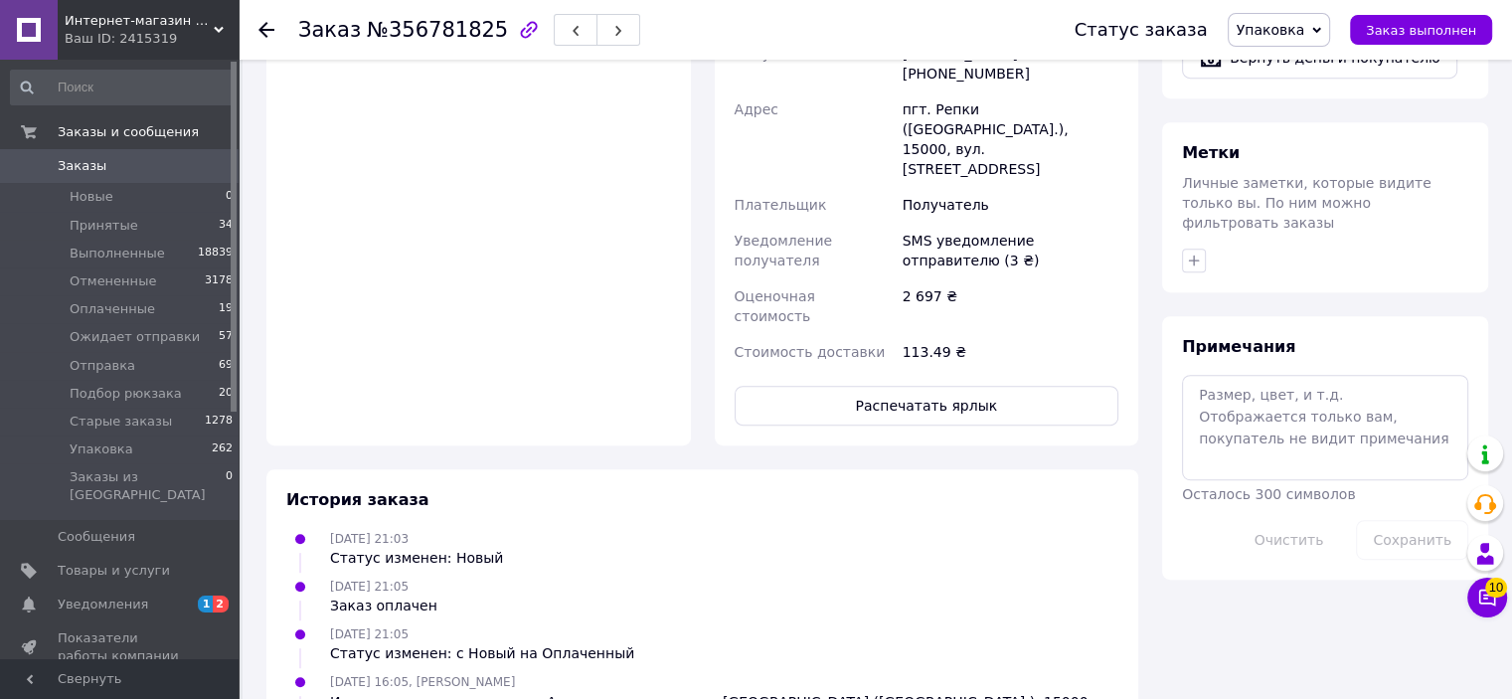
scroll to position [894, 0]
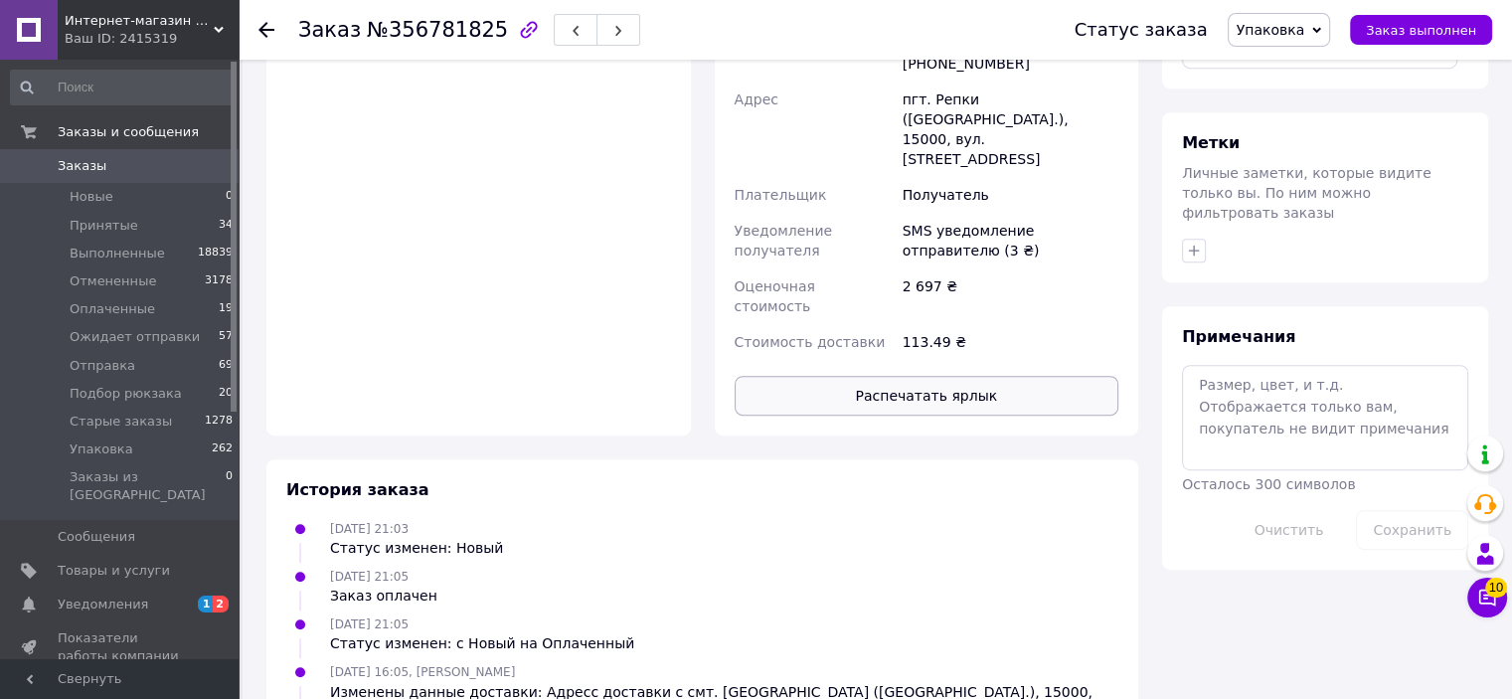
click at [905, 376] on button "Распечатать ярлык" at bounding box center [926, 396] width 385 height 40
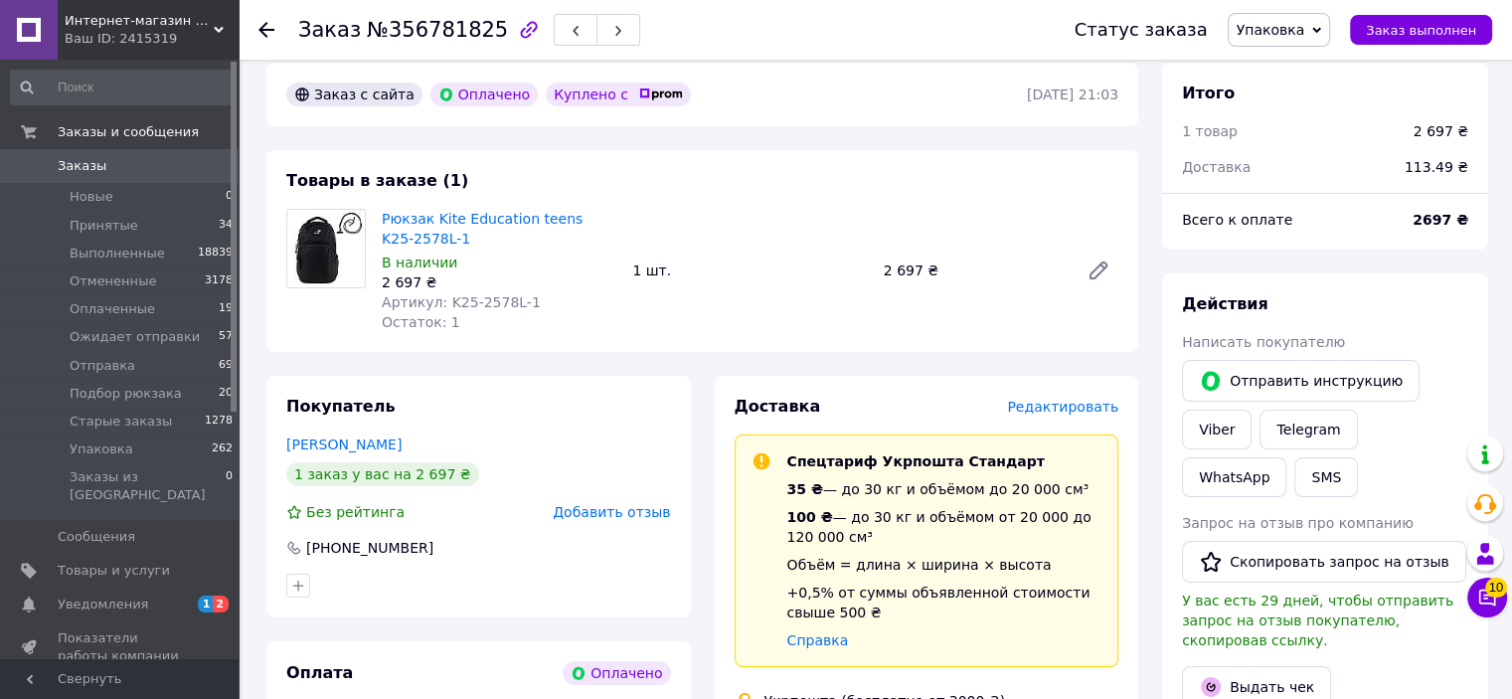
scroll to position [0, 0]
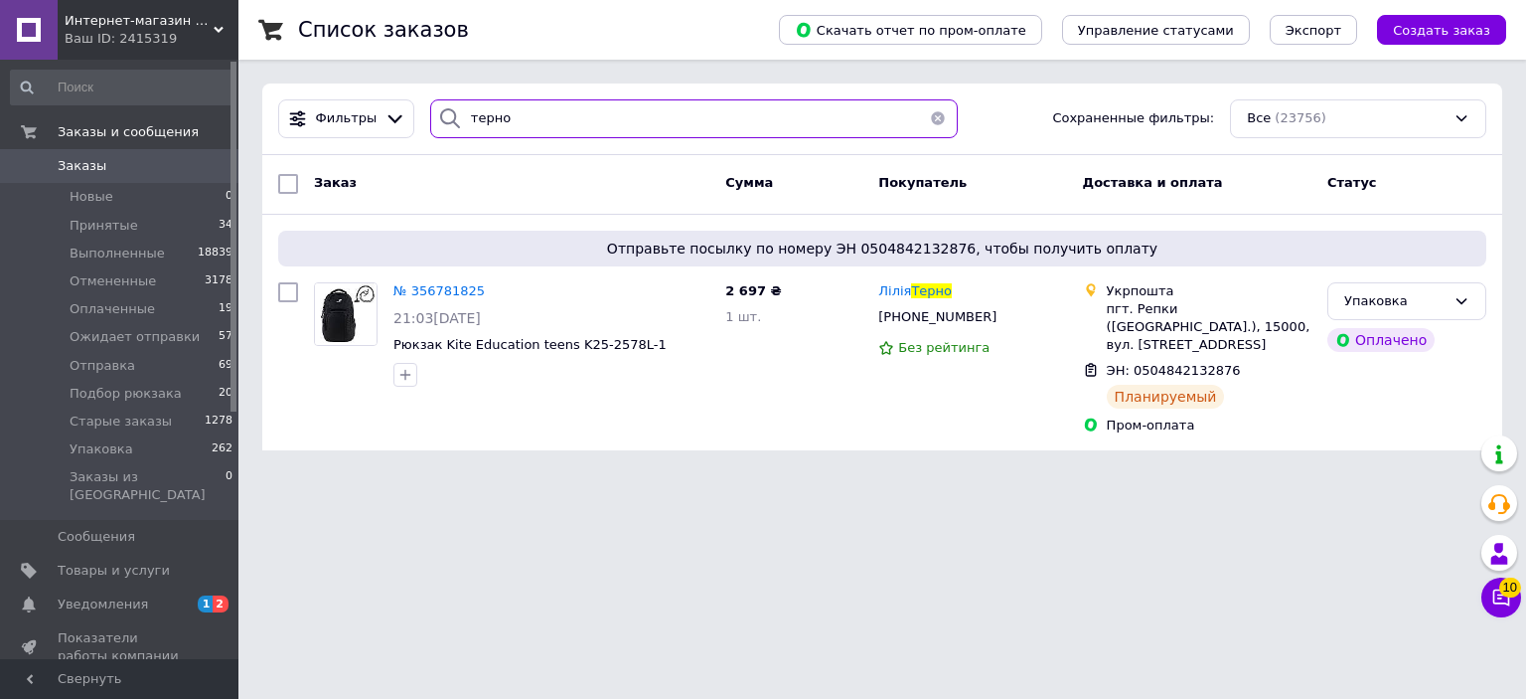
click at [608, 128] on input "терно" at bounding box center [694, 118] width 529 height 39
type input "т"
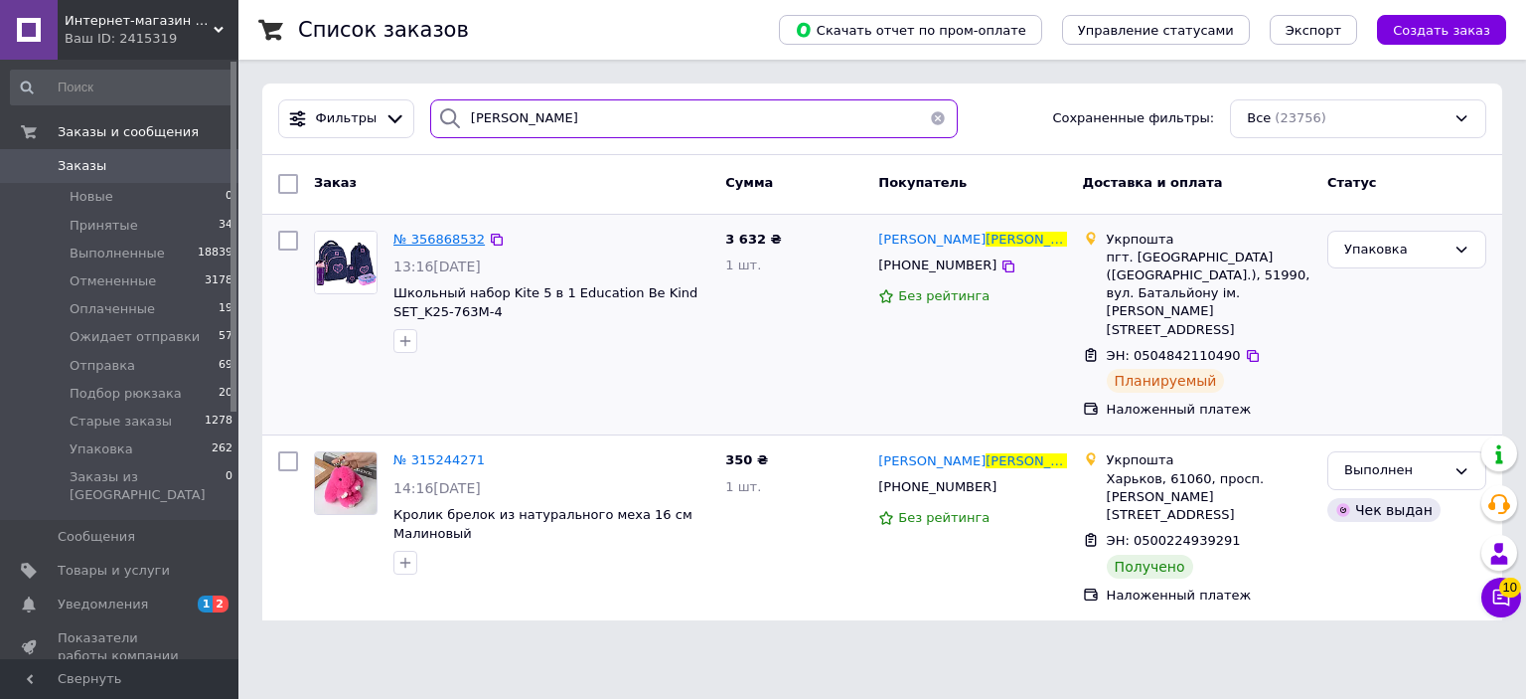
type input "[PERSON_NAME]"
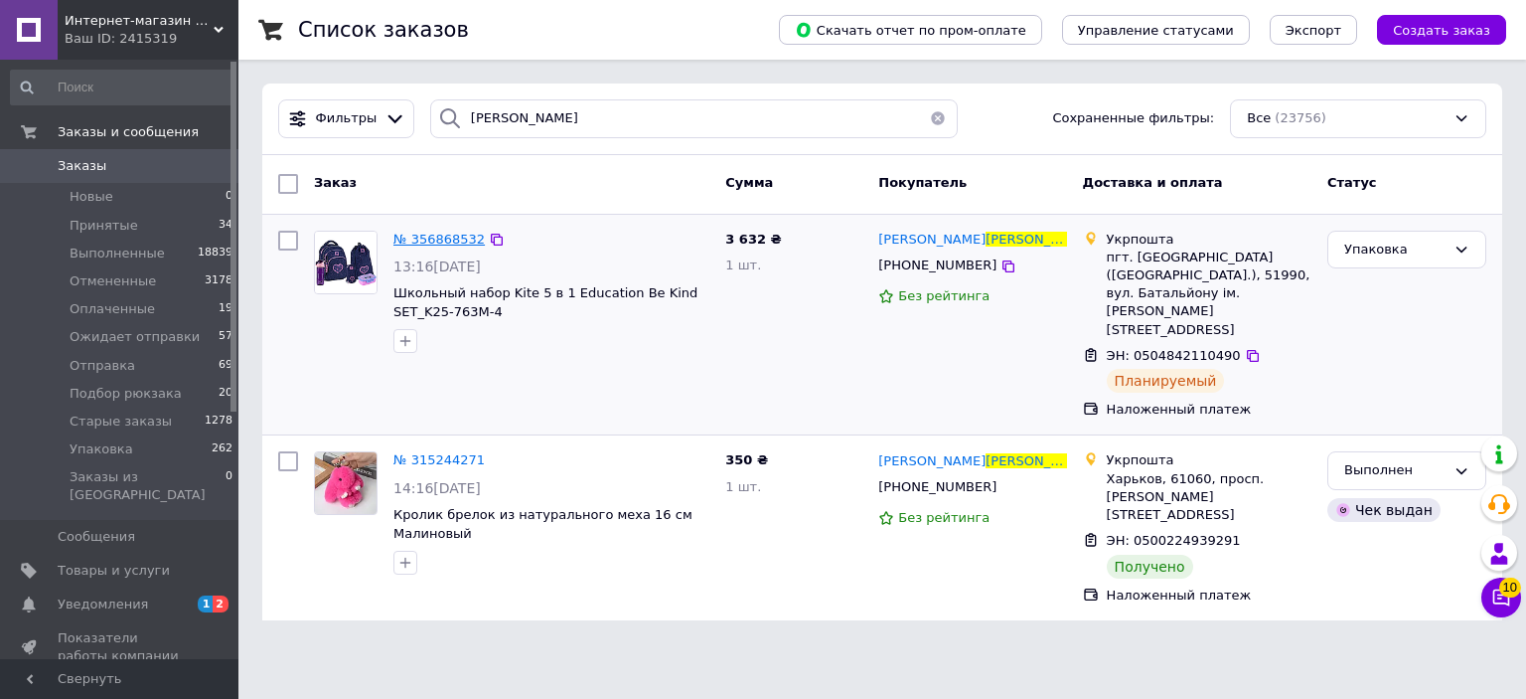
click at [433, 234] on span "№ 356868532" at bounding box center [439, 239] width 91 height 15
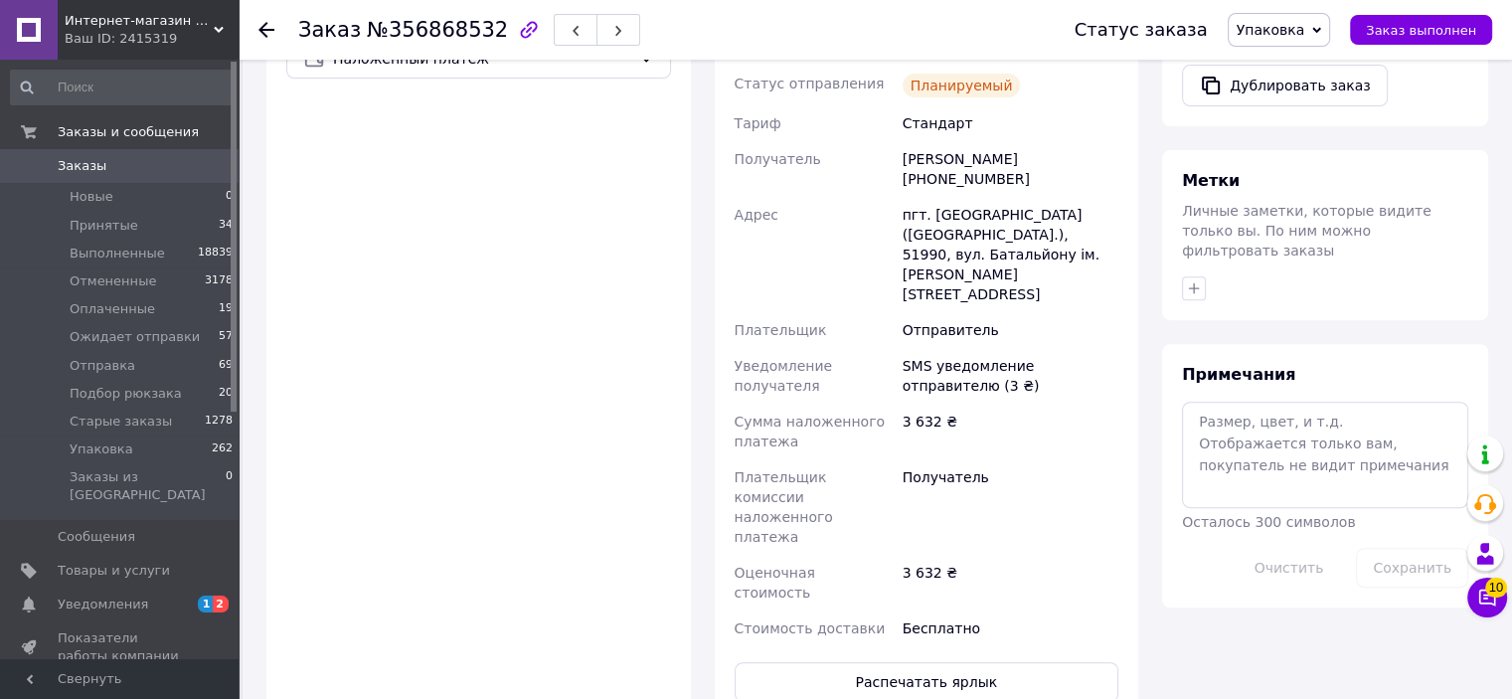
scroll to position [795, 0]
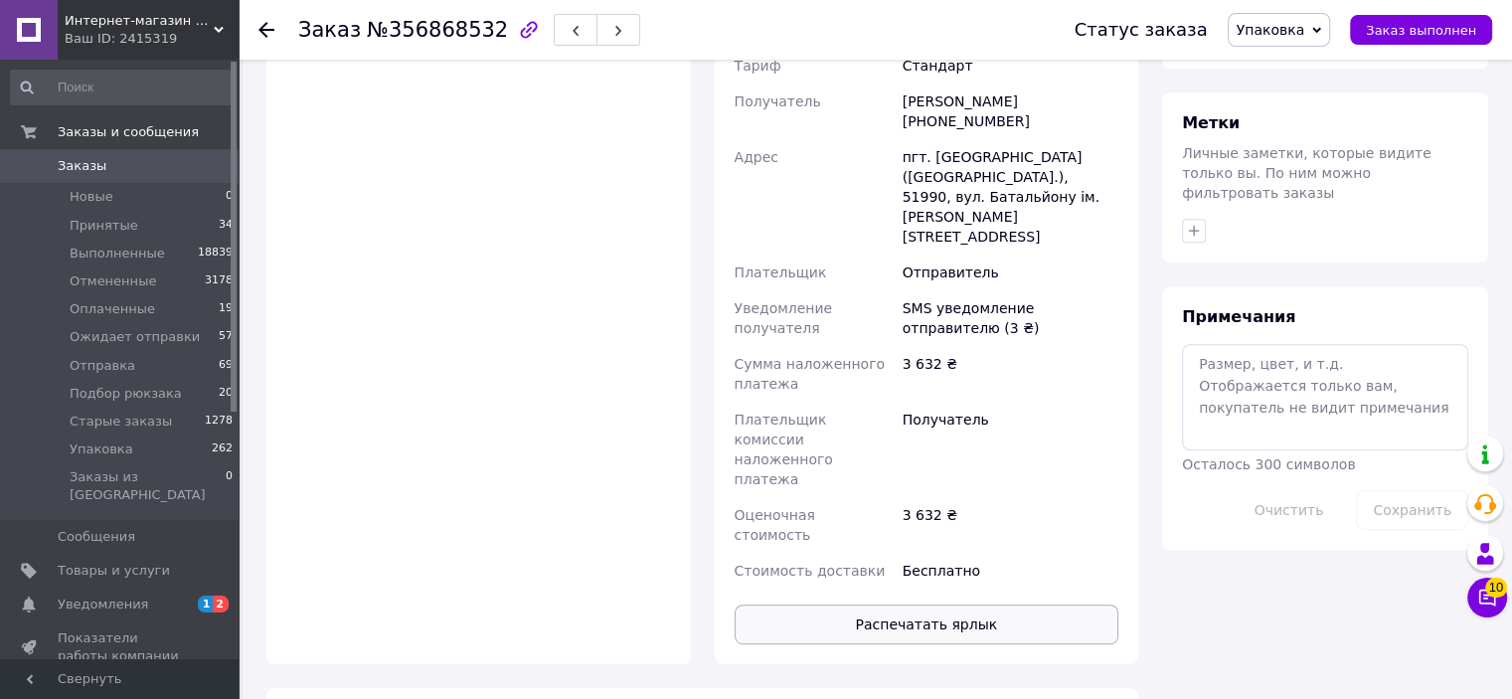
click at [918, 604] on button "Распечатать ярлык" at bounding box center [926, 624] width 385 height 40
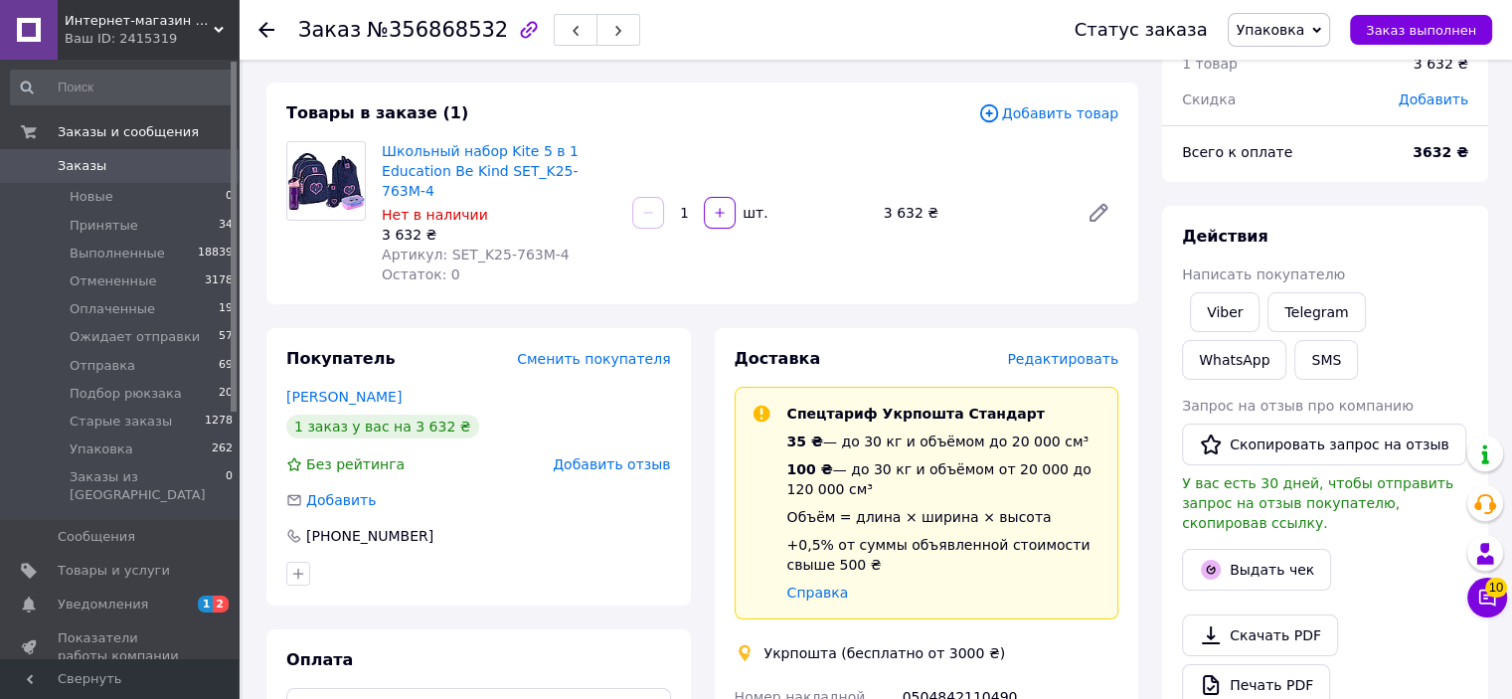
scroll to position [0, 0]
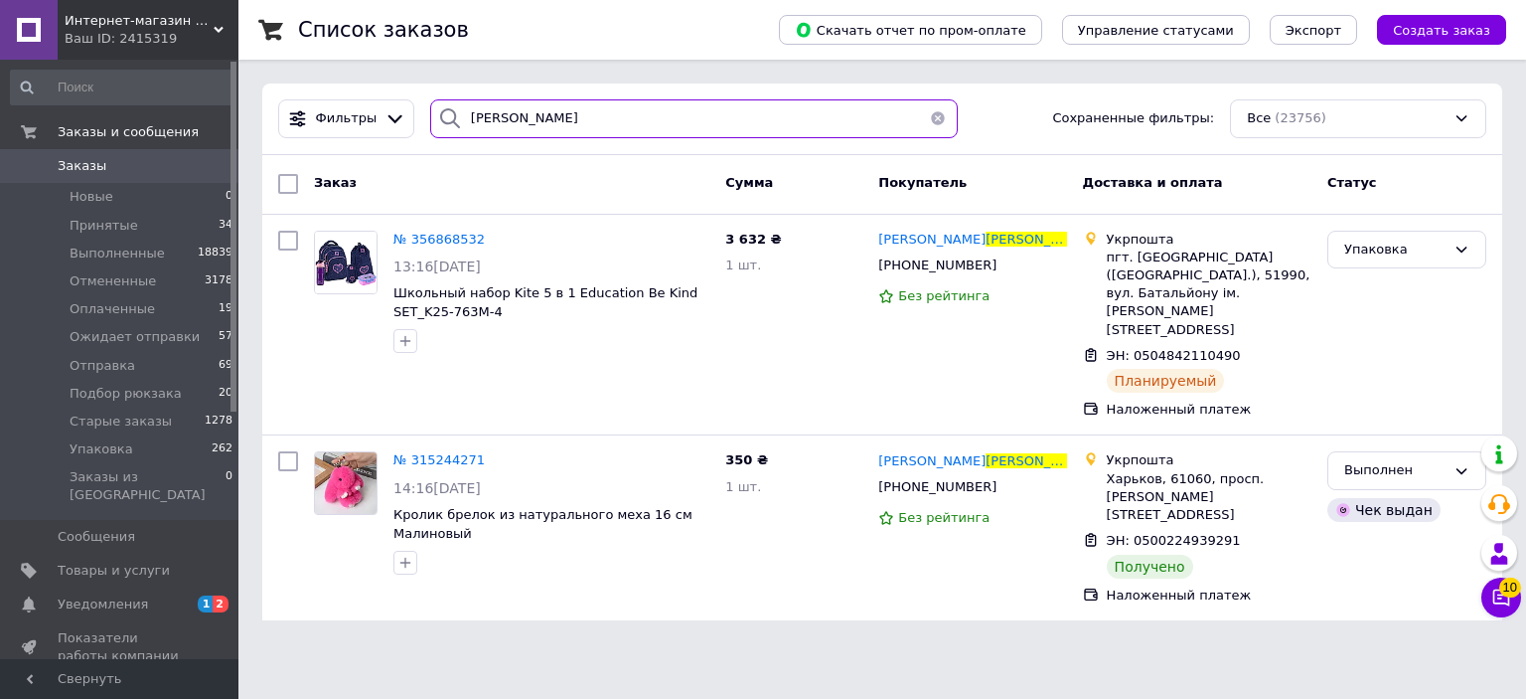
click at [631, 122] on input "[PERSON_NAME]" at bounding box center [694, 118] width 529 height 39
type input "к"
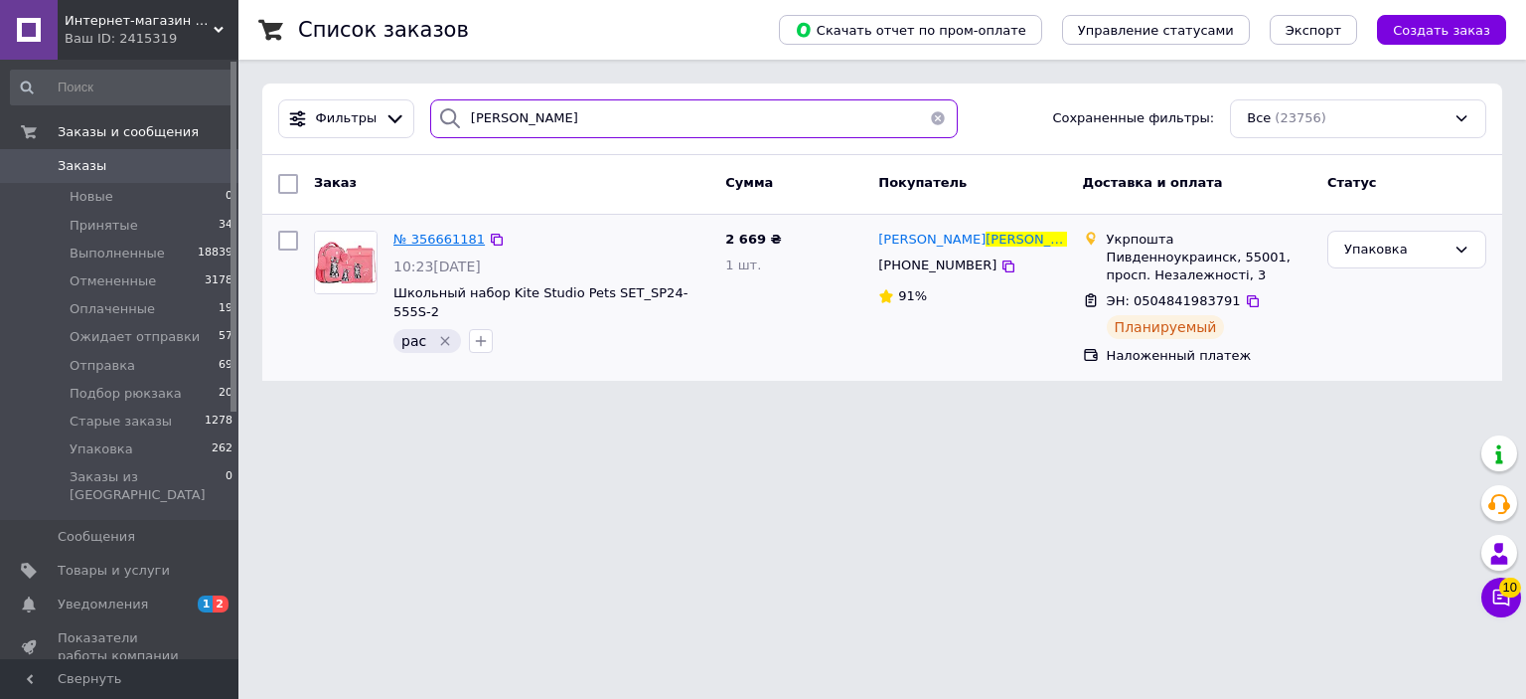
type input "[PERSON_NAME]"
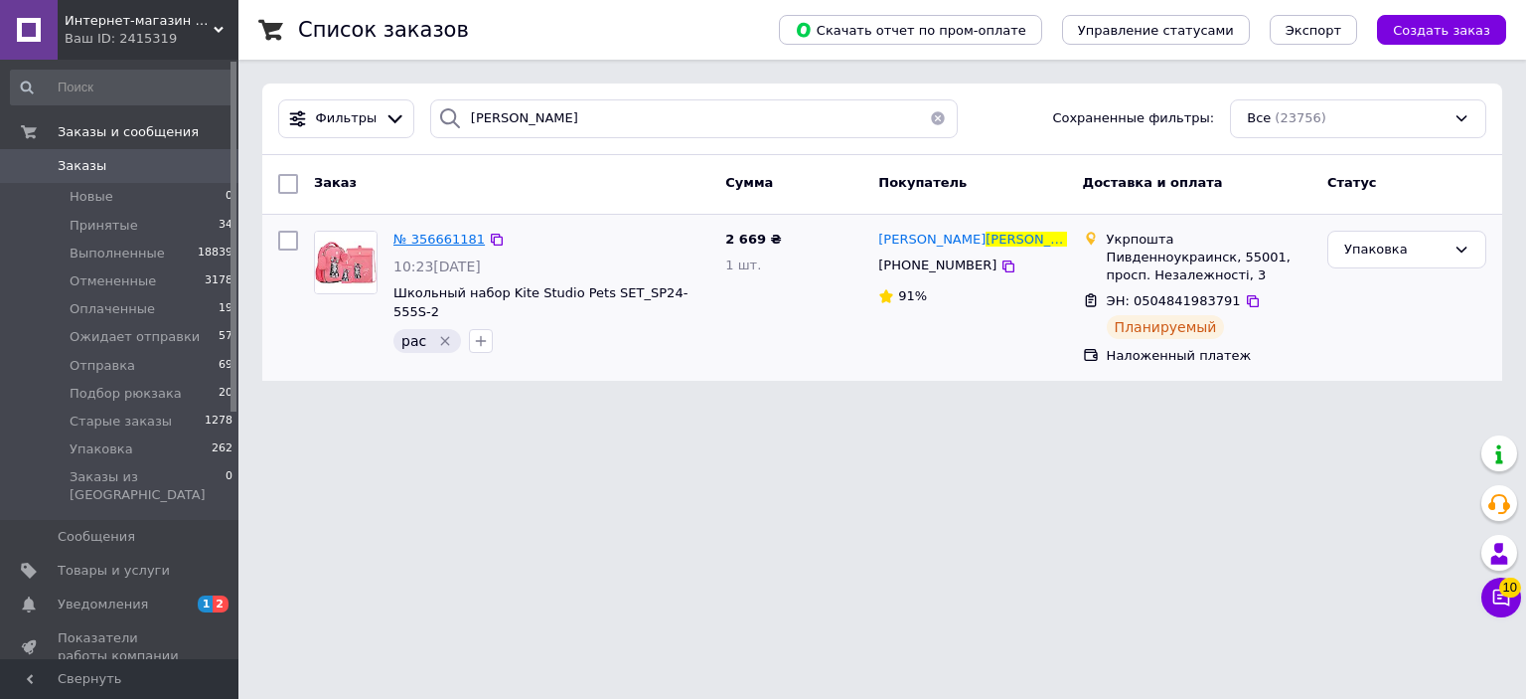
click at [443, 239] on span "№ 356661181" at bounding box center [439, 239] width 91 height 15
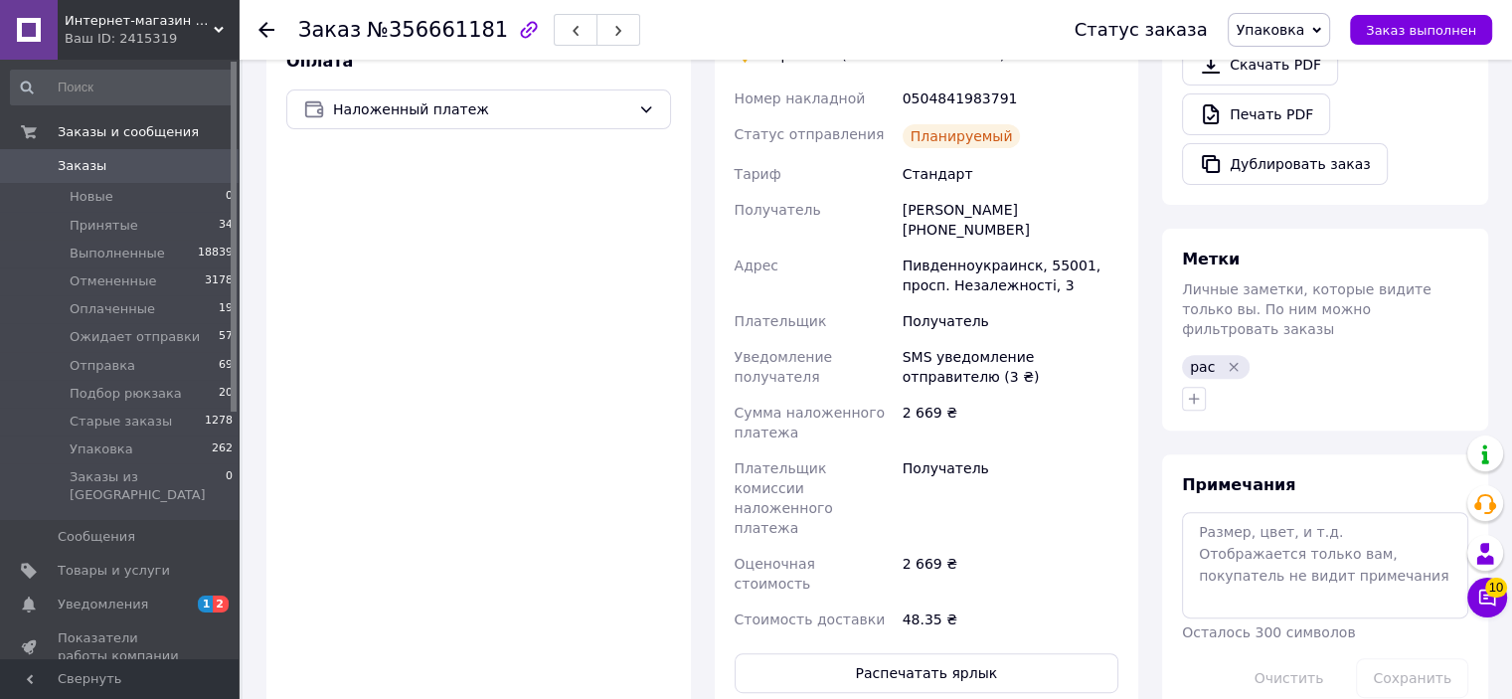
scroll to position [894, 0]
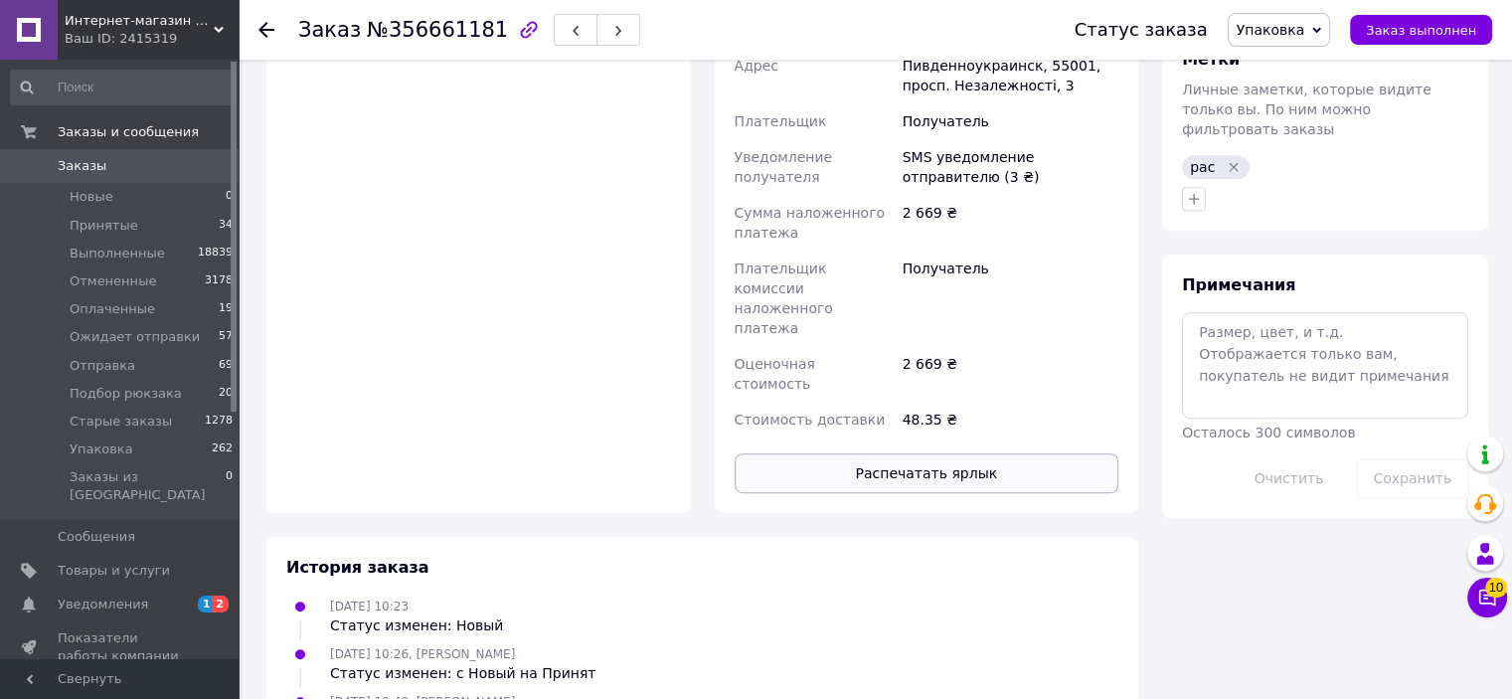
click at [954, 453] on button "Распечатать ярлык" at bounding box center [926, 473] width 385 height 40
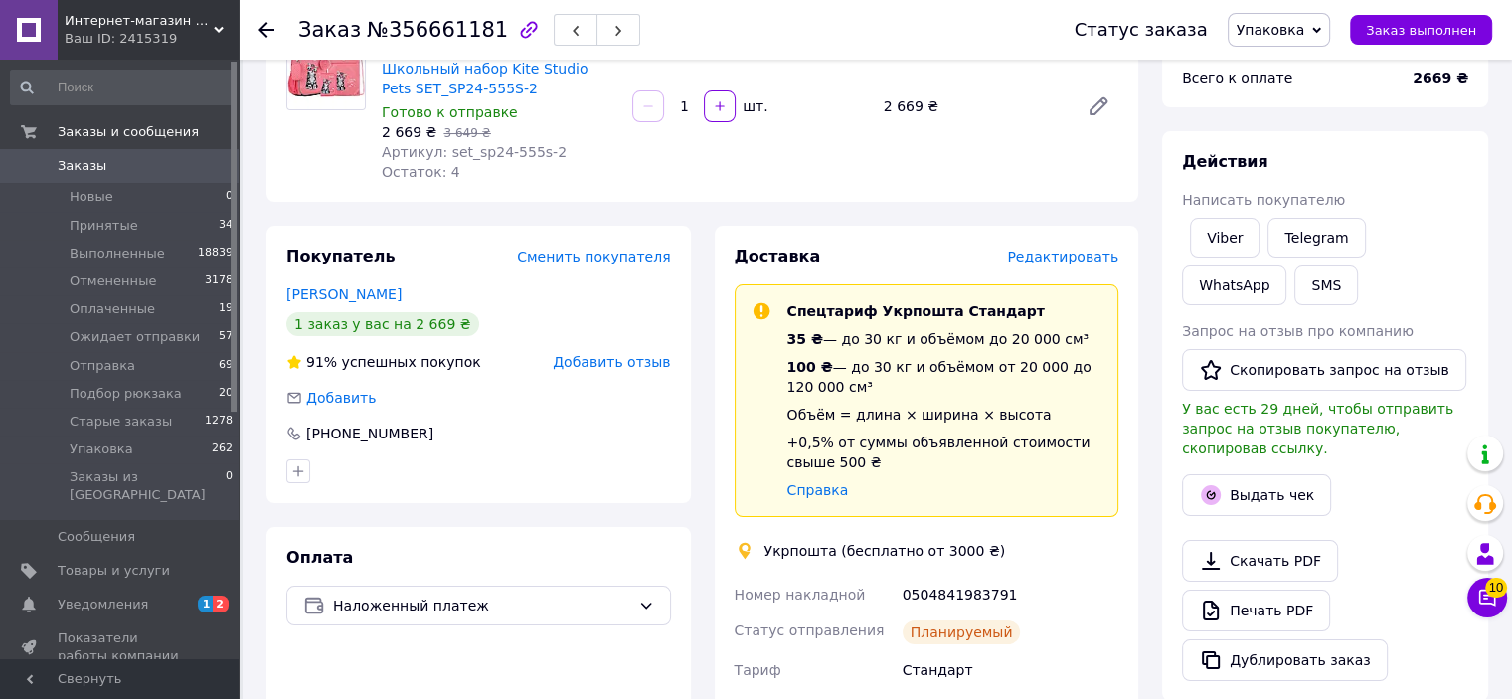
scroll to position [0, 0]
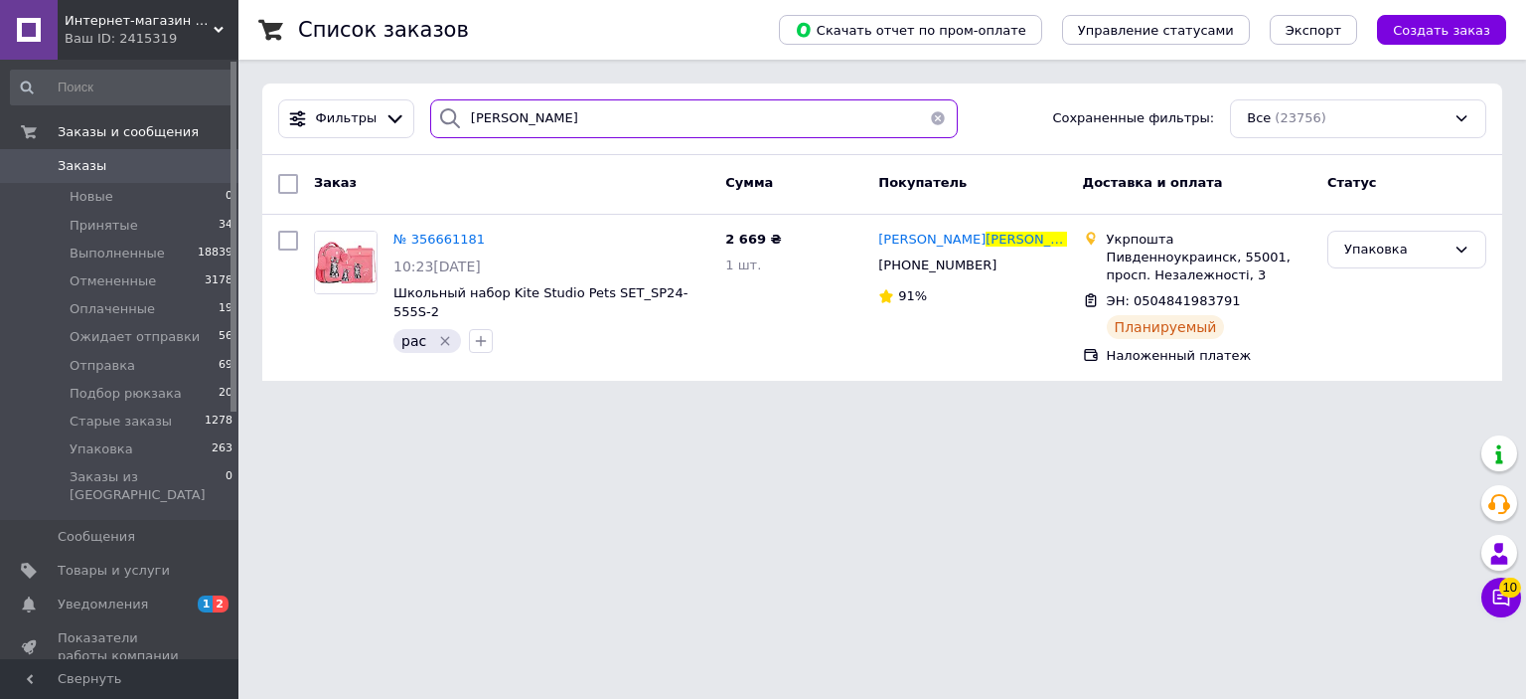
click at [606, 111] on input "[PERSON_NAME]" at bounding box center [694, 118] width 529 height 39
type input "т"
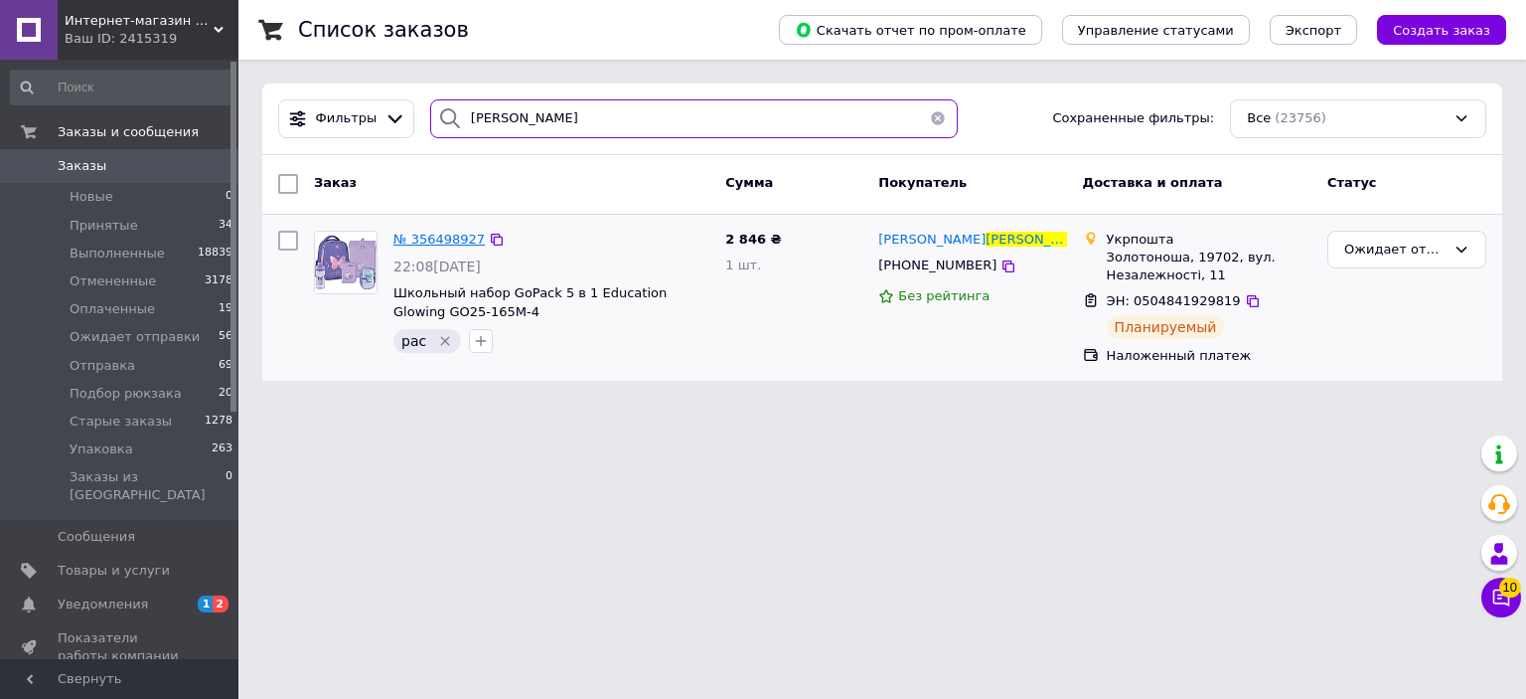
type input "[PERSON_NAME]"
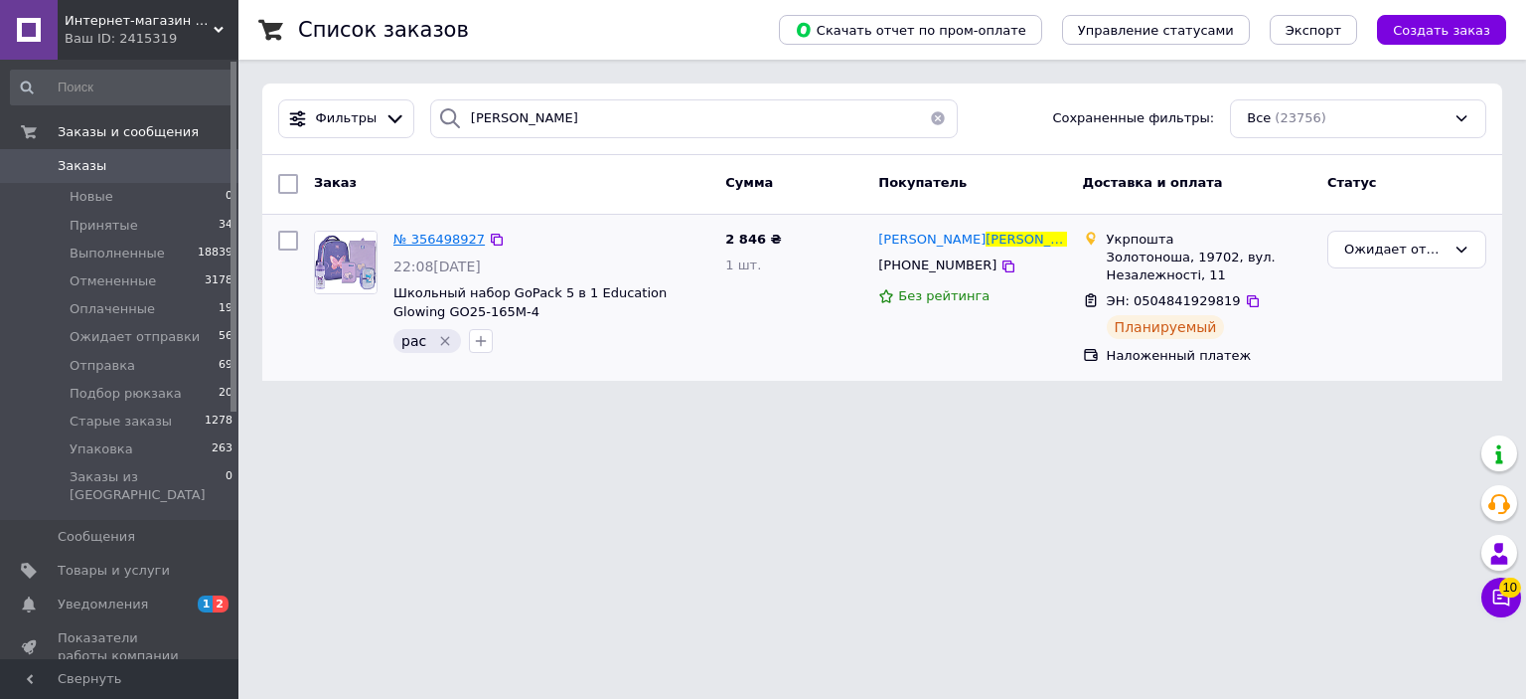
click at [440, 243] on span "№ 356498927" at bounding box center [439, 239] width 91 height 15
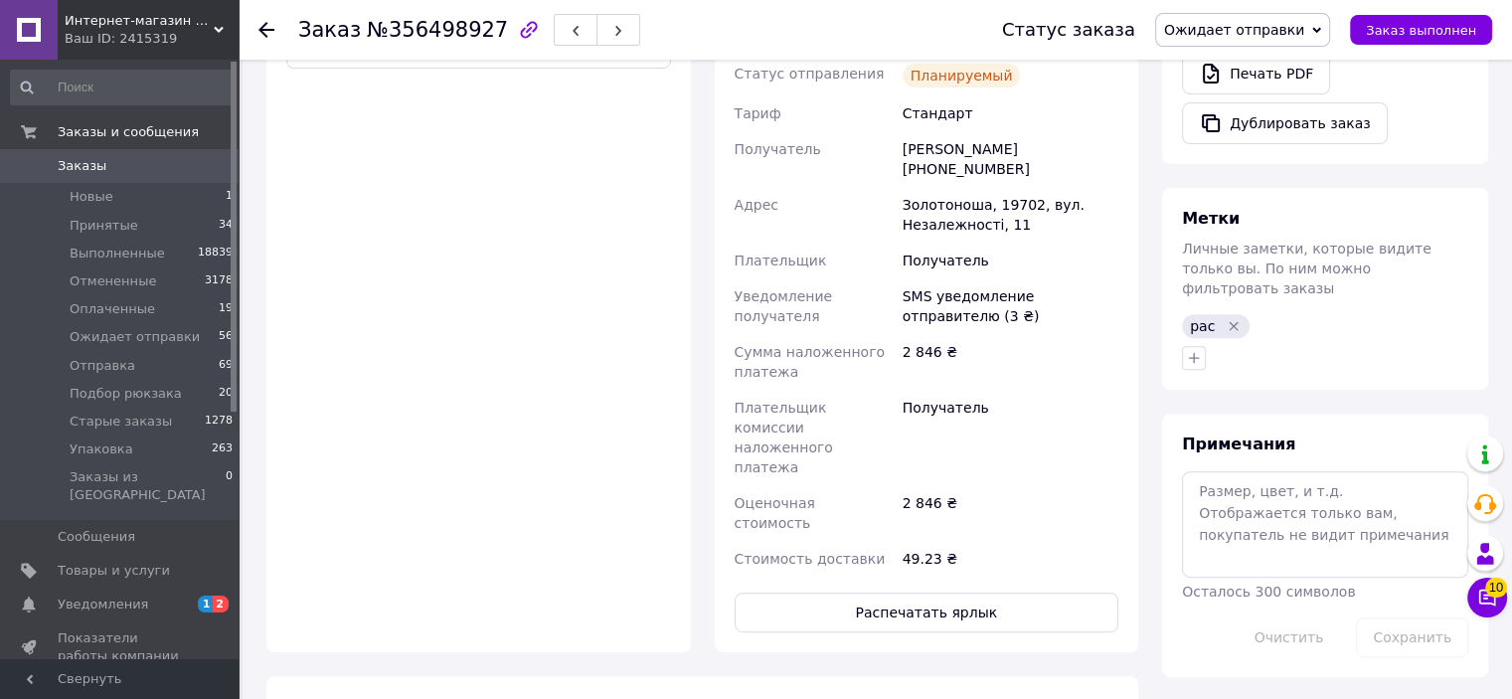
scroll to position [795, 0]
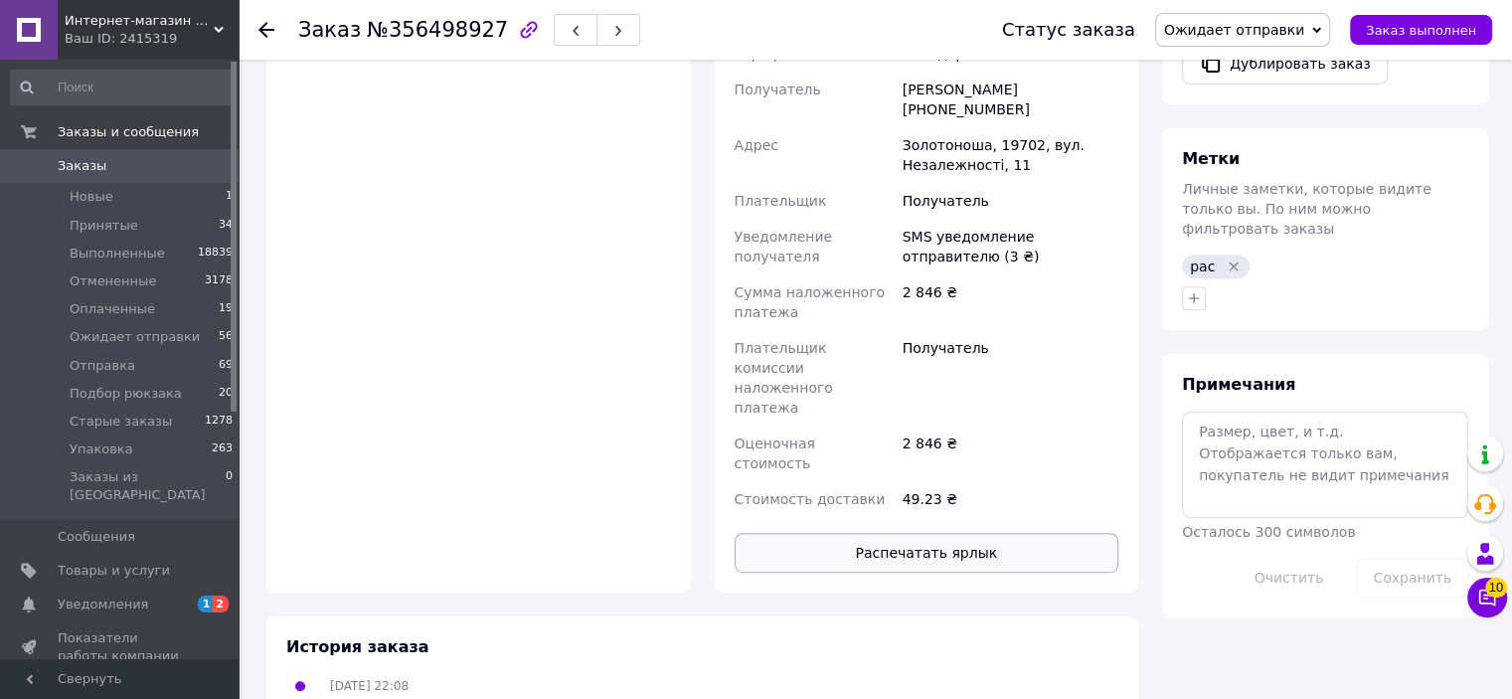
click at [942, 533] on button "Распечатать ярлык" at bounding box center [926, 553] width 385 height 40
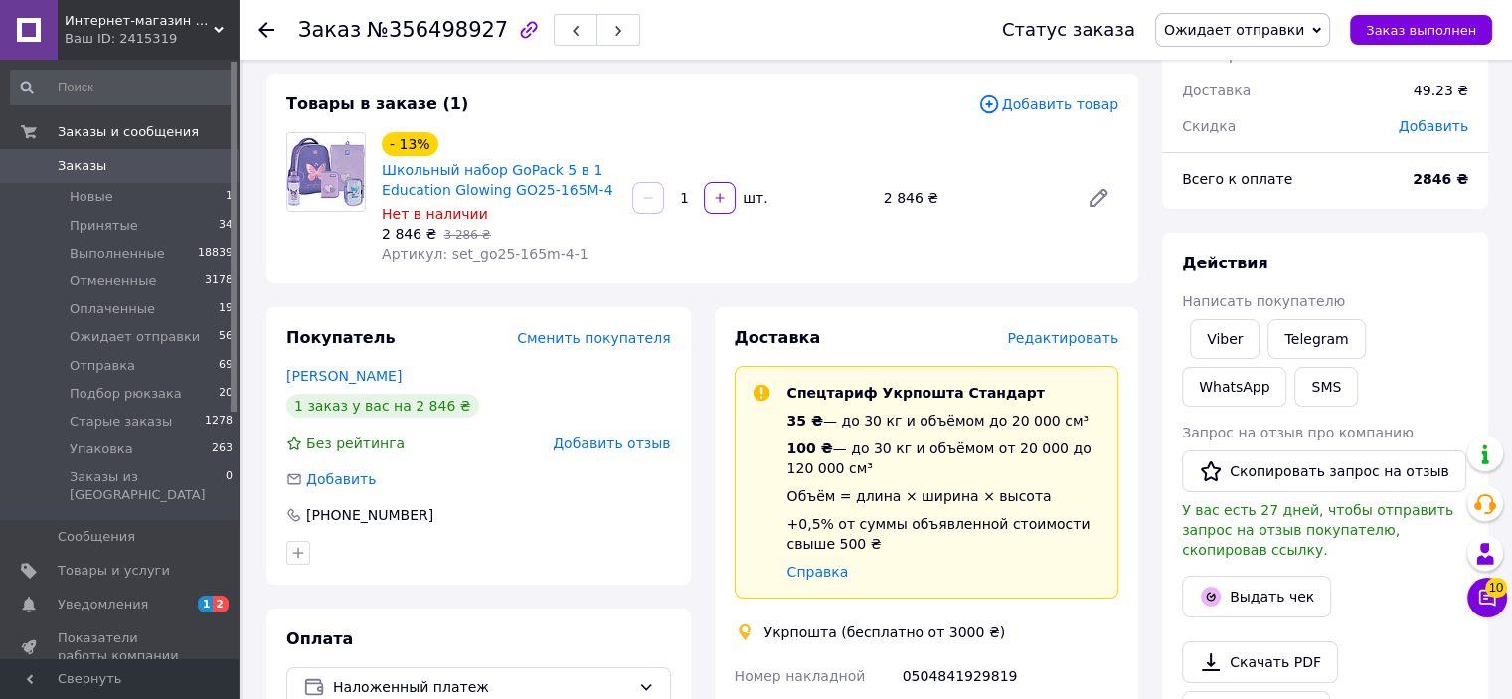
scroll to position [0, 0]
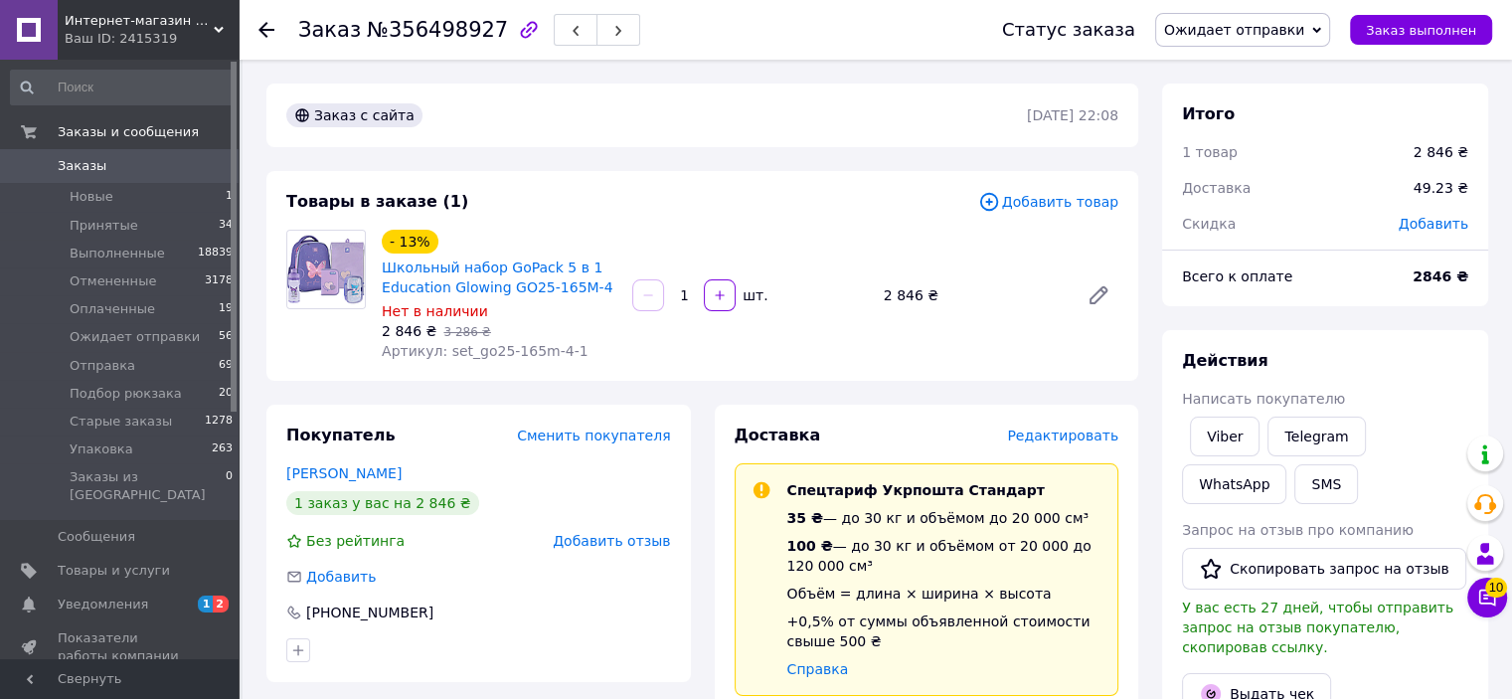
click at [1275, 39] on span "Ожидает отправки" at bounding box center [1242, 30] width 175 height 34
click at [1236, 232] on li "Упаковка" at bounding box center [1242, 227] width 173 height 30
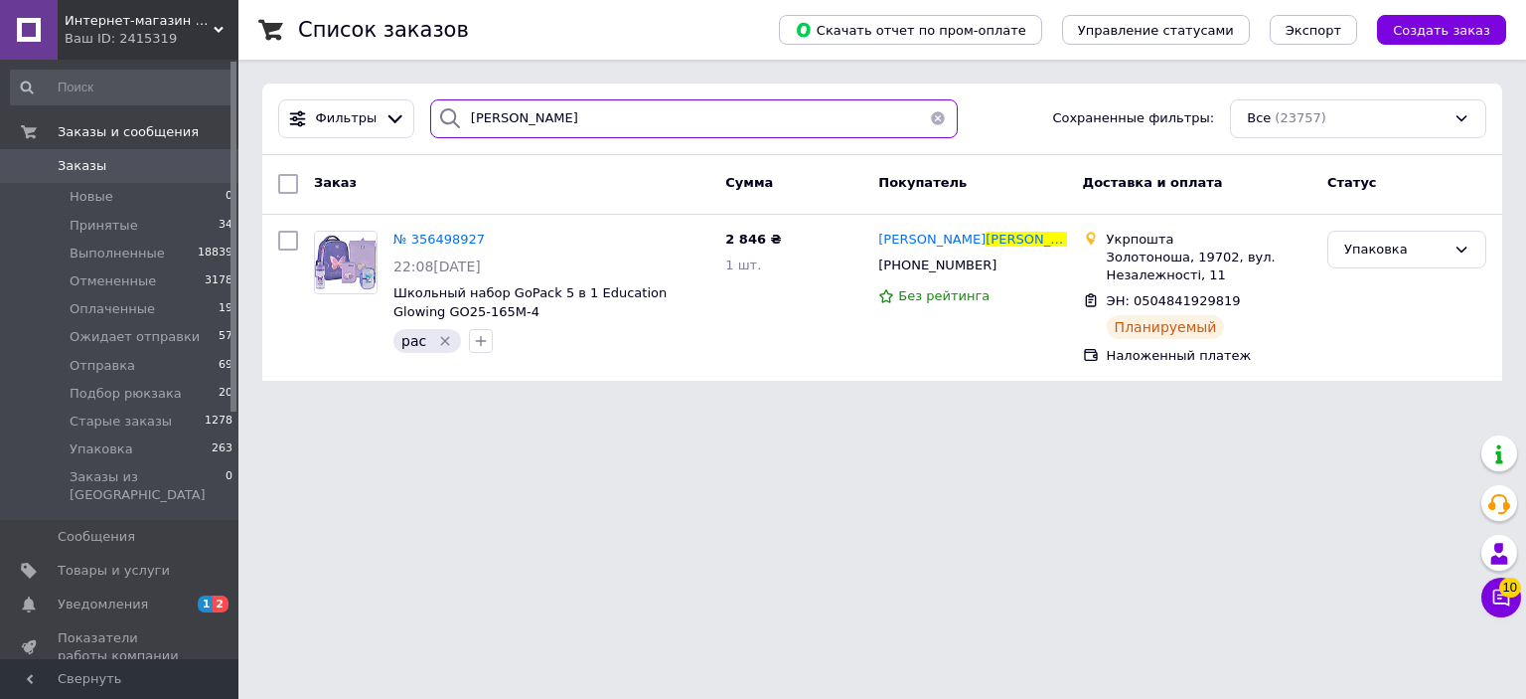
click at [578, 128] on input "[PERSON_NAME]" at bounding box center [694, 118] width 529 height 39
type input "б"
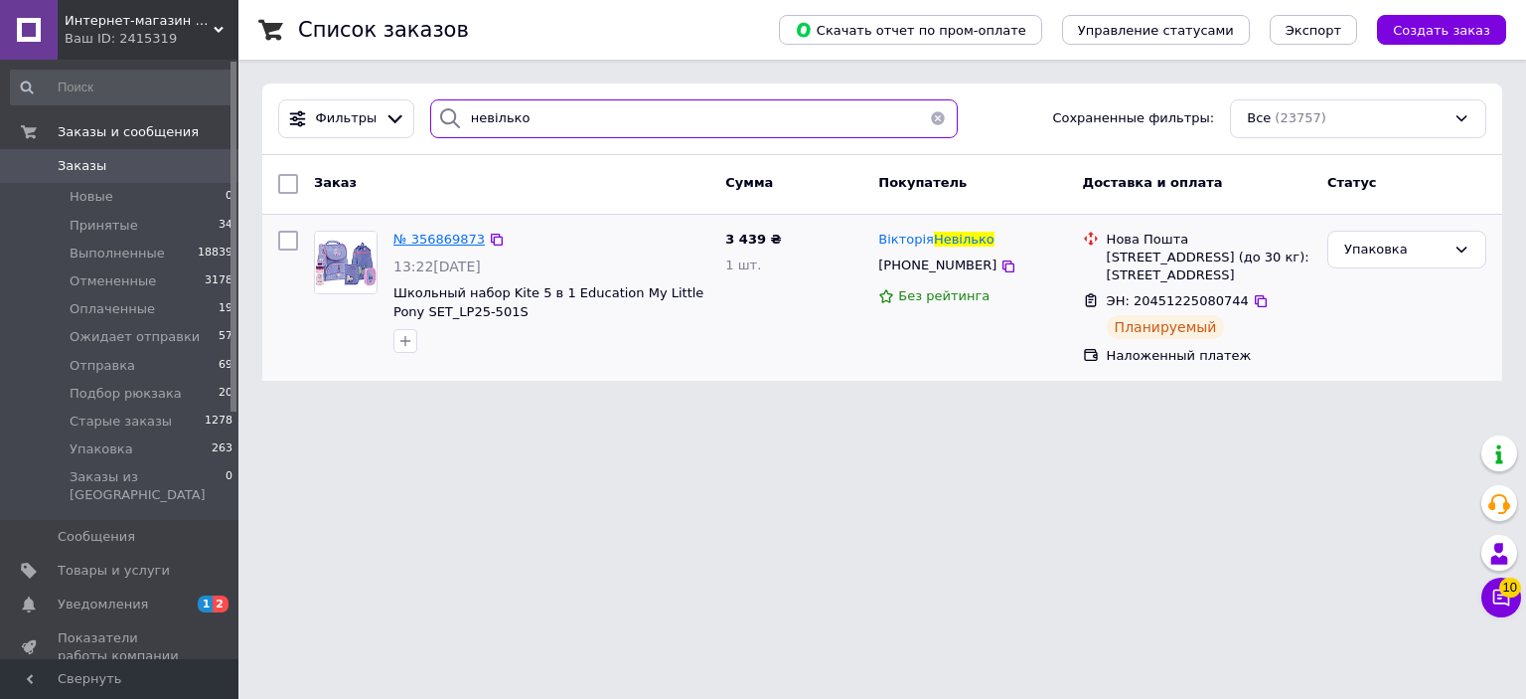
type input "невілько"
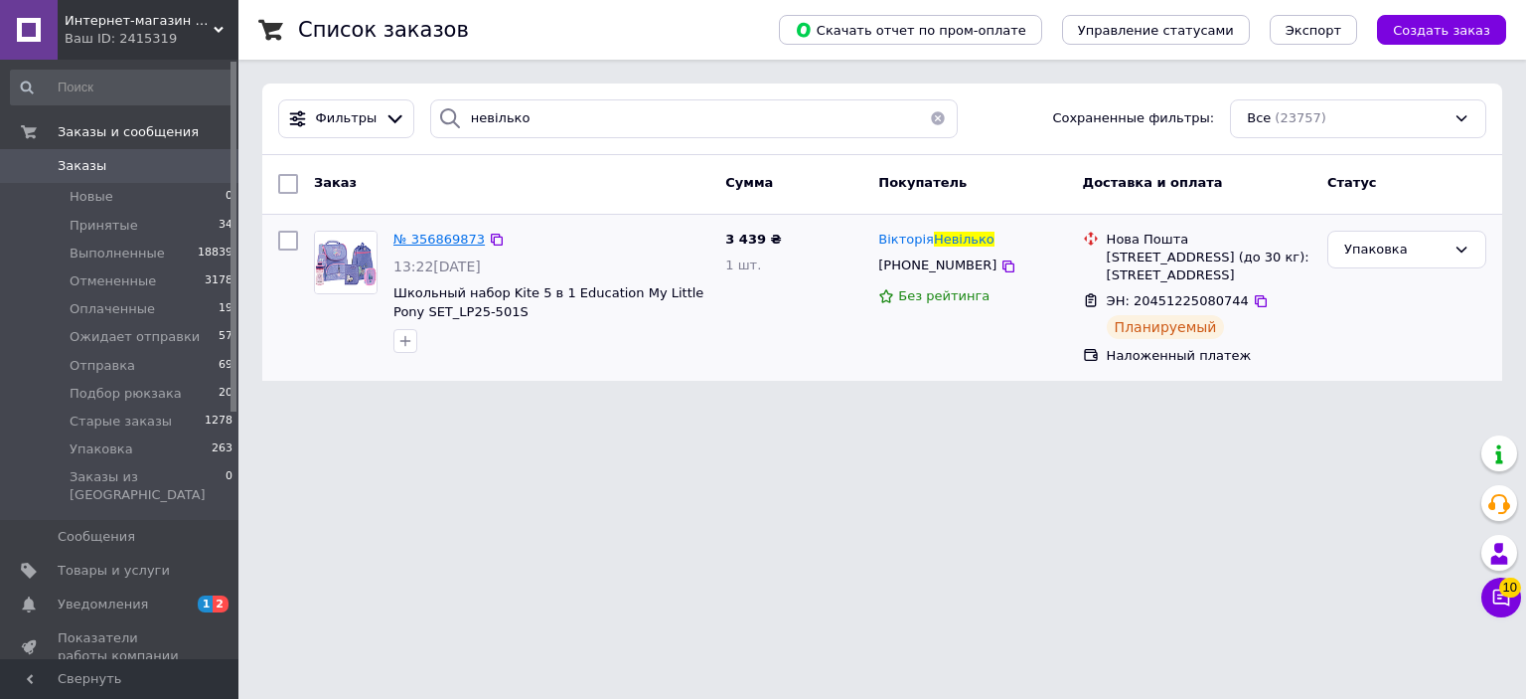
click at [445, 239] on span "№ 356869873" at bounding box center [439, 239] width 91 height 15
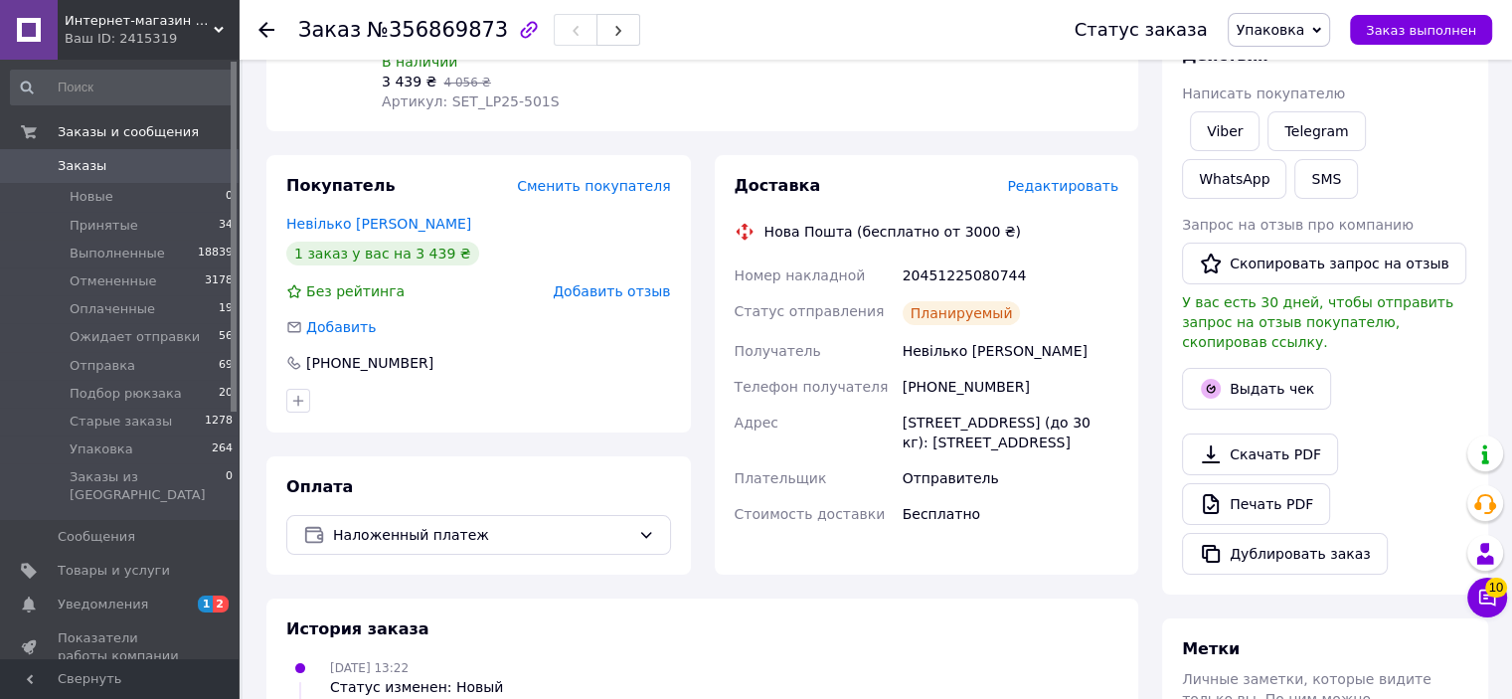
scroll to position [298, 0]
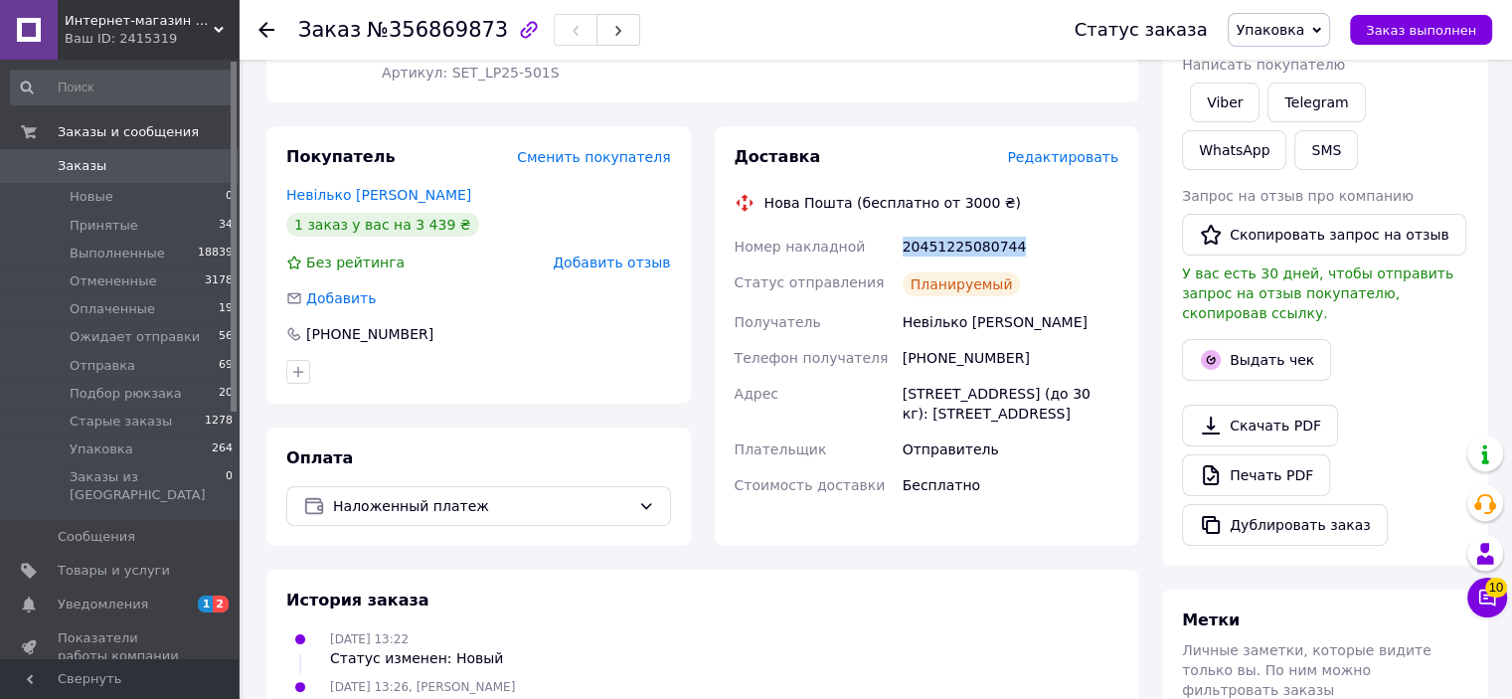
drag, startPoint x: 1023, startPoint y: 244, endPoint x: 898, endPoint y: 240, distance: 124.3
click at [898, 240] on div "20451225080744" at bounding box center [1010, 247] width 224 height 36
copy div "20451225080744"
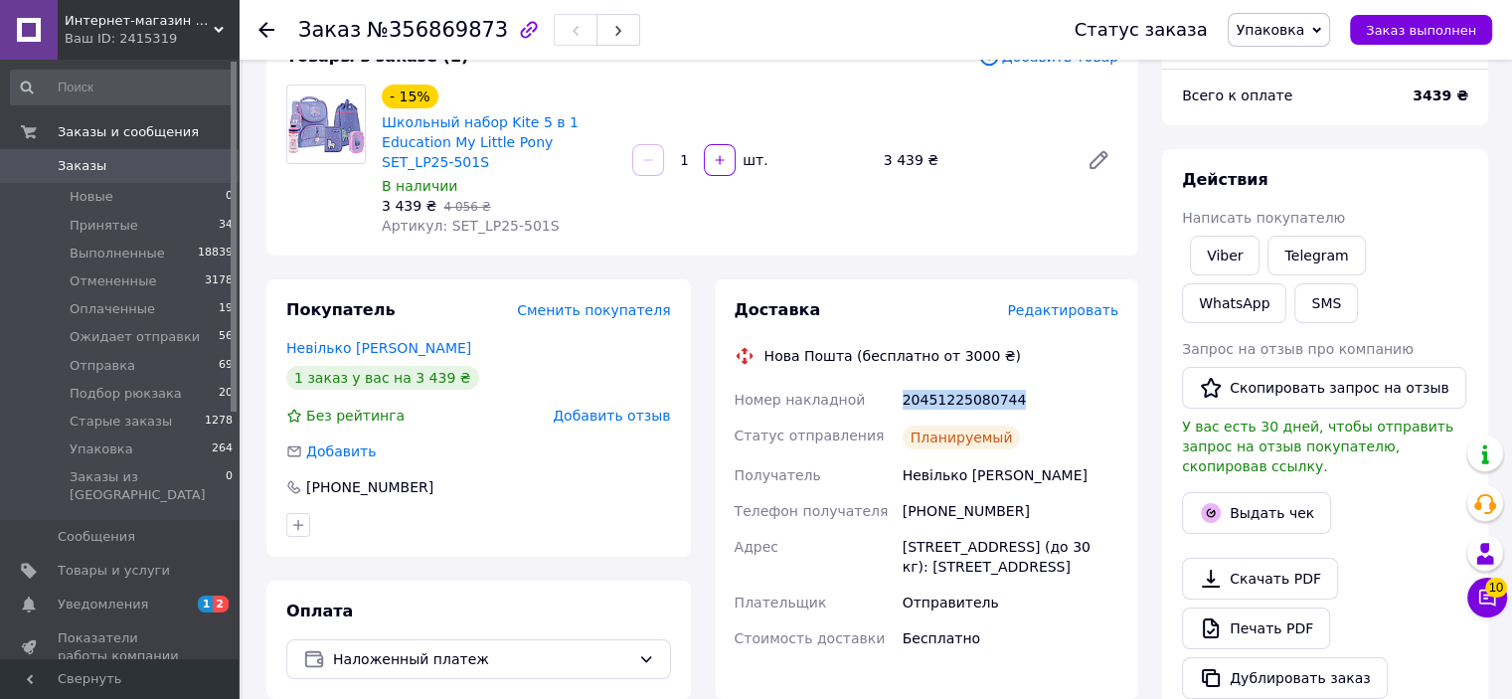
scroll to position [0, 0]
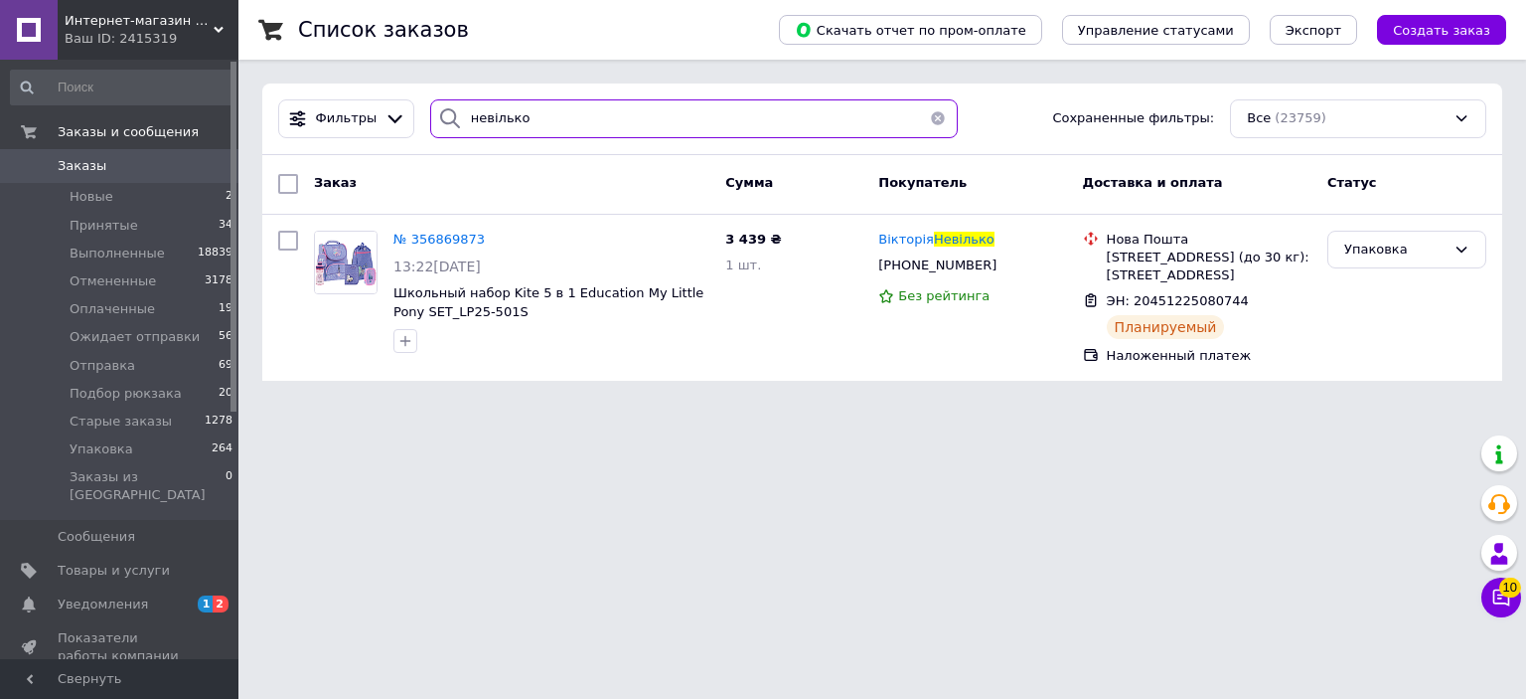
click at [534, 118] on input "невілько" at bounding box center [694, 118] width 529 height 39
type input "н"
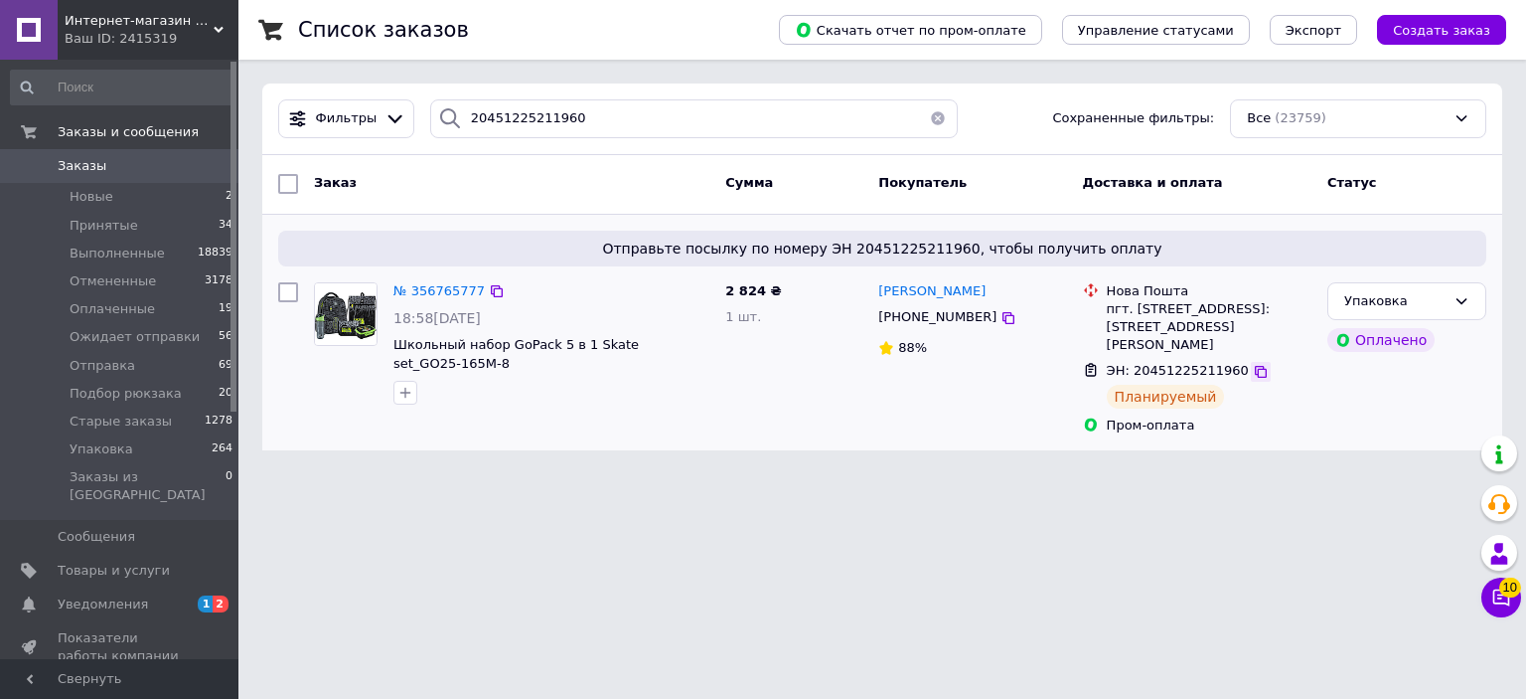
click at [1253, 364] on icon at bounding box center [1261, 372] width 16 height 16
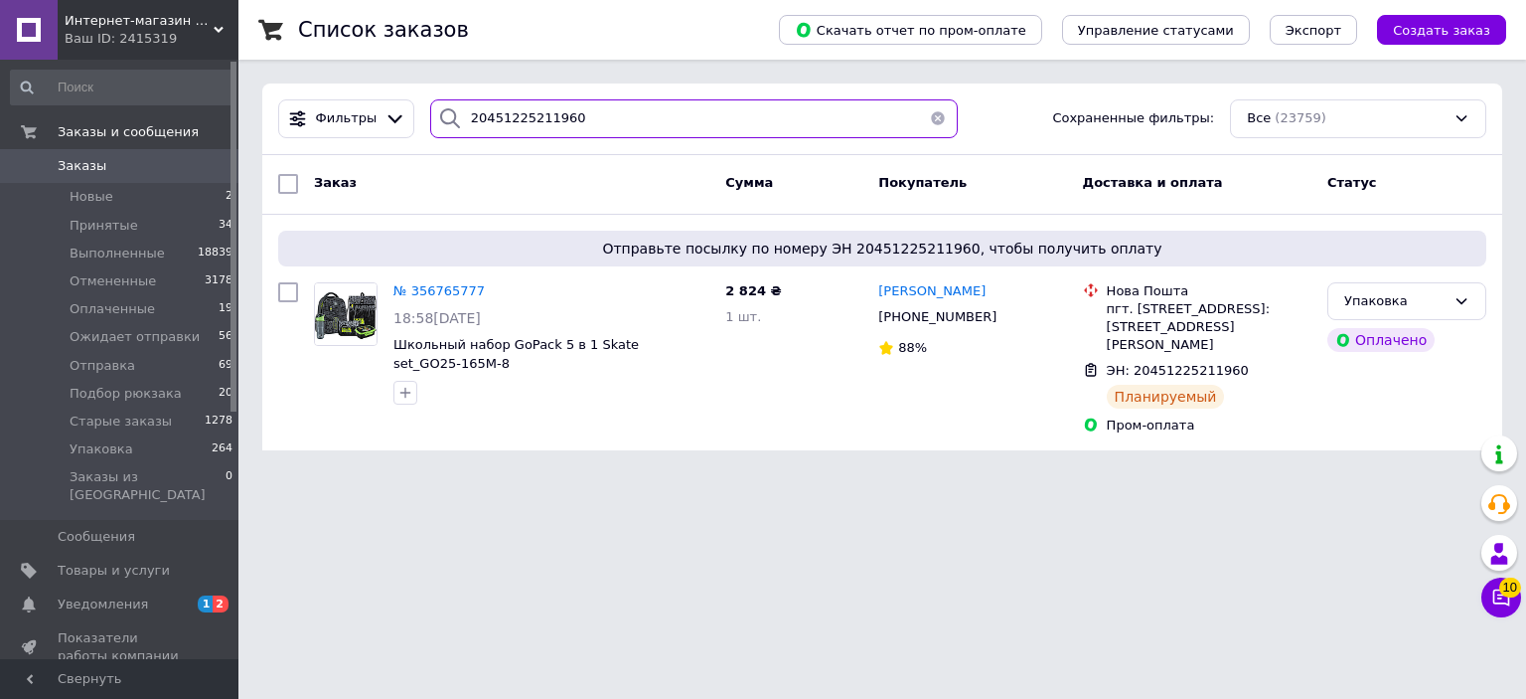
click at [612, 118] on input "20451225211960" at bounding box center [694, 118] width 529 height 39
type input "2"
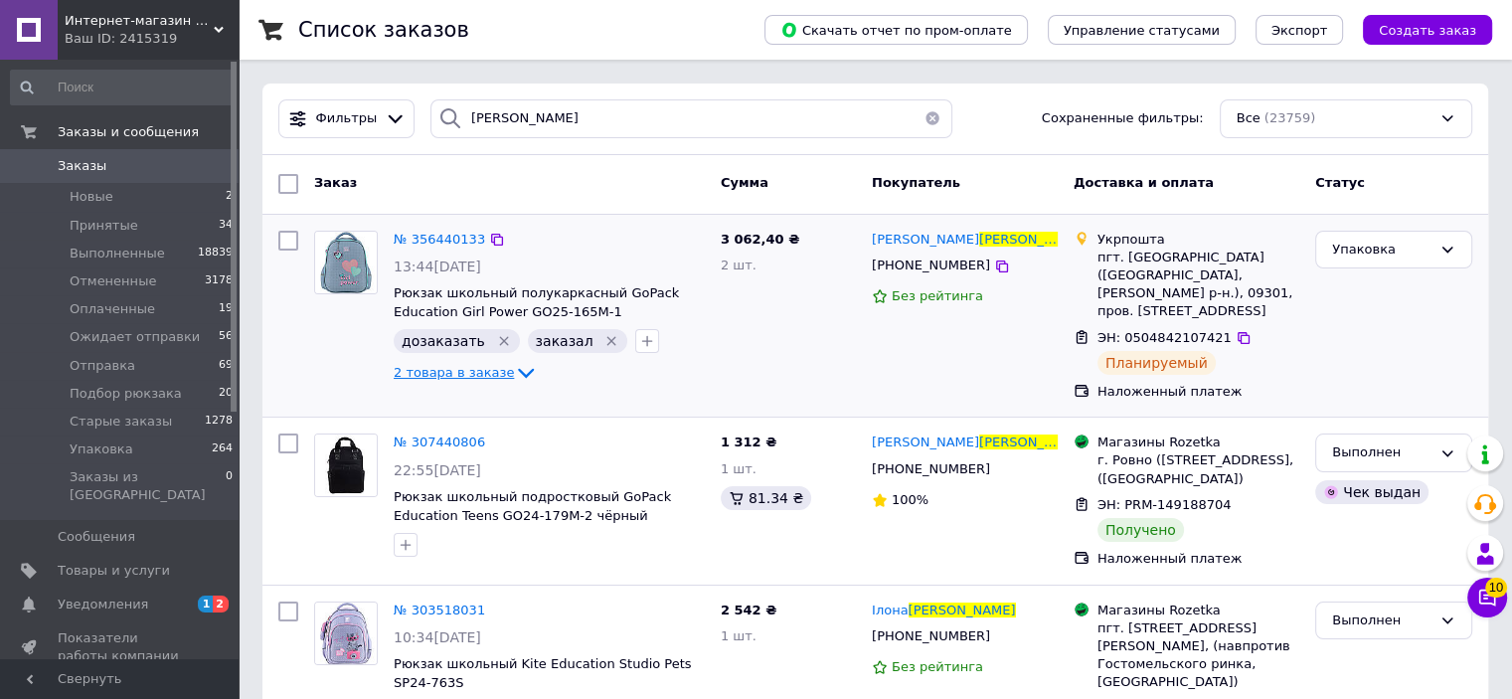
click at [518, 374] on icon at bounding box center [526, 374] width 16 height 10
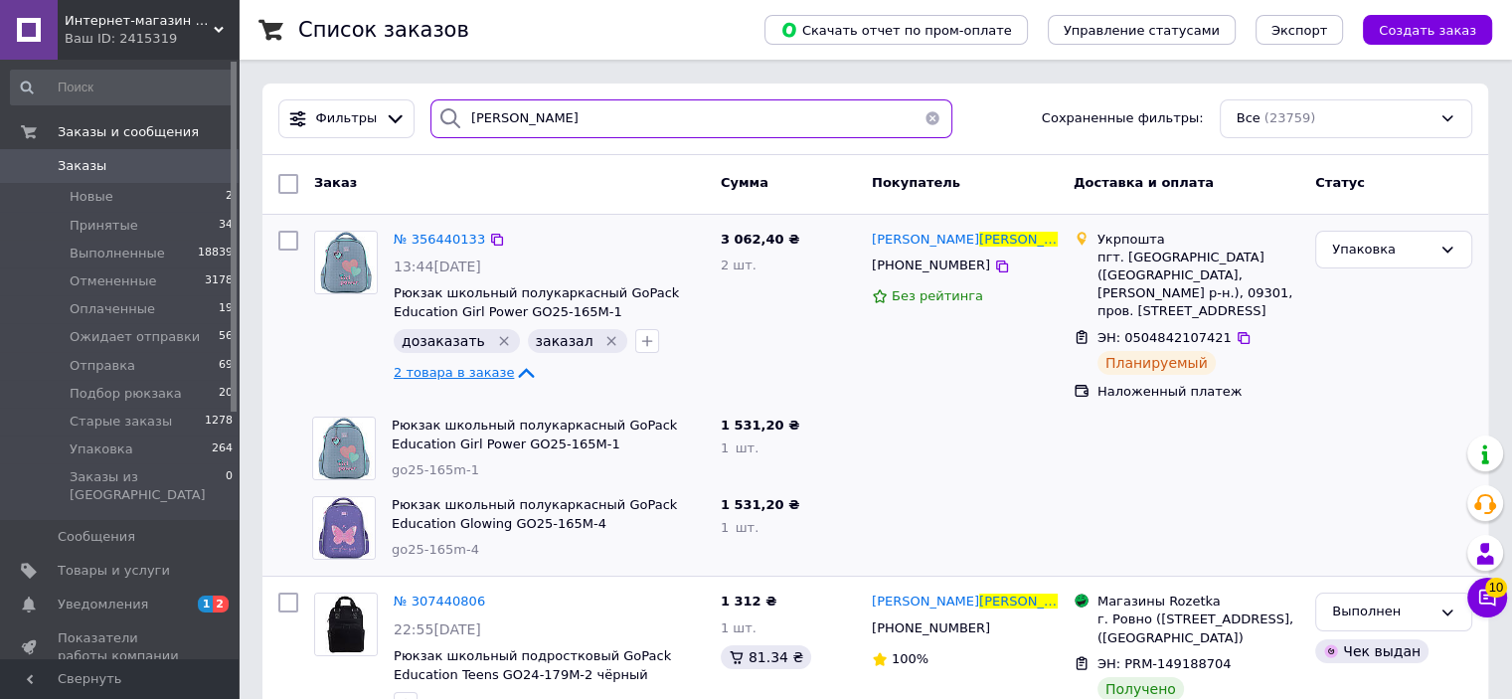
click at [470, 109] on input "[PERSON_NAME]" at bounding box center [691, 118] width 522 height 39
type input "[PERSON_NAME]"
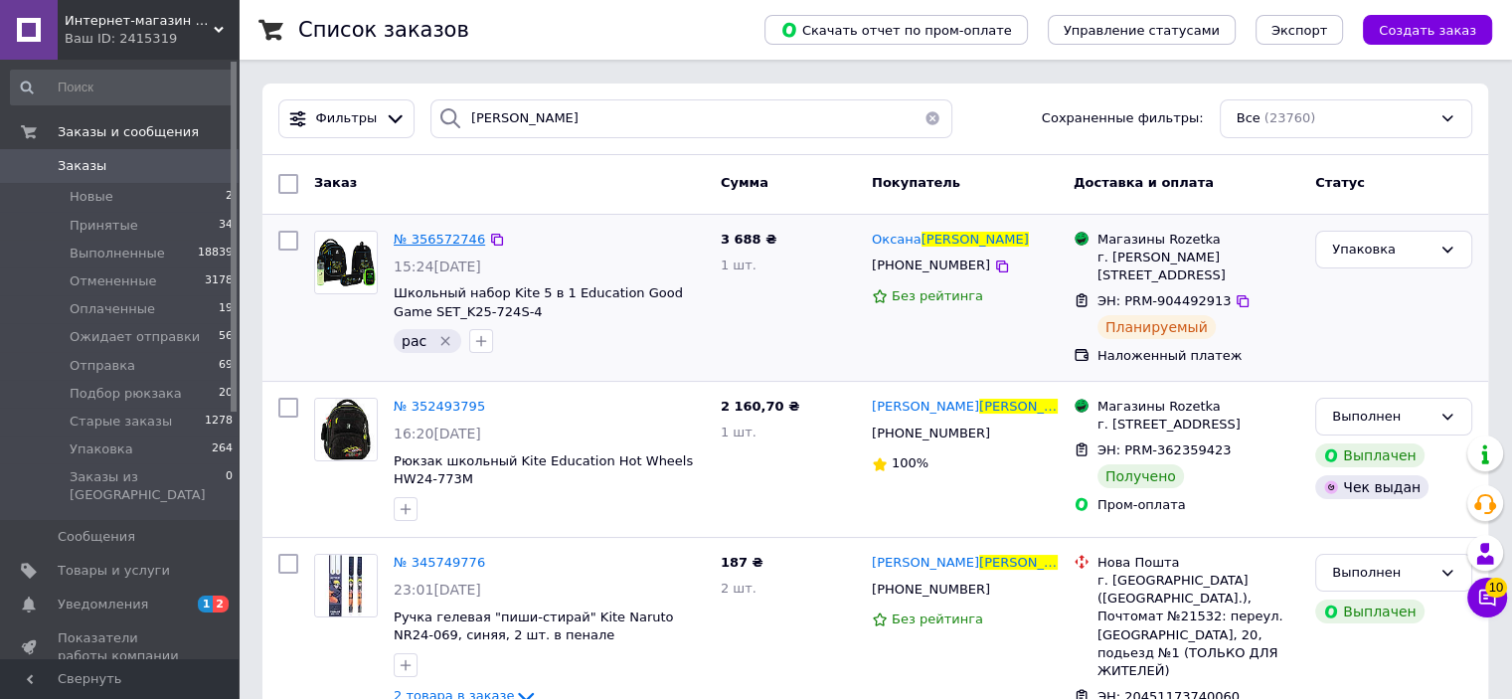
click at [421, 239] on span "№ 356572746" at bounding box center [439, 239] width 91 height 15
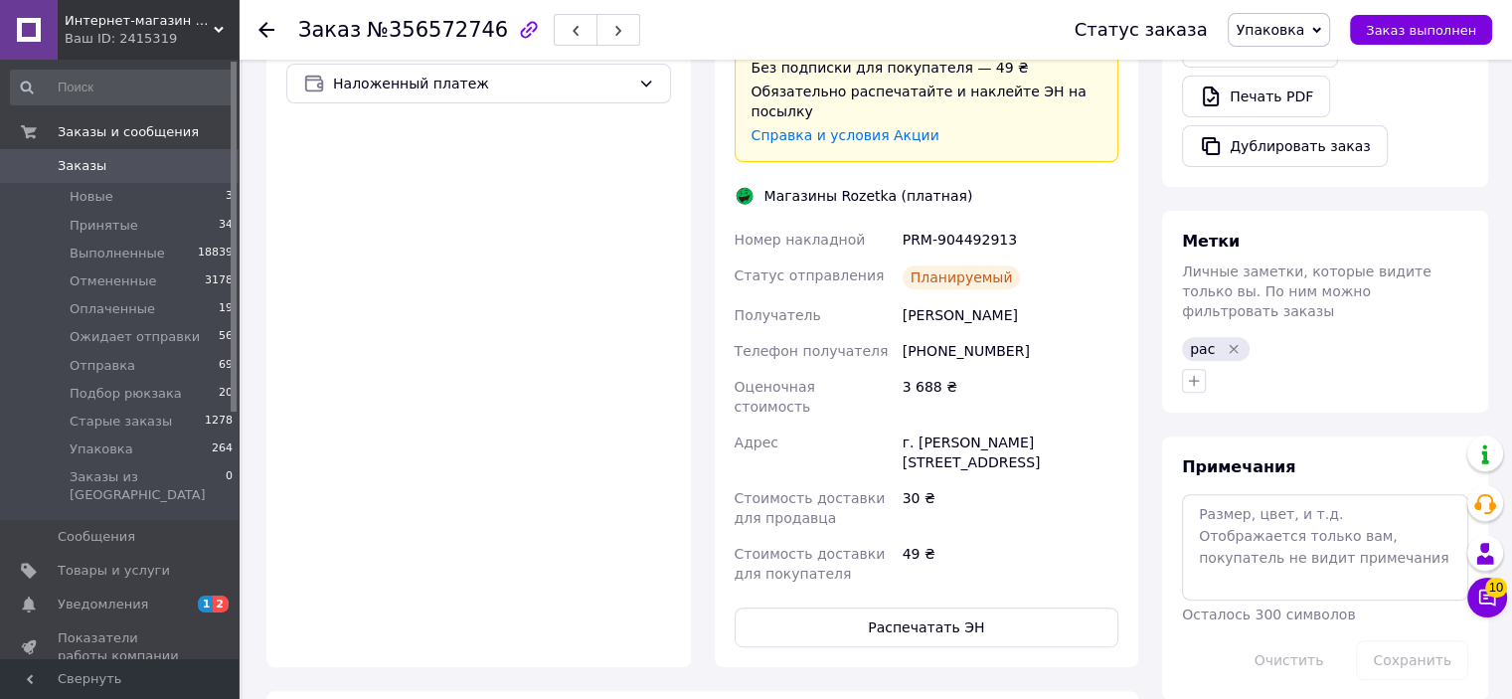
scroll to position [795, 0]
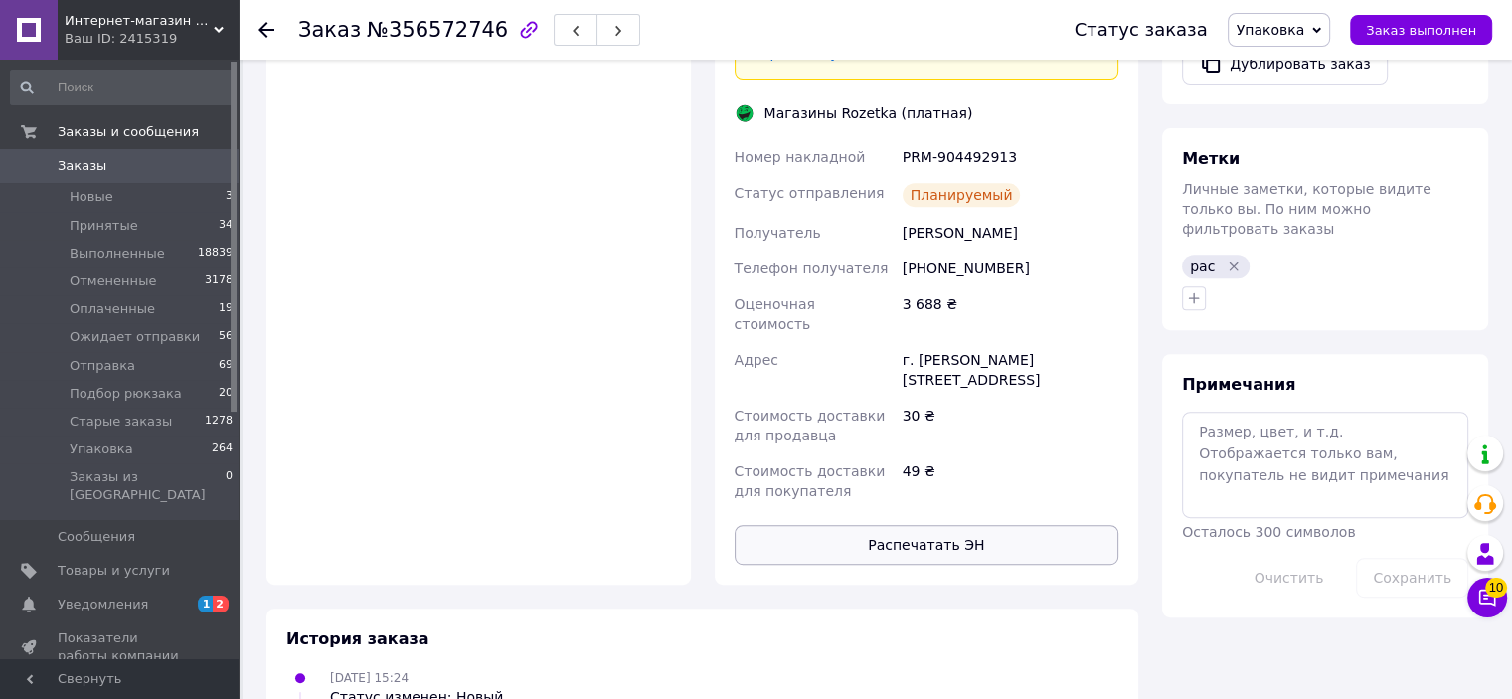
click at [1012, 525] on button "Распечатать ЭН" at bounding box center [926, 545] width 385 height 40
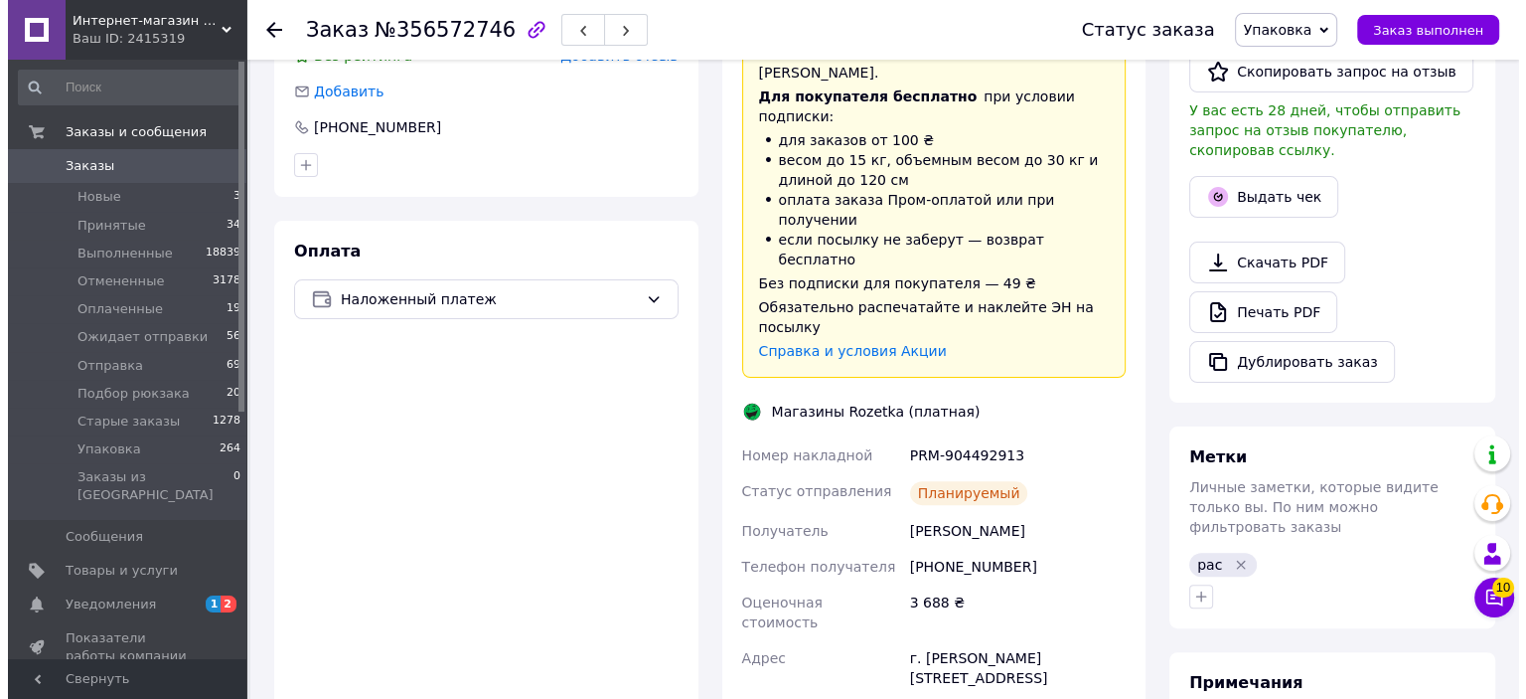
scroll to position [0, 0]
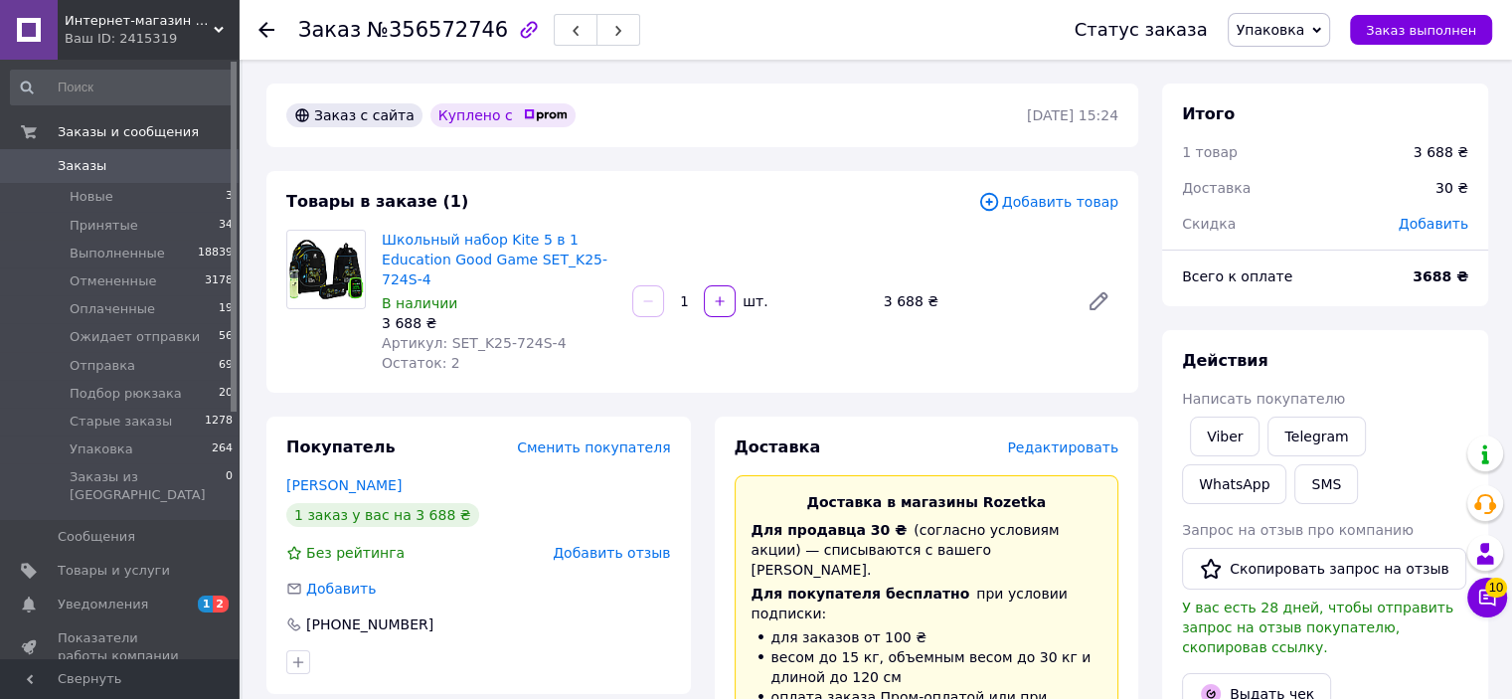
click at [219, 158] on span "0" at bounding box center [211, 166] width 55 height 18
